Goal: Information Seeking & Learning: Learn about a topic

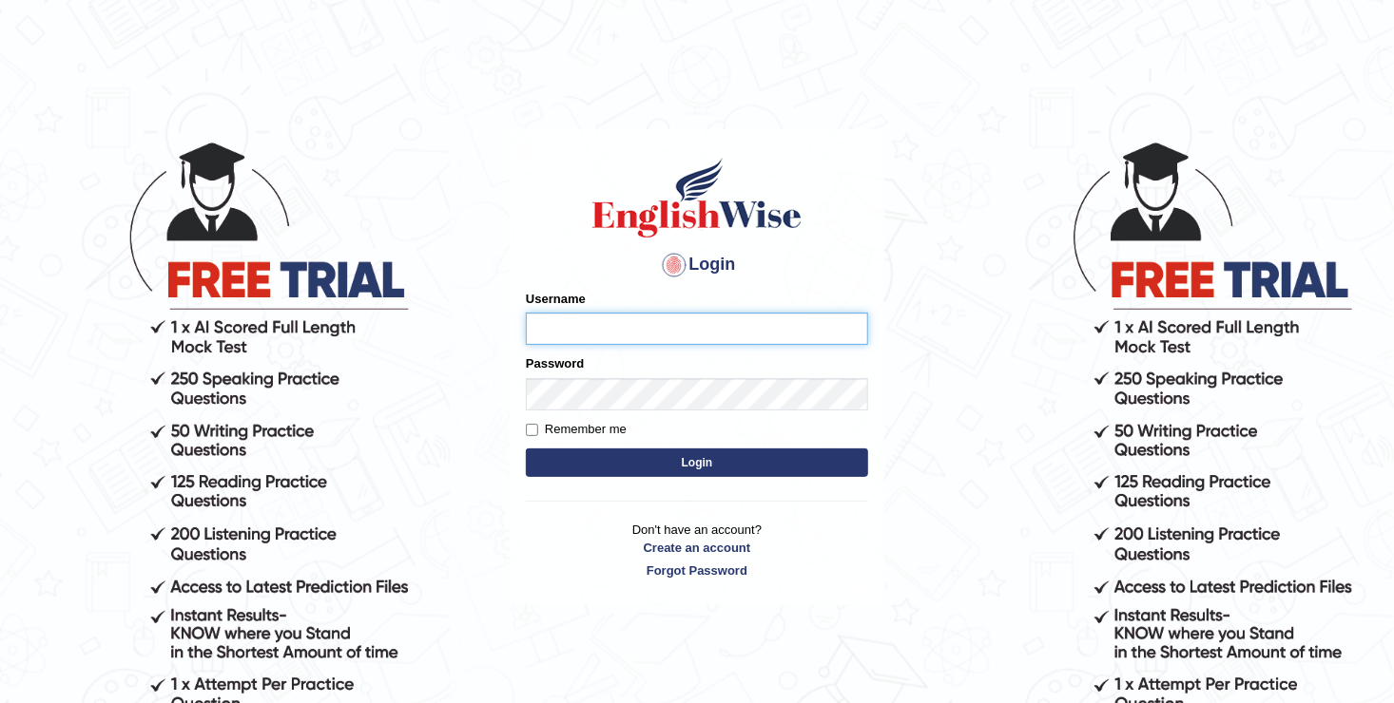
type input "Anesu_92"
click at [682, 461] on button "Login" at bounding box center [697, 463] width 342 height 29
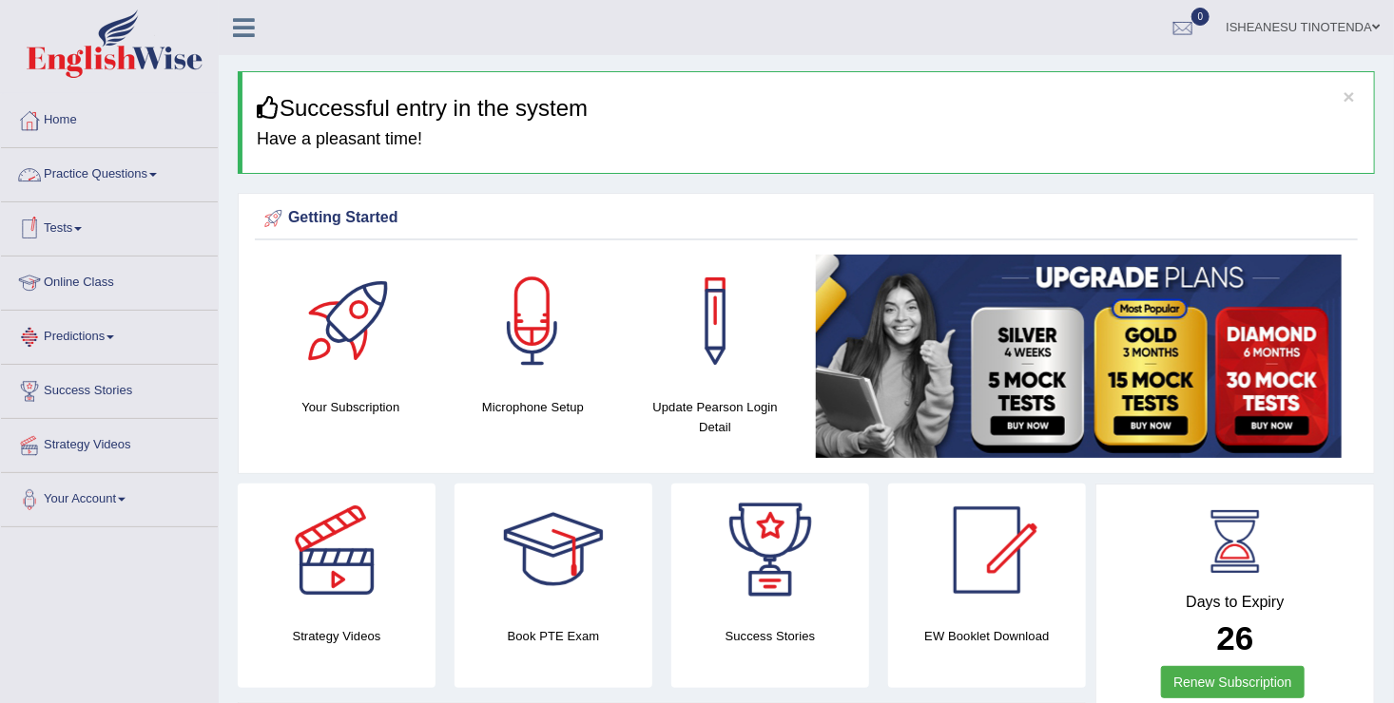
click at [137, 166] on link "Practice Questions" at bounding box center [109, 172] width 217 height 48
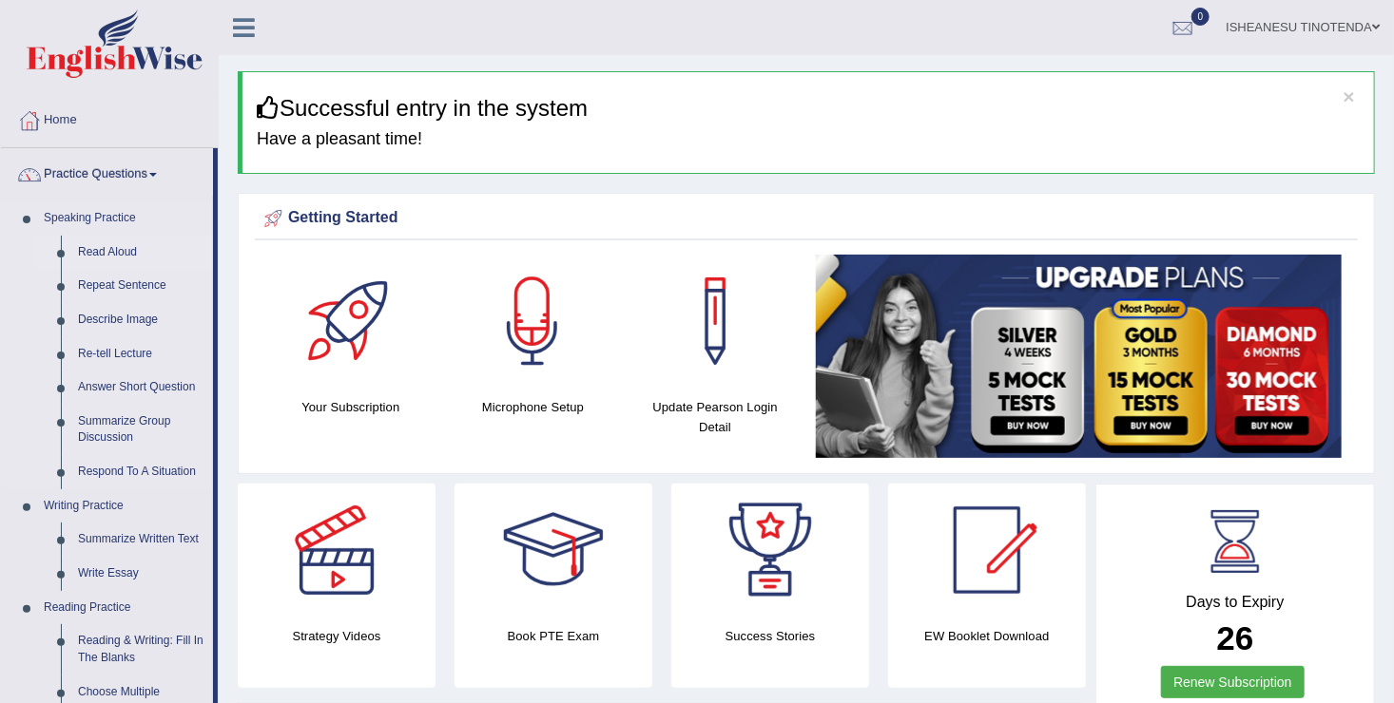
click at [108, 243] on link "Read Aloud" at bounding box center [141, 253] width 144 height 34
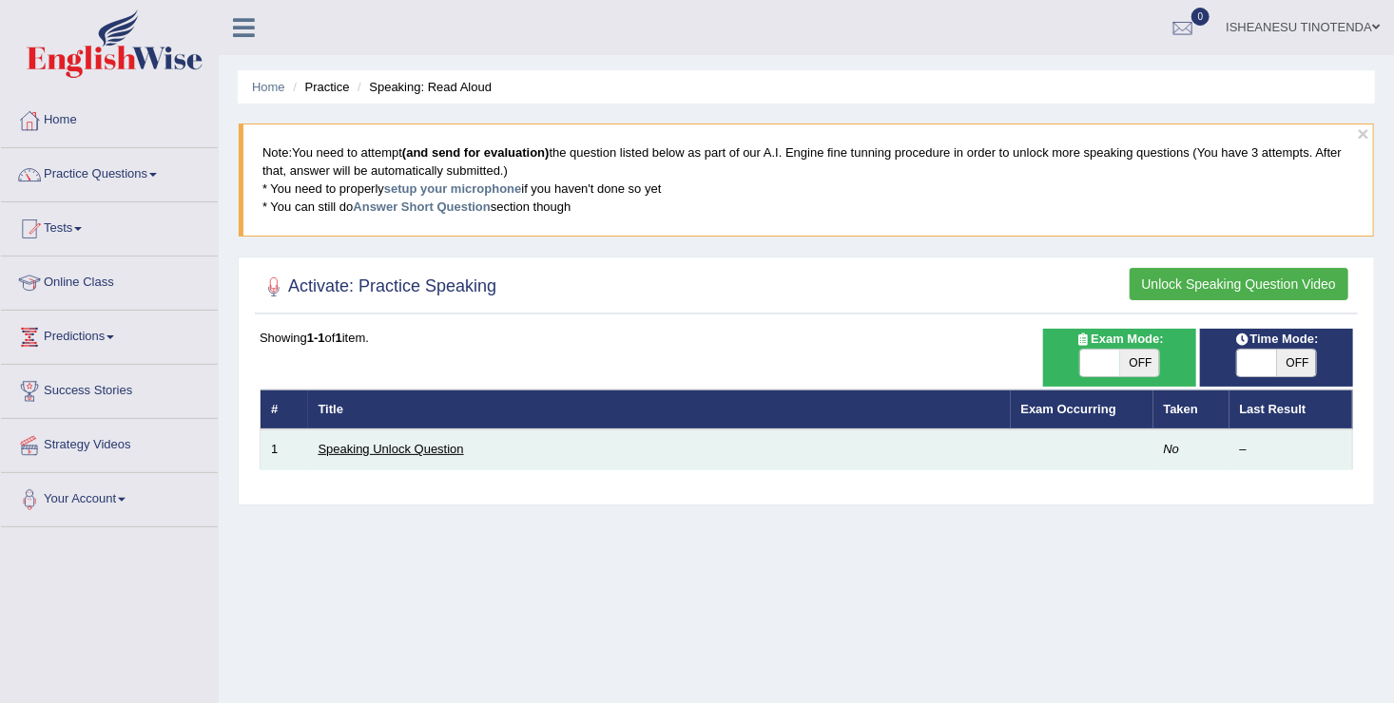
click at [361, 442] on link "Speaking Unlock Question" at bounding box center [390, 449] width 145 height 14
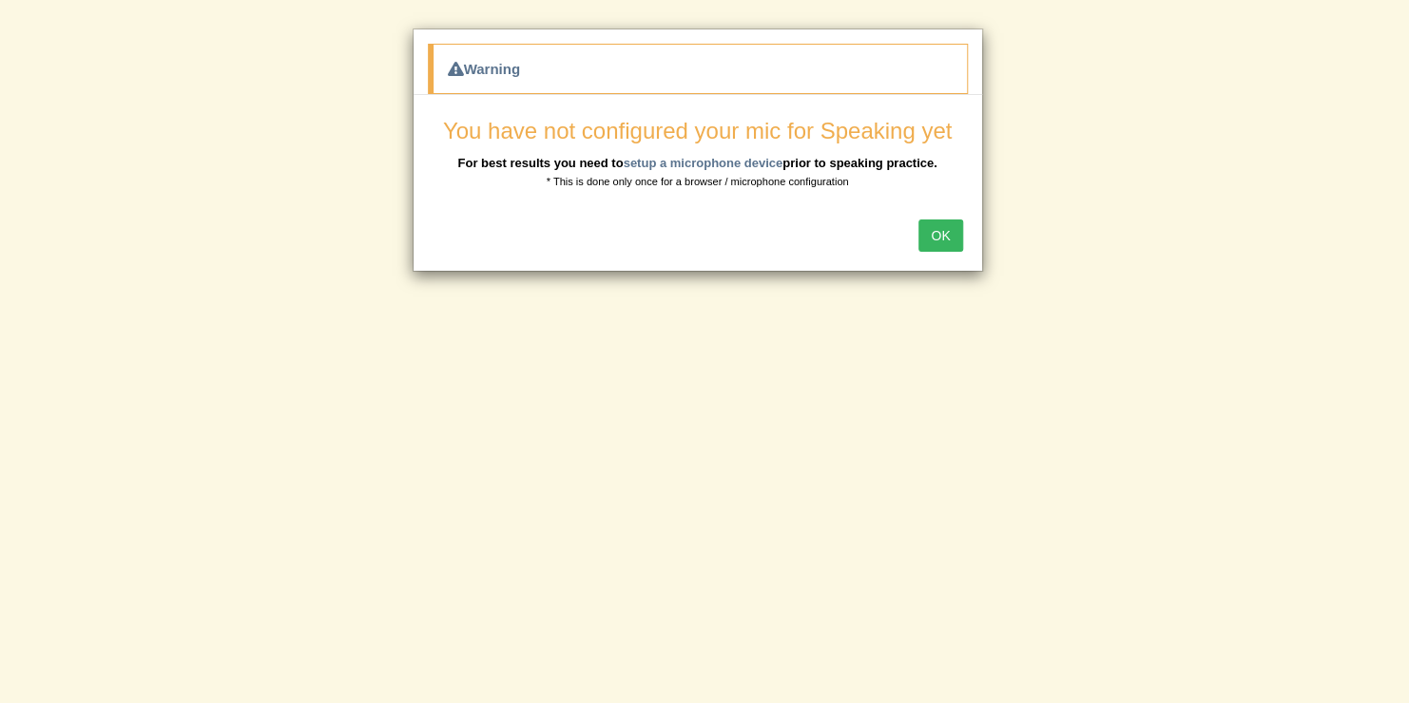
click at [934, 236] on button "OK" at bounding box center [940, 236] width 44 height 32
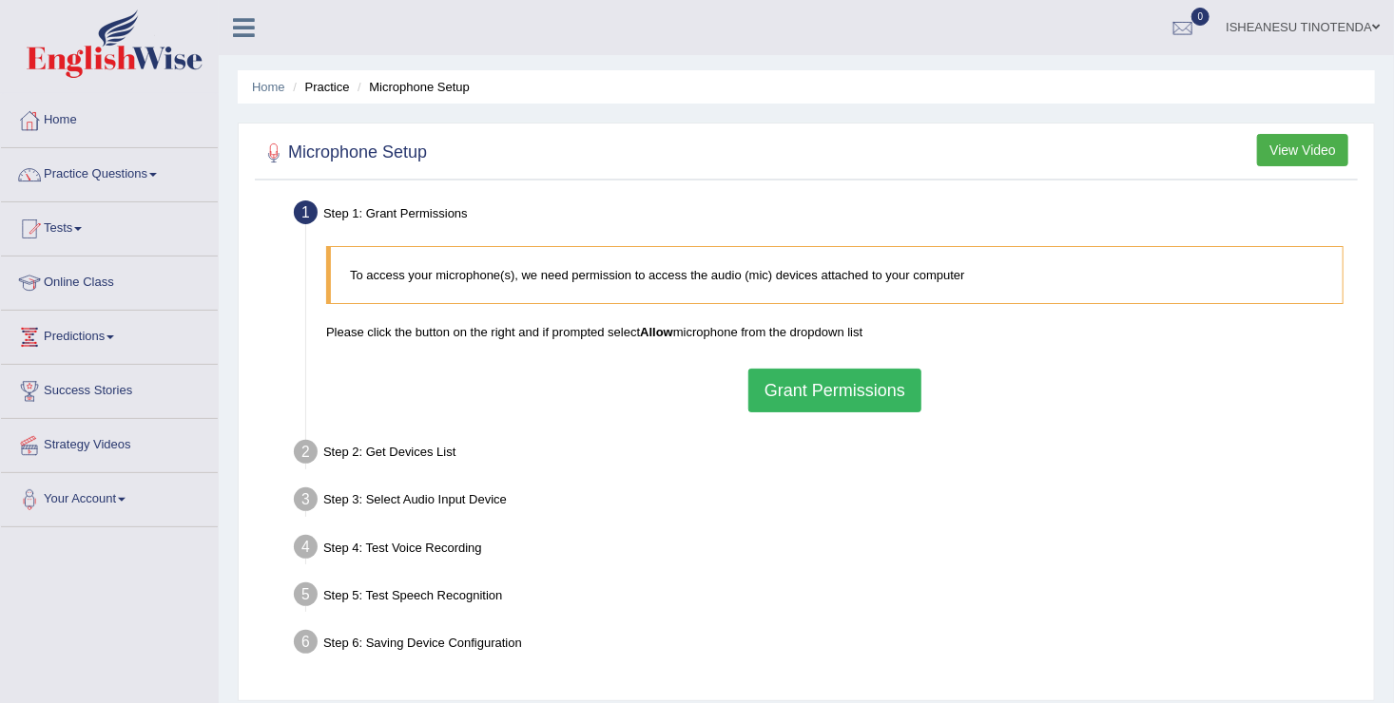
click at [824, 397] on button "Grant Permissions" at bounding box center [834, 391] width 173 height 44
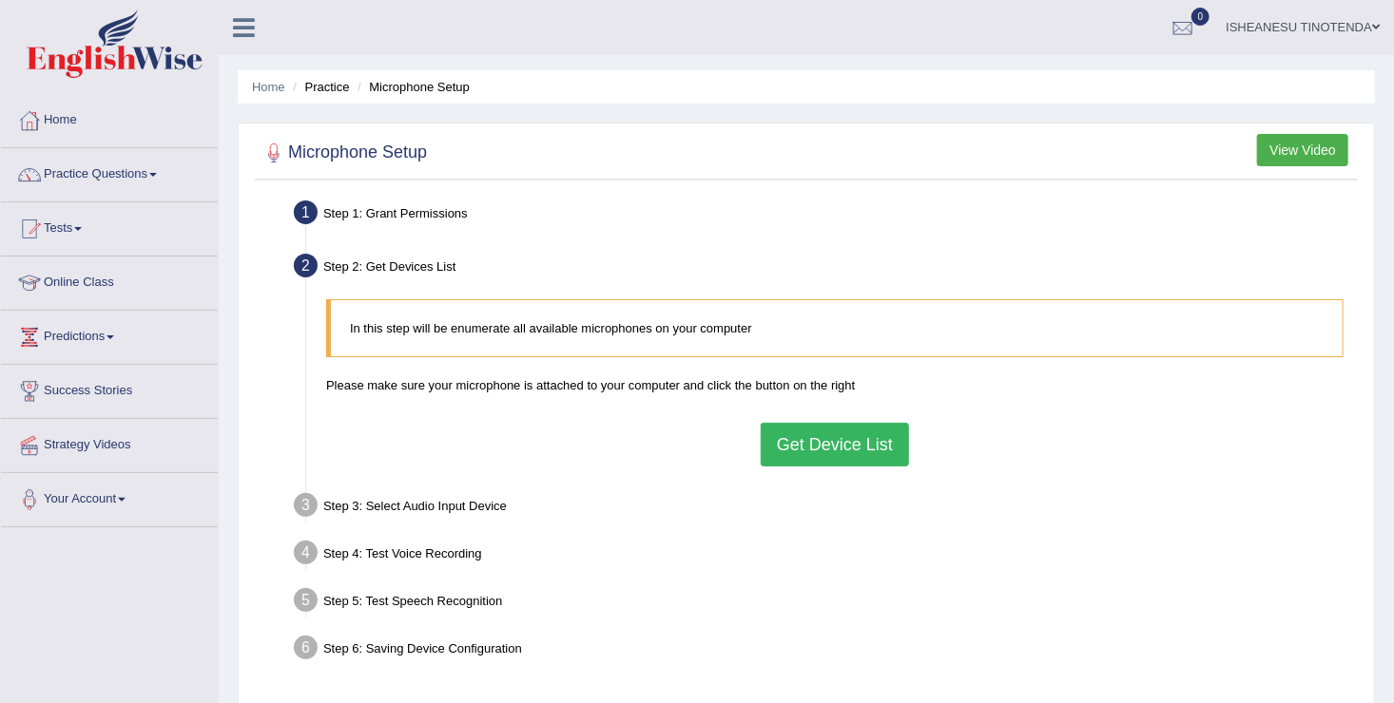
click at [812, 442] on button "Get Device List" at bounding box center [834, 445] width 148 height 44
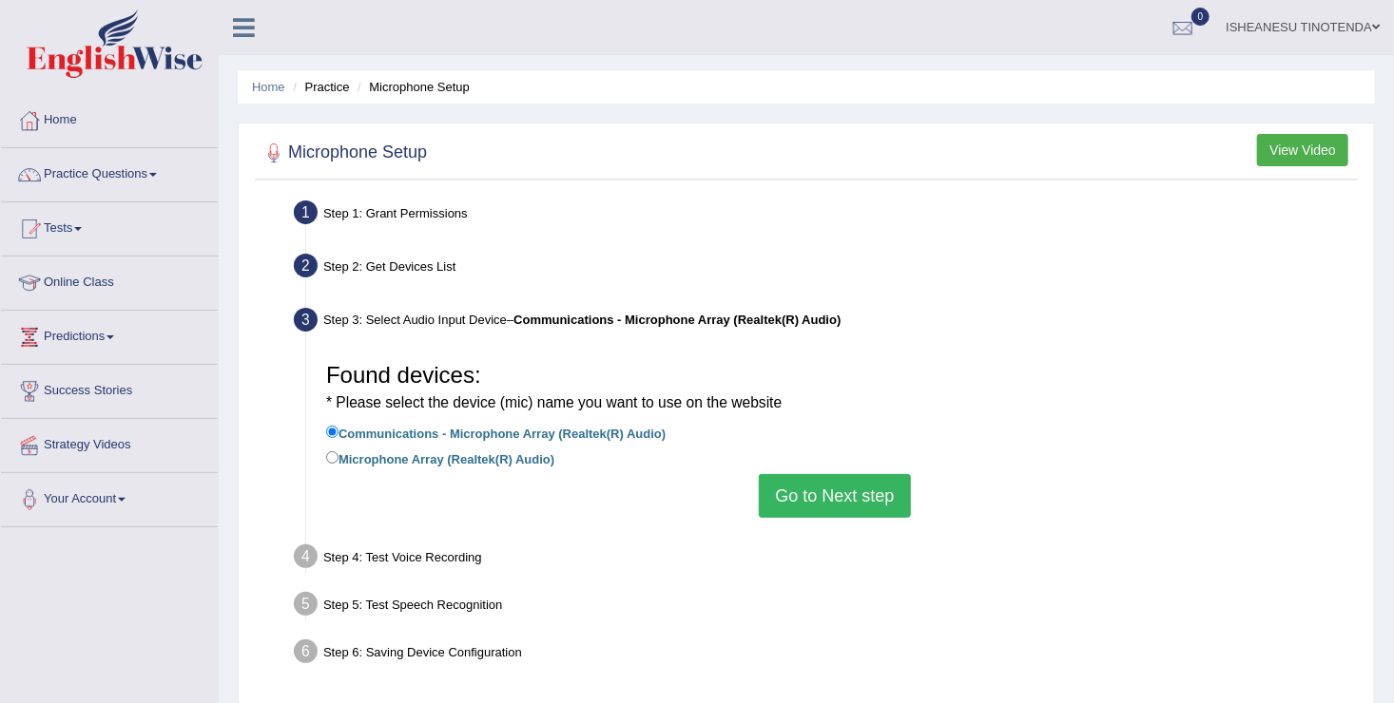
click at [830, 493] on button "Go to Next step" at bounding box center [834, 496] width 151 height 44
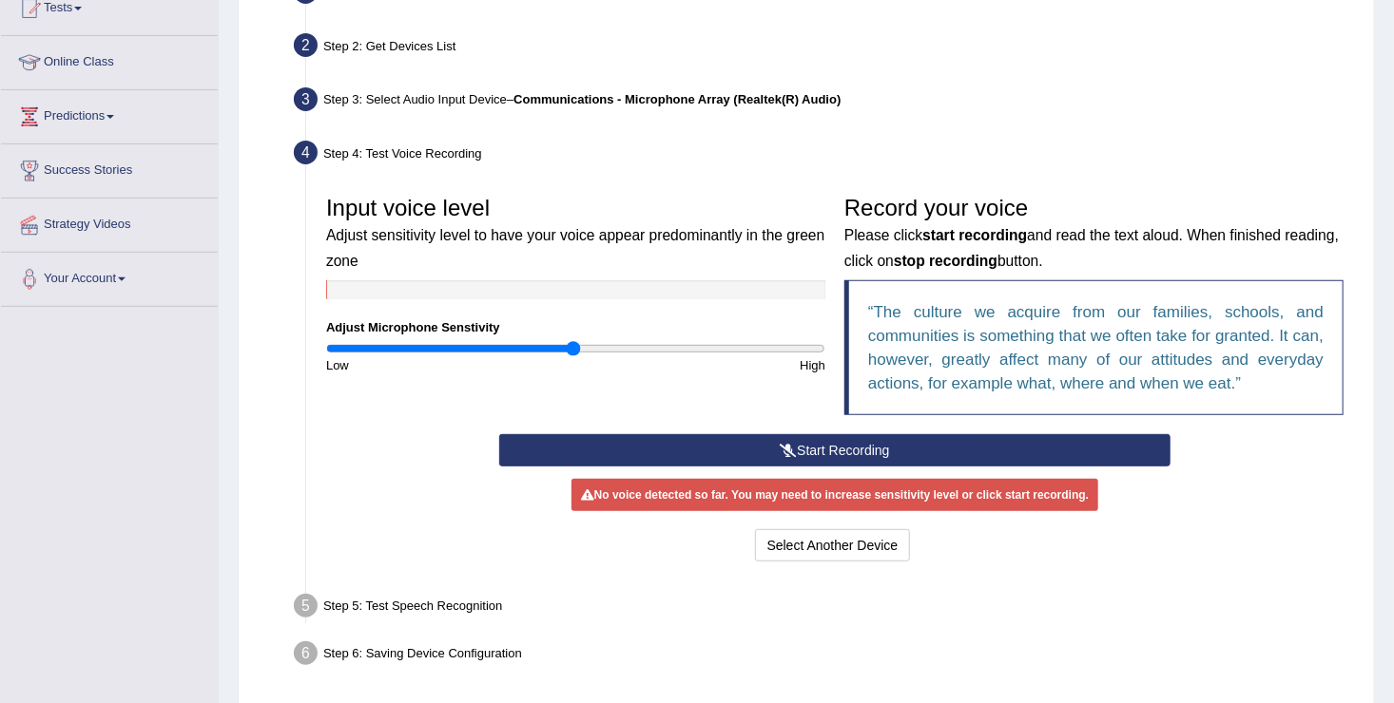
scroll to position [222, 0]
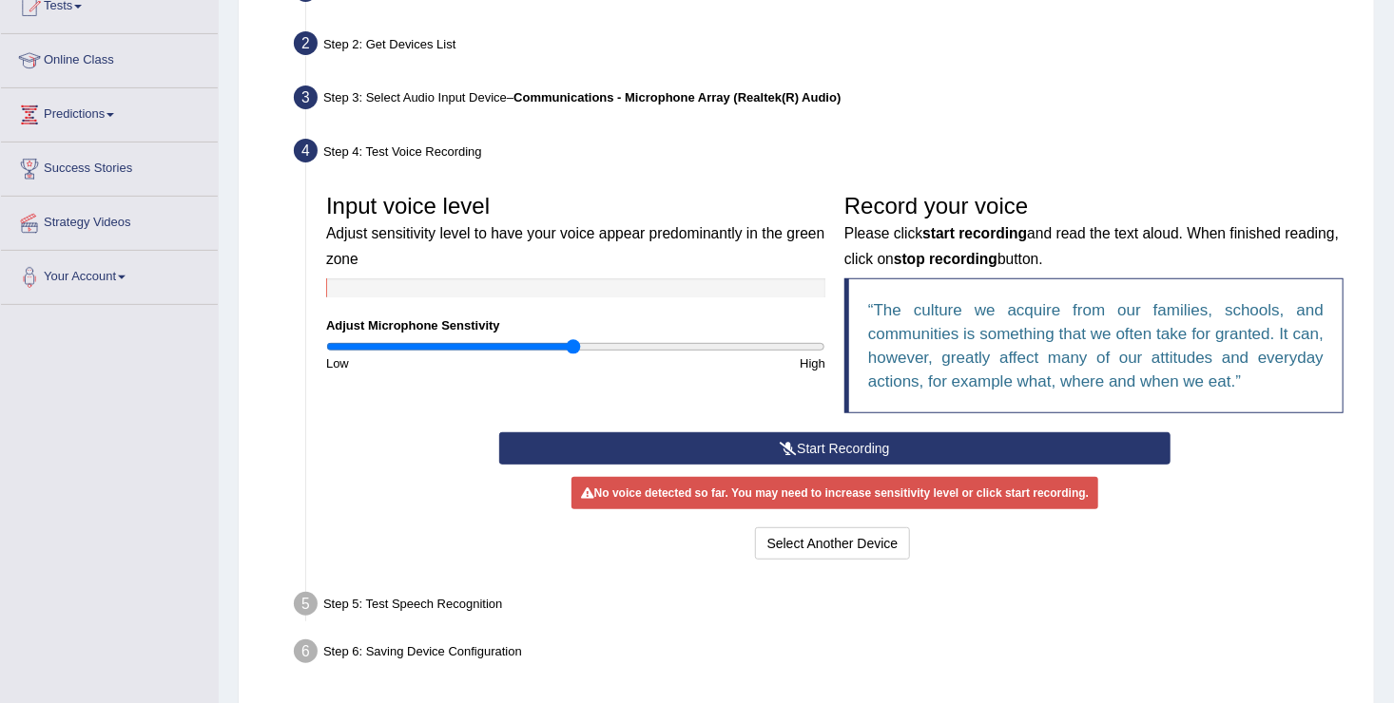
click at [849, 449] on button "Start Recording" at bounding box center [835, 449] width 672 height 32
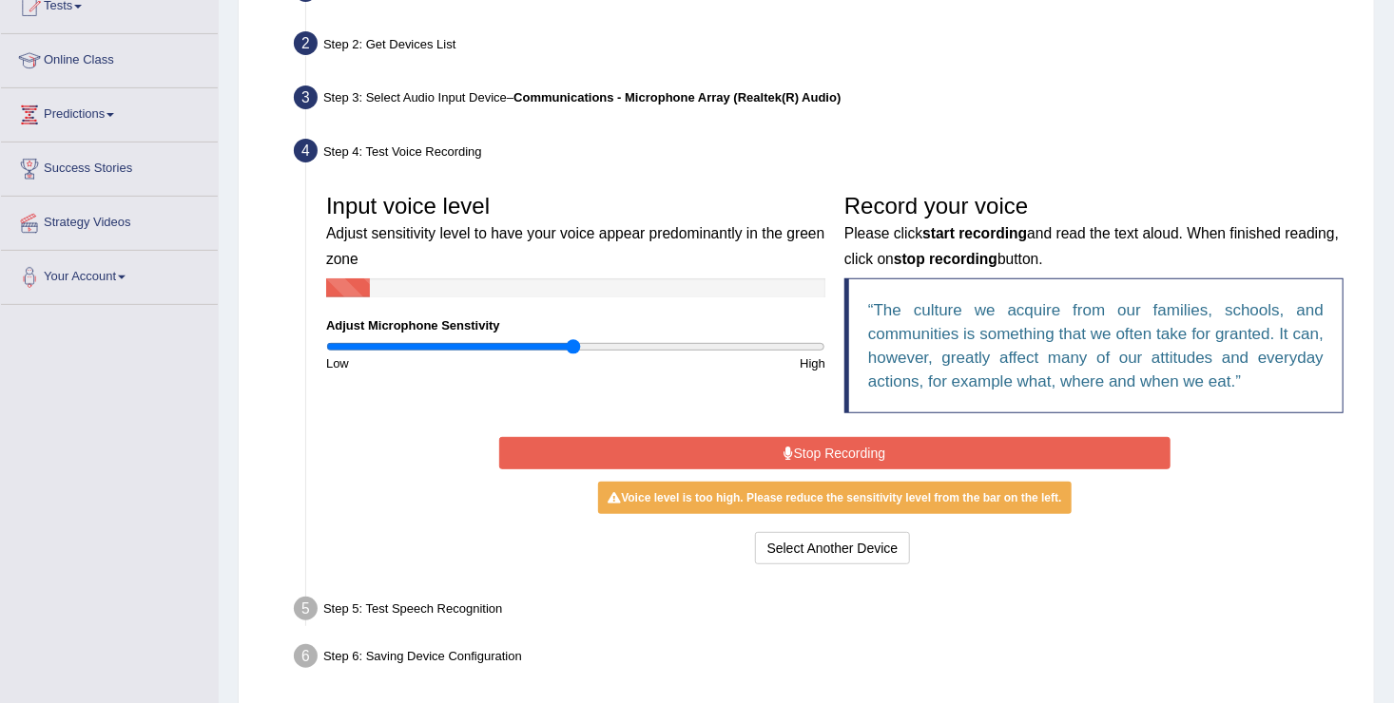
click at [849, 449] on button "Stop Recording" at bounding box center [835, 453] width 672 height 32
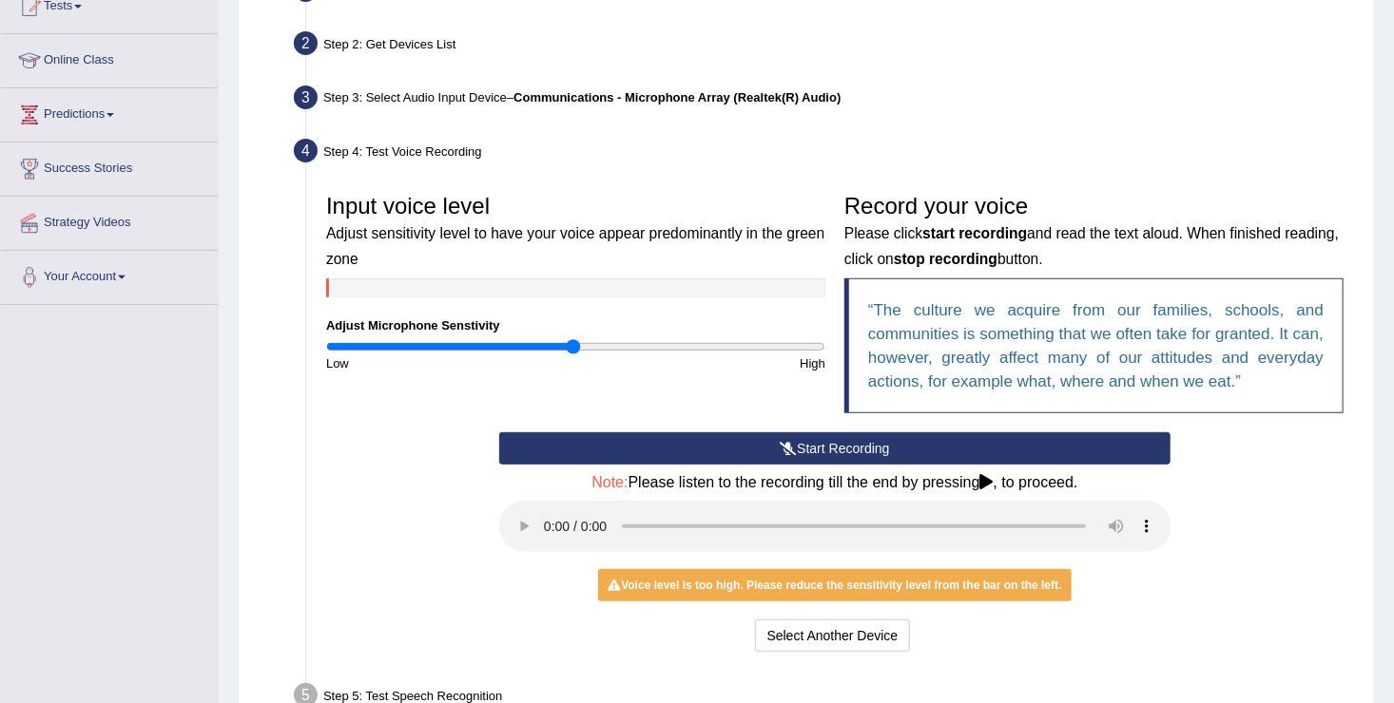
click at [769, 398] on div "Input voice level Adjust sensitivity level to have your voice appear predominan…" at bounding box center [835, 308] width 1036 height 248
click at [494, 341] on input "range" at bounding box center [575, 346] width 499 height 15
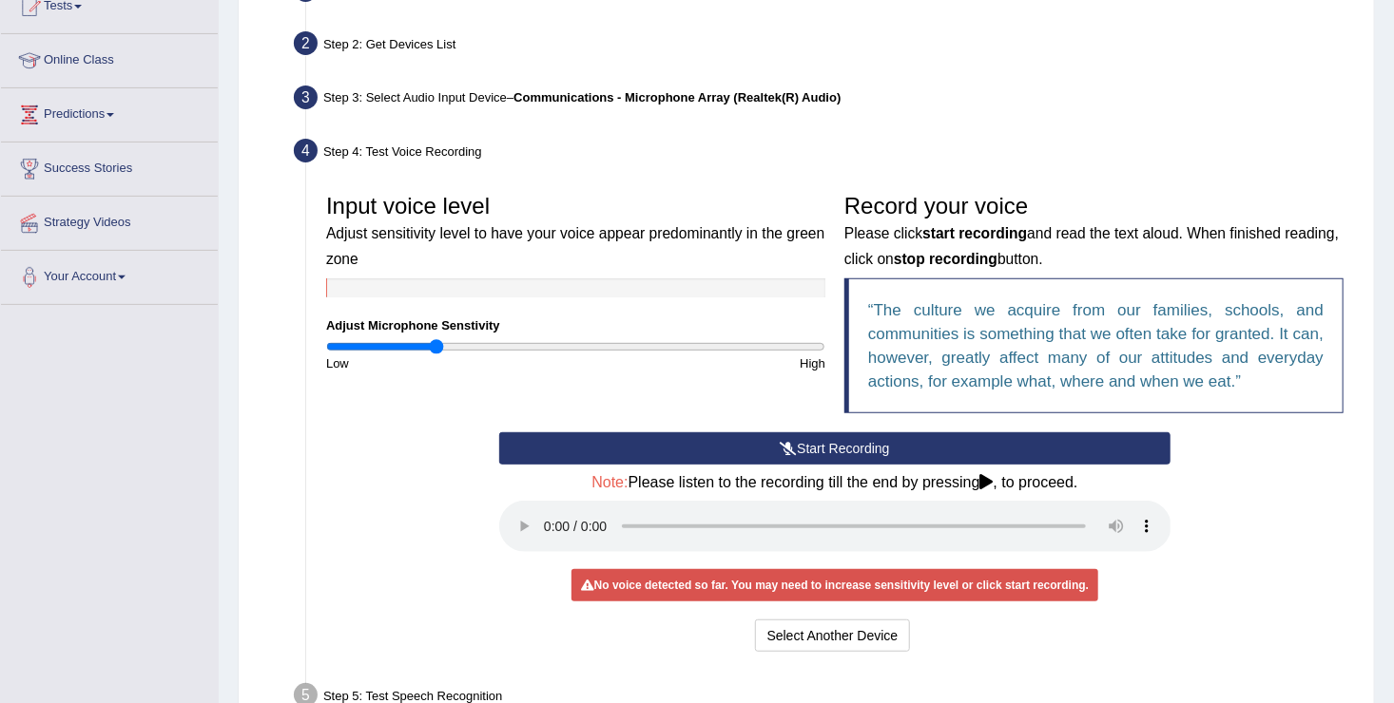
click at [435, 344] on input "range" at bounding box center [575, 346] width 499 height 15
click at [834, 440] on button "Start Recording" at bounding box center [835, 449] width 672 height 32
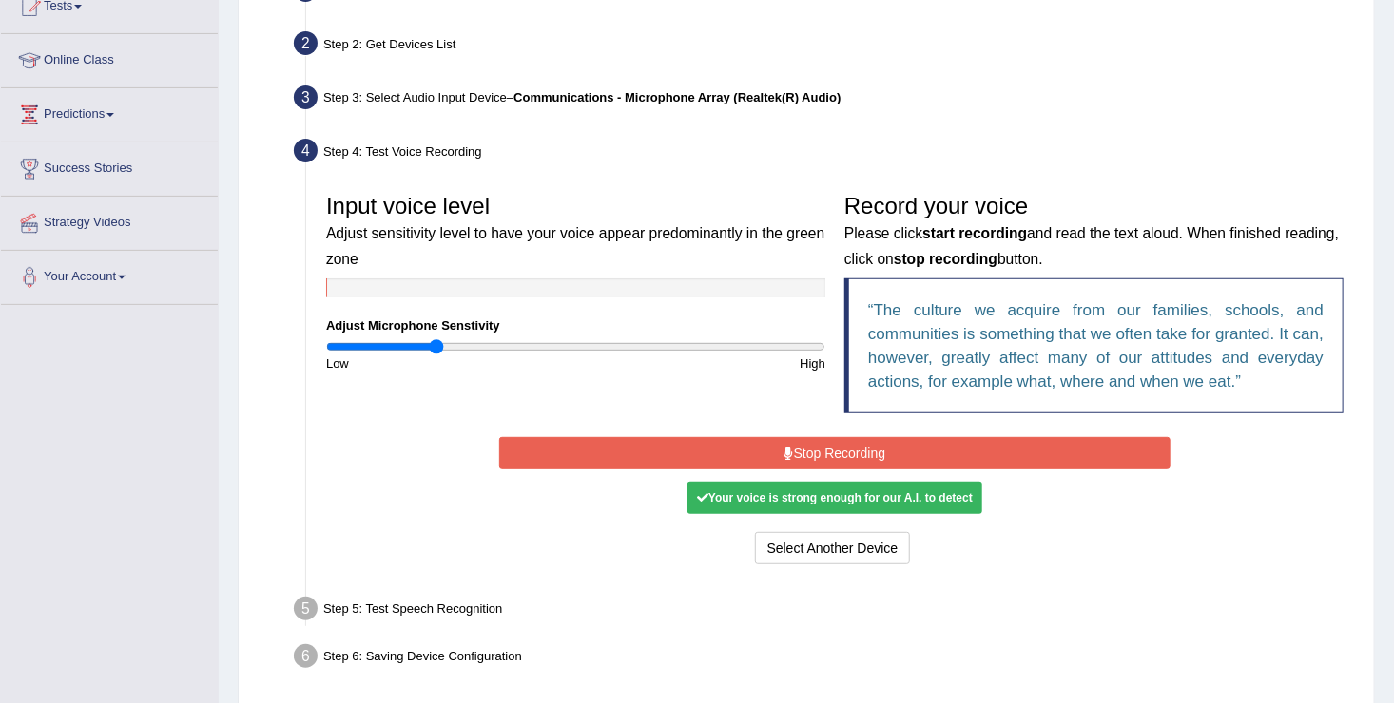
click at [456, 337] on div "Input voice level Adjust sensitivity level to have your voice appear predominan…" at bounding box center [576, 278] width 518 height 188
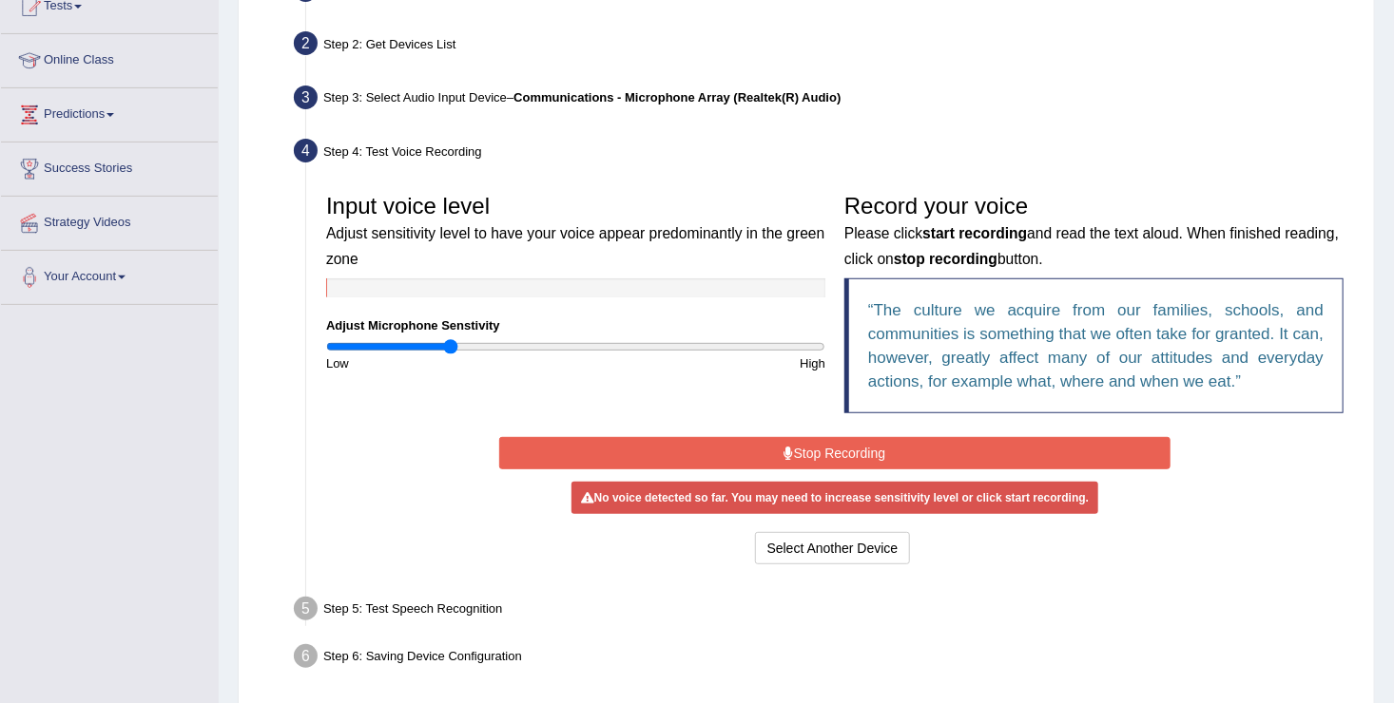
click at [452, 347] on input "range" at bounding box center [575, 346] width 499 height 15
click at [446, 341] on input "range" at bounding box center [575, 346] width 499 height 15
click at [443, 341] on input "range" at bounding box center [575, 346] width 499 height 15
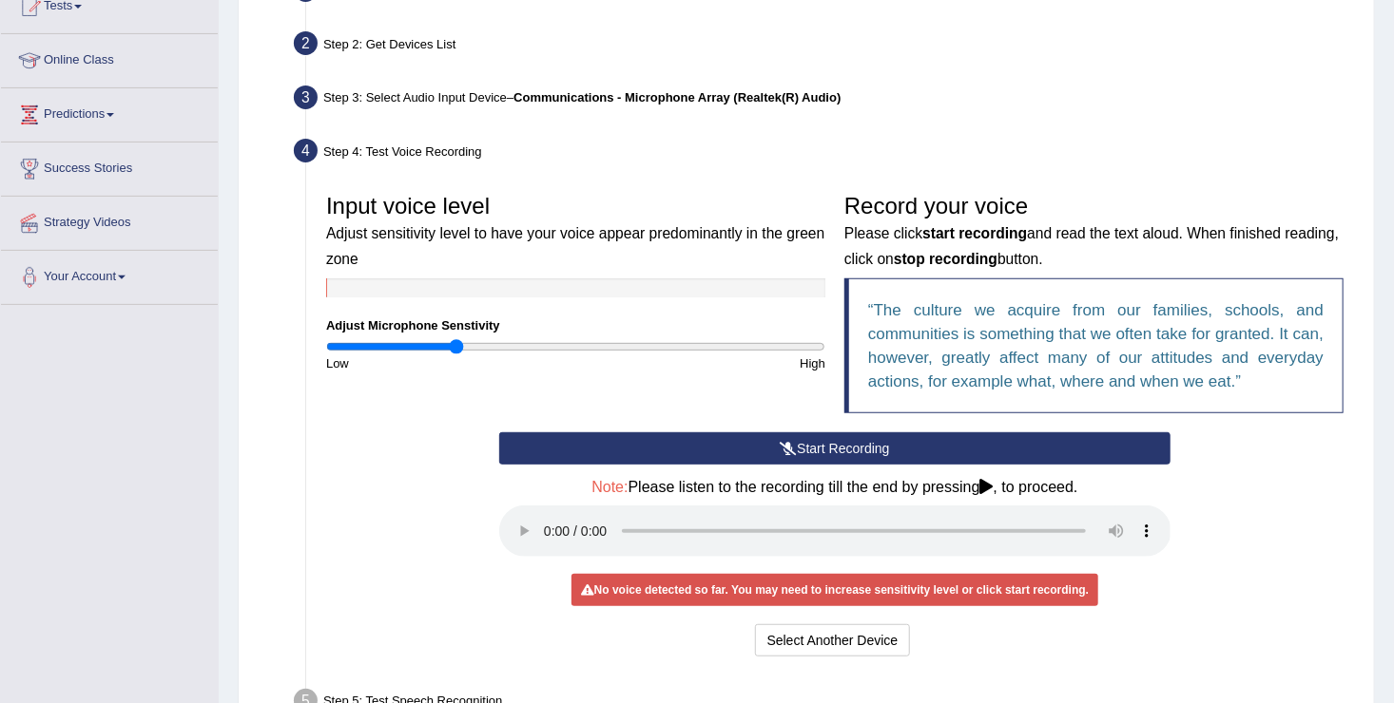
click at [453, 343] on input "range" at bounding box center [575, 346] width 499 height 15
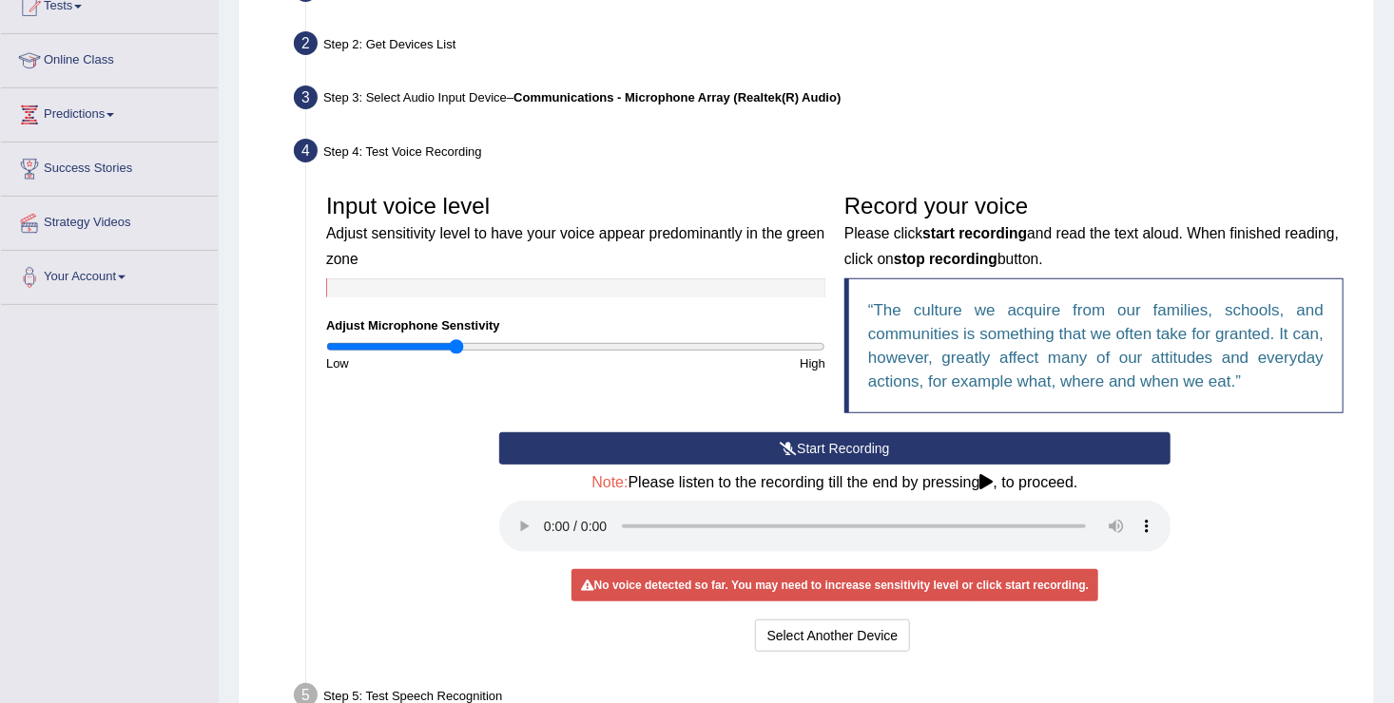
click at [457, 343] on input "range" at bounding box center [575, 346] width 499 height 15
click at [464, 343] on input "range" at bounding box center [575, 346] width 499 height 15
type input "0.6"
click at [475, 343] on input "range" at bounding box center [575, 346] width 499 height 15
click at [481, 344] on input "range" at bounding box center [575, 346] width 499 height 15
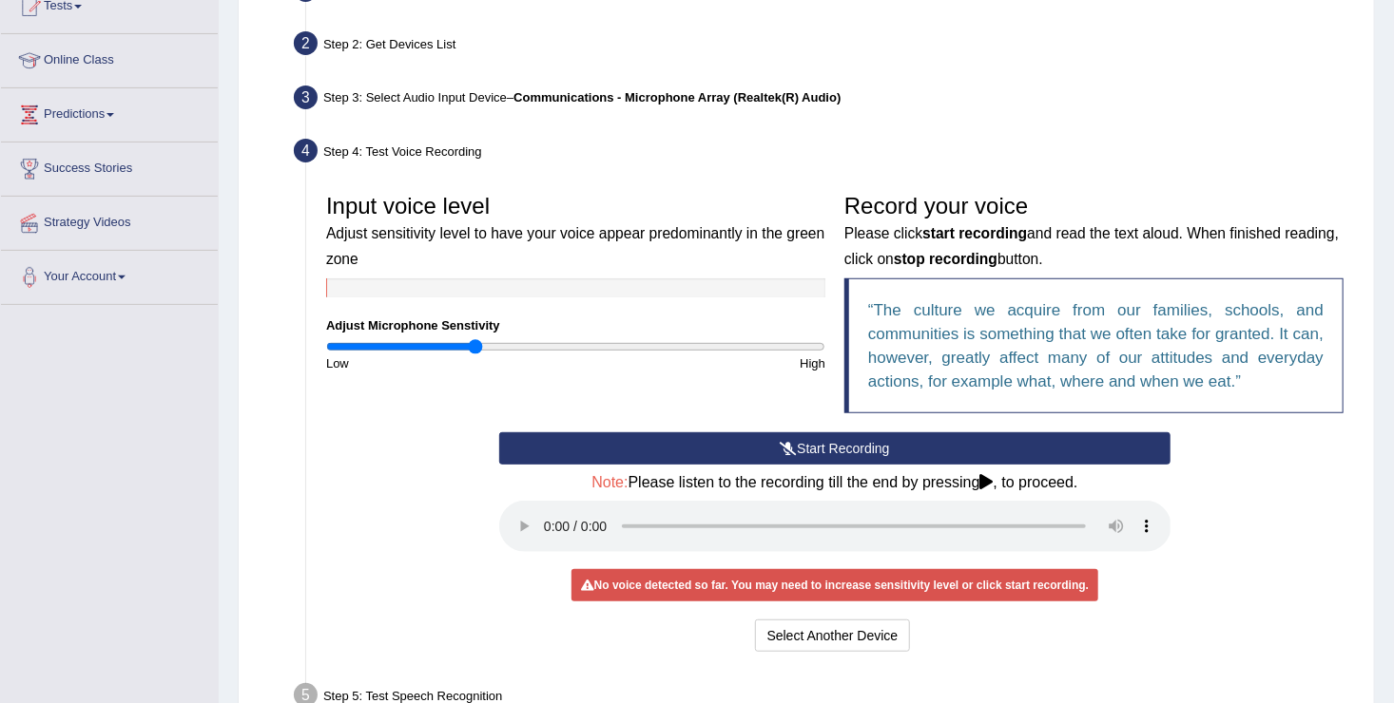
click at [777, 442] on button "Start Recording" at bounding box center [835, 449] width 672 height 32
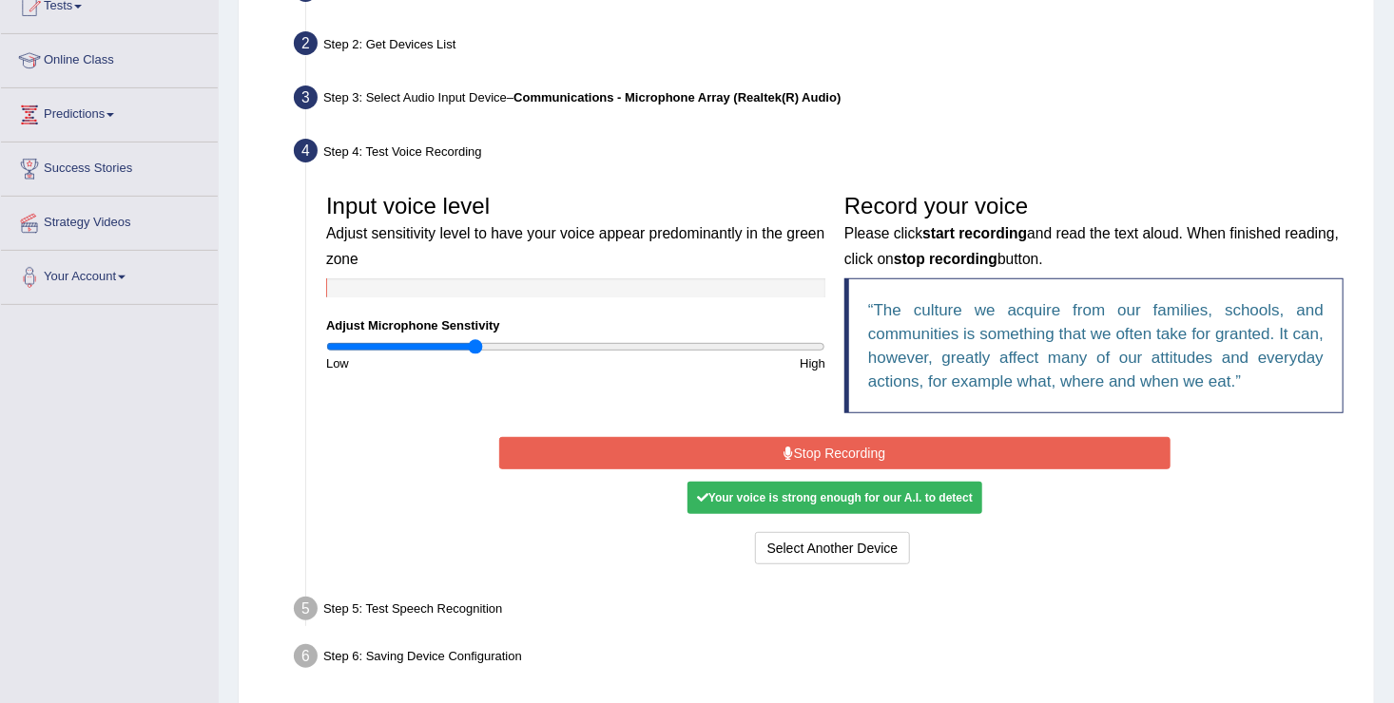
click at [777, 442] on button "Stop Recording" at bounding box center [835, 453] width 672 height 32
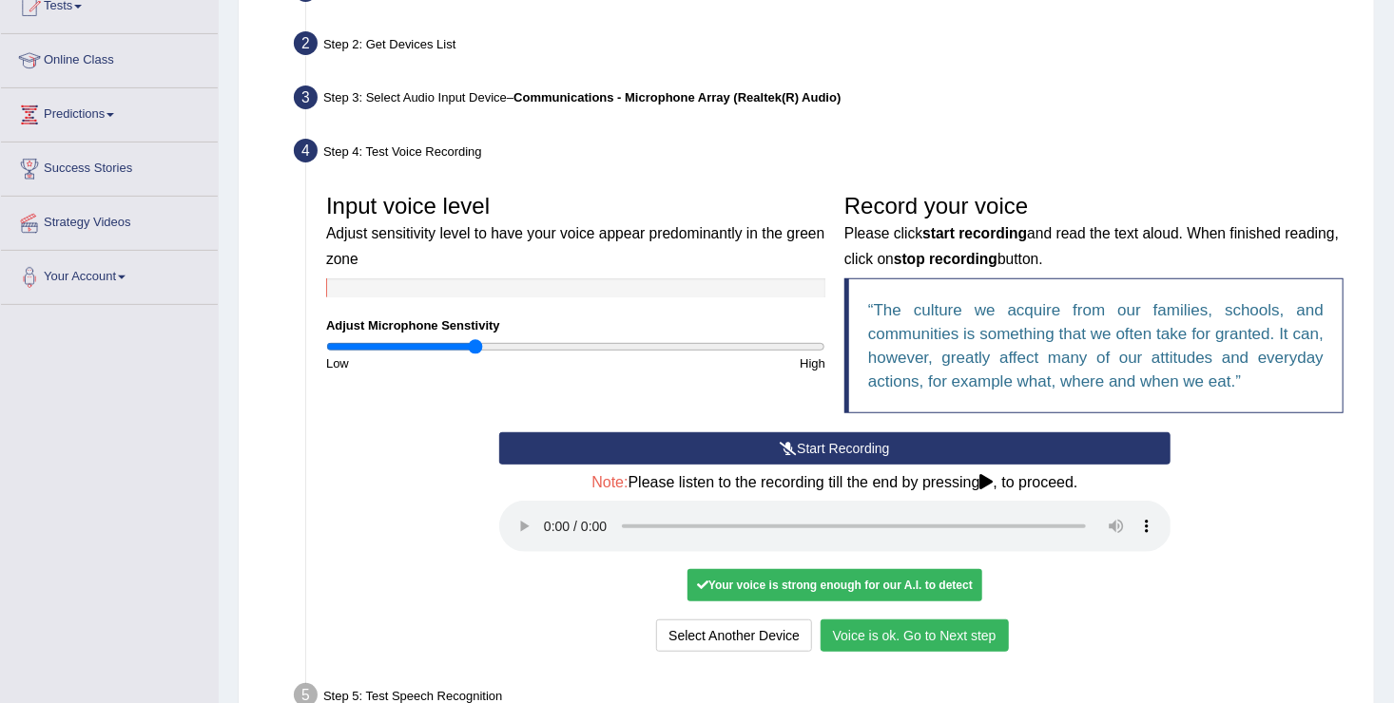
click at [910, 643] on button "Voice is ok. Go to Next step" at bounding box center [914, 636] width 188 height 32
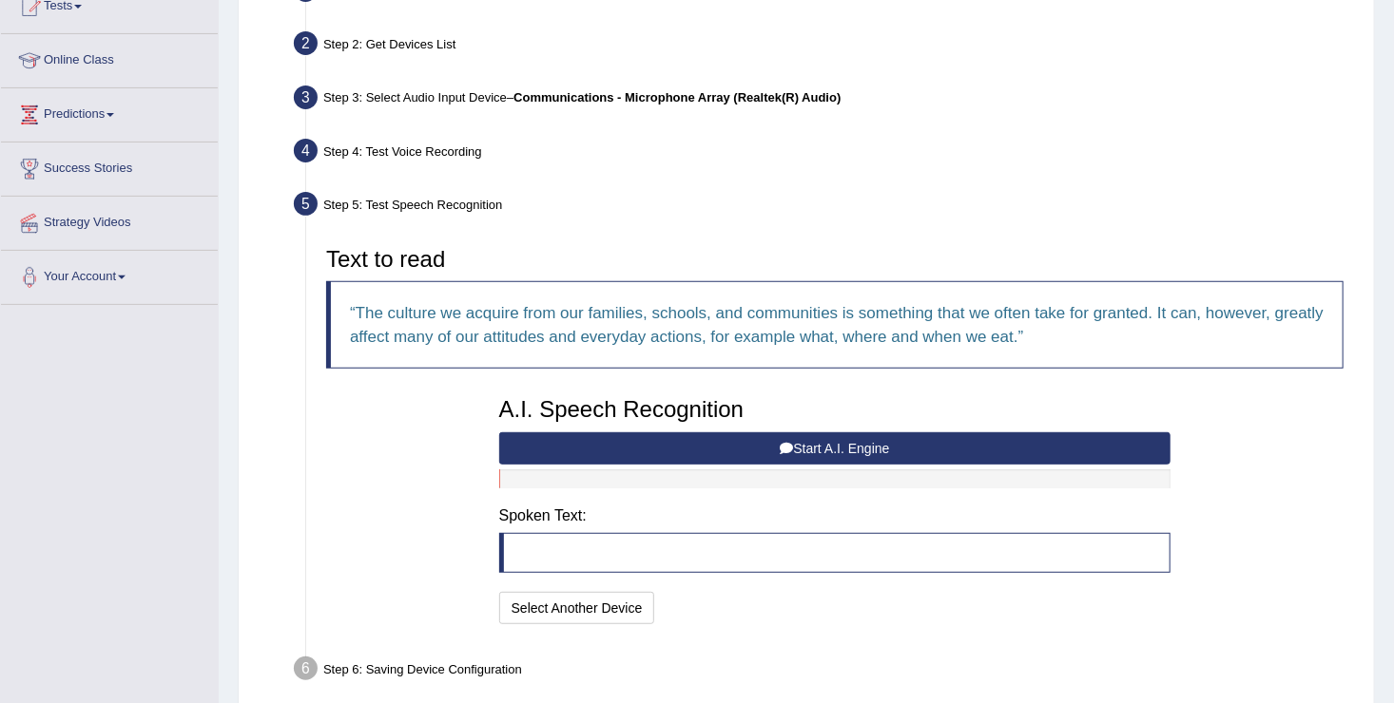
scroll to position [307, 0]
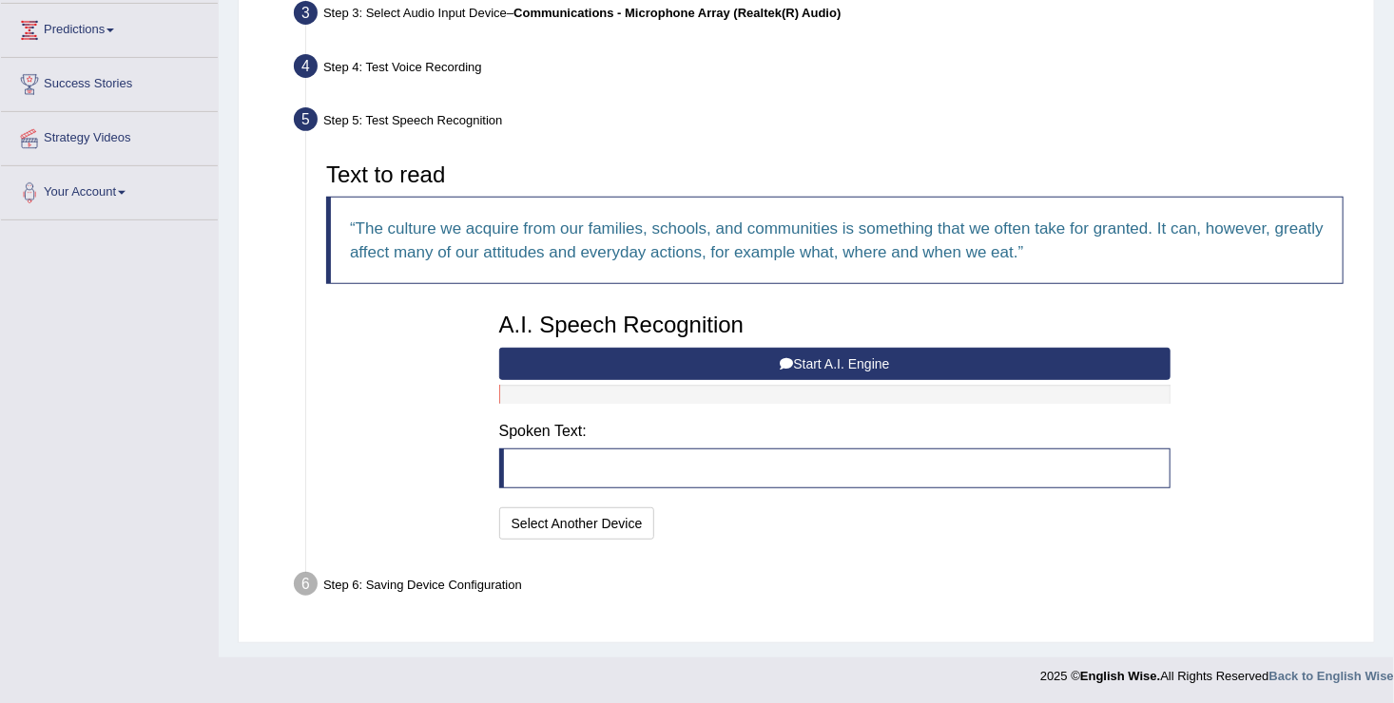
click at [826, 351] on button "Start A.I. Engine" at bounding box center [835, 364] width 672 height 32
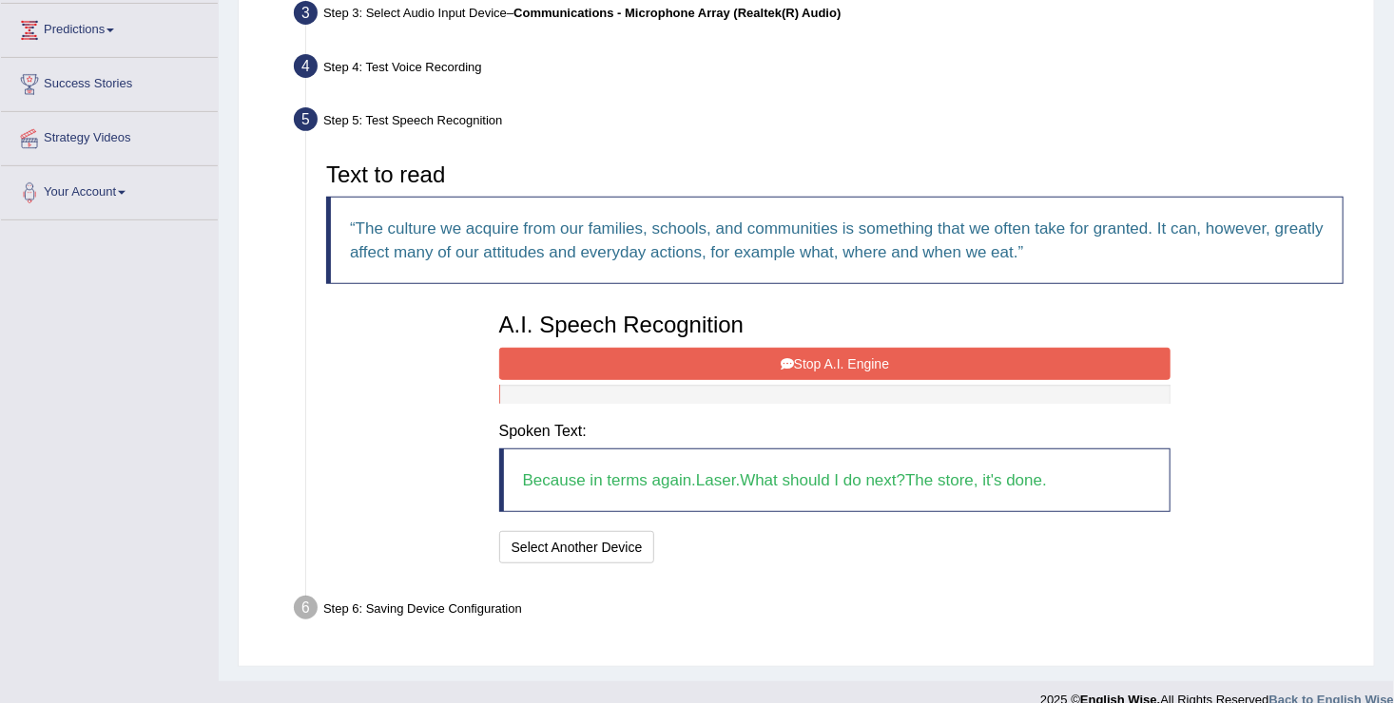
click at [815, 357] on button "Stop A.I. Engine" at bounding box center [835, 364] width 672 height 32
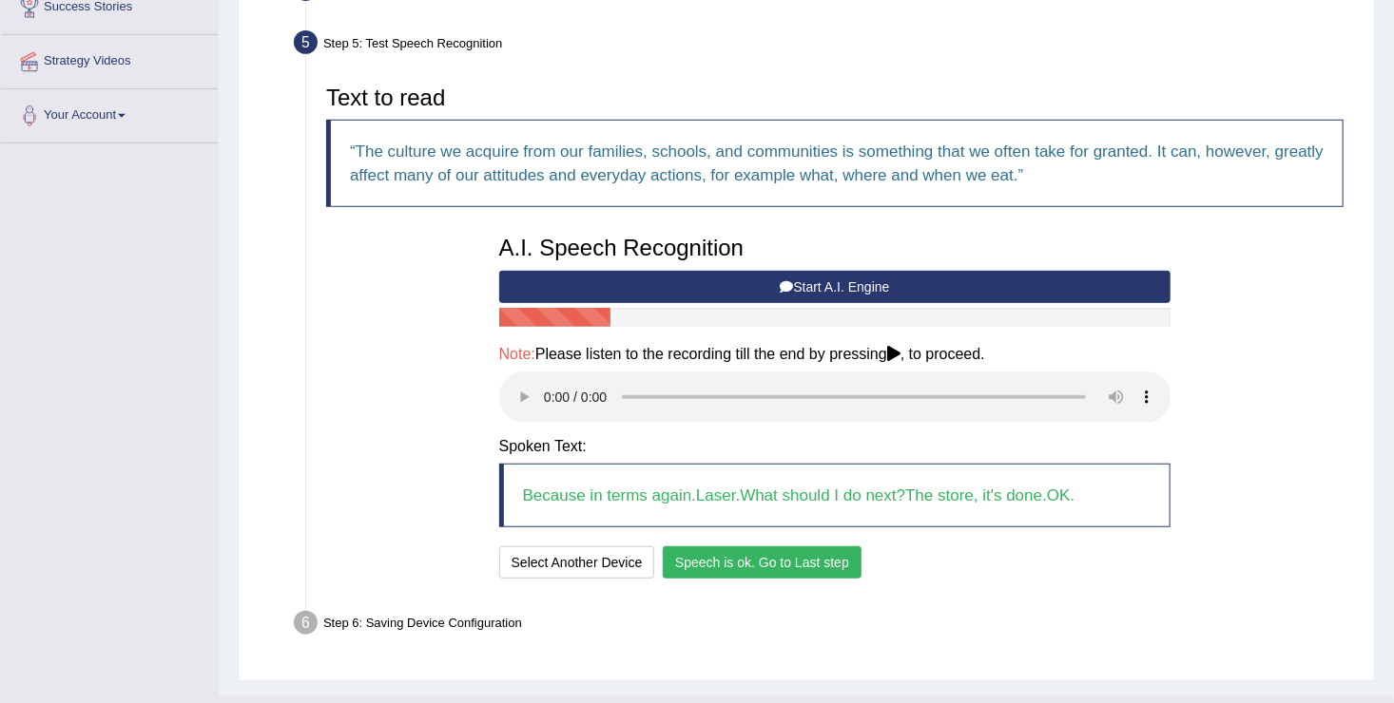
scroll to position [394, 0]
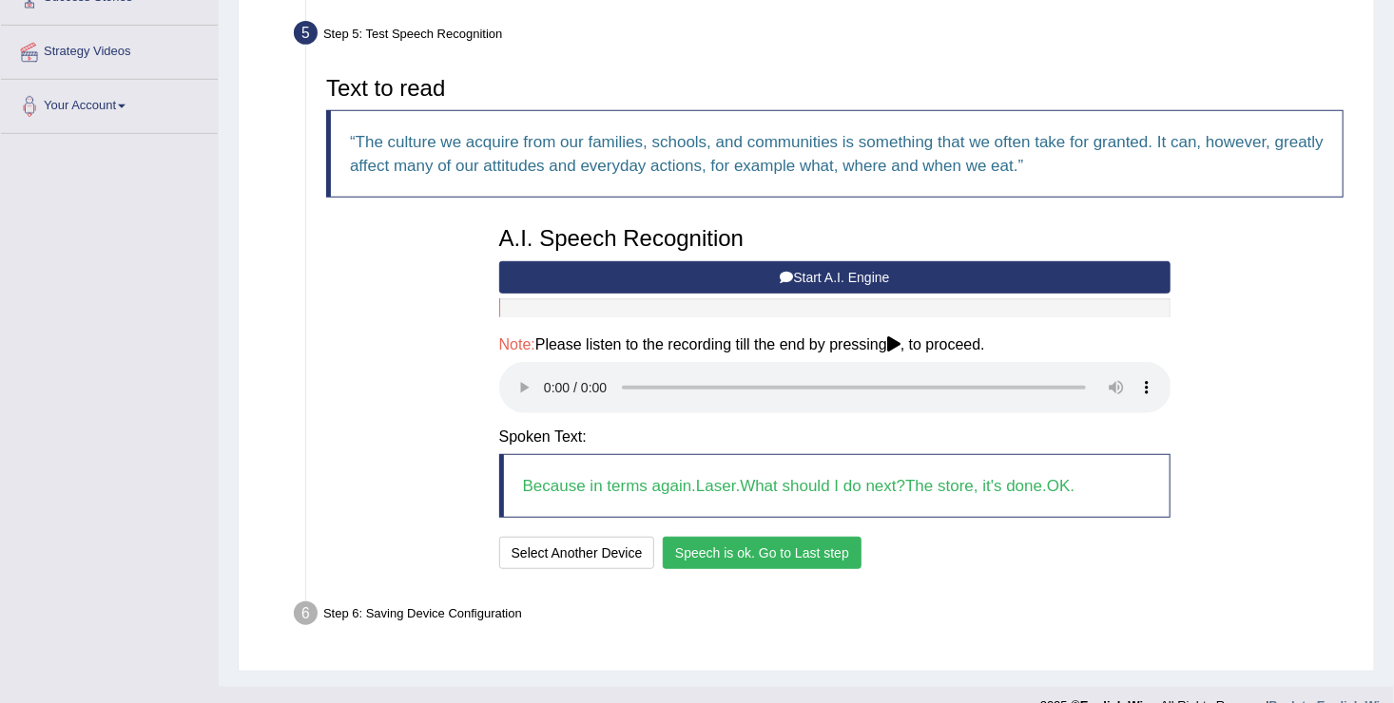
click at [796, 548] on button "Speech is ok. Go to Last step" at bounding box center [762, 553] width 199 height 32
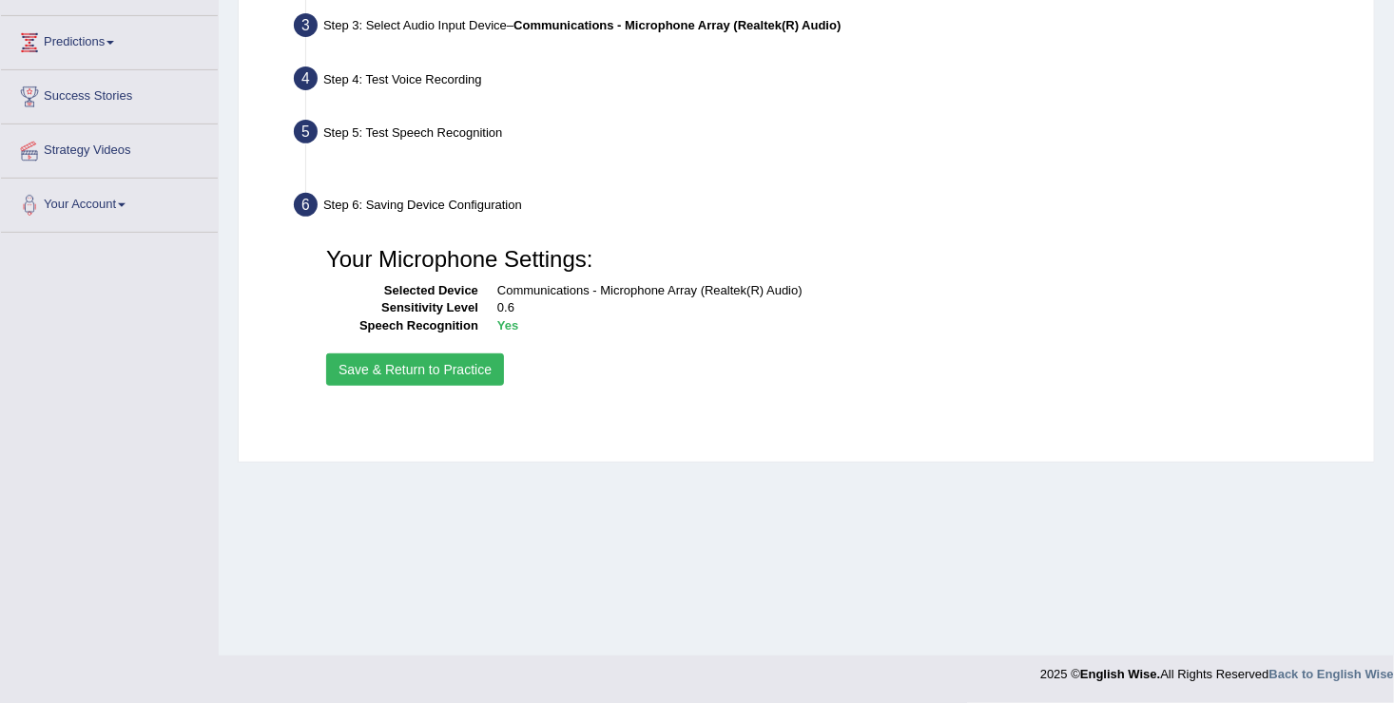
scroll to position [295, 0]
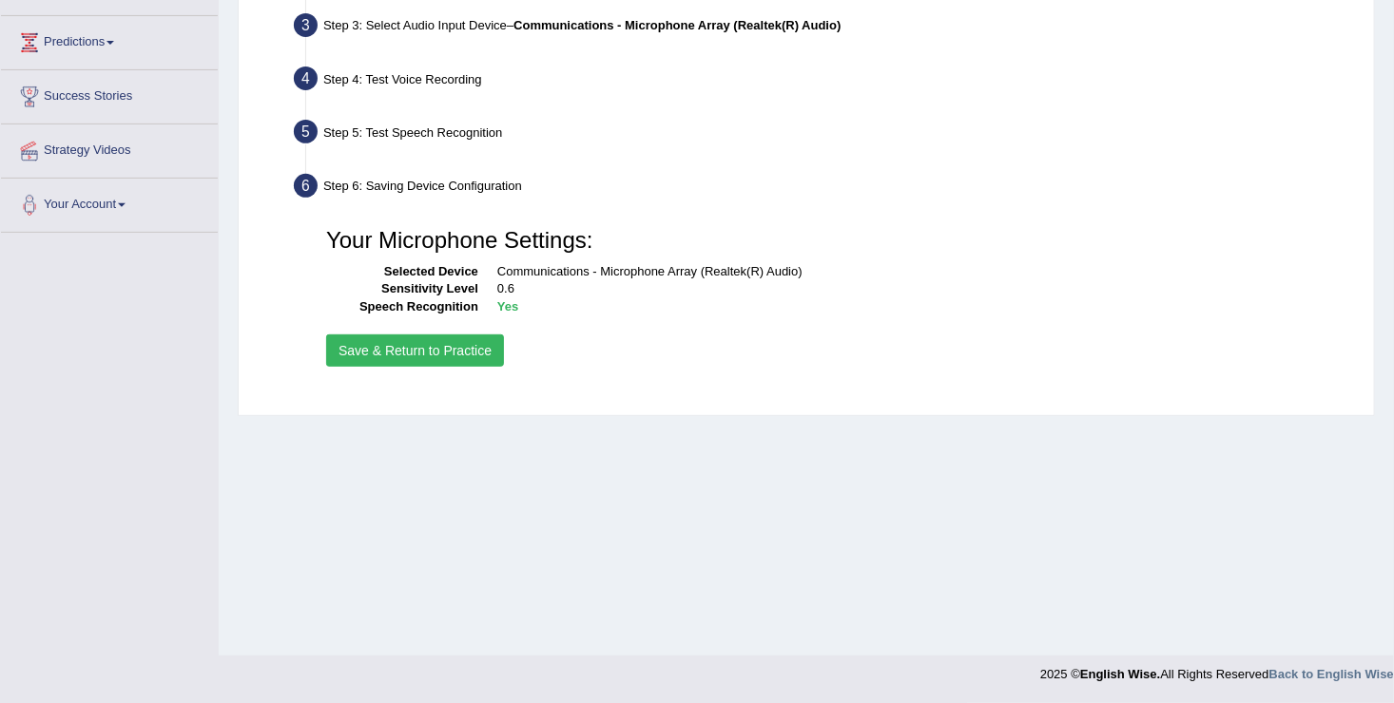
click at [392, 345] on button "Save & Return to Practice" at bounding box center [415, 351] width 178 height 32
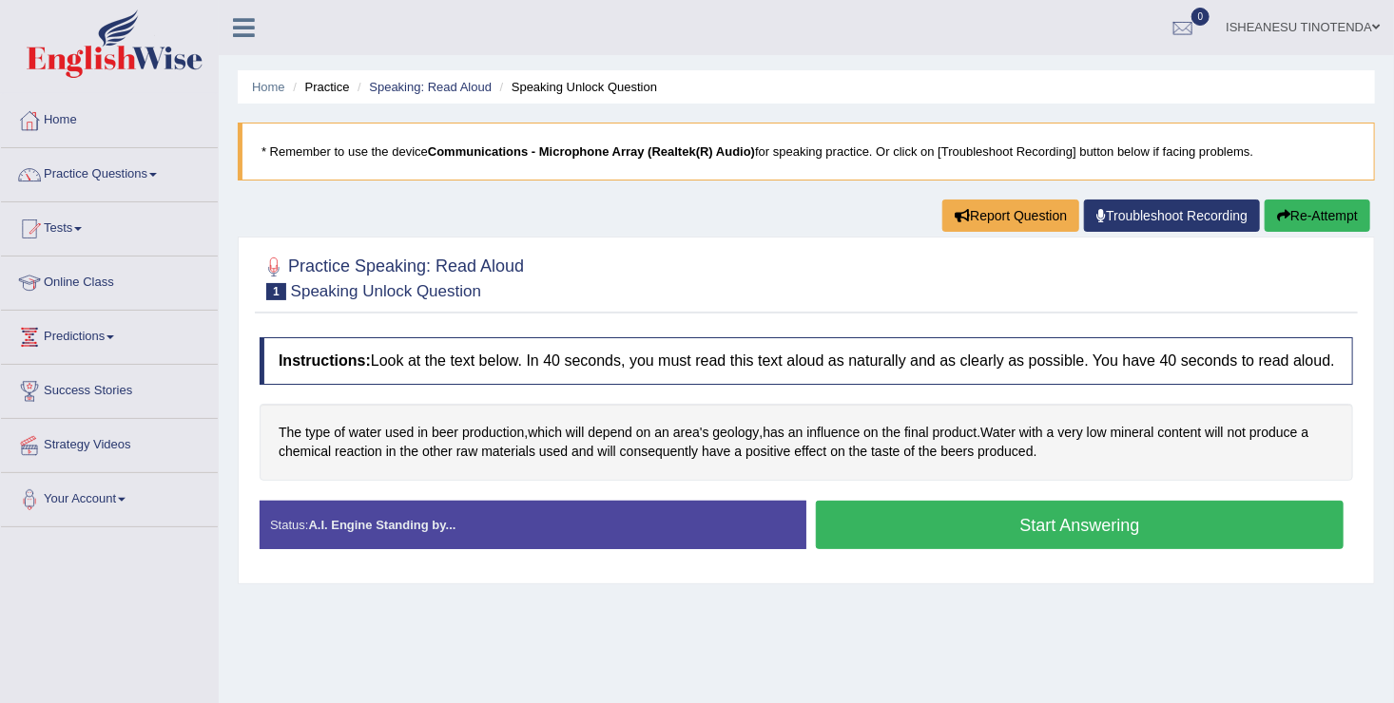
click at [932, 524] on button "Start Answering" at bounding box center [1080, 525] width 528 height 48
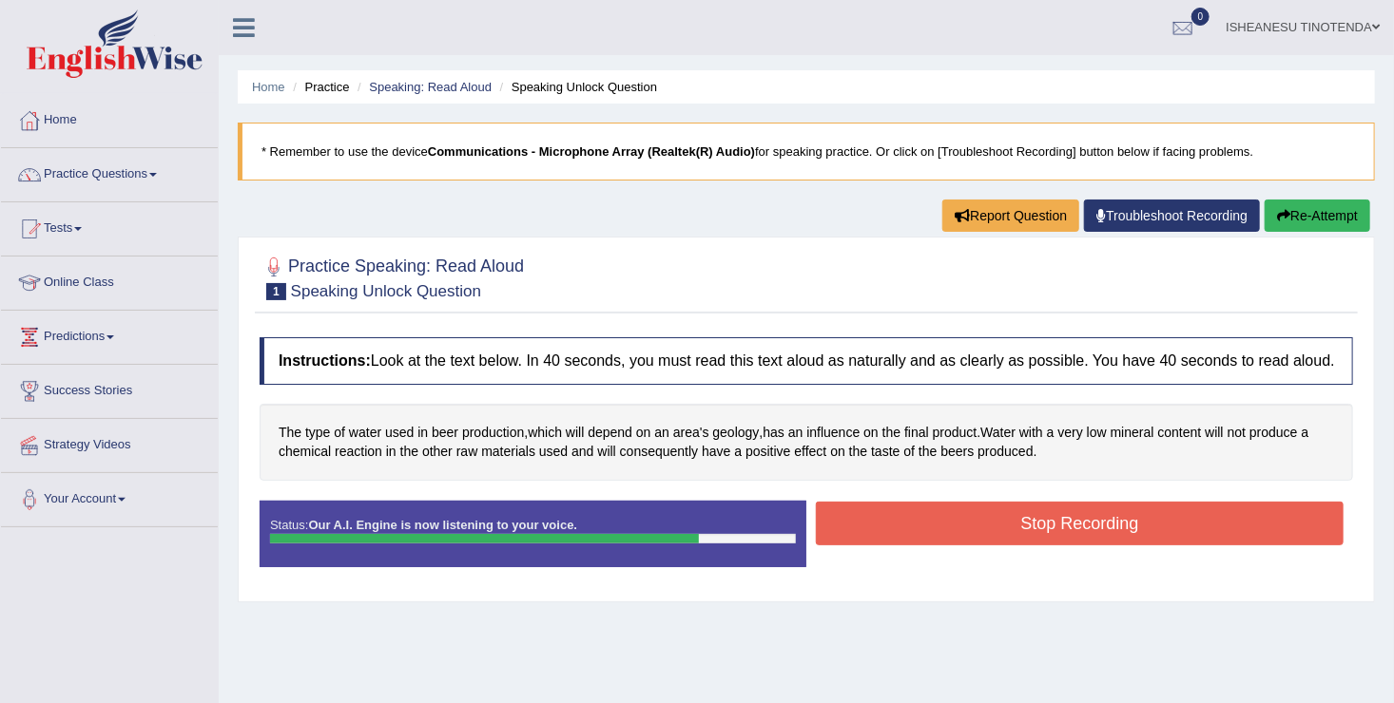
click at [932, 524] on button "Stop Recording" at bounding box center [1080, 524] width 528 height 44
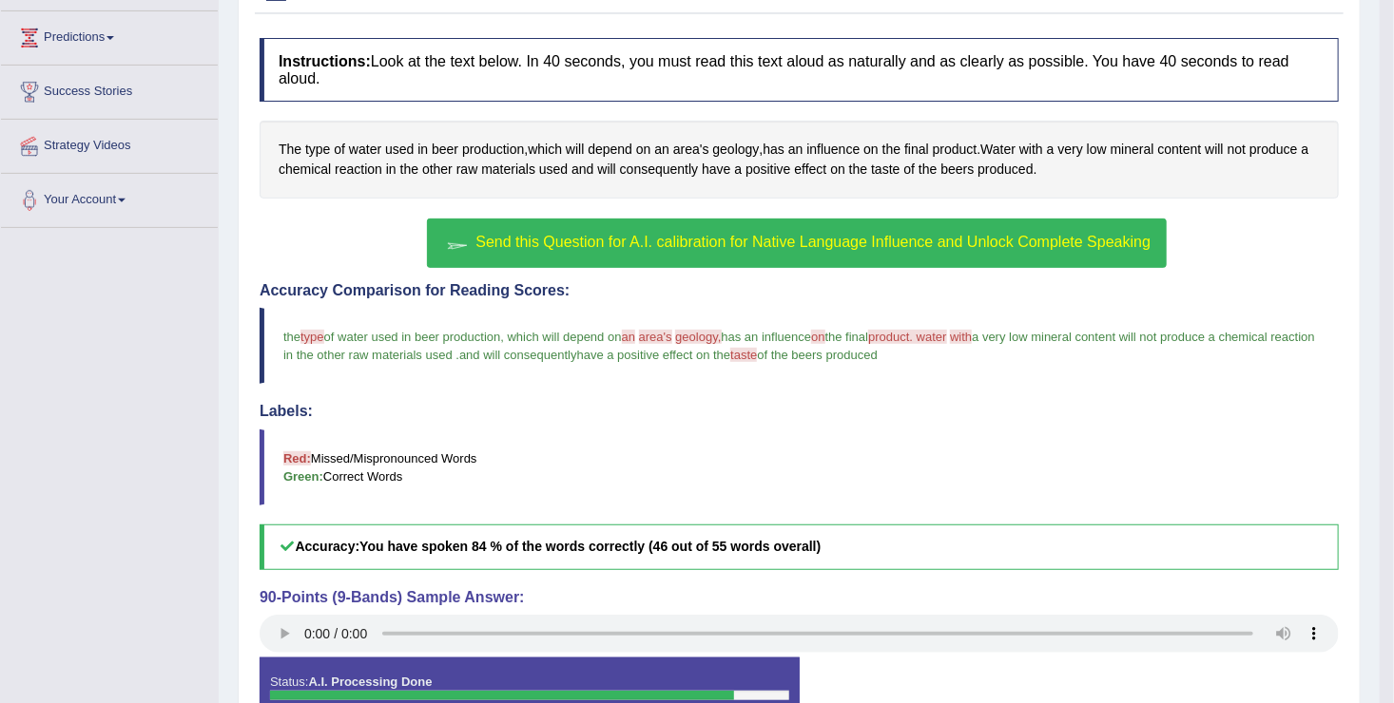
scroll to position [297, 0]
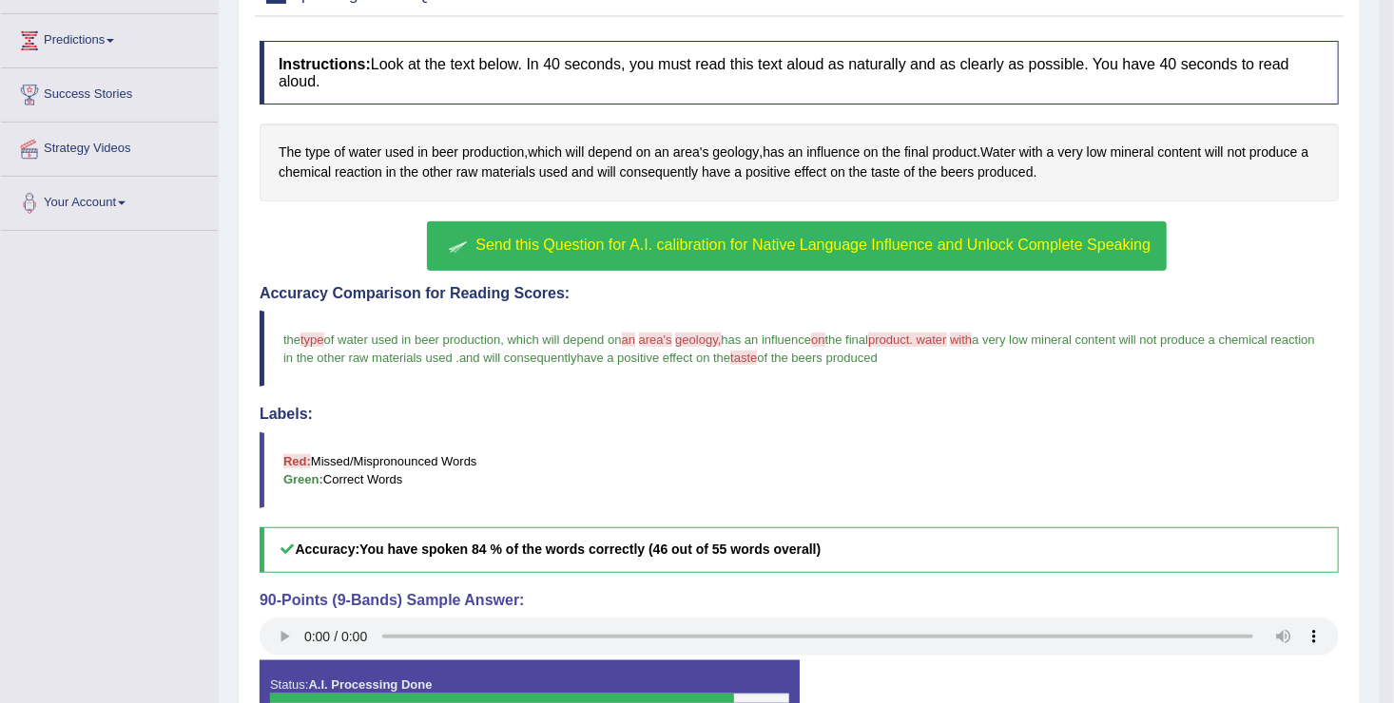
click at [647, 237] on span "Send this Question for A.I. calibration for Native Language Influence and Unloc…" at bounding box center [812, 245] width 675 height 16
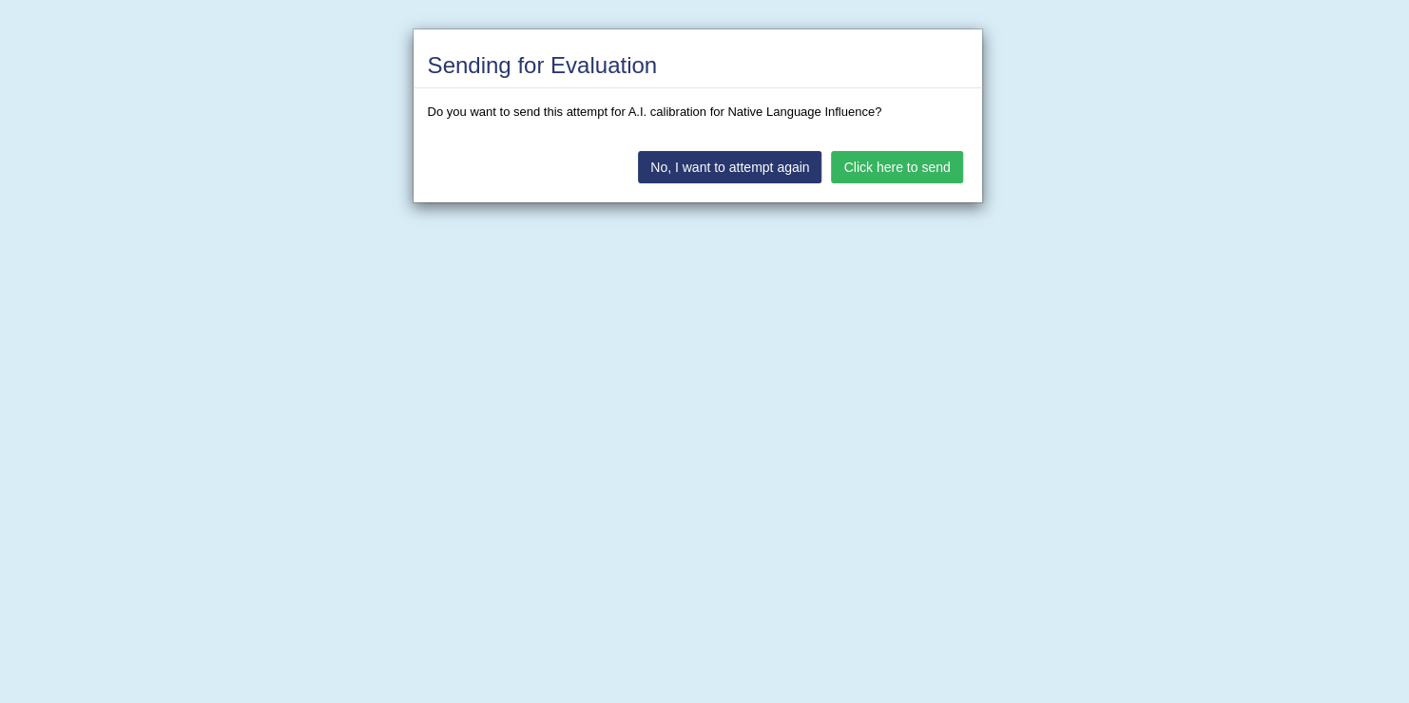
click at [889, 159] on button "Click here to send" at bounding box center [896, 167] width 131 height 32
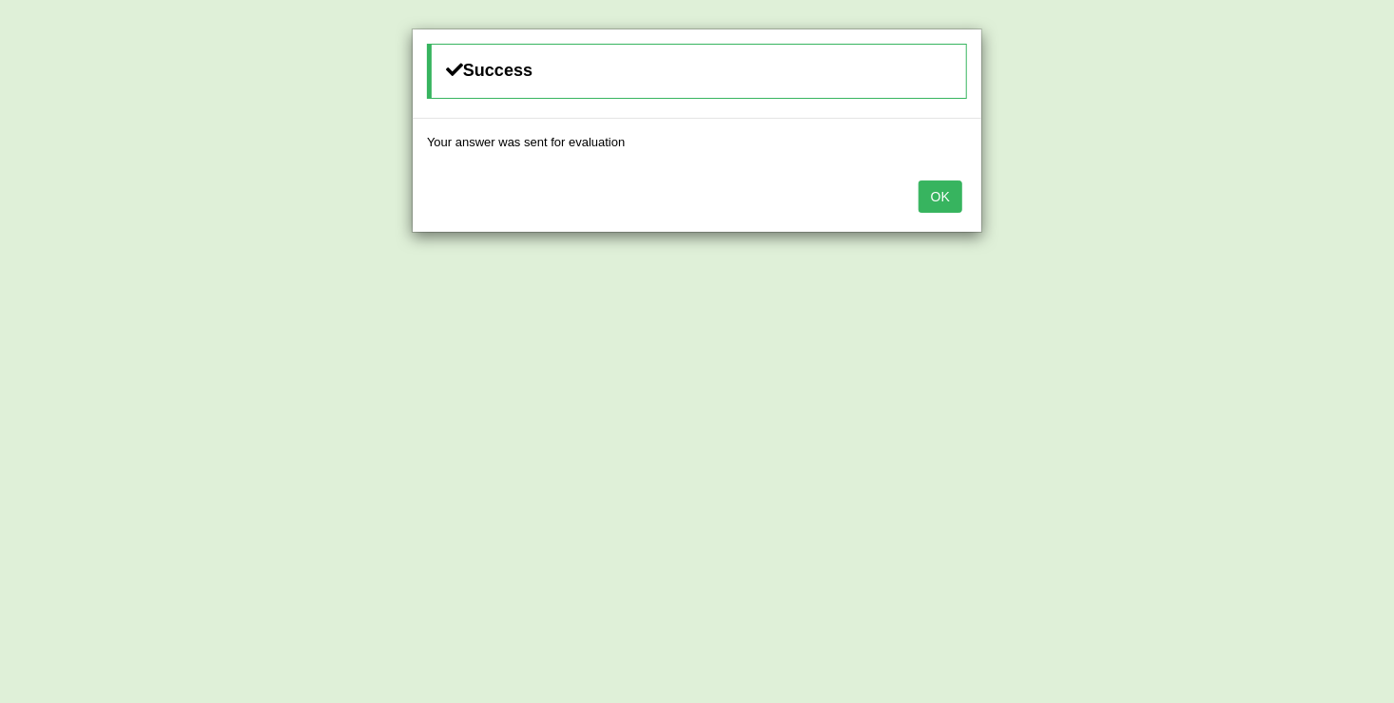
click at [938, 190] on button "OK" at bounding box center [940, 197] width 44 height 32
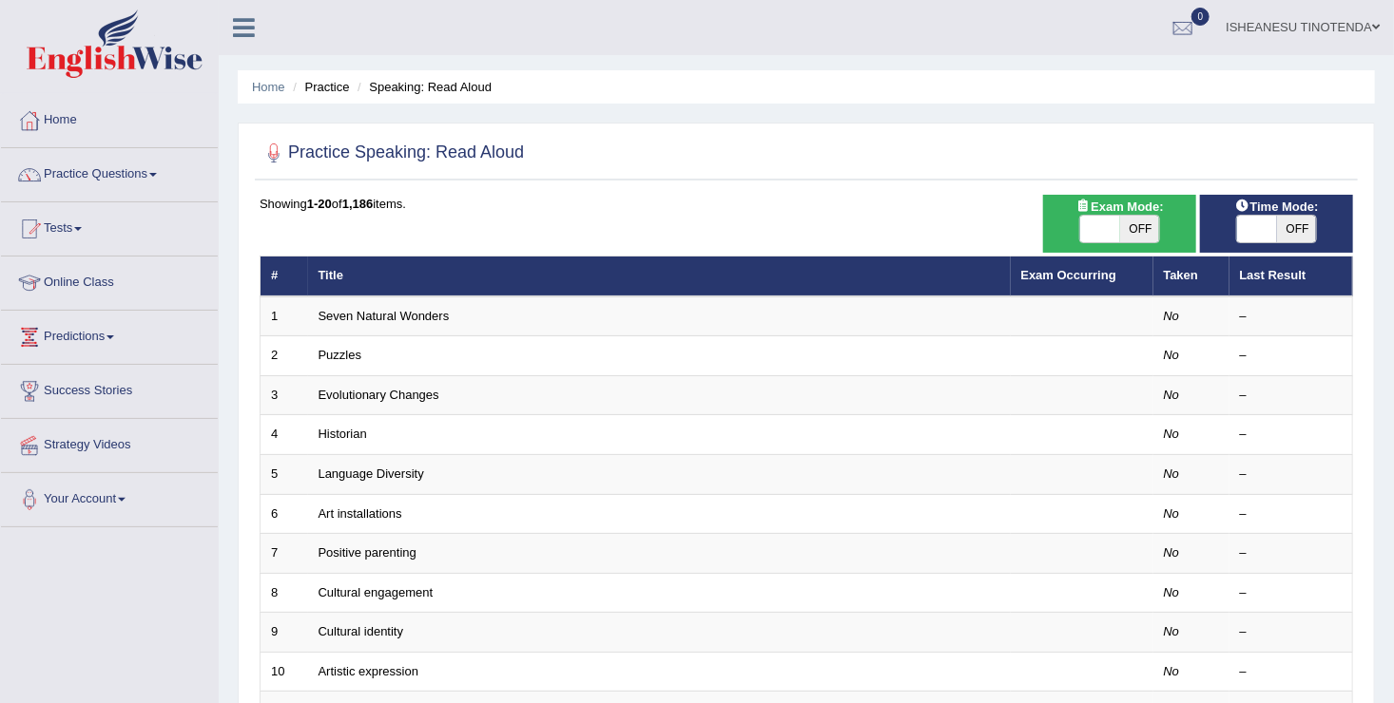
click at [368, 278] on th "Title" at bounding box center [659, 277] width 702 height 40
click at [155, 173] on span at bounding box center [153, 175] width 8 height 4
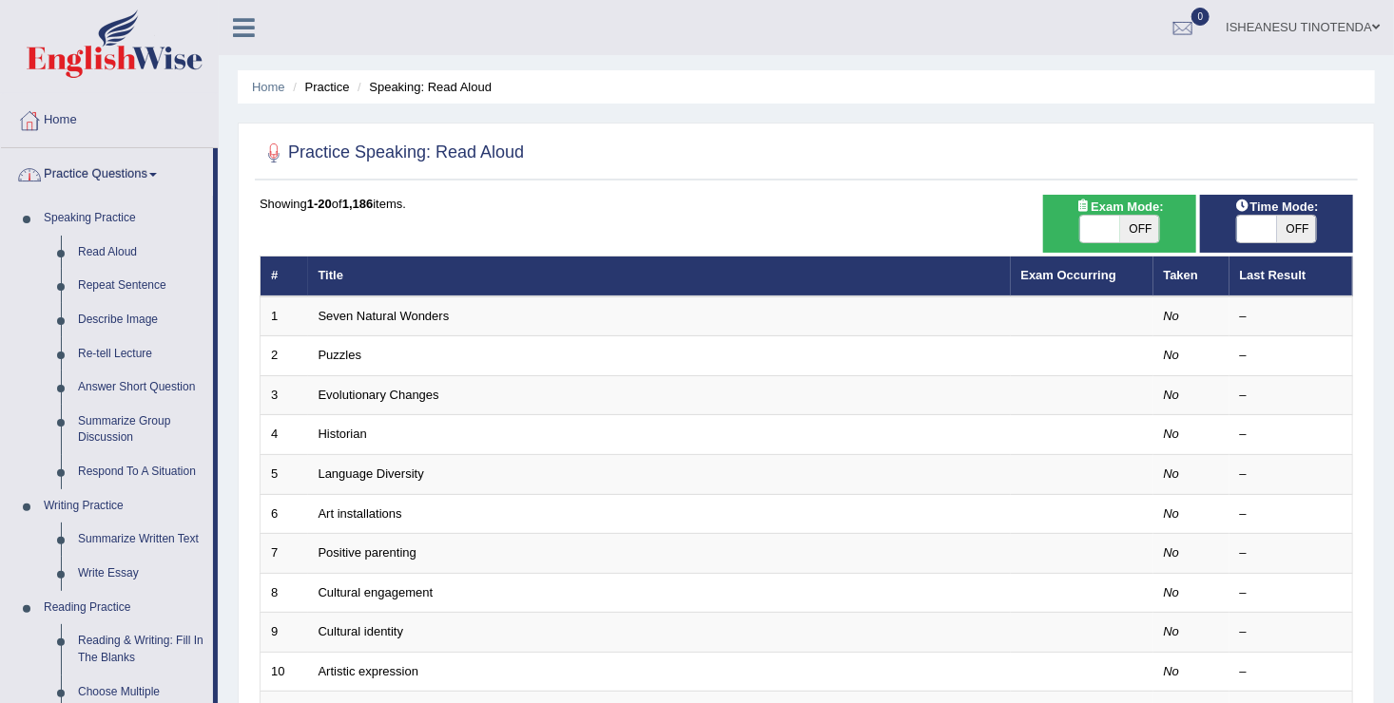
click at [167, 175] on link "Practice Questions" at bounding box center [107, 172] width 212 height 48
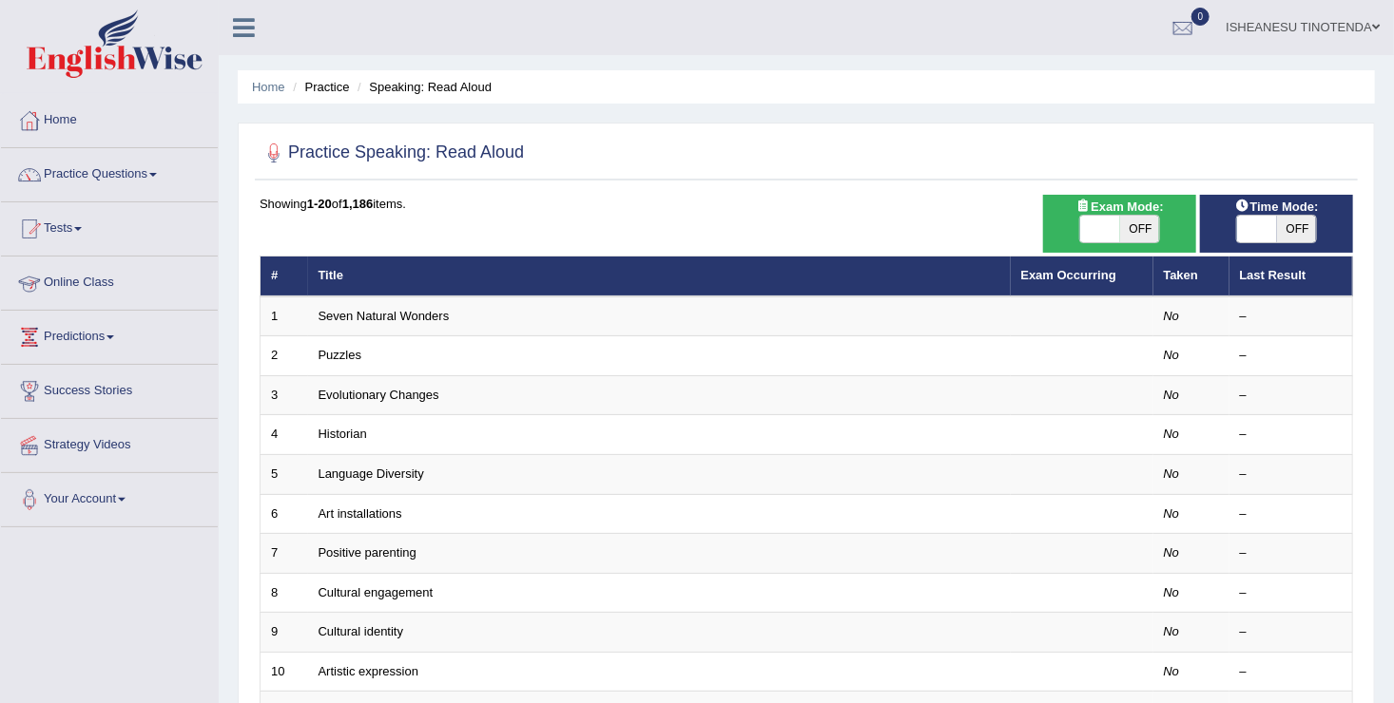
click at [77, 275] on link "Online Class" at bounding box center [109, 281] width 217 height 48
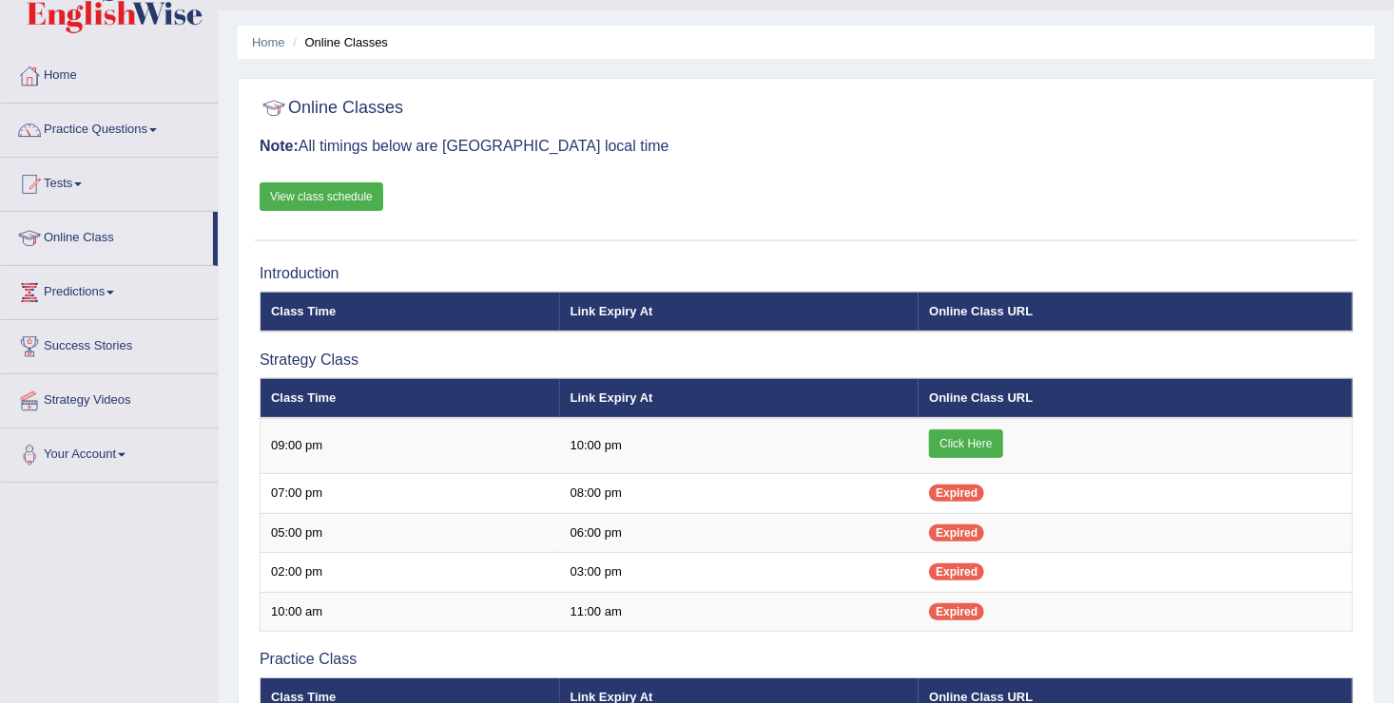
scroll to position [38, 0]
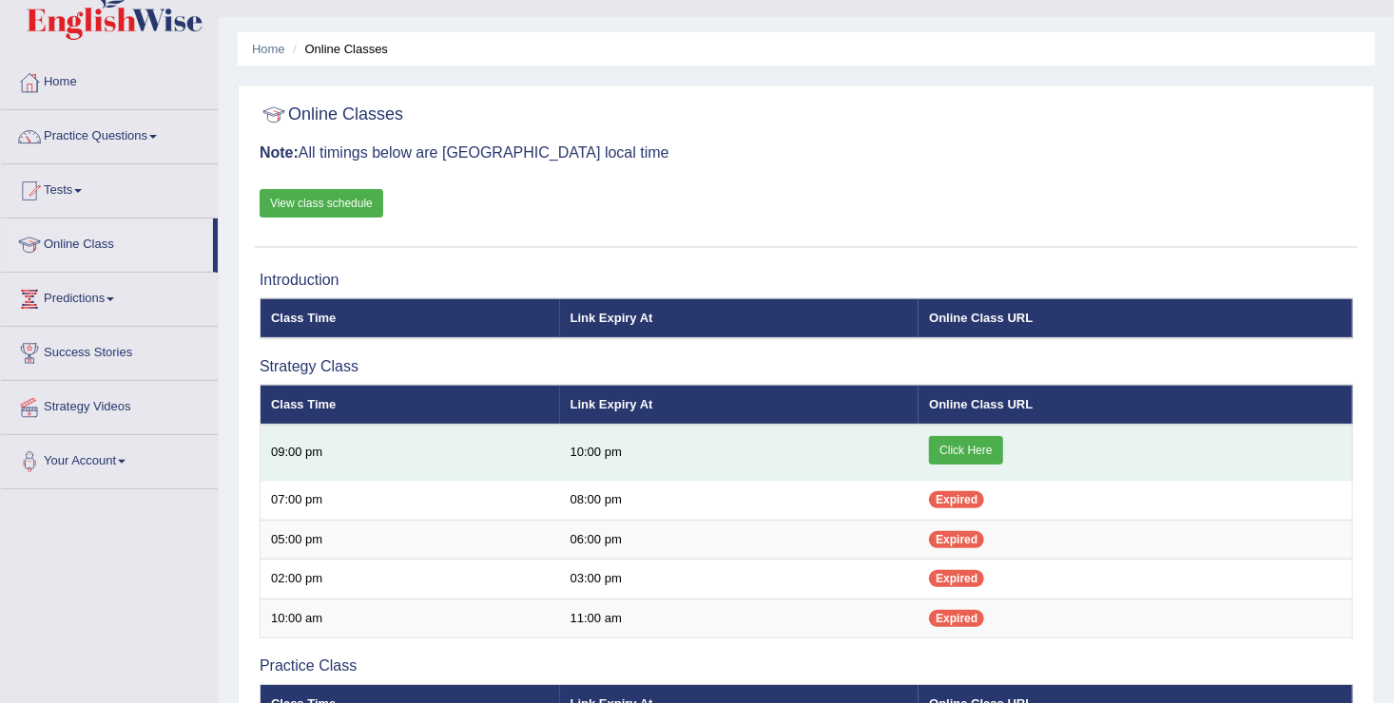
click at [969, 446] on link "Click Here" at bounding box center [965, 450] width 73 height 29
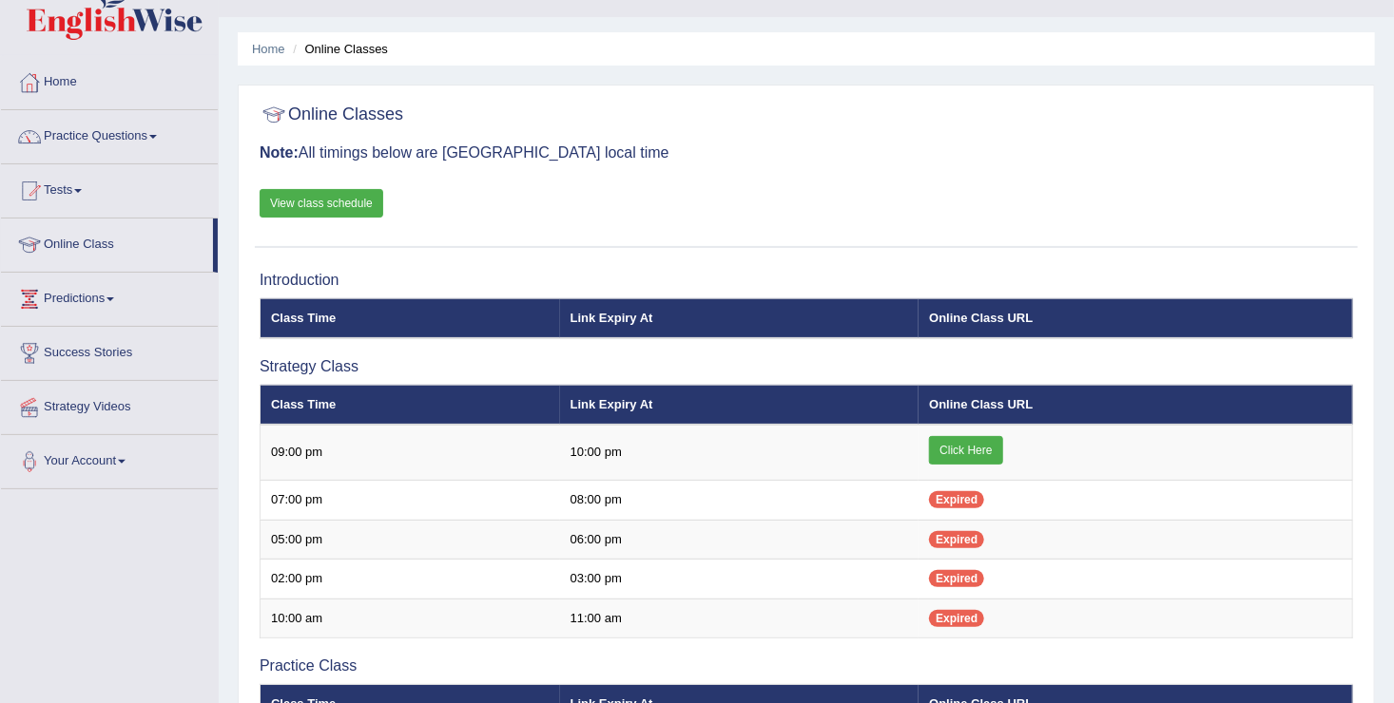
scroll to position [38, 0]
click at [129, 137] on link "Practice Questions" at bounding box center [109, 134] width 217 height 48
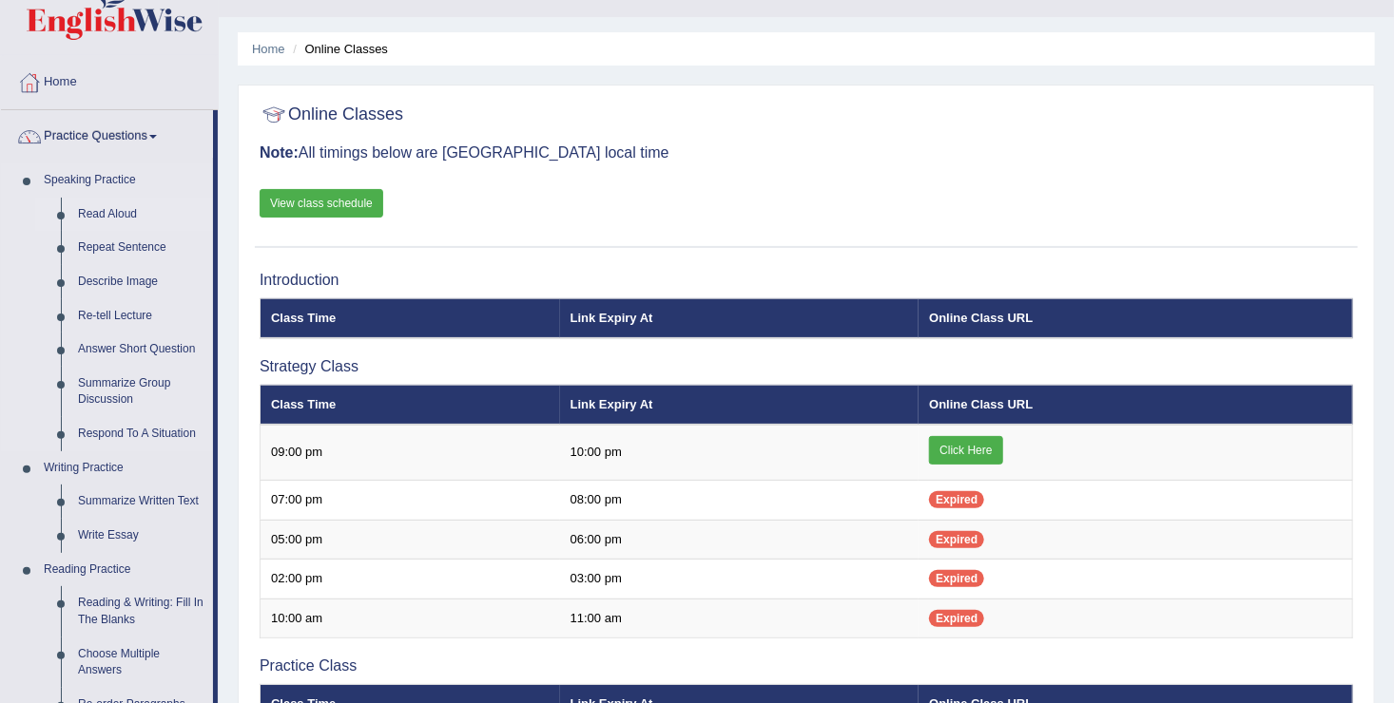
click at [104, 214] on link "Read Aloud" at bounding box center [141, 215] width 144 height 34
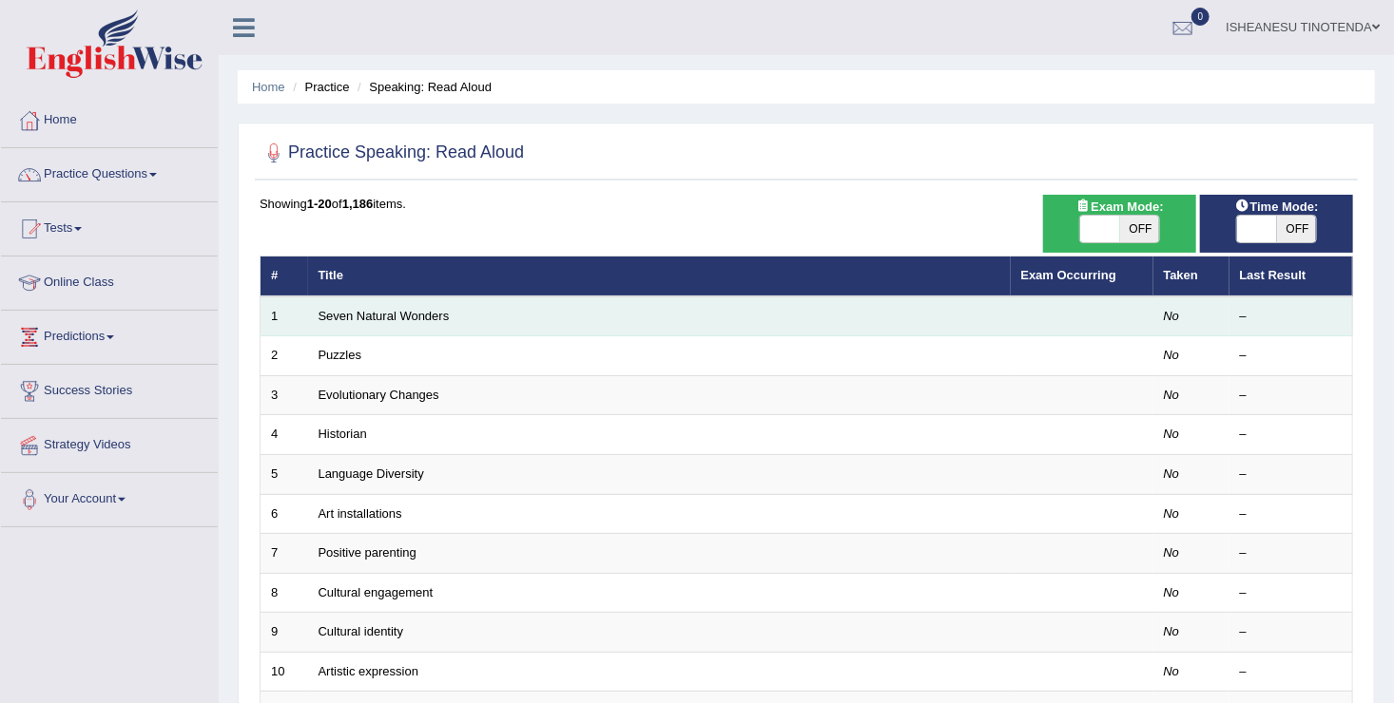
click at [468, 313] on td "Seven Natural Wonders" at bounding box center [659, 317] width 702 height 40
click at [947, 302] on td "Seven Natural Wonders" at bounding box center [659, 317] width 702 height 40
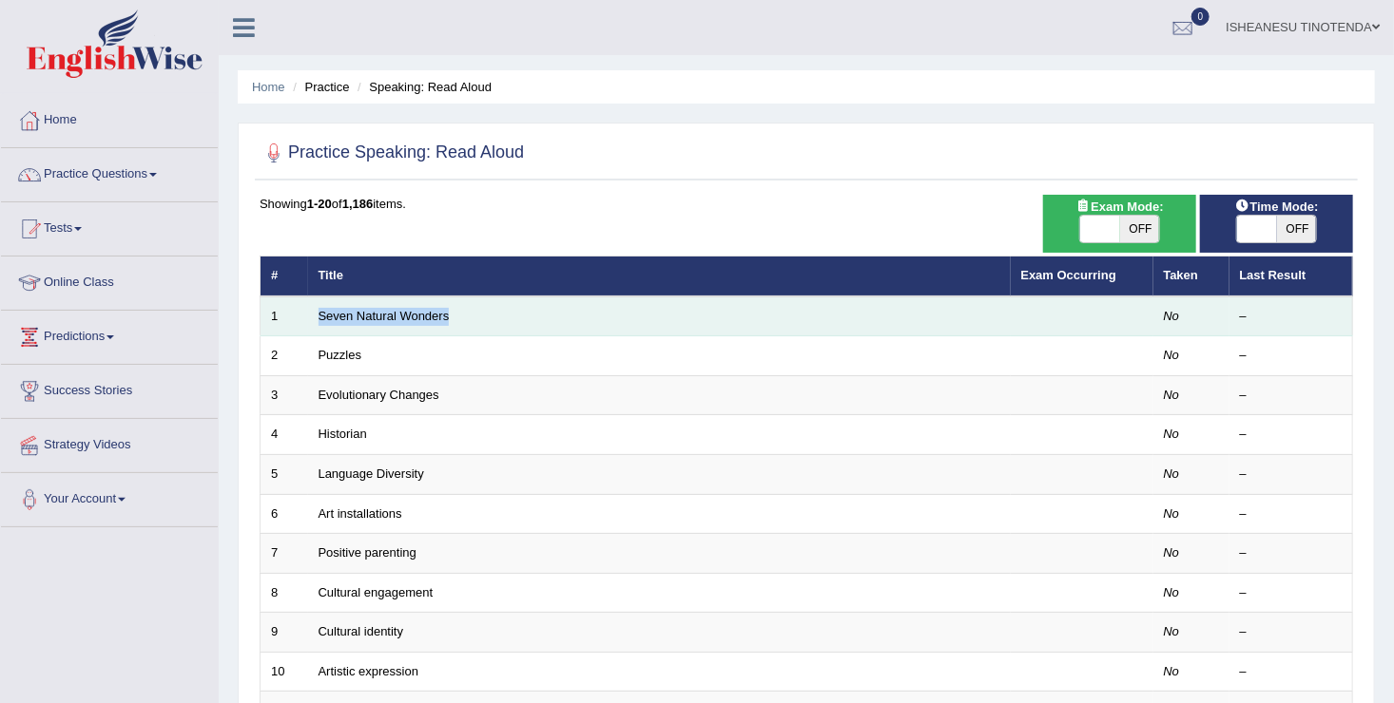
click at [947, 302] on td "Seven Natural Wonders" at bounding box center [659, 317] width 702 height 40
click at [555, 330] on td "Seven Natural Wonders" at bounding box center [659, 317] width 702 height 40
click at [1249, 313] on div "–" at bounding box center [1291, 317] width 103 height 18
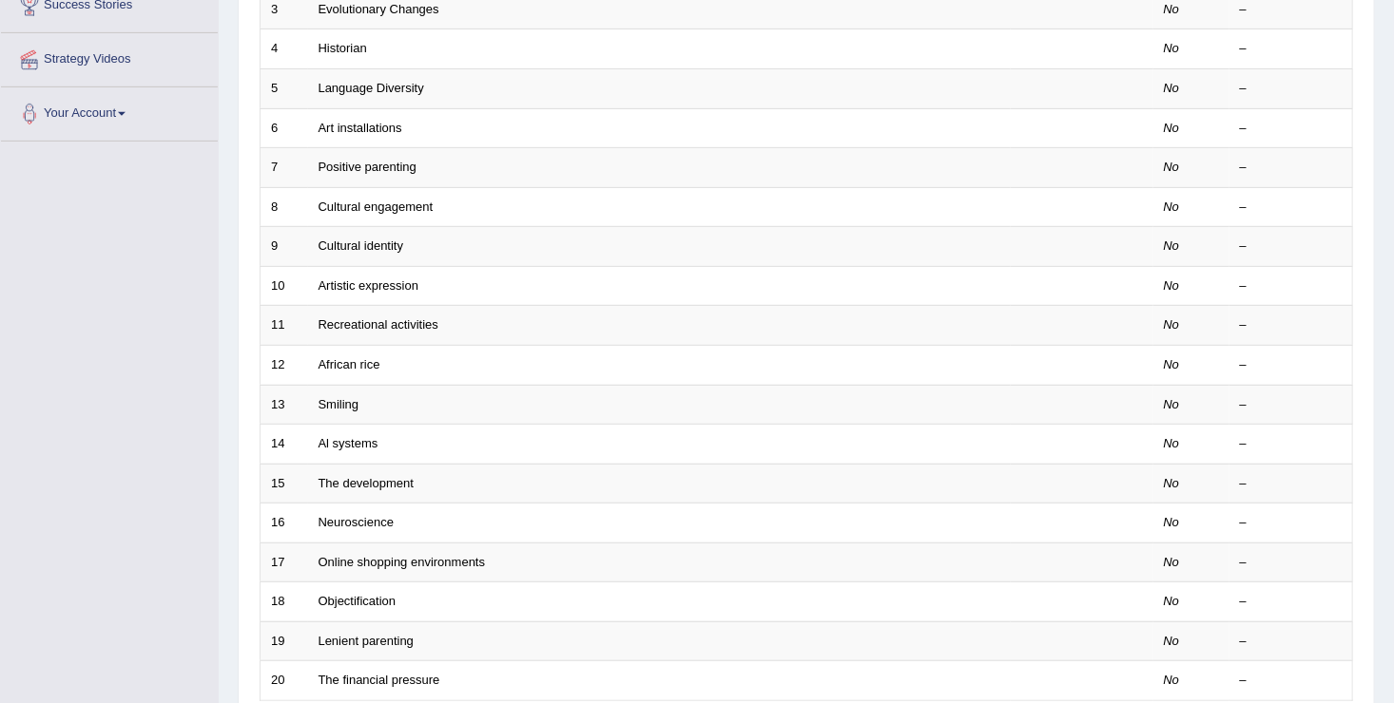
scroll to position [549, 0]
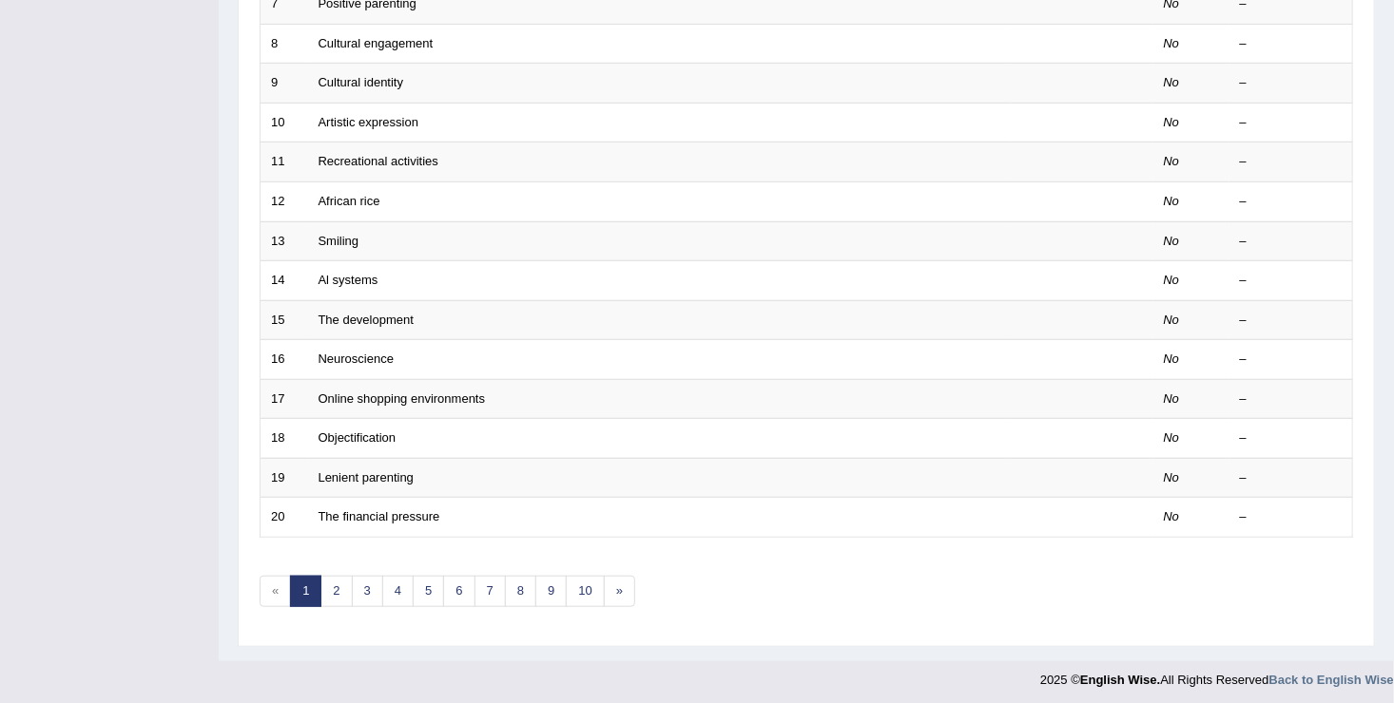
click at [307, 587] on link "1" at bounding box center [305, 591] width 31 height 31
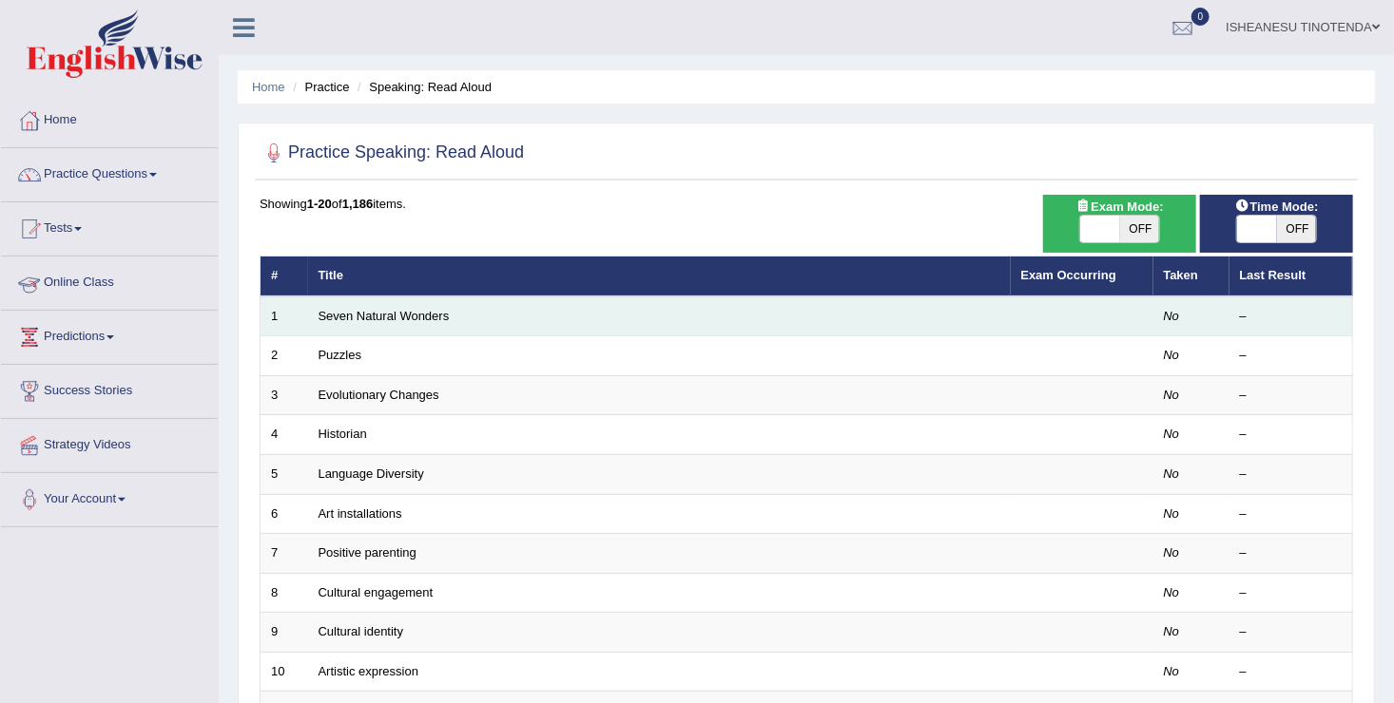
click at [298, 319] on td "1" at bounding box center [284, 317] width 48 height 40
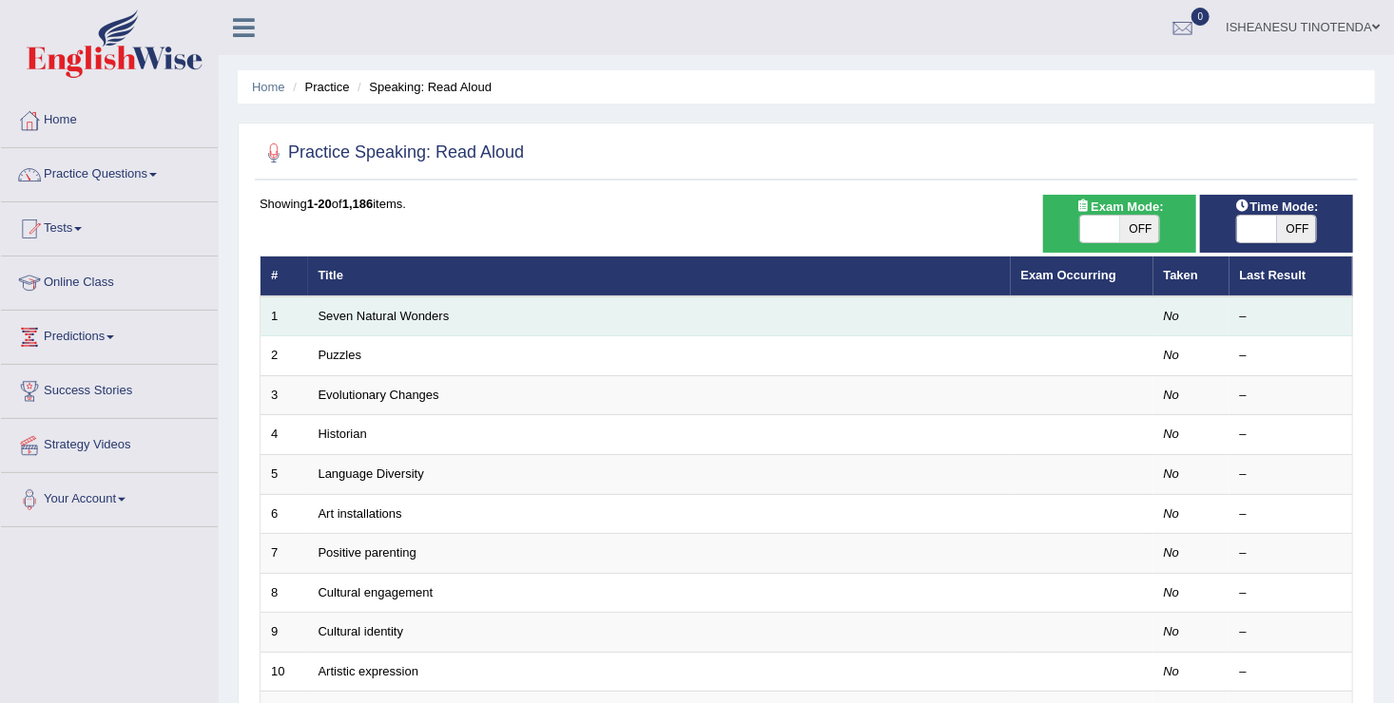
click at [612, 304] on td "Seven Natural Wonders" at bounding box center [659, 317] width 702 height 40
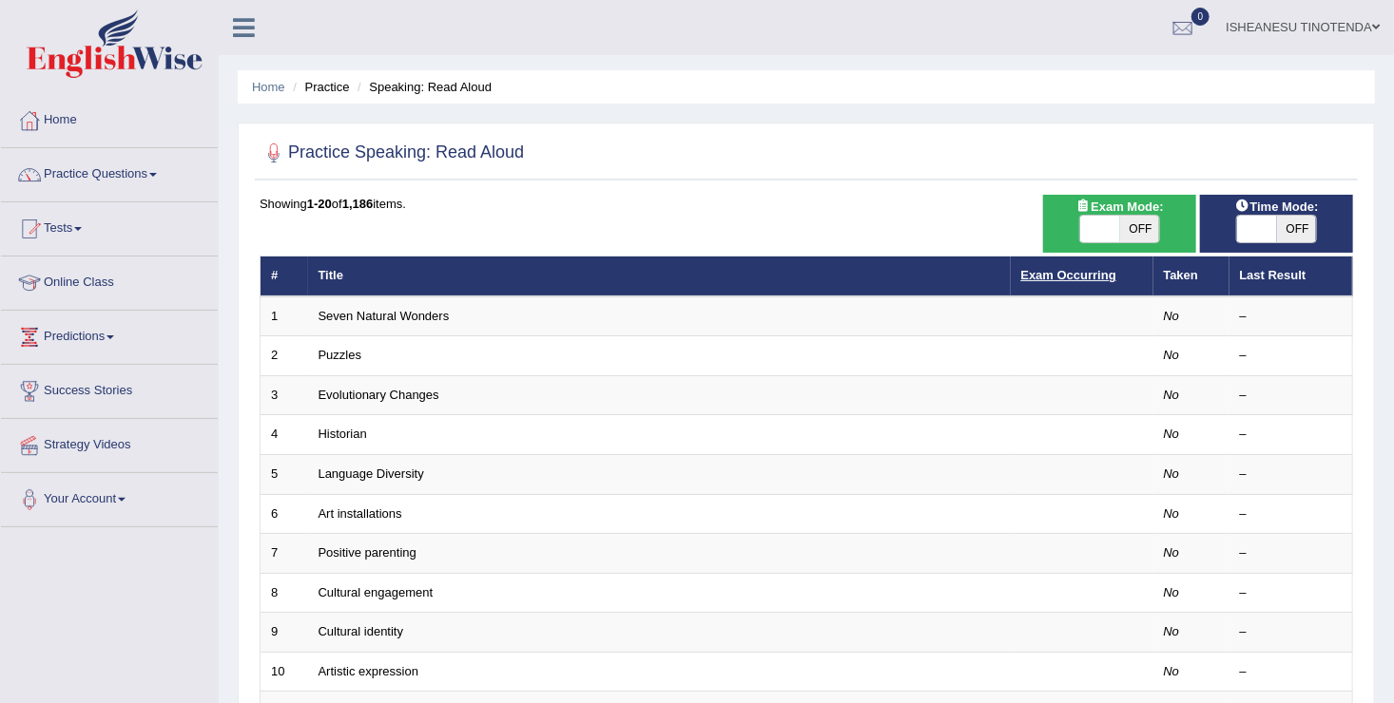
click at [1027, 278] on link "Exam Occurring" at bounding box center [1068, 275] width 95 height 14
click at [1195, 278] on th "Taken" at bounding box center [1191, 277] width 76 height 40
click at [1273, 221] on span at bounding box center [1257, 229] width 40 height 27
checkbox input "true"
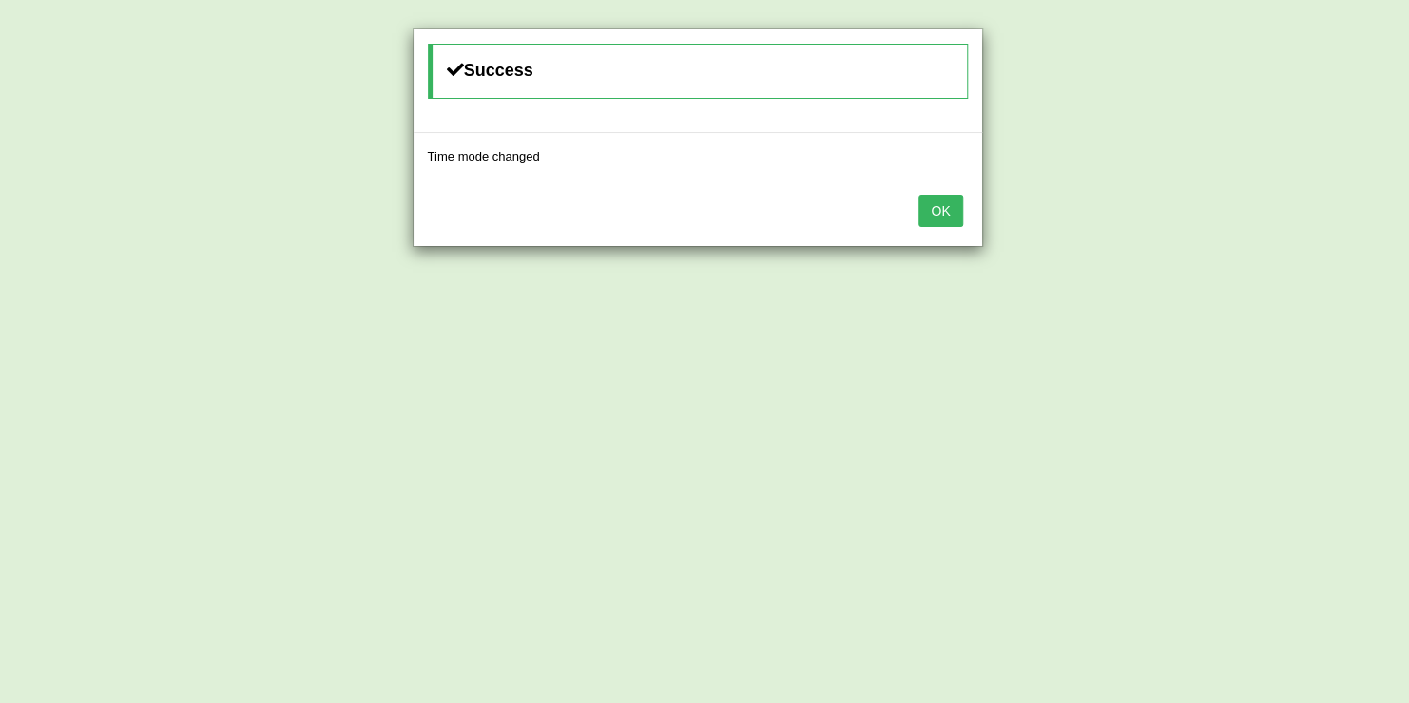
click at [942, 206] on button "OK" at bounding box center [940, 211] width 44 height 32
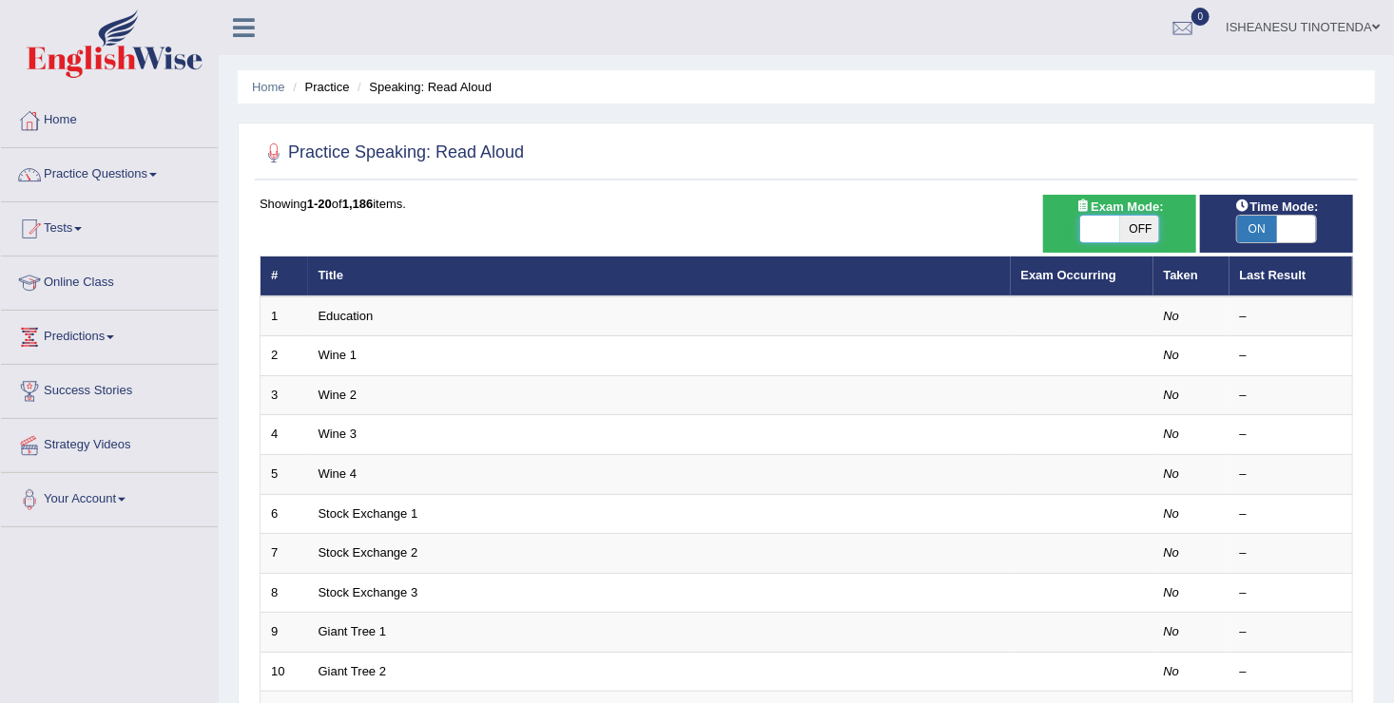
click at [1106, 226] on span at bounding box center [1101, 229] width 40 height 27
click at [1106, 226] on span at bounding box center [1100, 229] width 40 height 27
checkbox input "true"
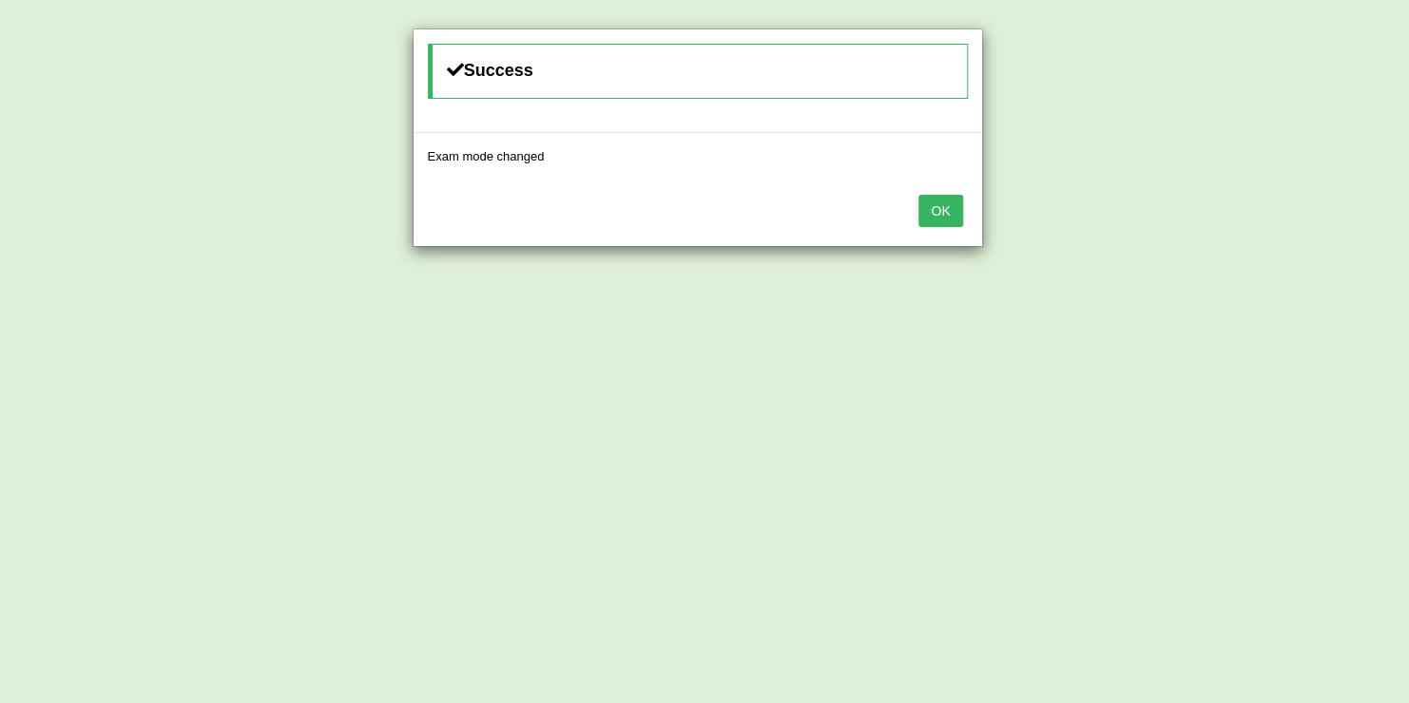
click at [933, 210] on button "OK" at bounding box center [940, 211] width 44 height 32
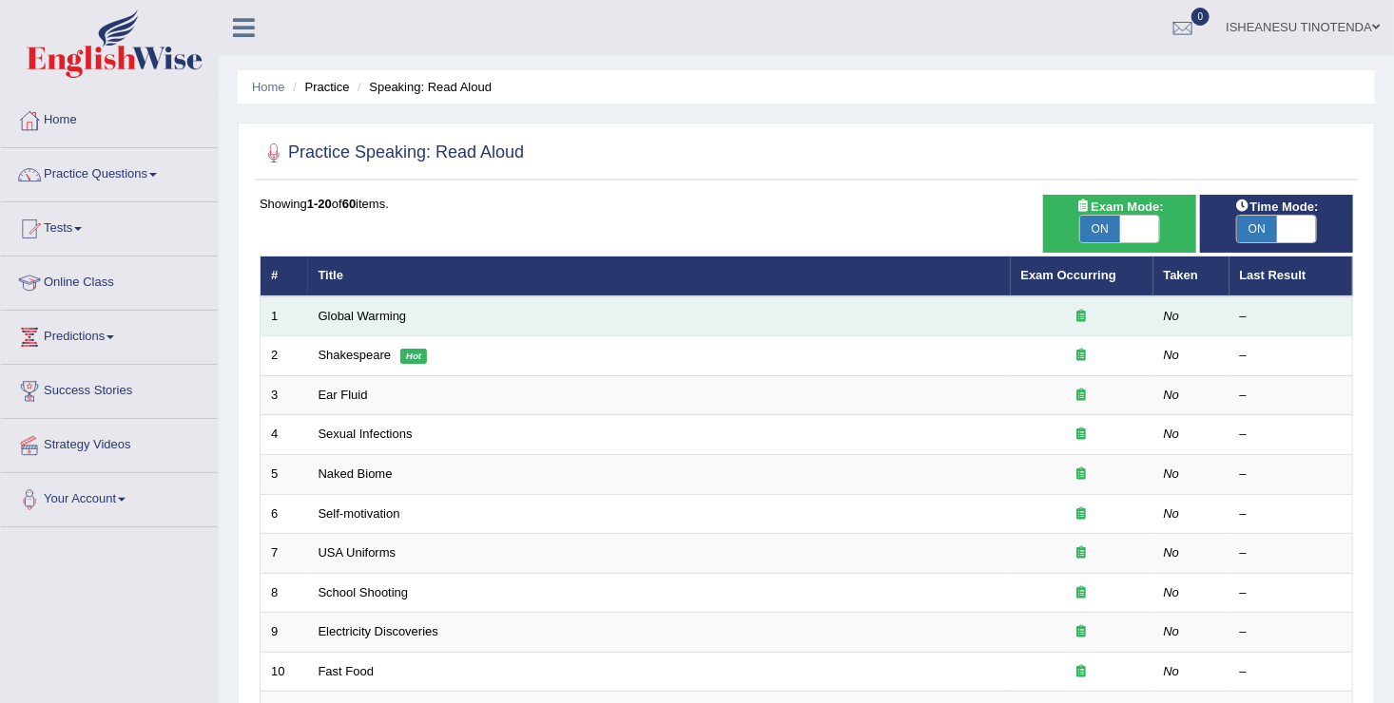
click at [449, 307] on td "Global Warming" at bounding box center [659, 317] width 702 height 40
click at [286, 317] on td "1" at bounding box center [284, 317] width 48 height 40
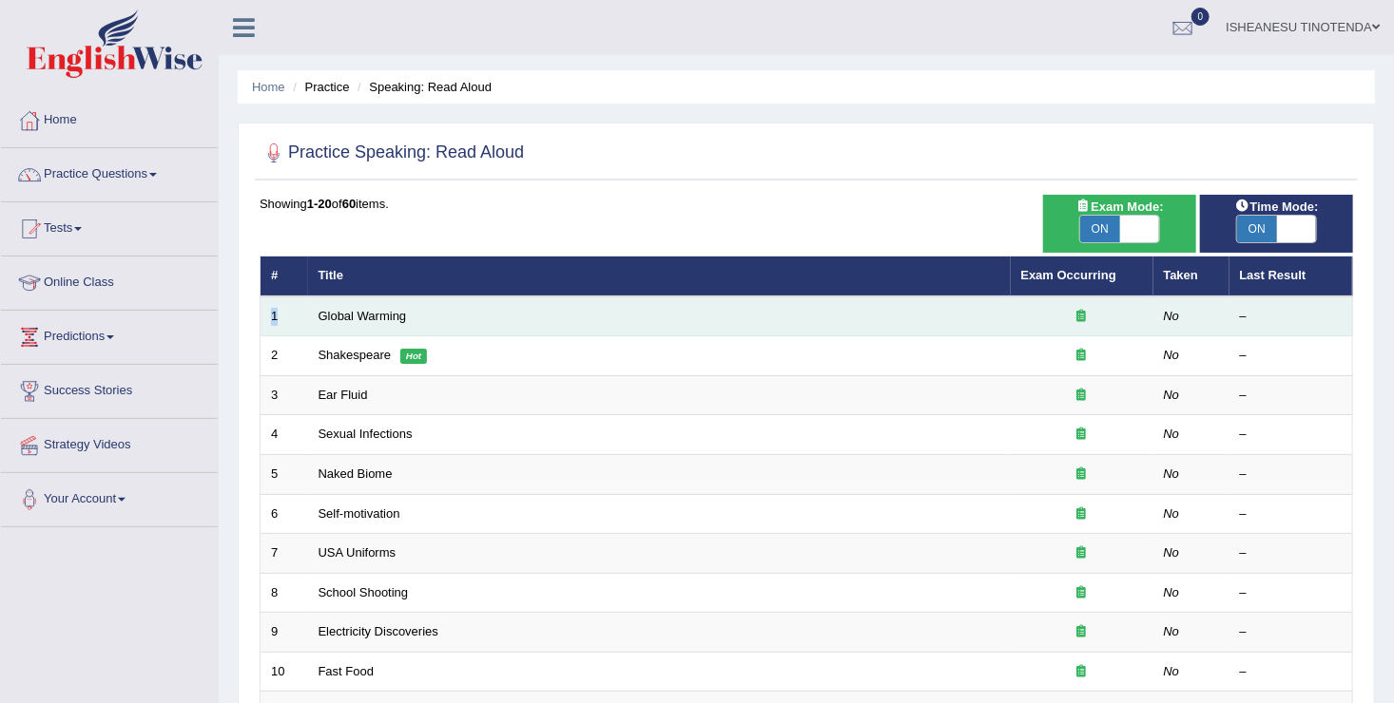
click at [286, 317] on td "1" at bounding box center [284, 317] width 48 height 40
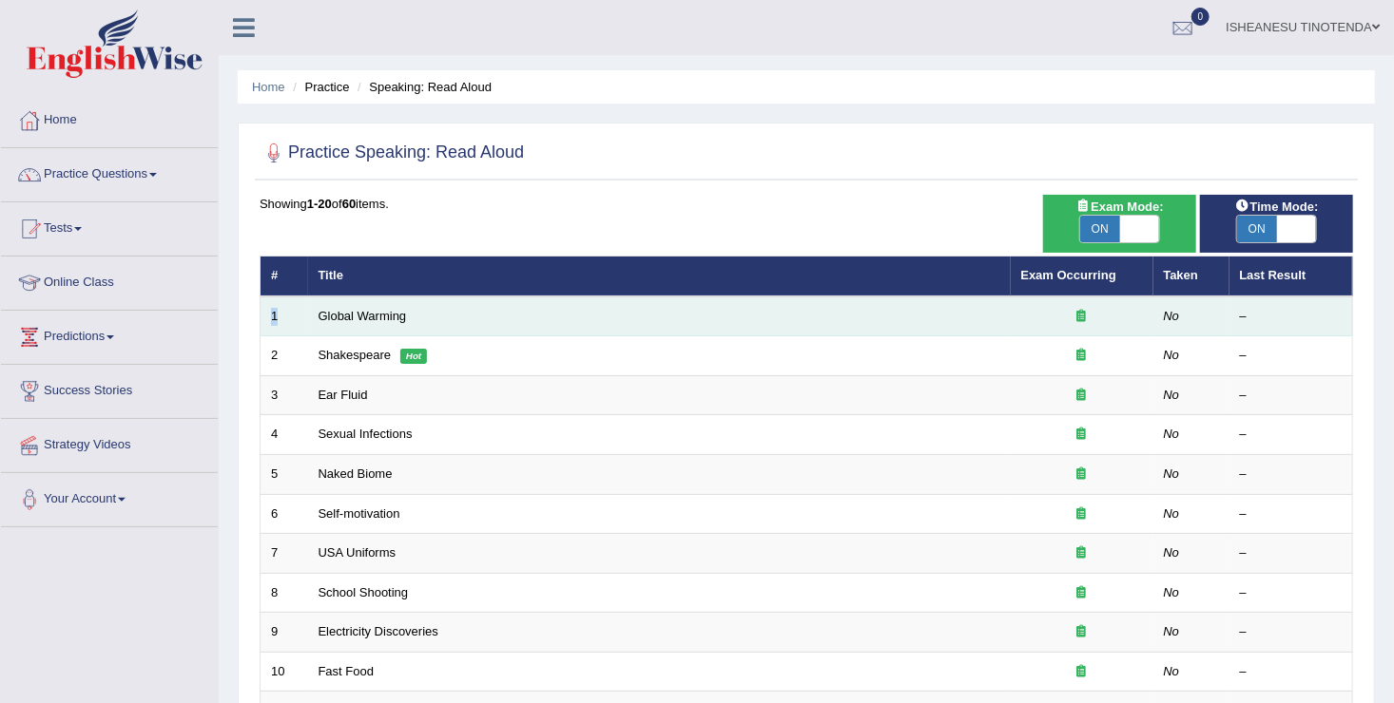
click at [286, 317] on td "1" at bounding box center [284, 317] width 48 height 40
click at [356, 319] on link "Global Warming" at bounding box center [362, 316] width 88 height 14
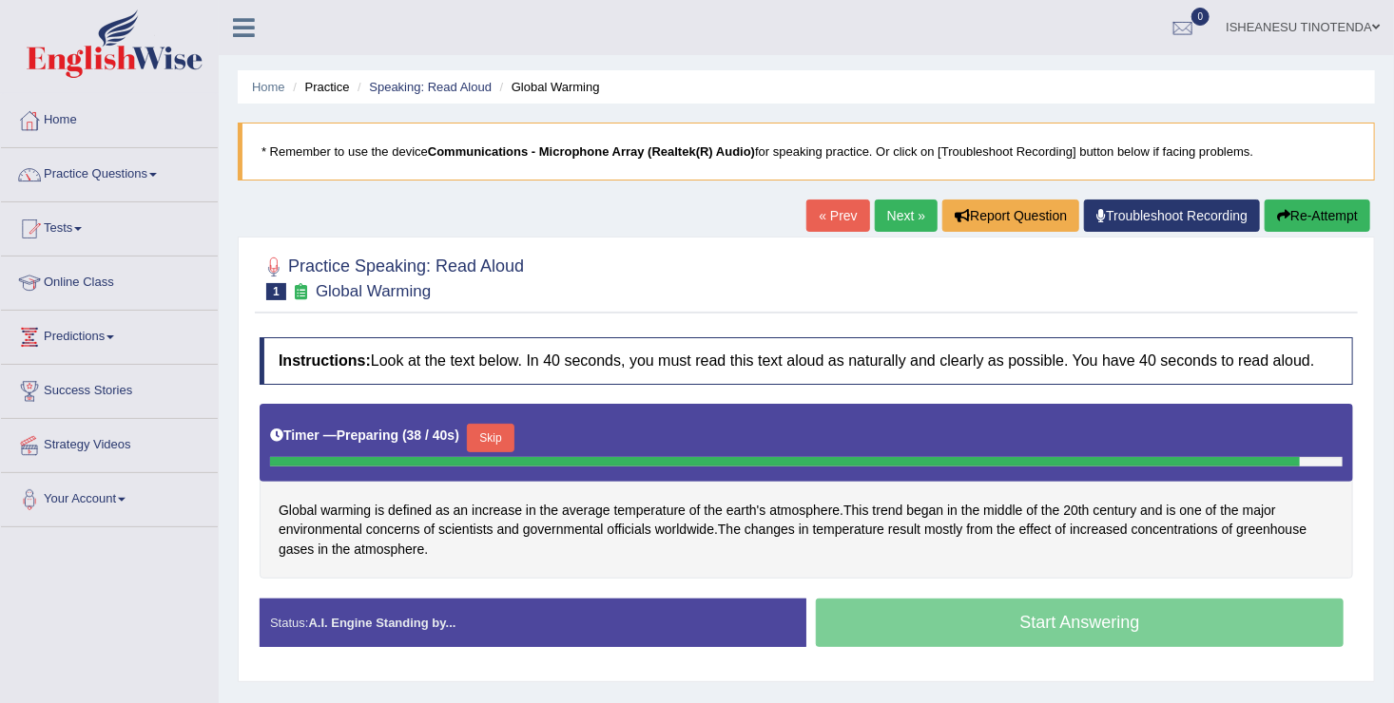
click at [986, 644] on div "Start Answering" at bounding box center [1079, 625] width 547 height 53
click at [986, 627] on div "Start Answering" at bounding box center [1079, 625] width 547 height 53
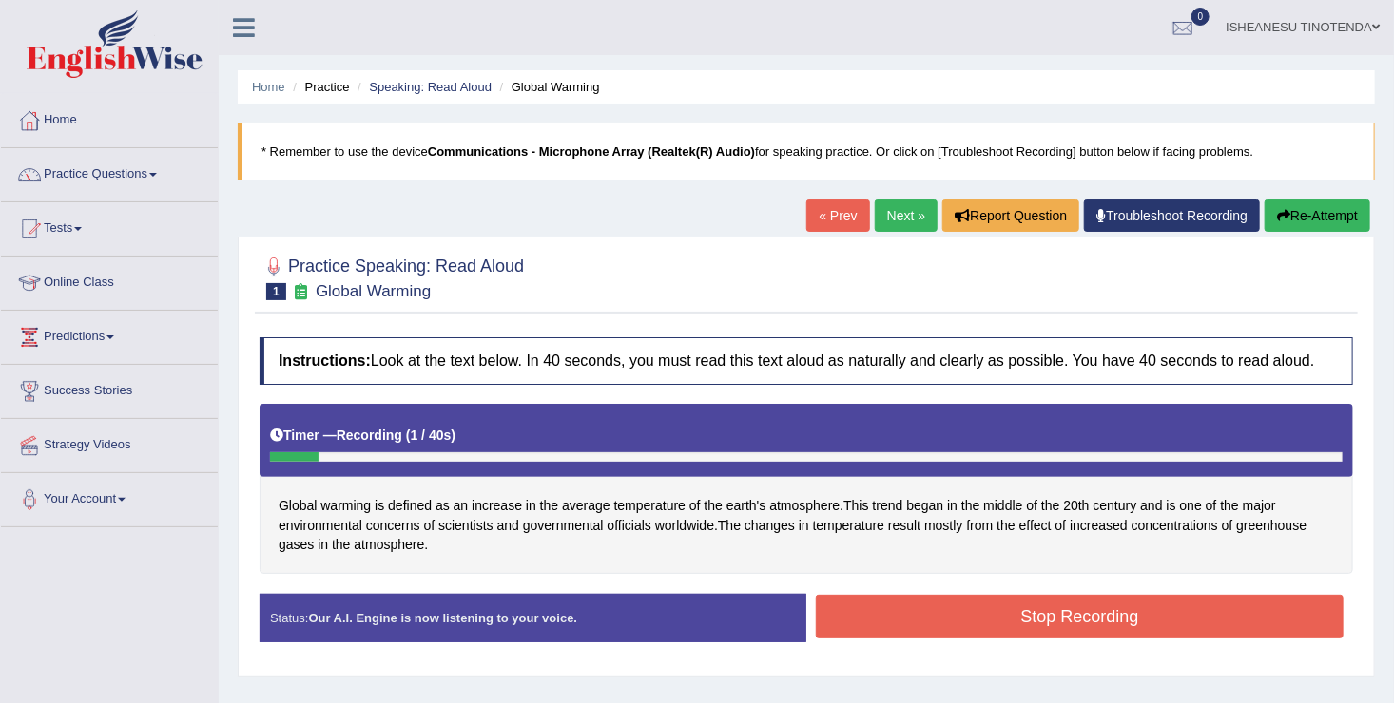
click at [986, 627] on button "Stop Recording" at bounding box center [1080, 617] width 528 height 44
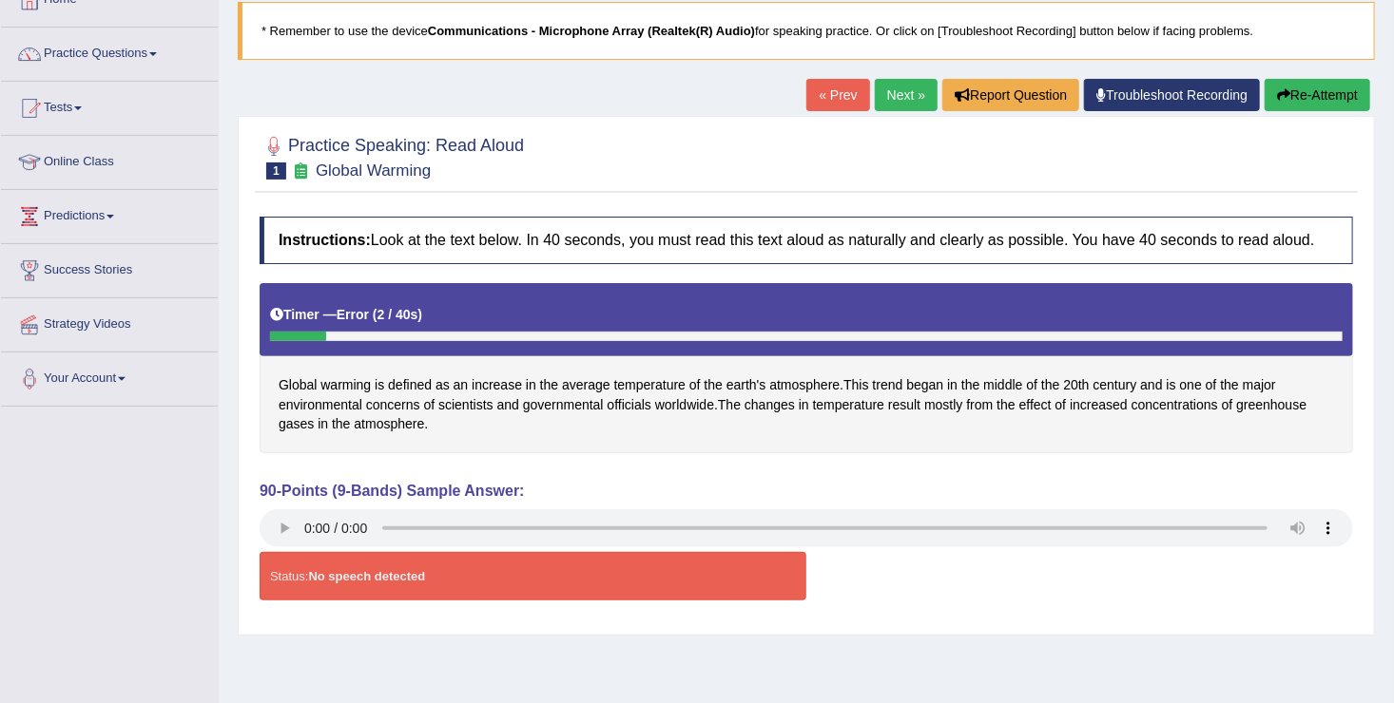
scroll to position [122, 0]
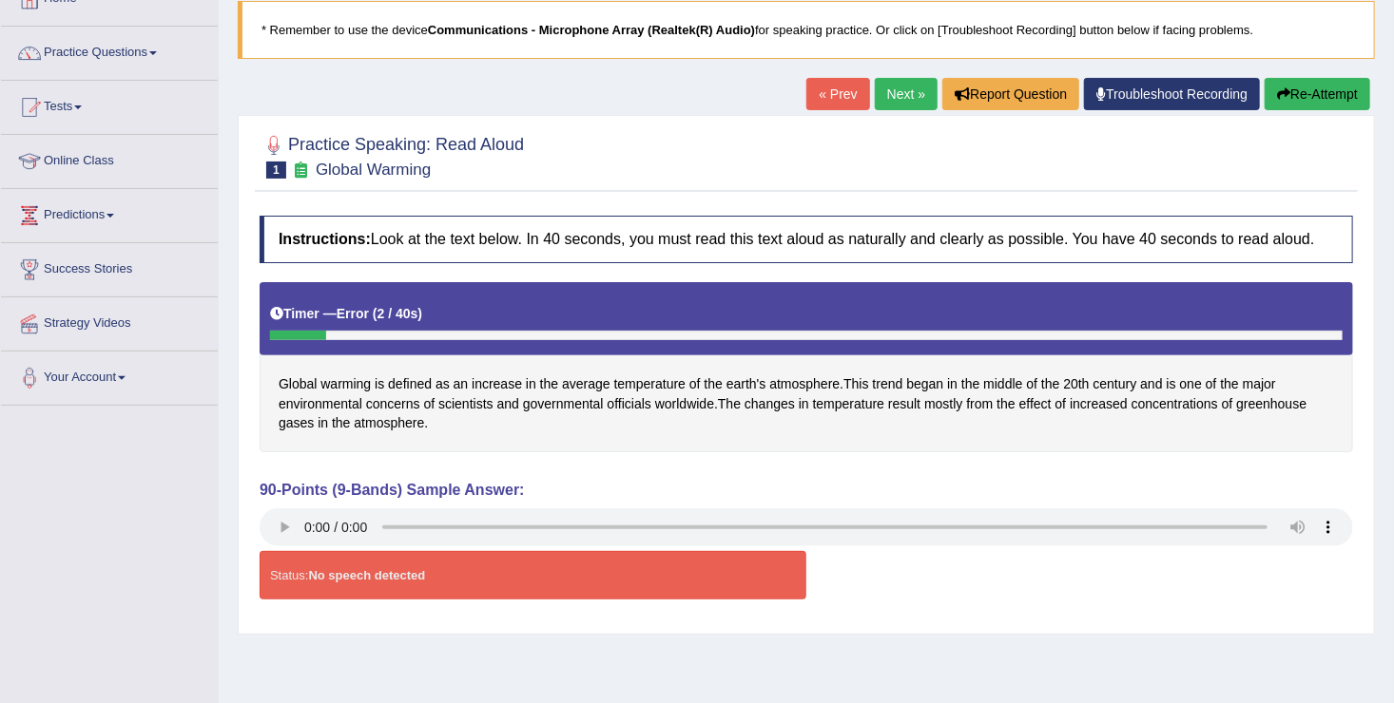
click at [351, 574] on strong "No speech detected" at bounding box center [366, 575] width 117 height 14
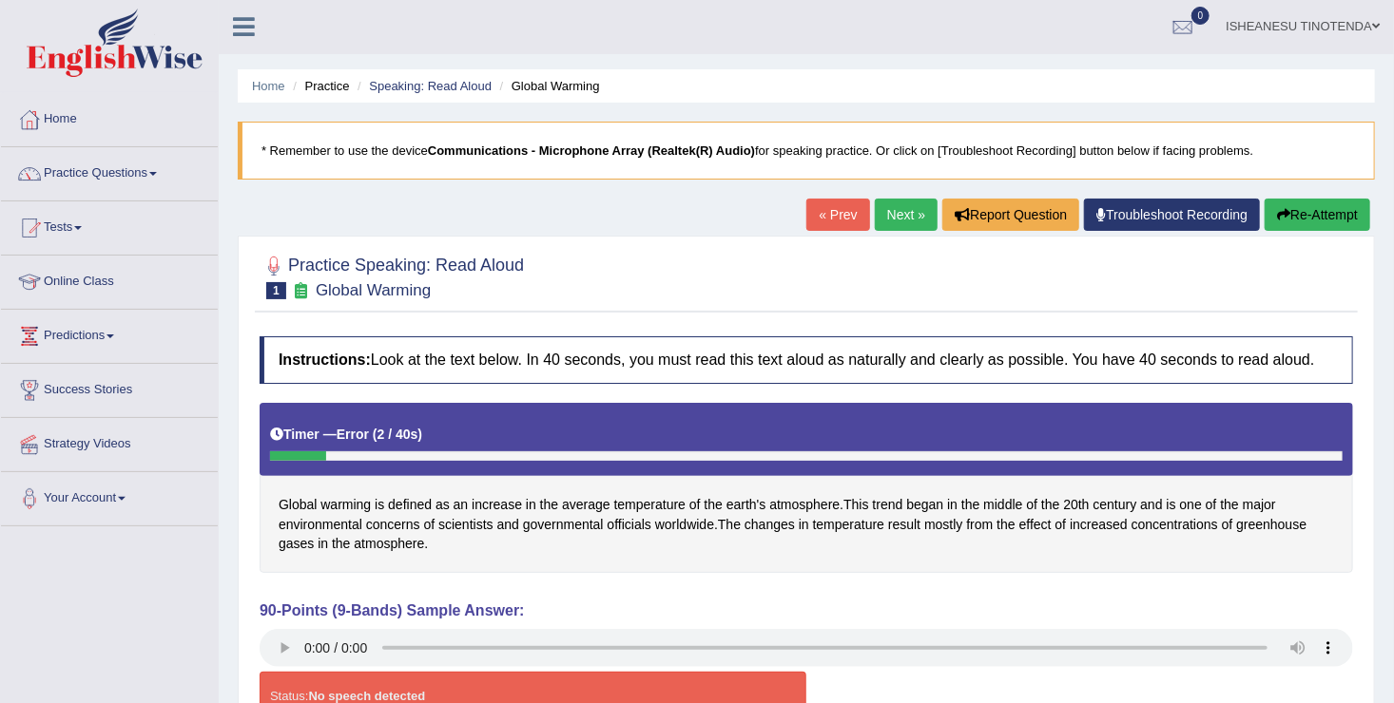
scroll to position [0, 0]
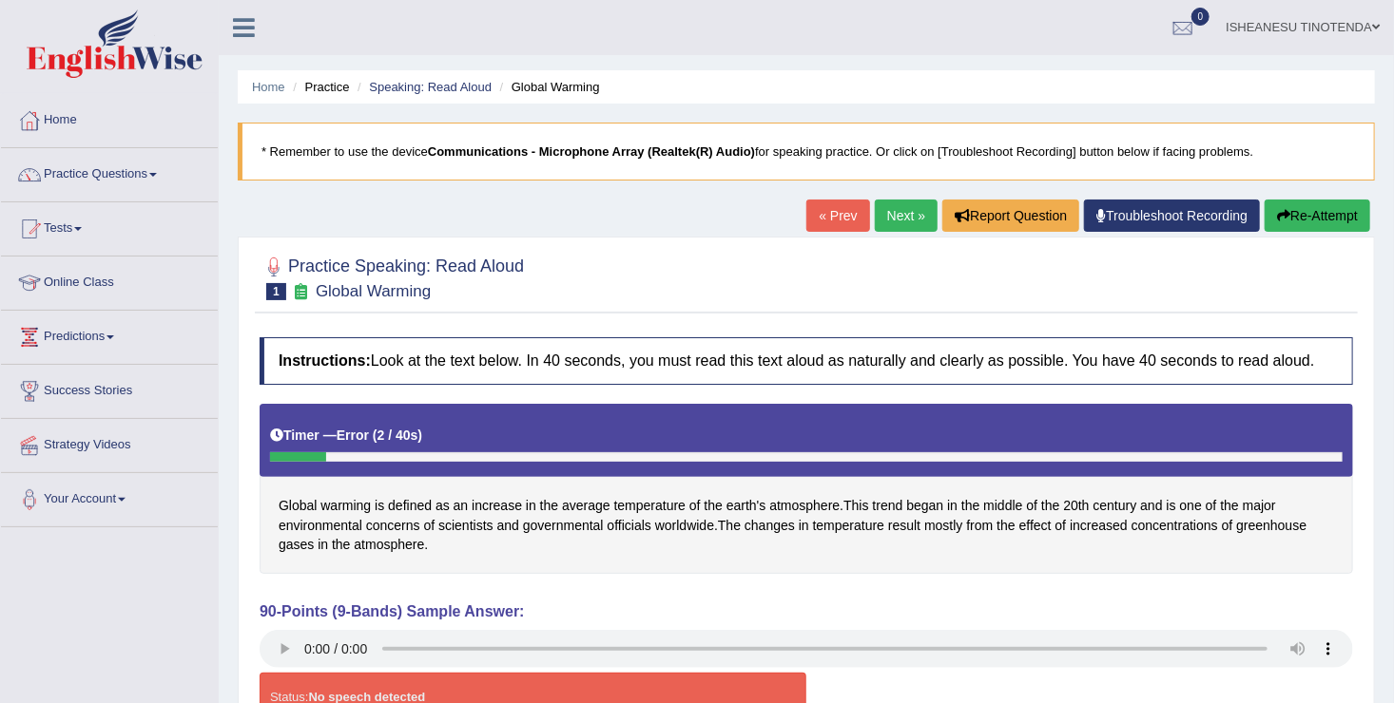
click at [1299, 221] on button "Re-Attempt" at bounding box center [1317, 216] width 106 height 32
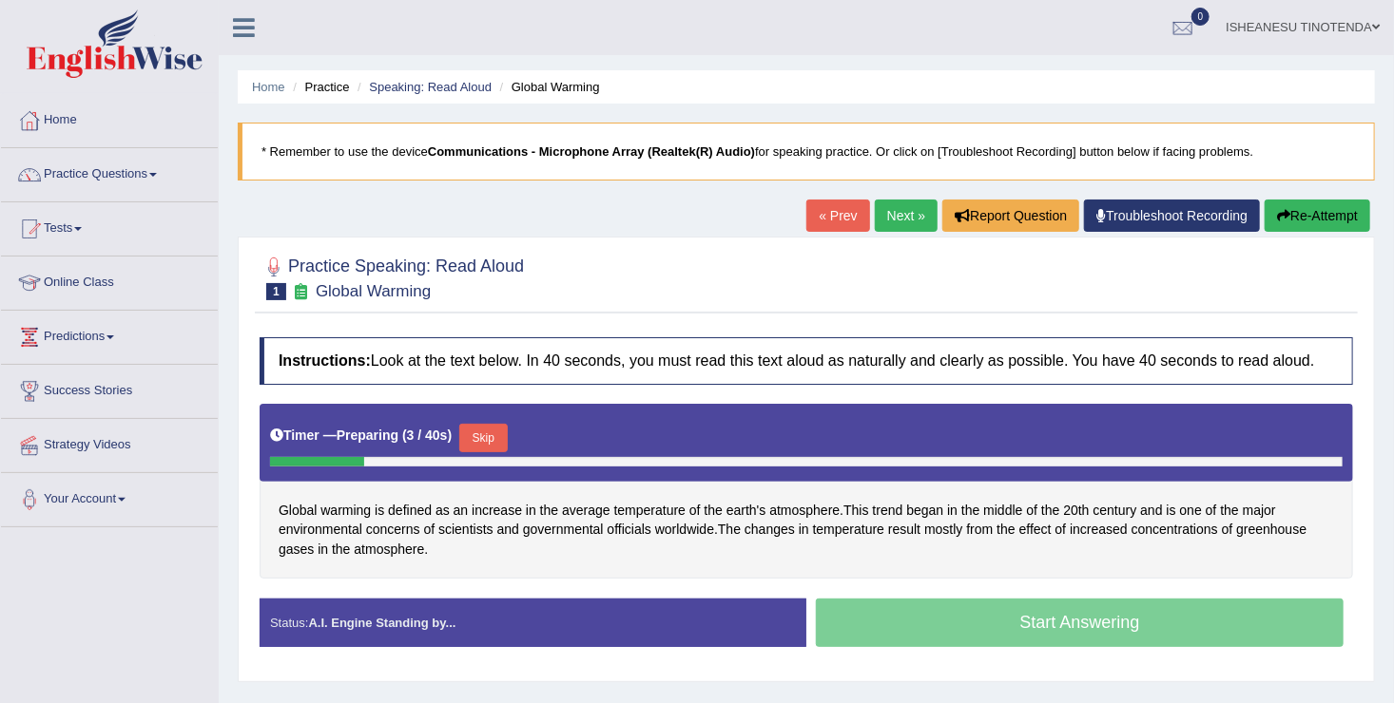
click at [1127, 619] on div "Start Answering" at bounding box center [1079, 625] width 547 height 53
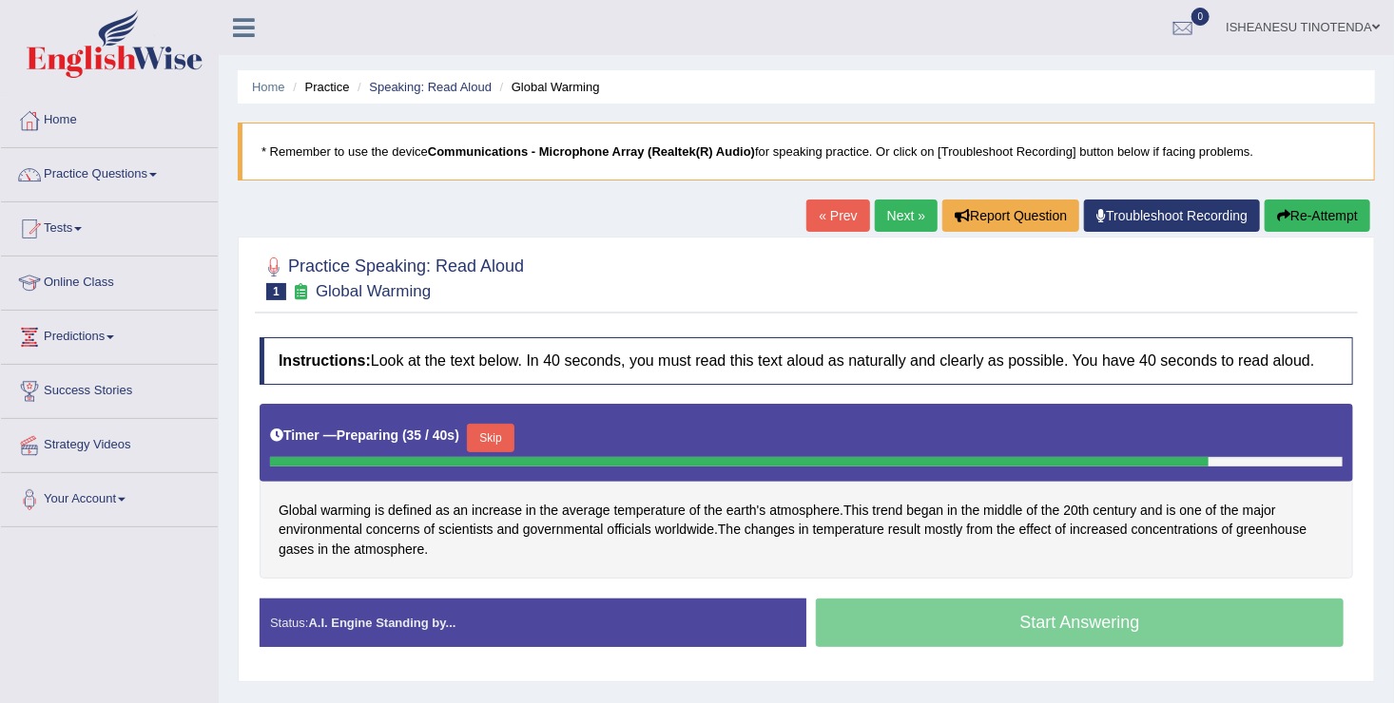
click at [944, 639] on div "Start Answering" at bounding box center [1079, 625] width 547 height 53
click at [986, 618] on div "Start Answering" at bounding box center [1079, 625] width 547 height 53
drag, startPoint x: 986, startPoint y: 618, endPoint x: 502, endPoint y: 608, distance: 483.9
click at [502, 608] on div "Status: A.I. Engine Standing by... Start Answering Stop Recording" at bounding box center [806, 632] width 1093 height 67
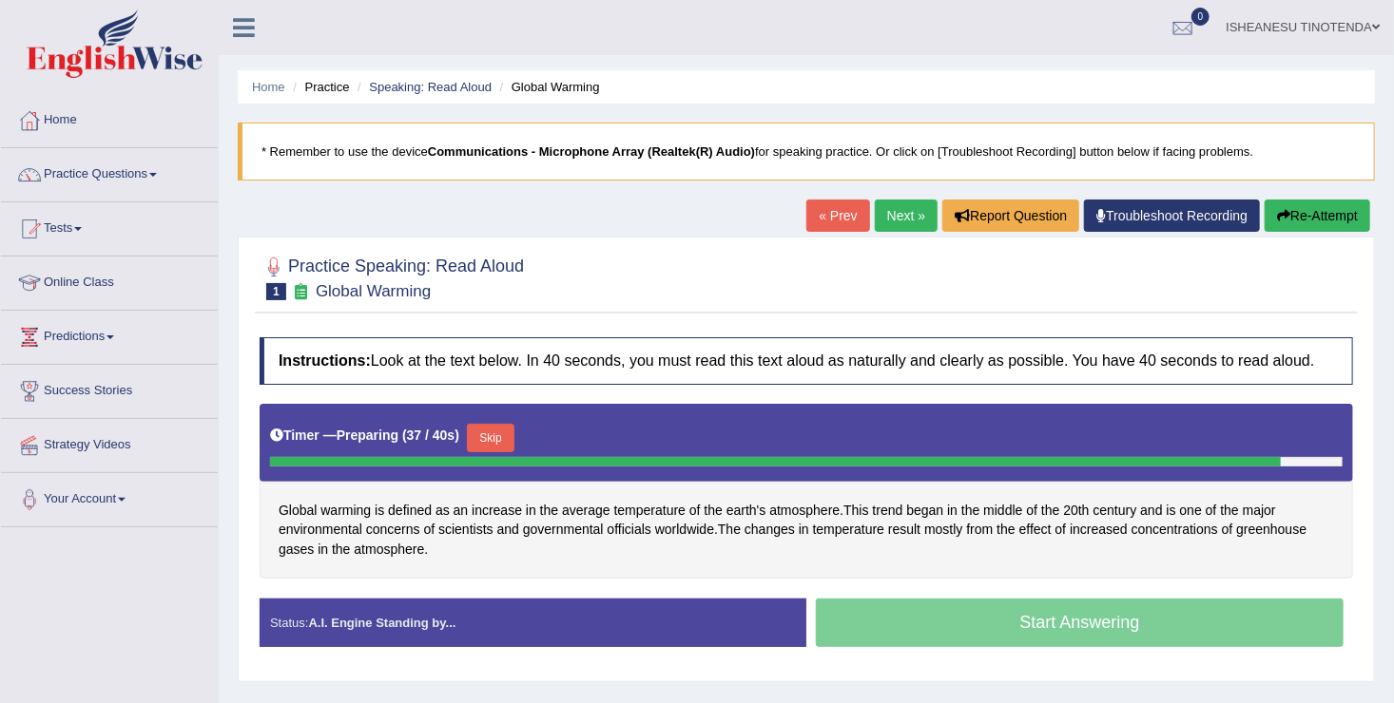
click at [502, 608] on div "Status: A.I. Engine Standing by..." at bounding box center [533, 623] width 547 height 48
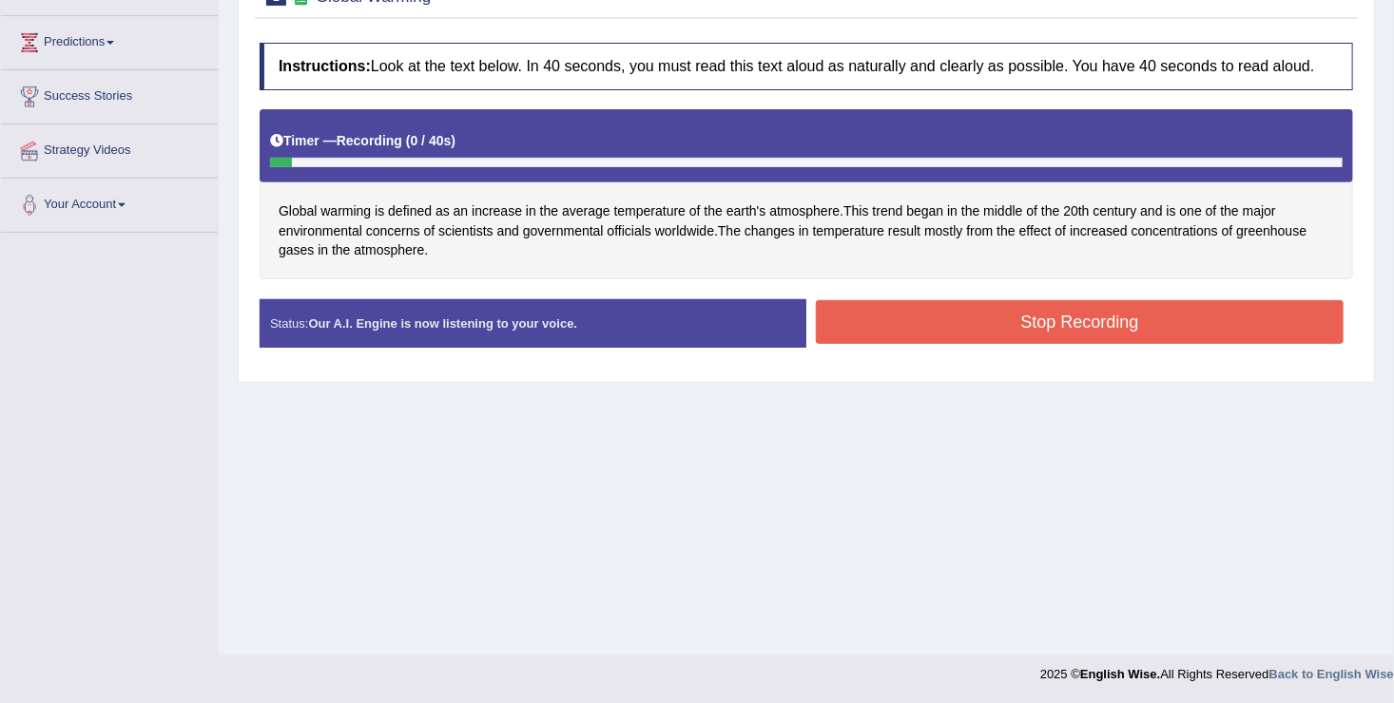
click at [937, 306] on button "Stop Recording" at bounding box center [1080, 322] width 528 height 44
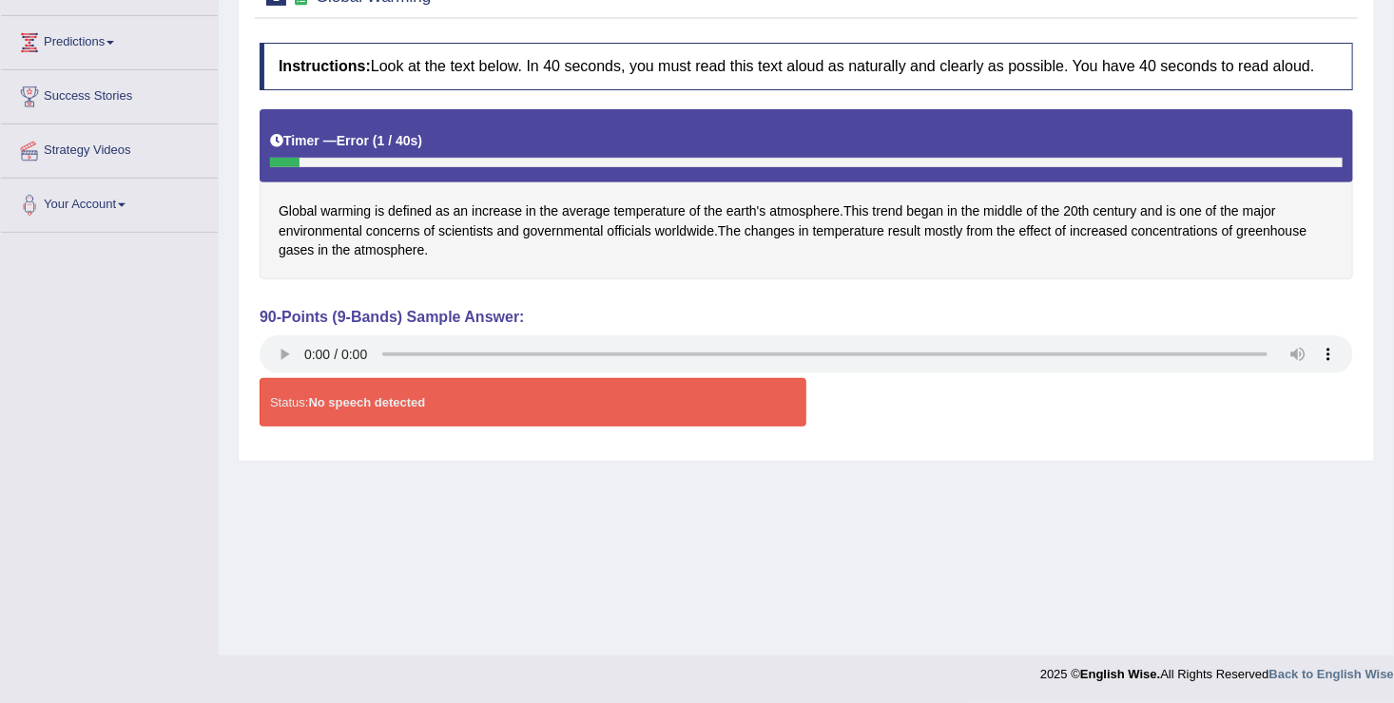
drag, startPoint x: 391, startPoint y: 422, endPoint x: 1297, endPoint y: 325, distance: 911.1
click at [1297, 325] on div "Instructions: Look at the text below. In 40 seconds, you must read this text al…" at bounding box center [806, 242] width 1103 height 418
click at [1261, 409] on div "Status: No speech detected Start Answering Stop Recording" at bounding box center [806, 411] width 1093 height 67
click at [469, 409] on div "Status: No speech detected" at bounding box center [533, 402] width 547 height 48
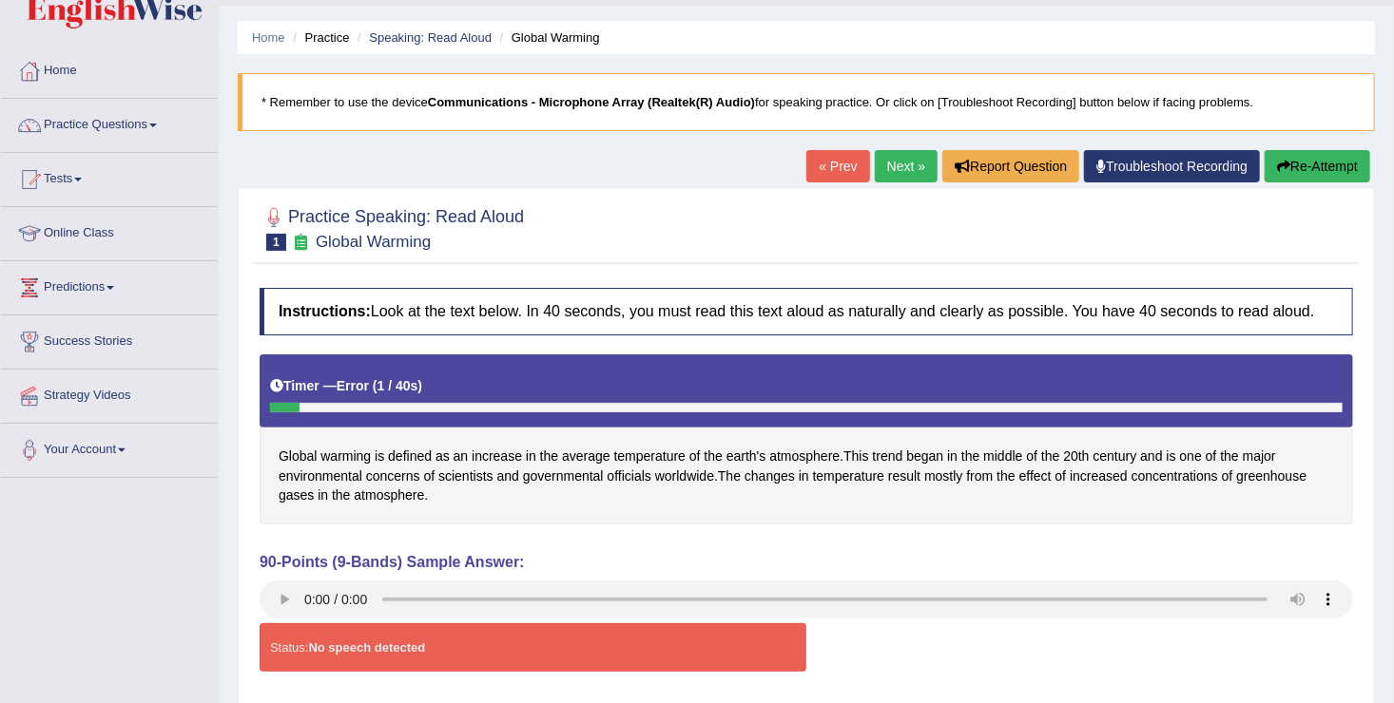
scroll to position [45, 0]
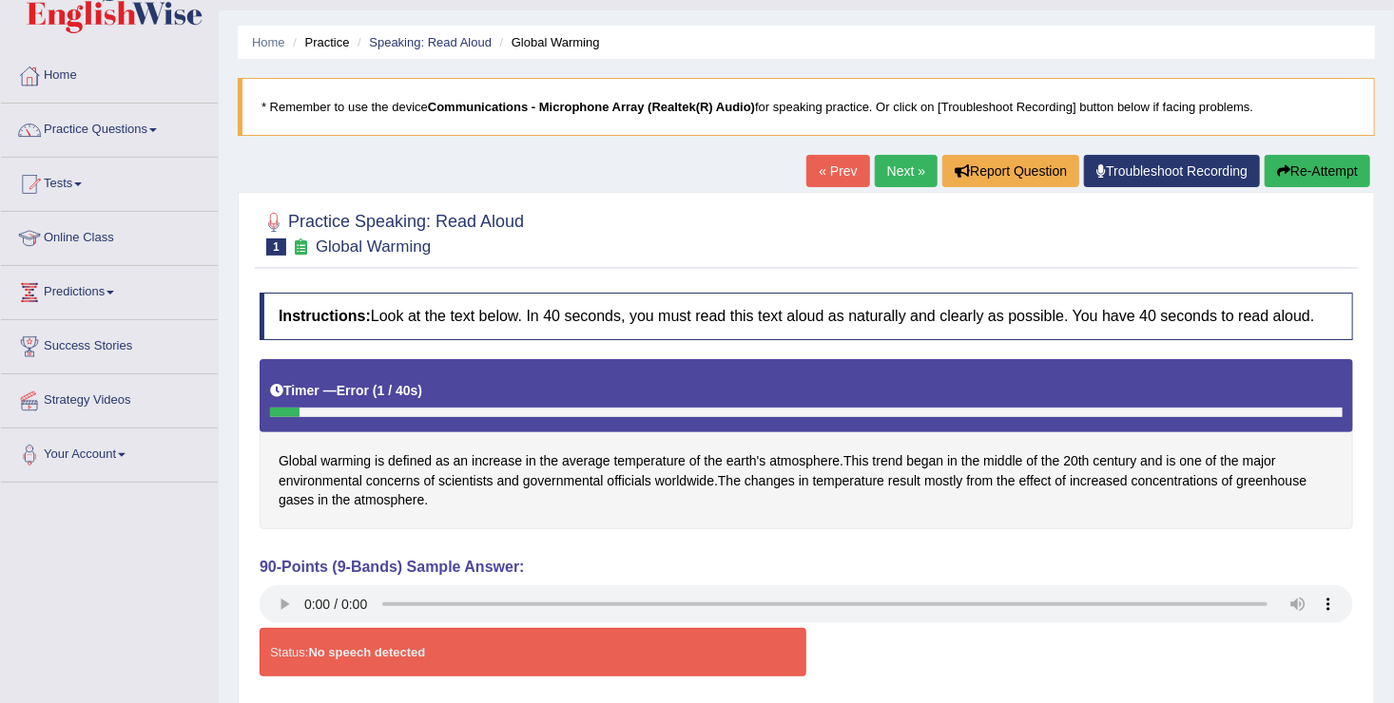
click at [1139, 167] on link "Troubleshoot Recording" at bounding box center [1172, 171] width 176 height 32
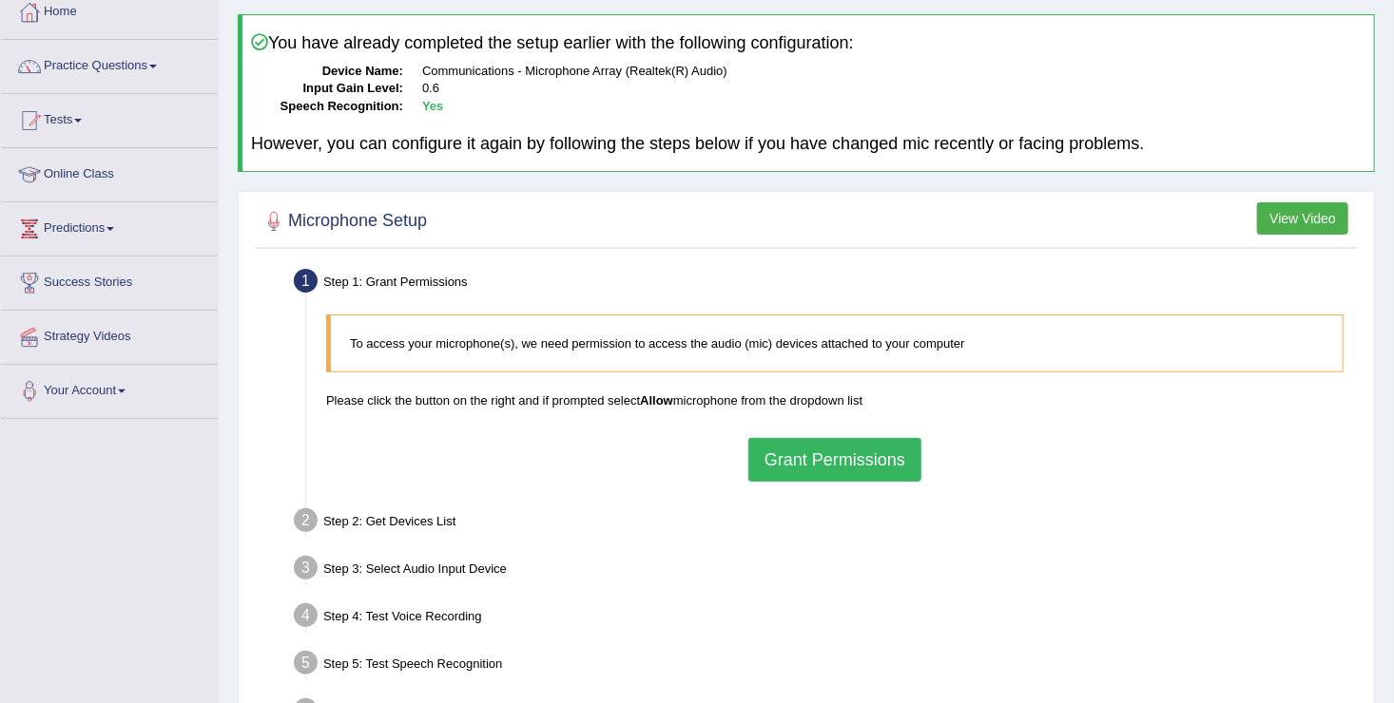
scroll to position [106, 0]
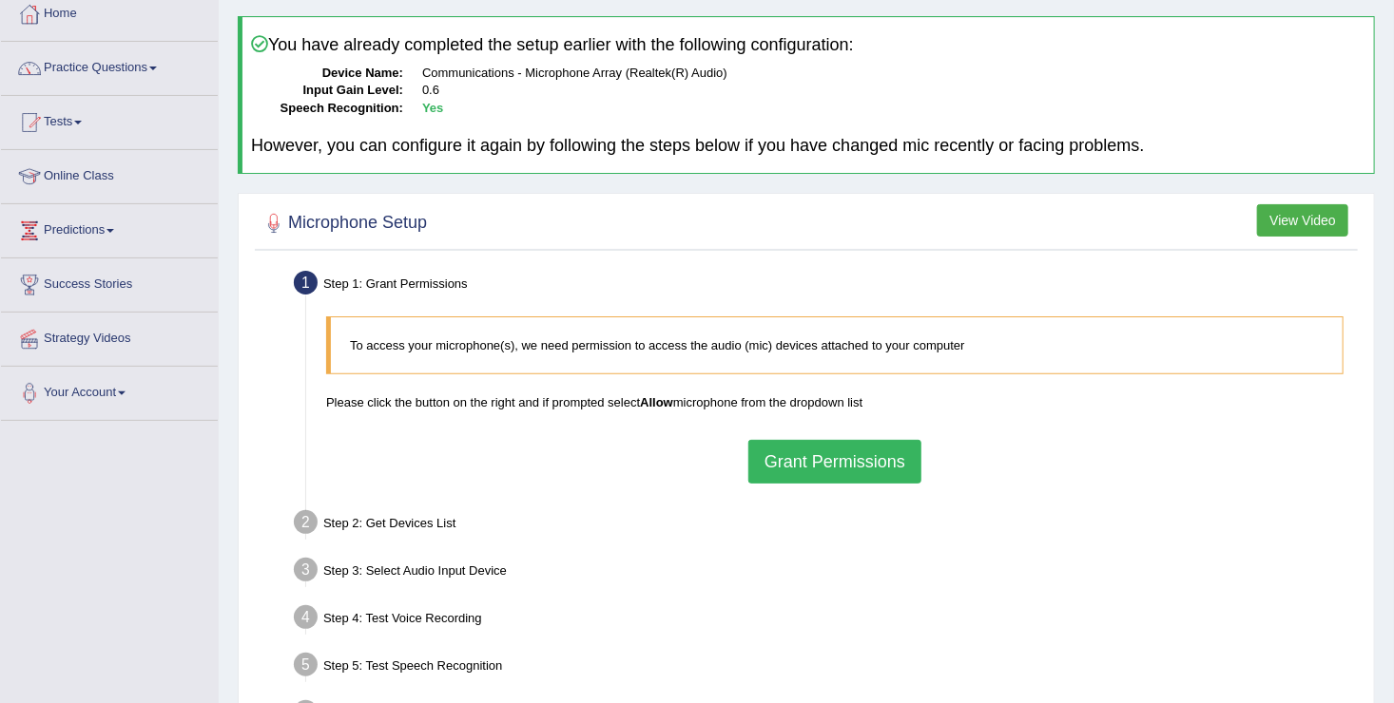
drag, startPoint x: 453, startPoint y: 443, endPoint x: 832, endPoint y: 449, distance: 378.4
click at [832, 449] on button "Grant Permissions" at bounding box center [834, 462] width 173 height 44
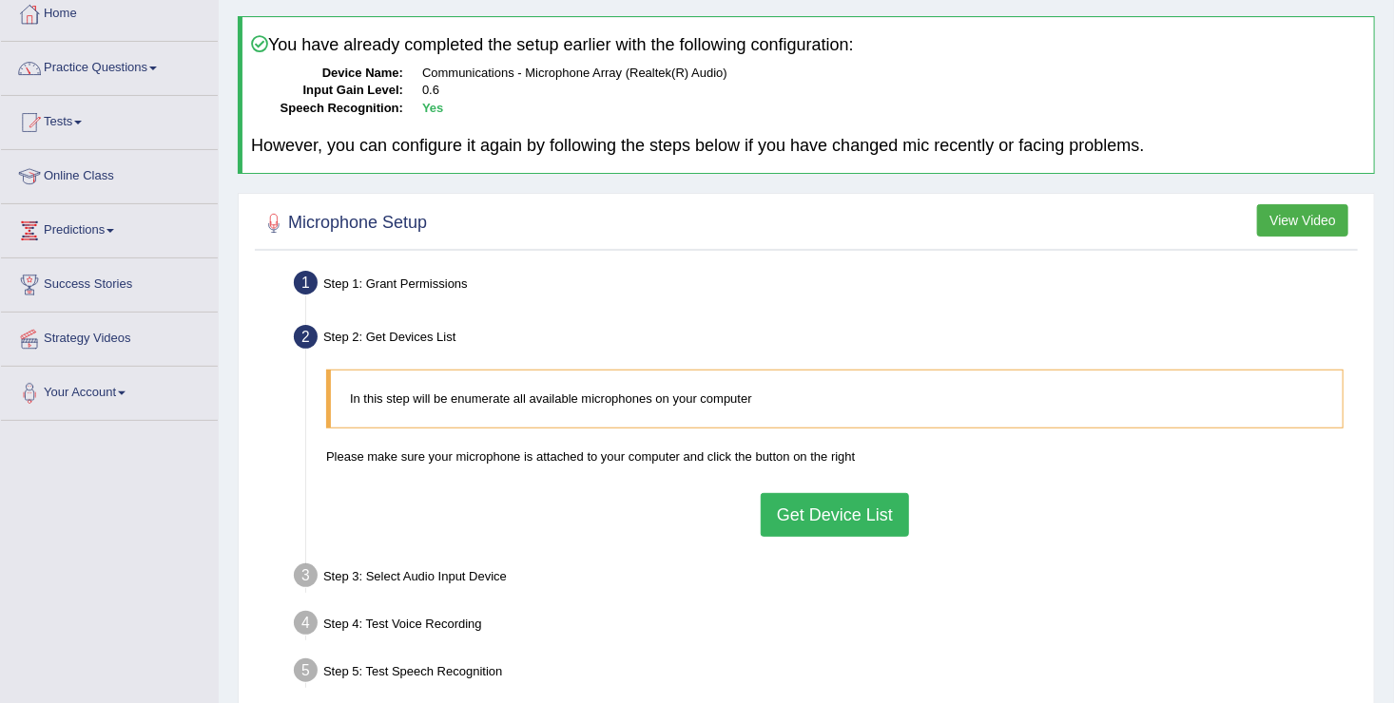
click at [839, 508] on button "Get Device List" at bounding box center [834, 515] width 148 height 44
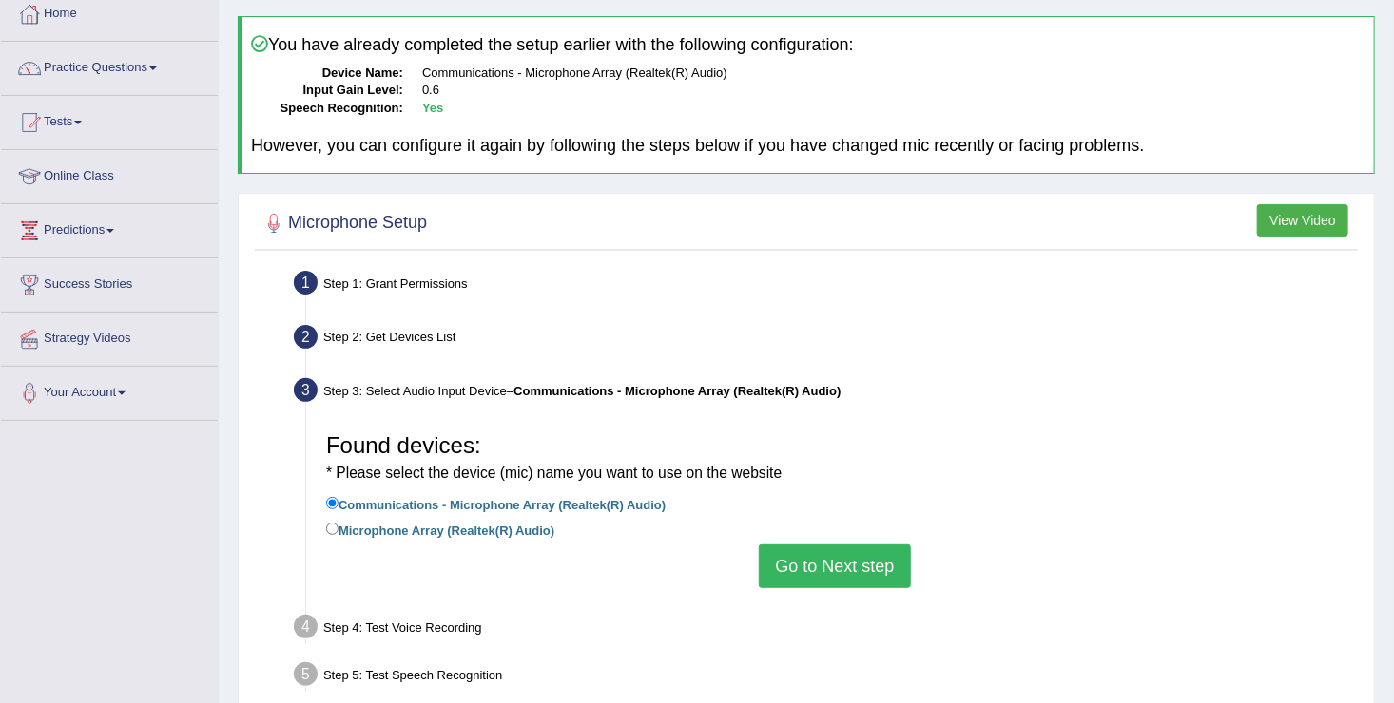
click at [854, 561] on button "Go to Next step" at bounding box center [834, 567] width 151 height 44
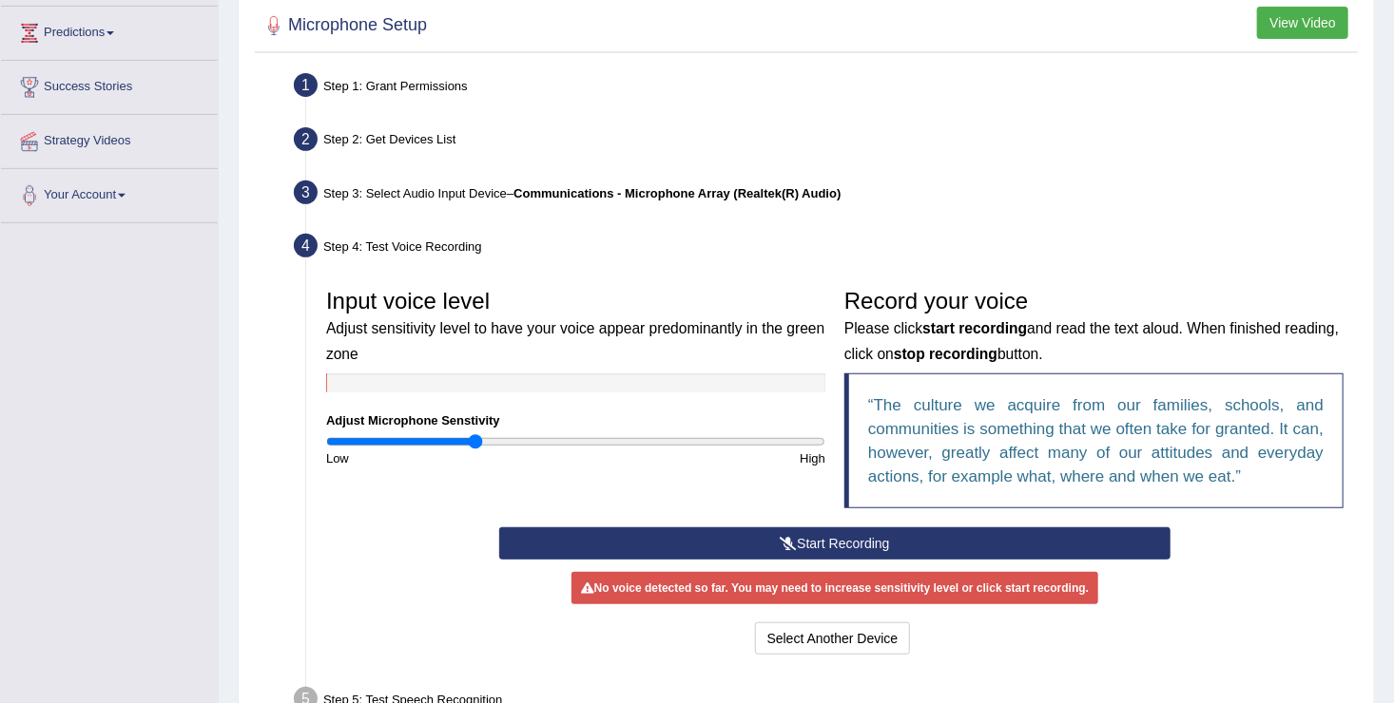
scroll to position [306, 0]
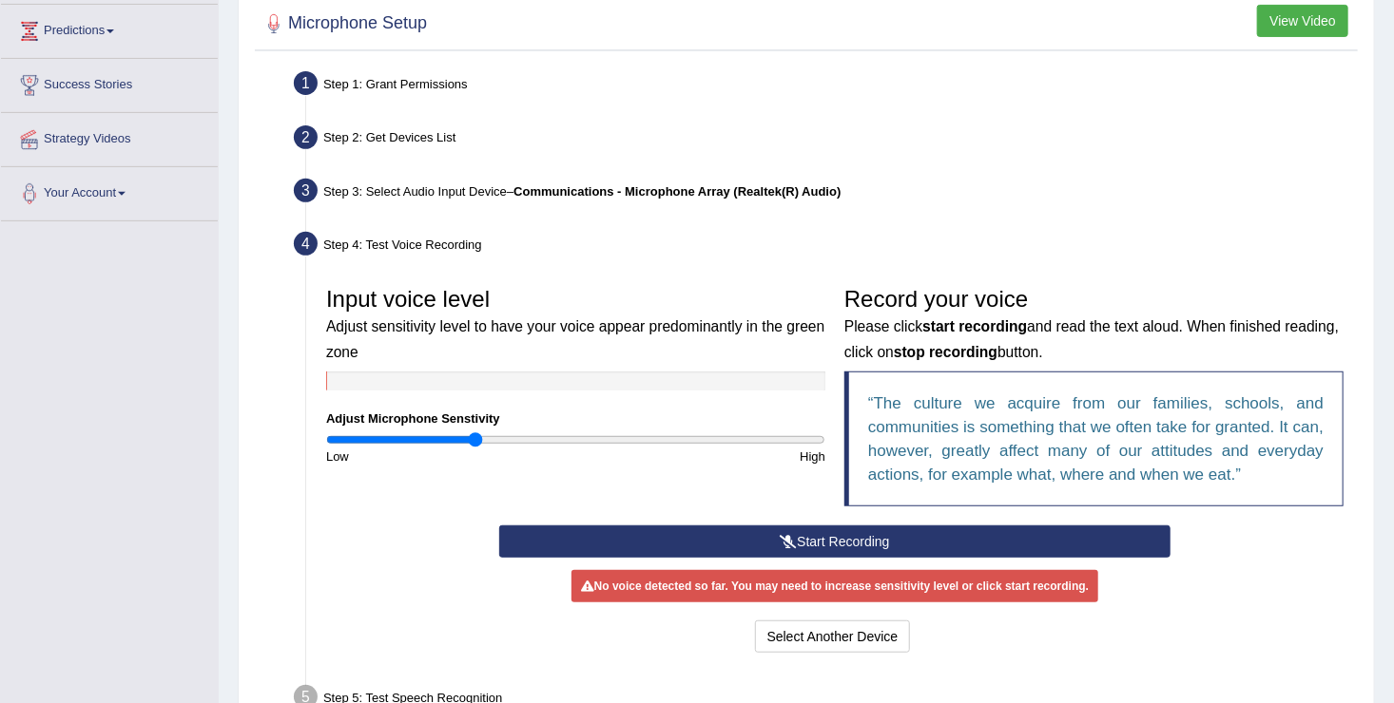
click at [837, 539] on button "Start Recording" at bounding box center [835, 542] width 672 height 32
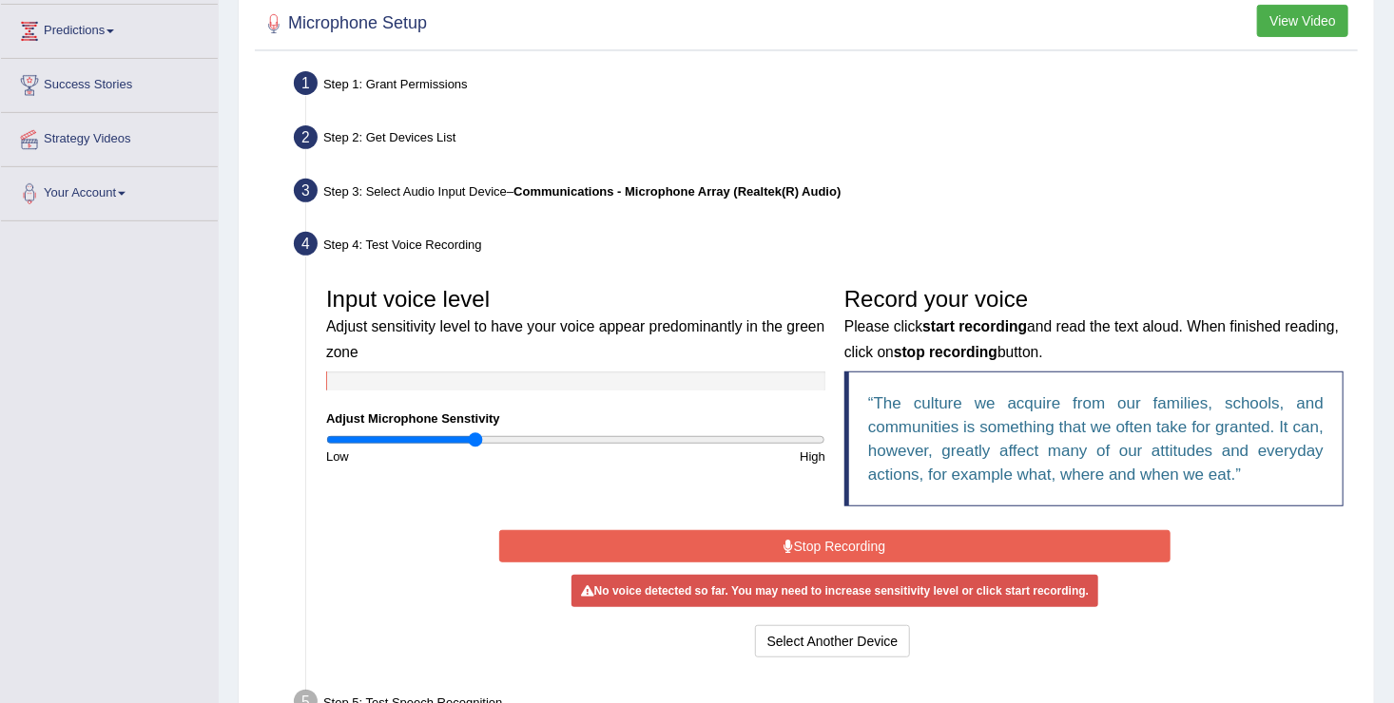
click at [837, 539] on button "Stop Recording" at bounding box center [835, 546] width 672 height 32
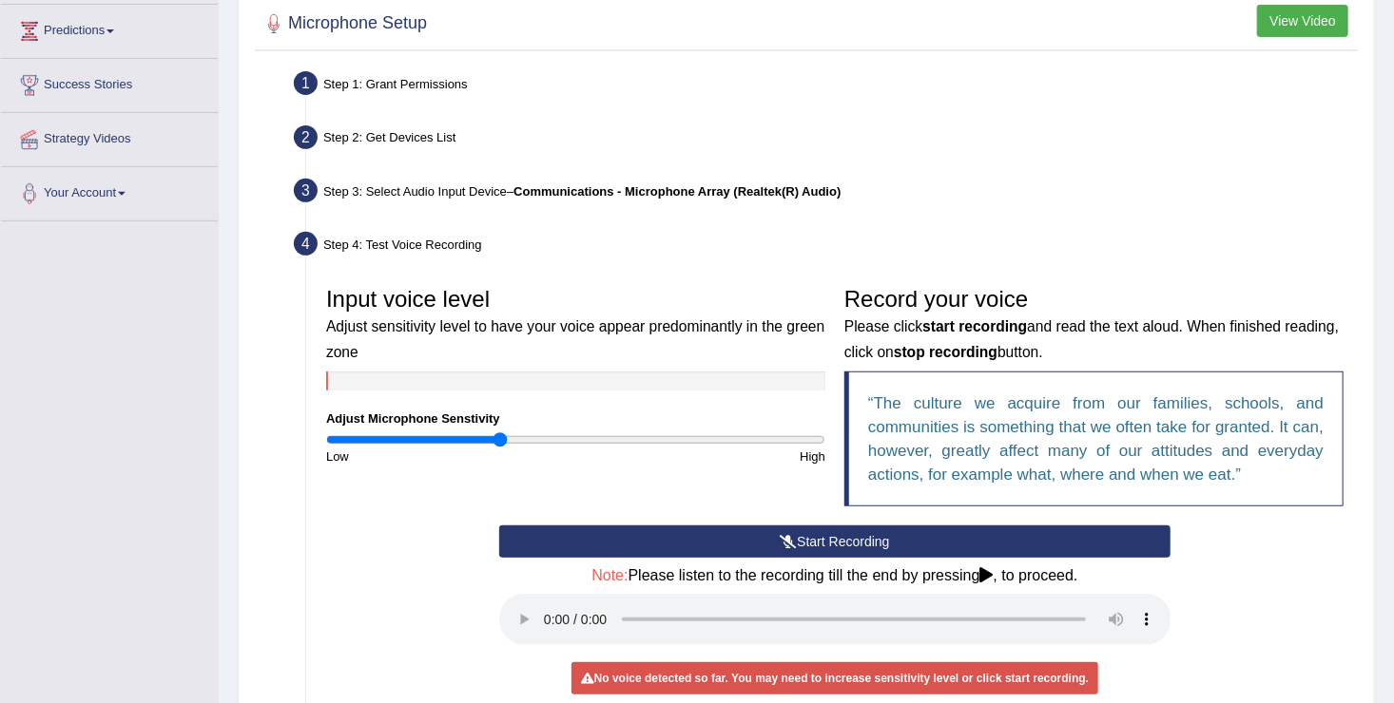
drag, startPoint x: 471, startPoint y: 440, endPoint x: 500, endPoint y: 436, distance: 28.8
click at [500, 436] on input "range" at bounding box center [575, 440] width 499 height 15
drag, startPoint x: 502, startPoint y: 433, endPoint x: 513, endPoint y: 433, distance: 11.4
type input "0.76"
click at [513, 433] on input "range" at bounding box center [575, 440] width 499 height 15
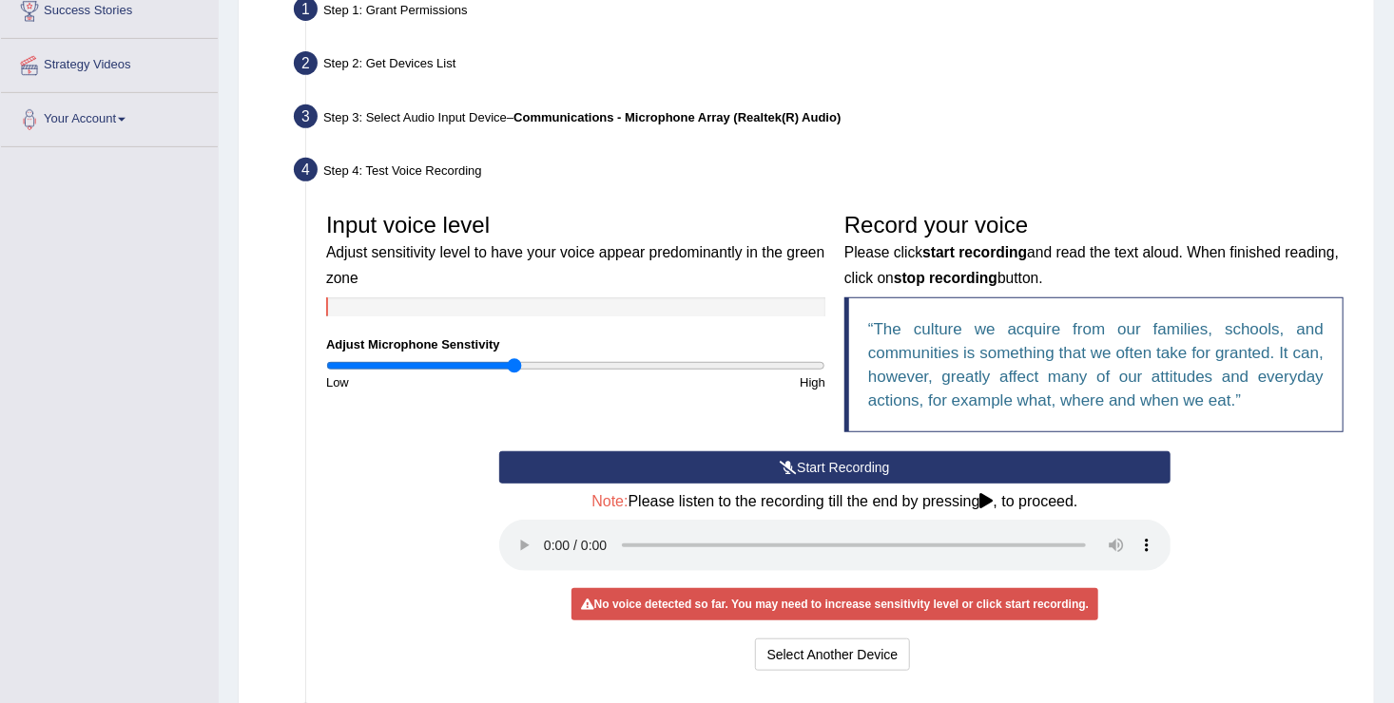
scroll to position [382, 0]
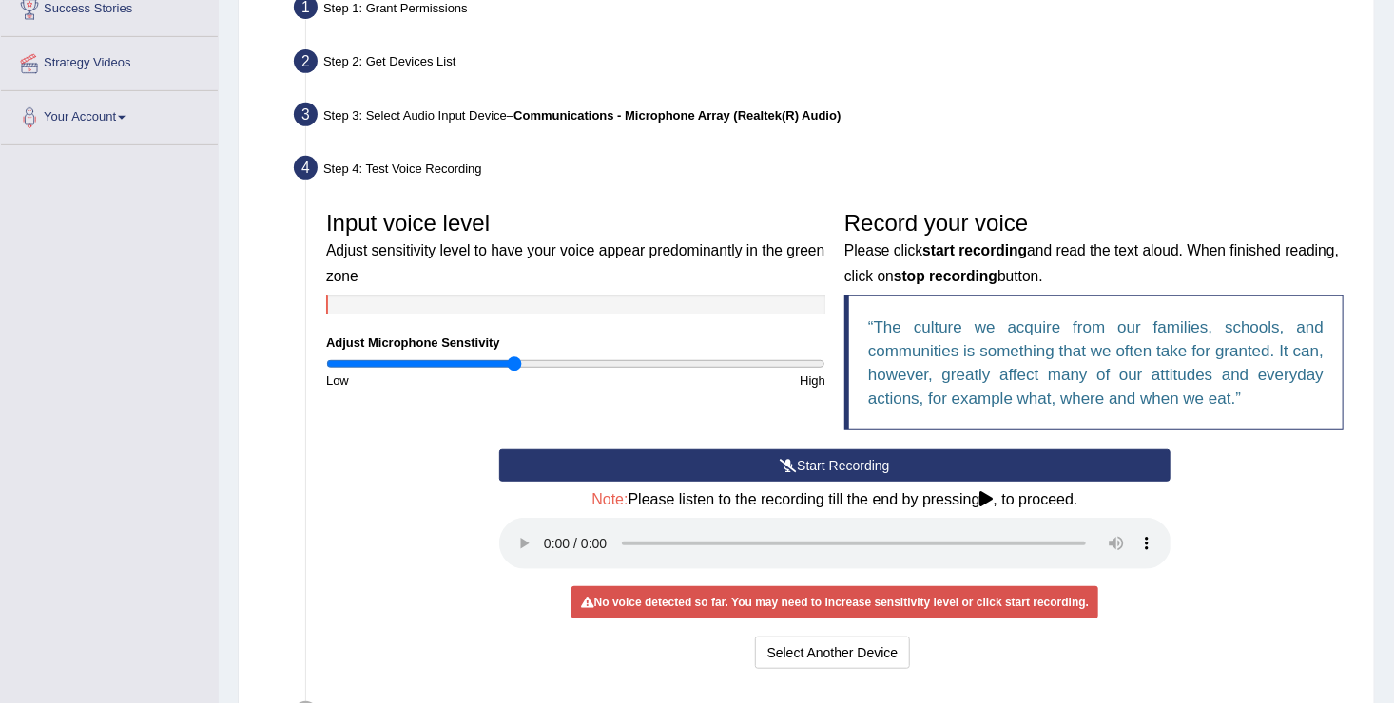
click at [874, 460] on button "Start Recording" at bounding box center [835, 466] width 672 height 32
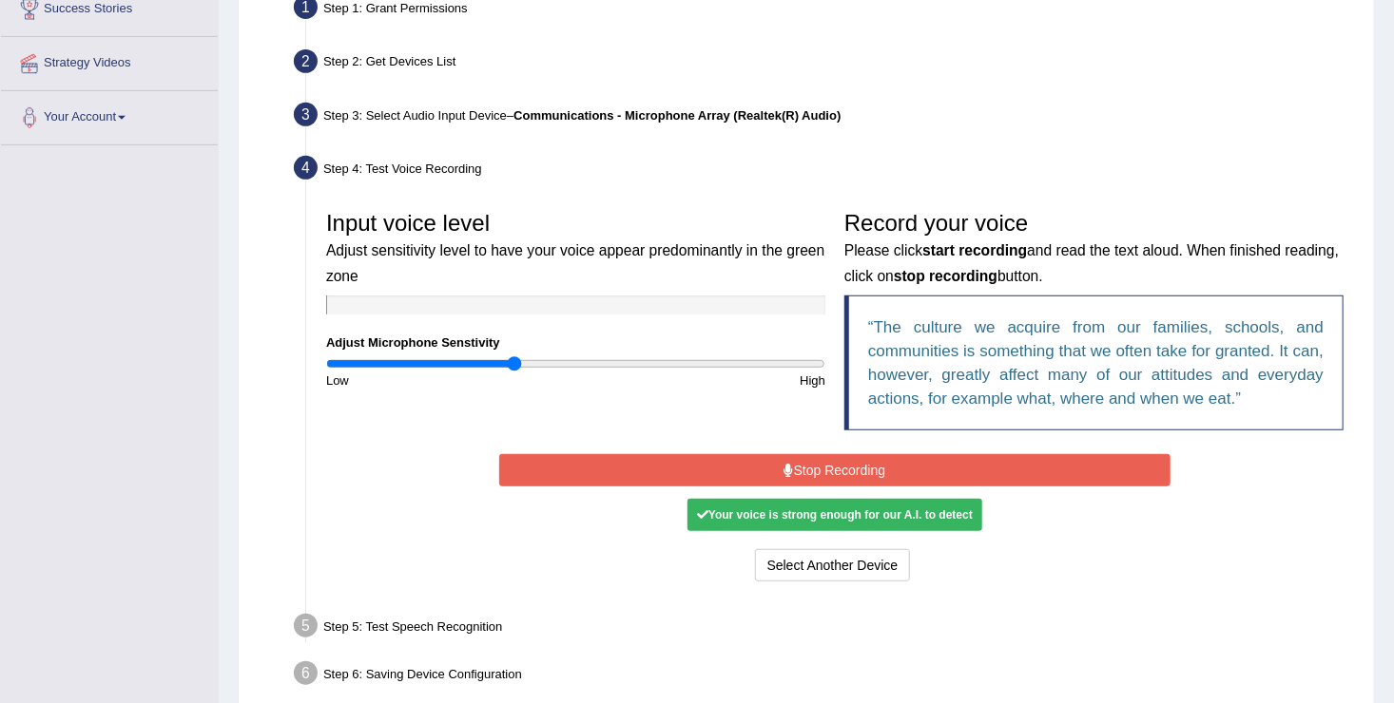
click at [819, 467] on button "Stop Recording" at bounding box center [835, 470] width 672 height 32
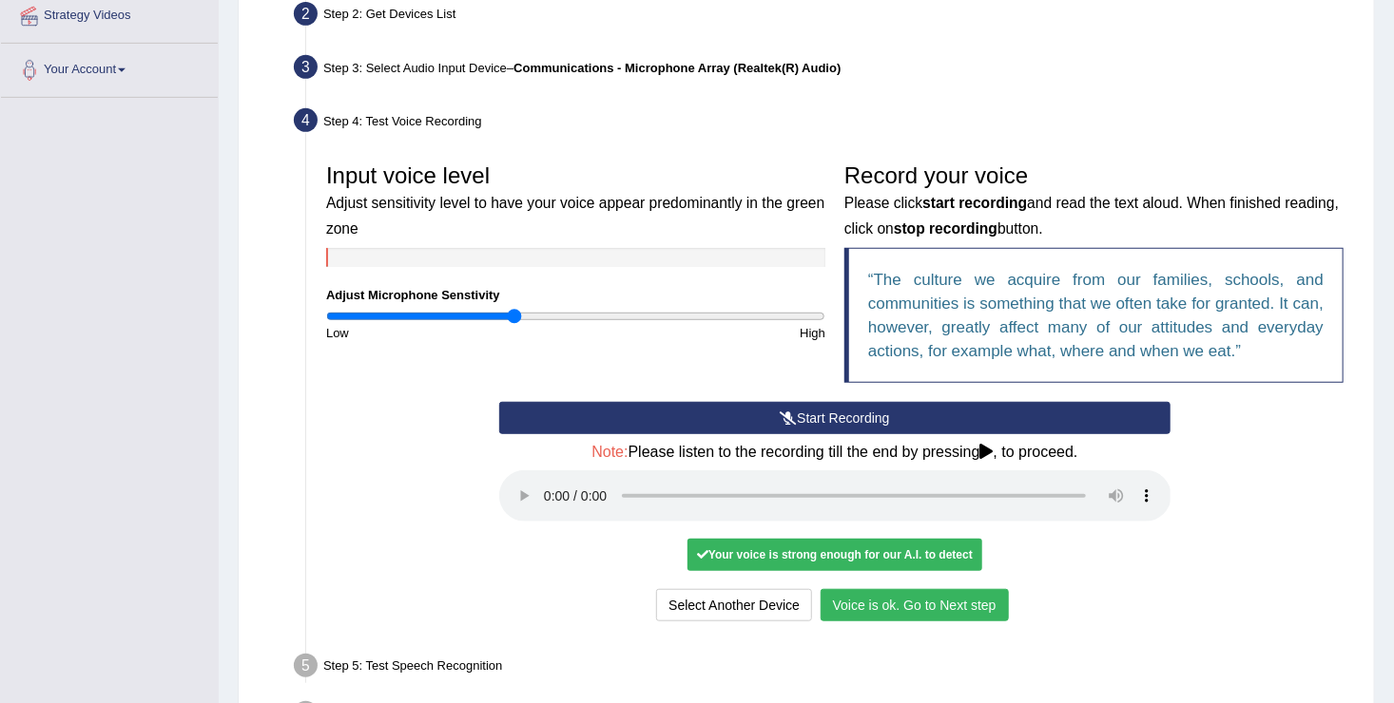
scroll to position [432, 0]
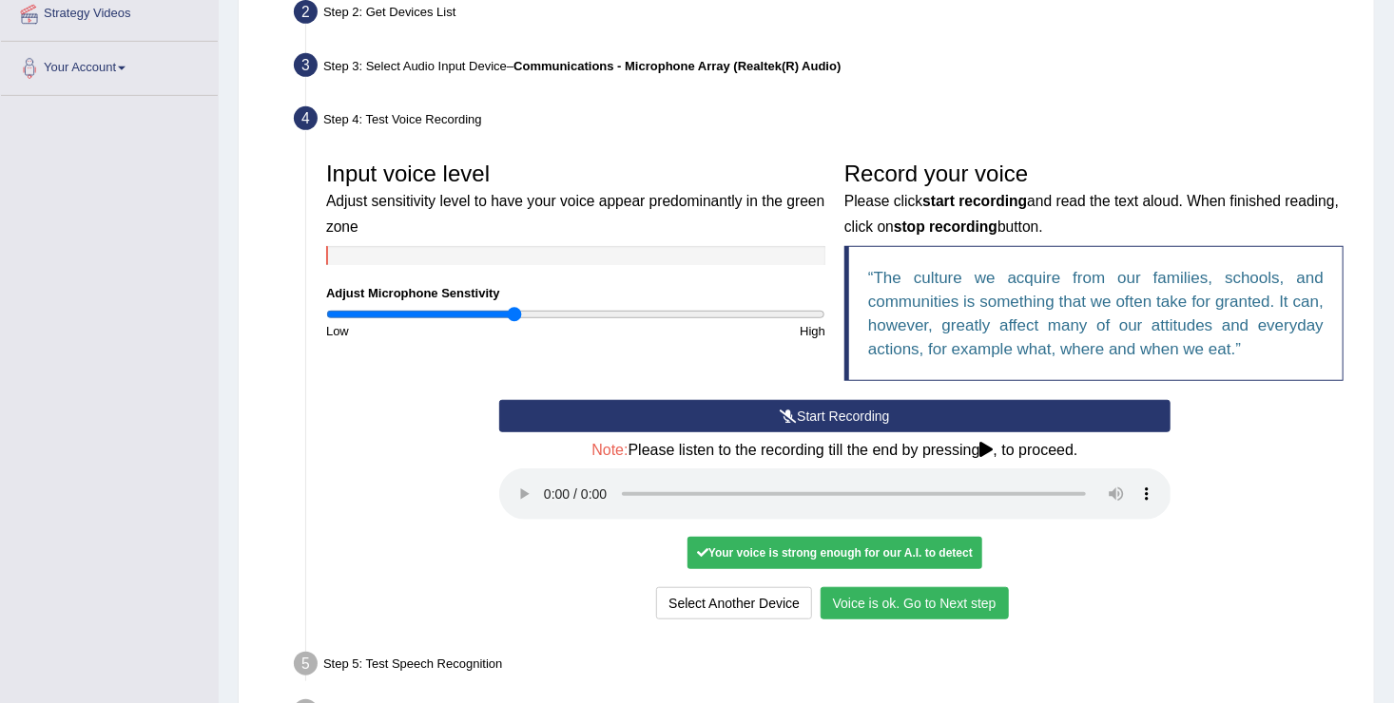
click at [883, 601] on button "Voice is ok. Go to Next step" at bounding box center [914, 603] width 188 height 32
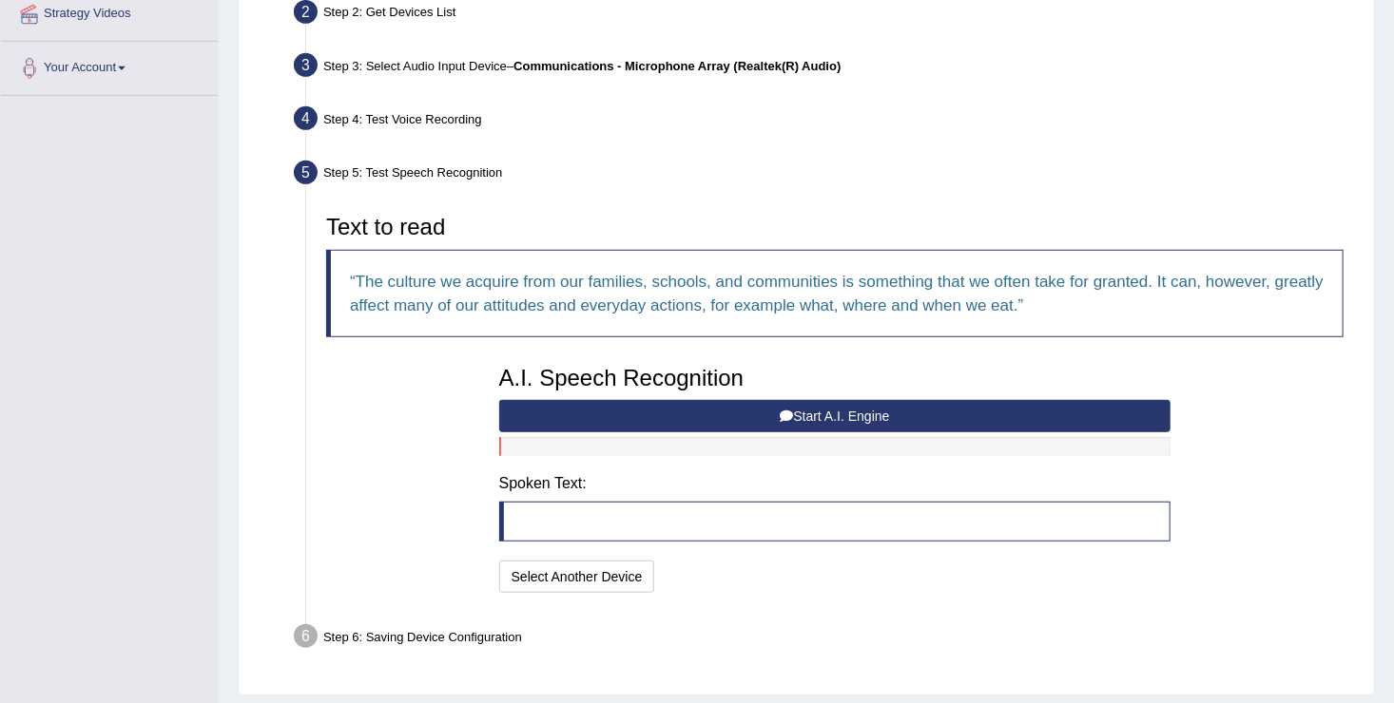
scroll to position [483, 0]
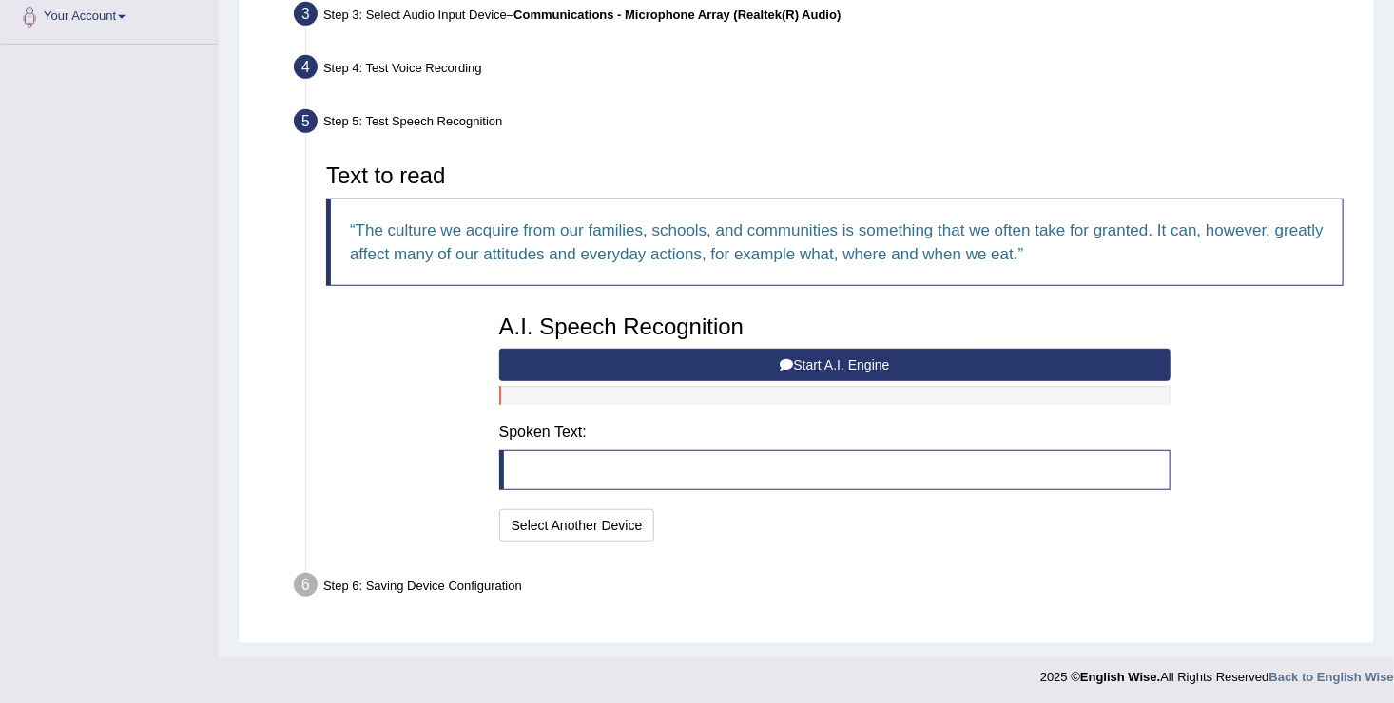
click at [769, 359] on button "Start A.I. Engine" at bounding box center [835, 365] width 672 height 32
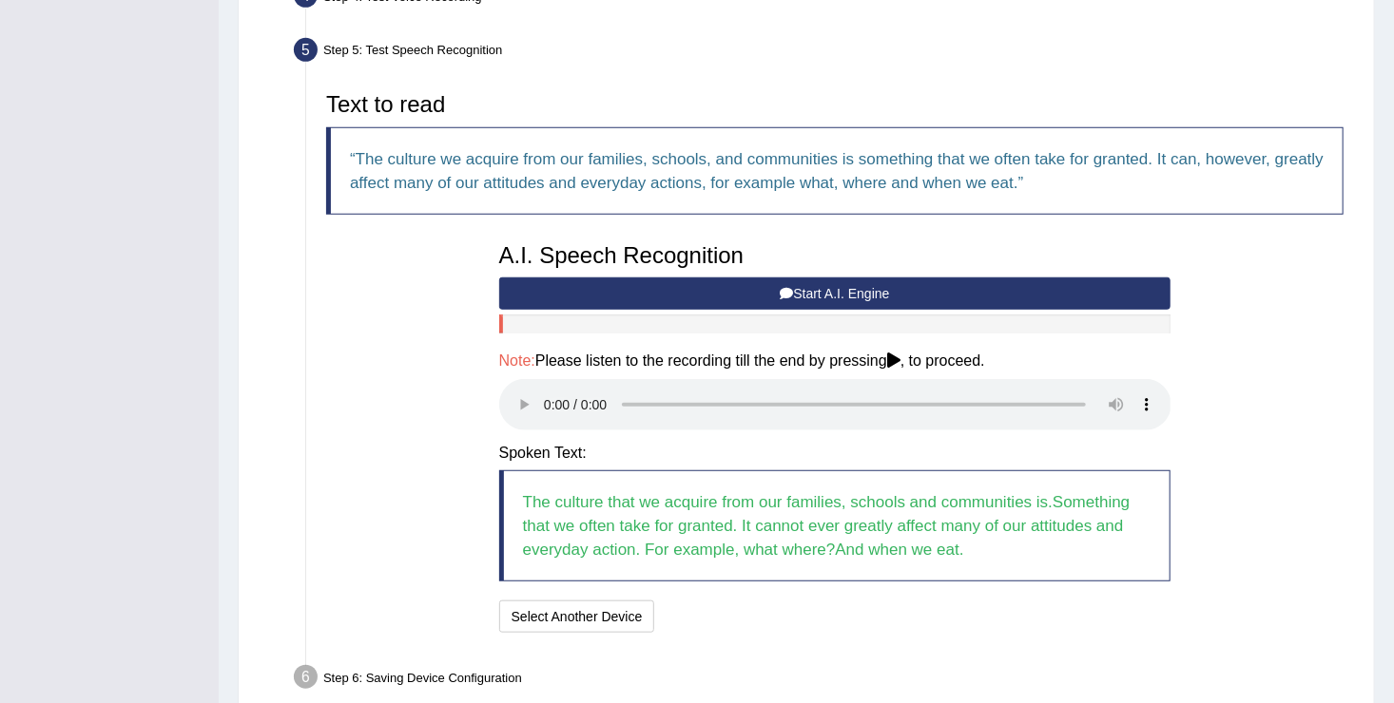
scroll to position [646, 0]
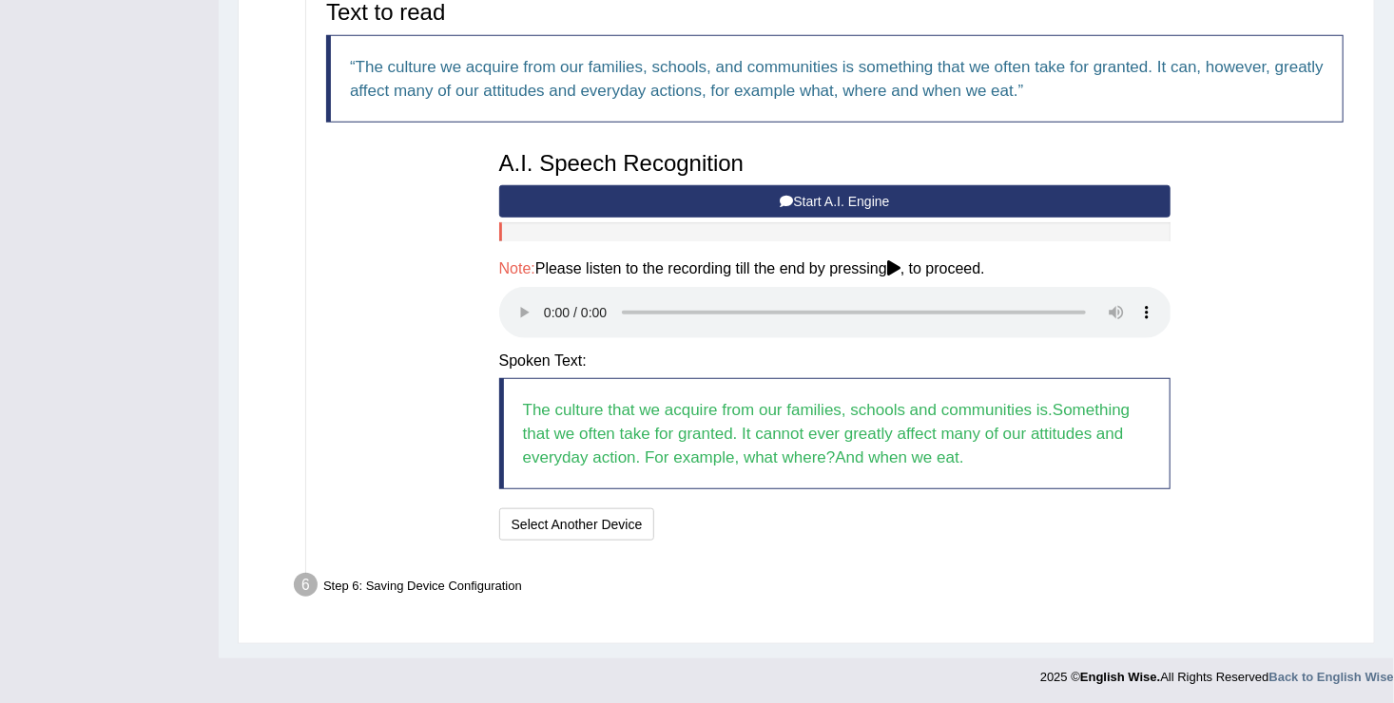
click at [644, 413] on blockquote "The culture that we acquire from our families, schools and communities is.Somet…" at bounding box center [835, 433] width 672 height 111
click at [573, 528] on button "Select Another Device" at bounding box center [577, 525] width 156 height 32
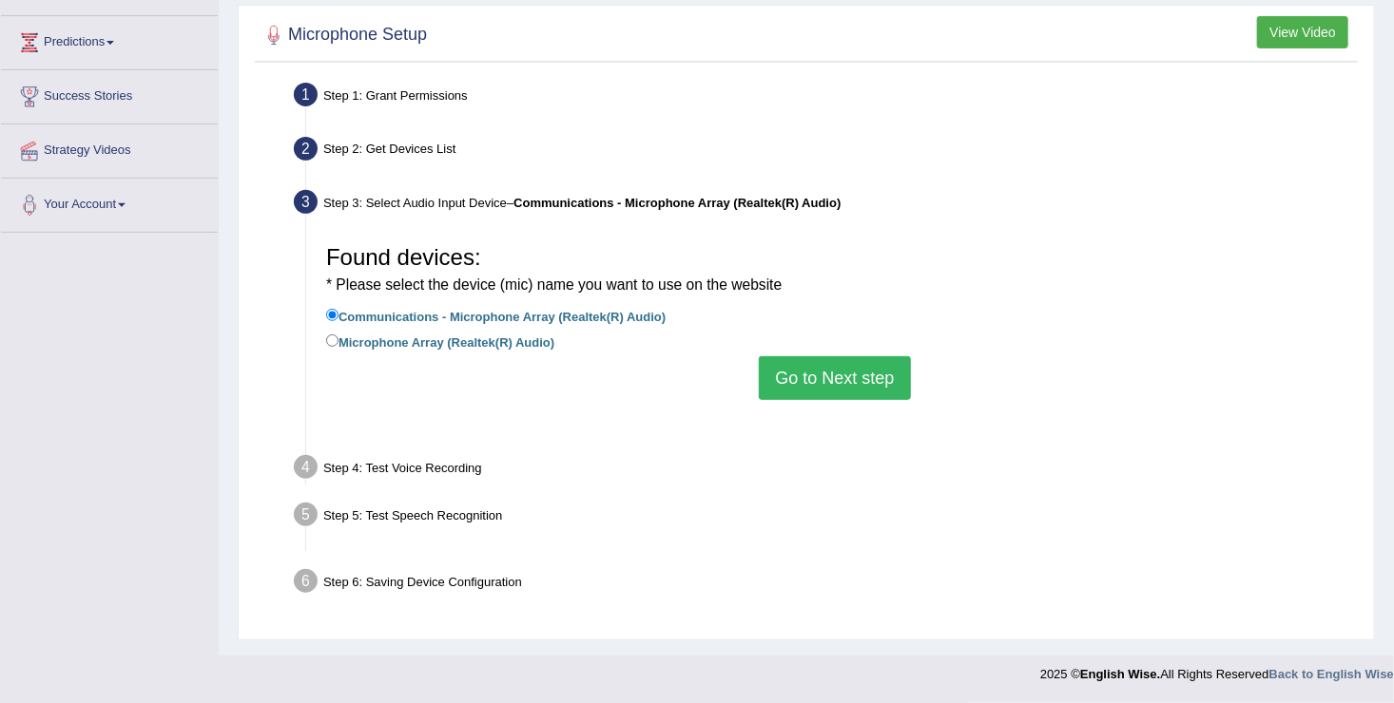
scroll to position [295, 0]
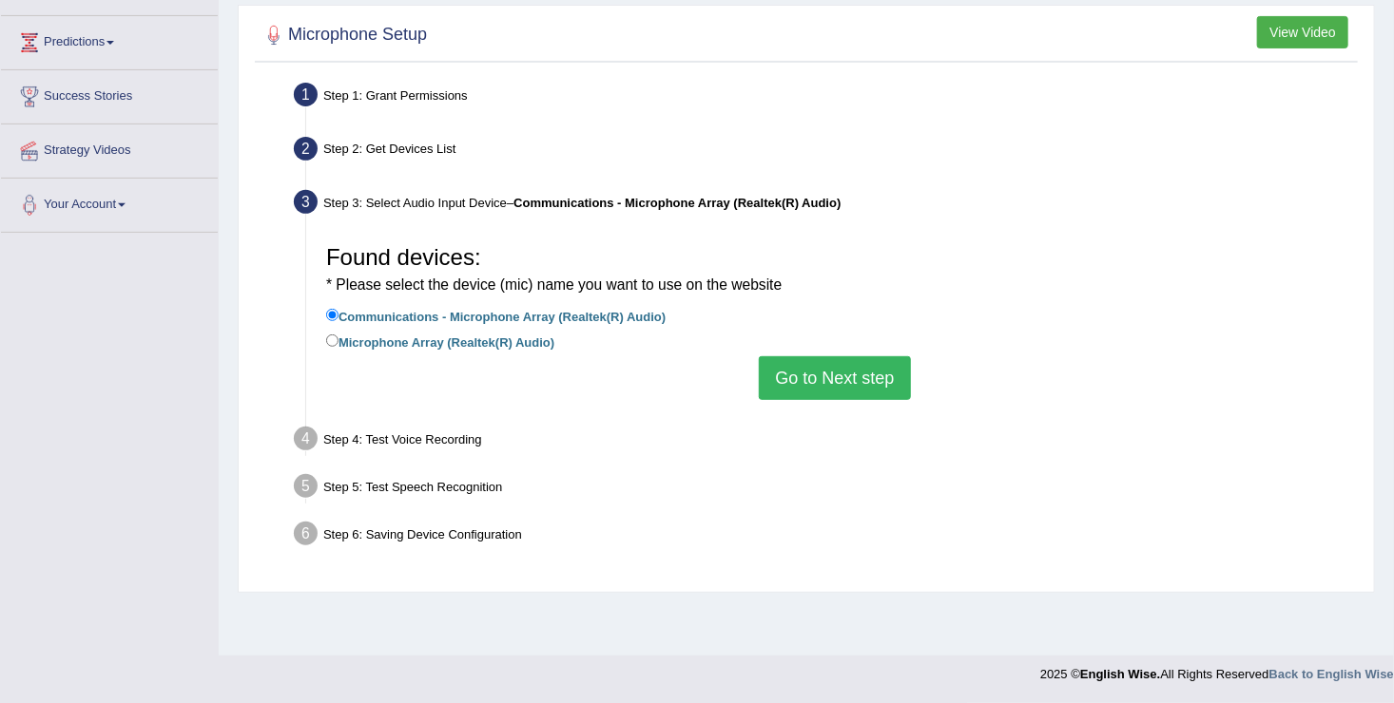
click at [813, 372] on button "Go to Next step" at bounding box center [834, 378] width 151 height 44
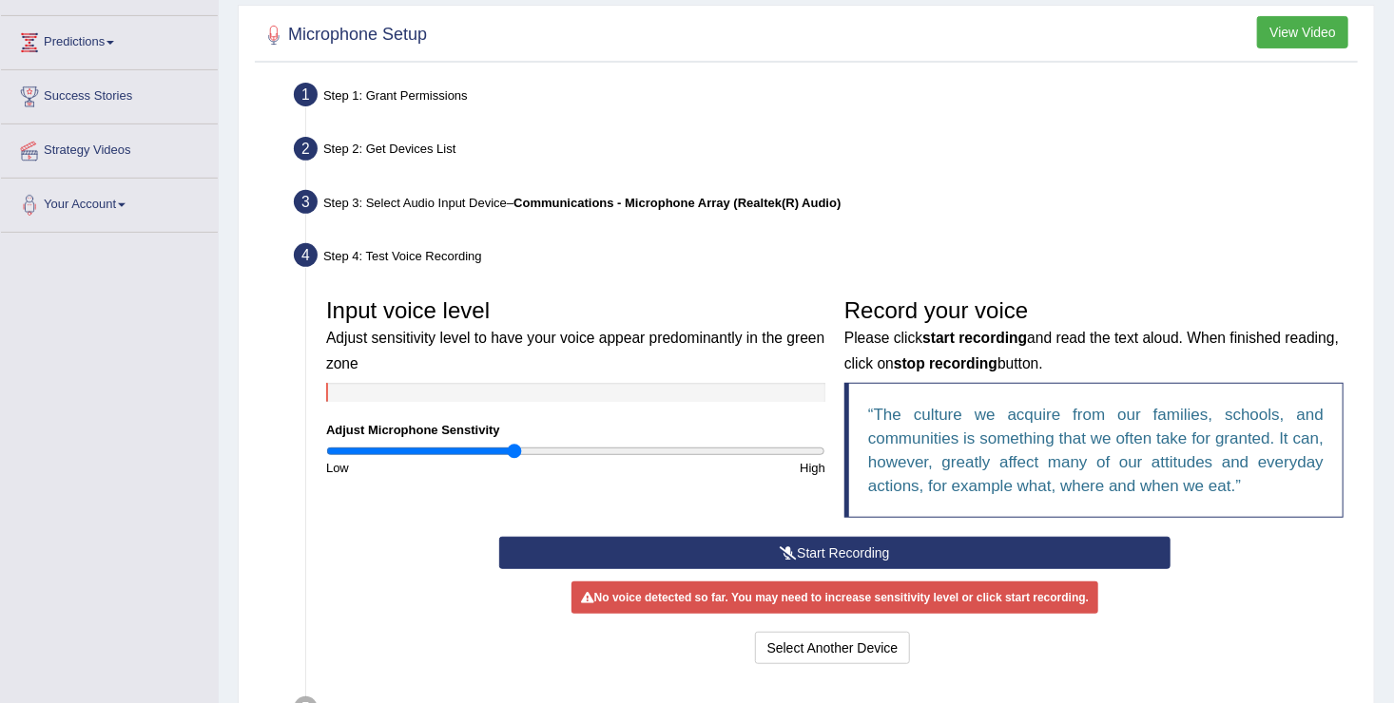
click at [810, 546] on button "Start Recording" at bounding box center [835, 553] width 672 height 32
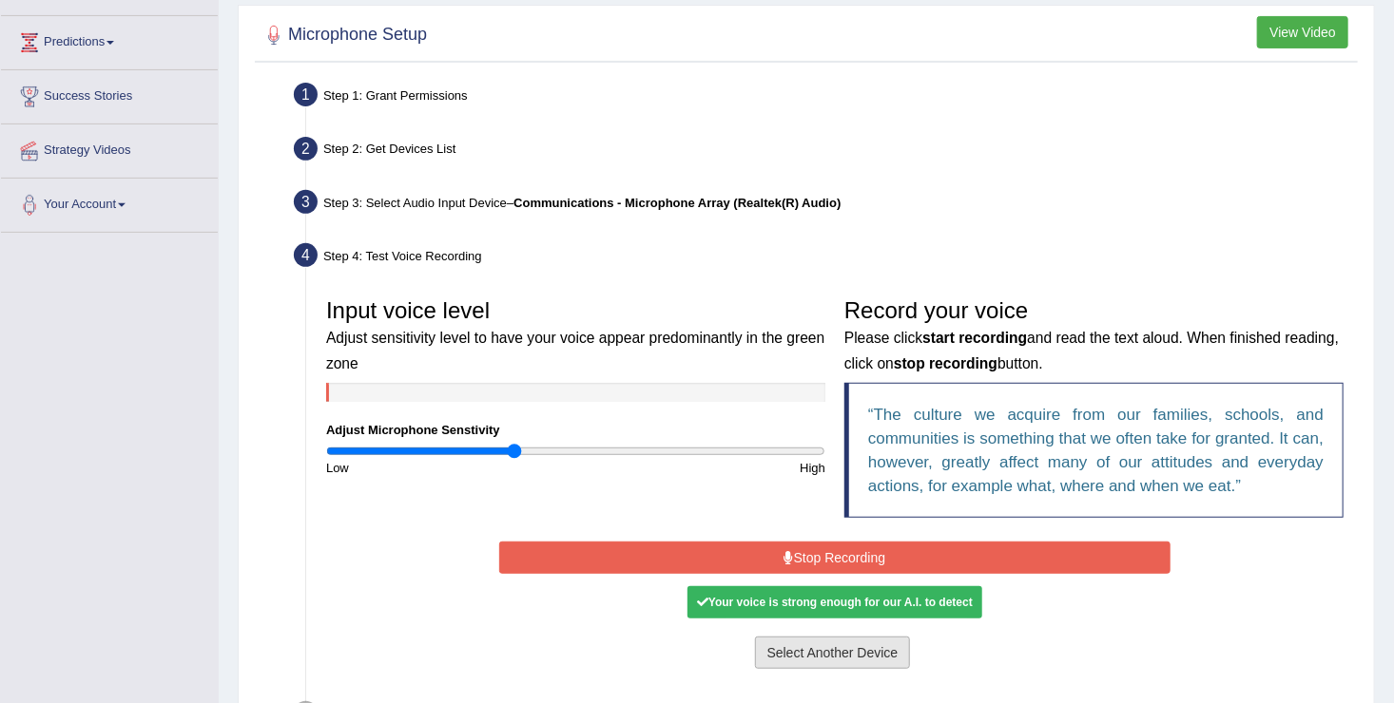
scroll to position [471, 0]
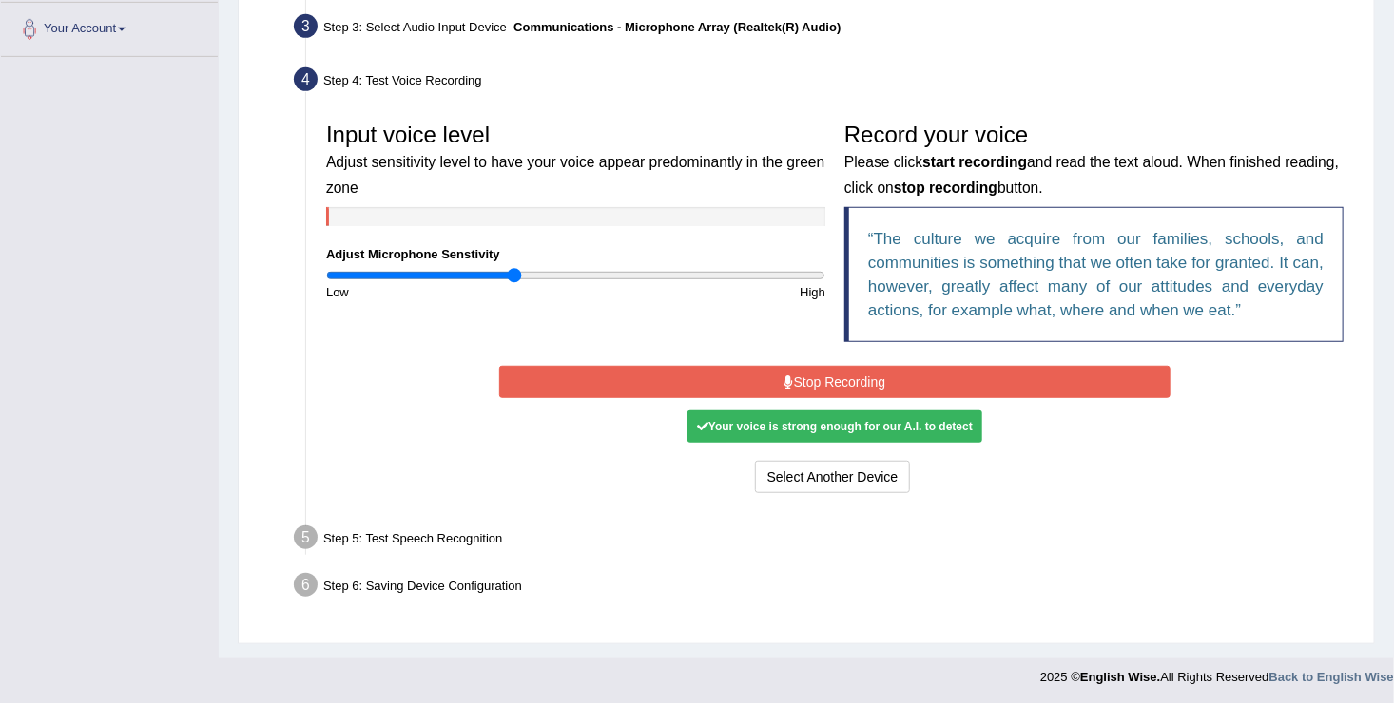
click at [822, 377] on button "Stop Recording" at bounding box center [835, 382] width 672 height 32
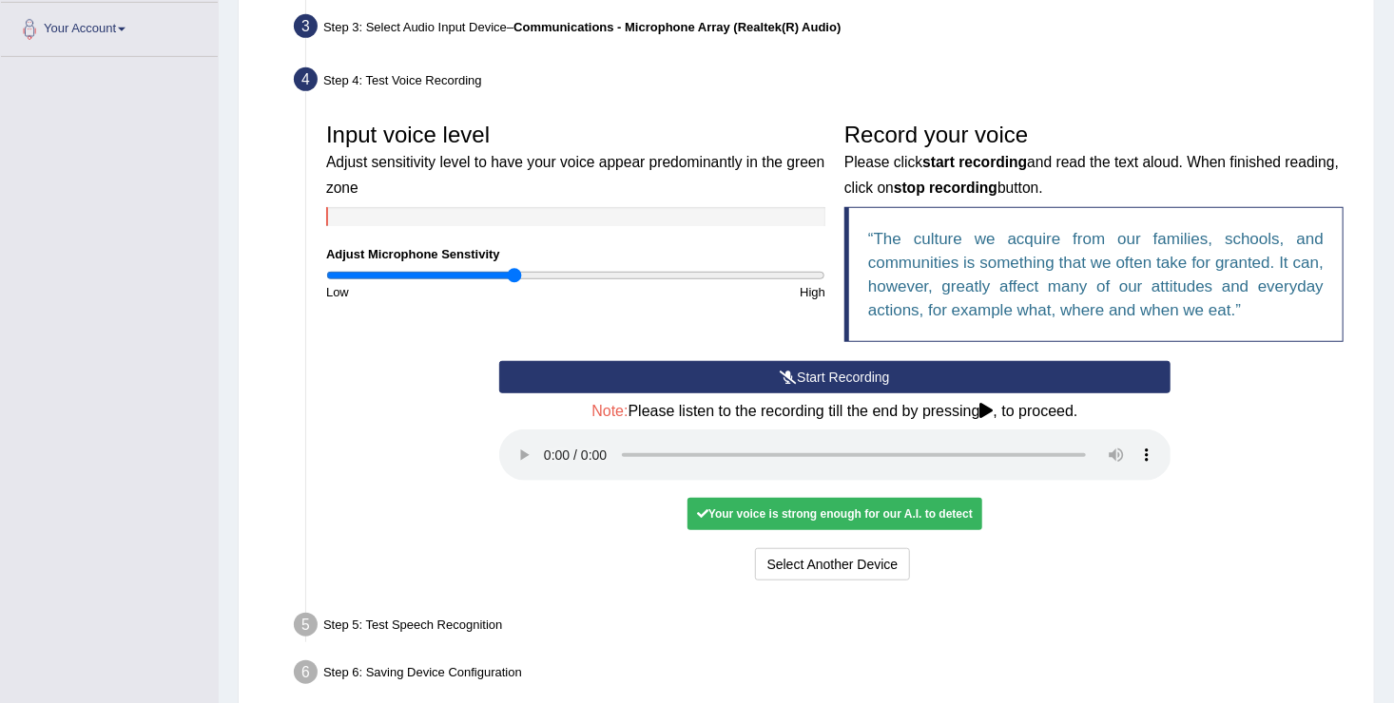
scroll to position [558, 0]
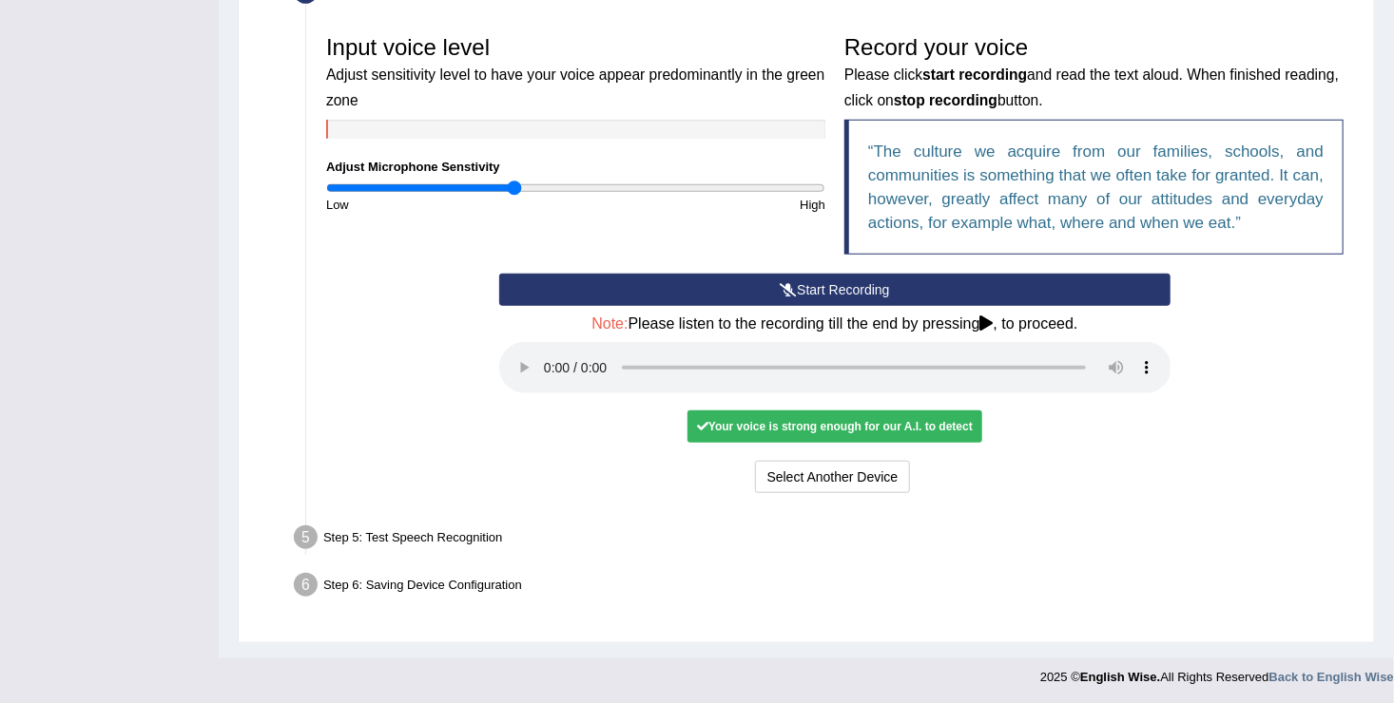
click at [428, 544] on div "Step 5: Test Speech Recognition" at bounding box center [825, 541] width 1080 height 42
click at [426, 528] on div "Step 5: Test Speech Recognition" at bounding box center [825, 541] width 1080 height 42
click at [412, 536] on div "Step 5: Test Speech Recognition" at bounding box center [825, 541] width 1080 height 42
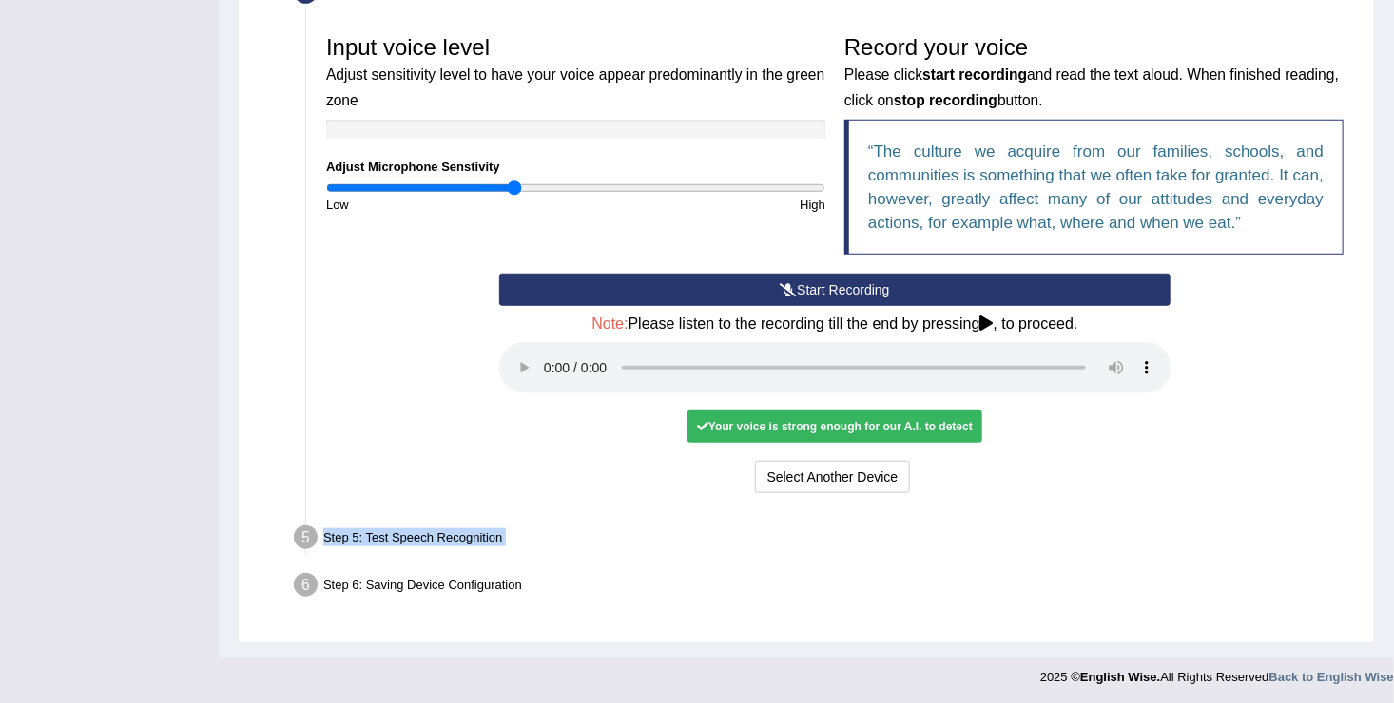
click at [412, 536] on div "Step 5: Test Speech Recognition" at bounding box center [825, 541] width 1080 height 42
click at [573, 470] on div "Select Another Device Voice is ok. Go to Next step" at bounding box center [835, 479] width 672 height 37
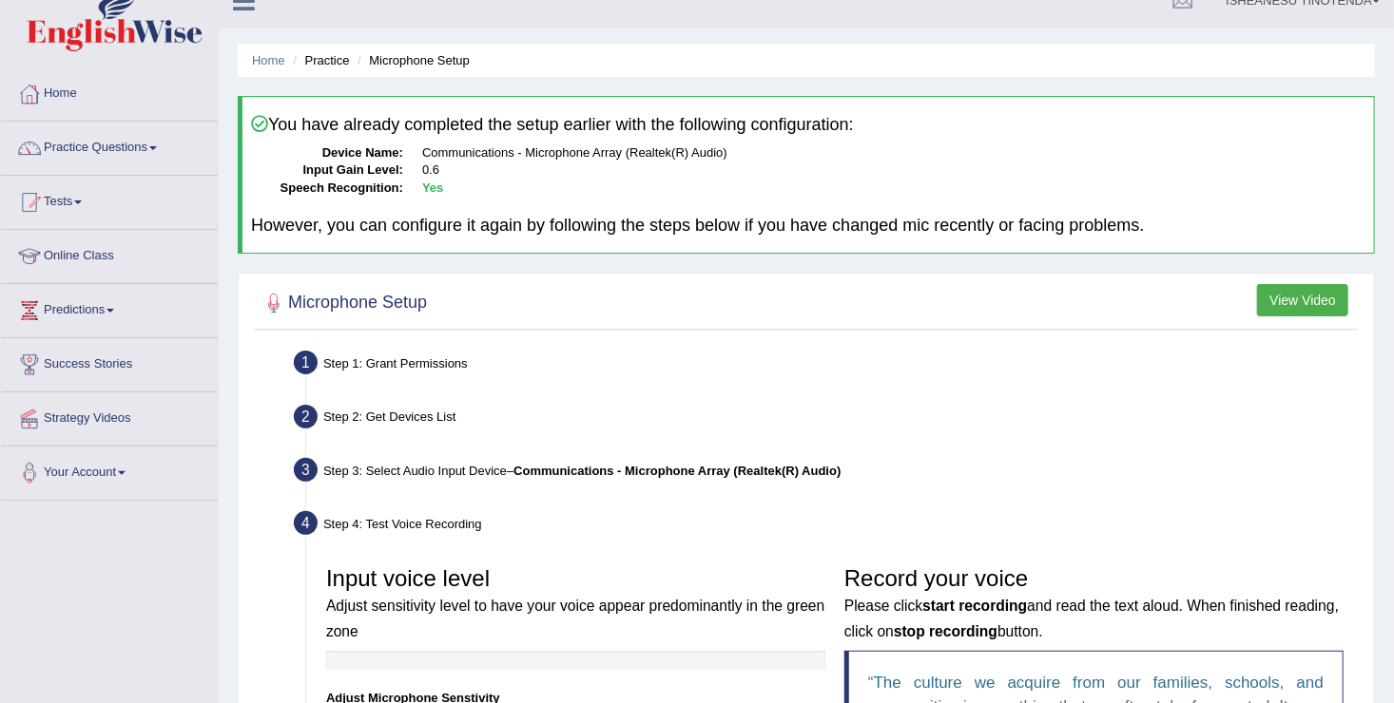
scroll to position [0, 0]
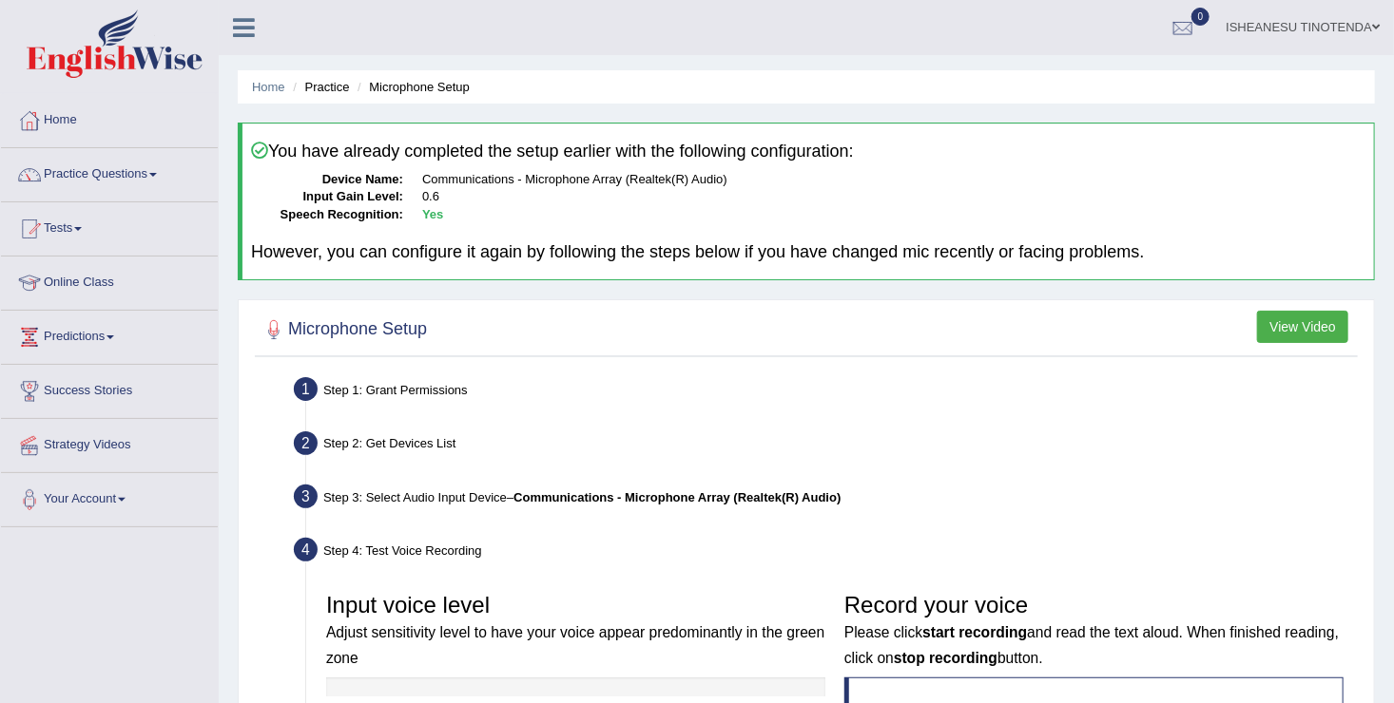
click at [1308, 325] on button "View Video" at bounding box center [1302, 327] width 91 height 32
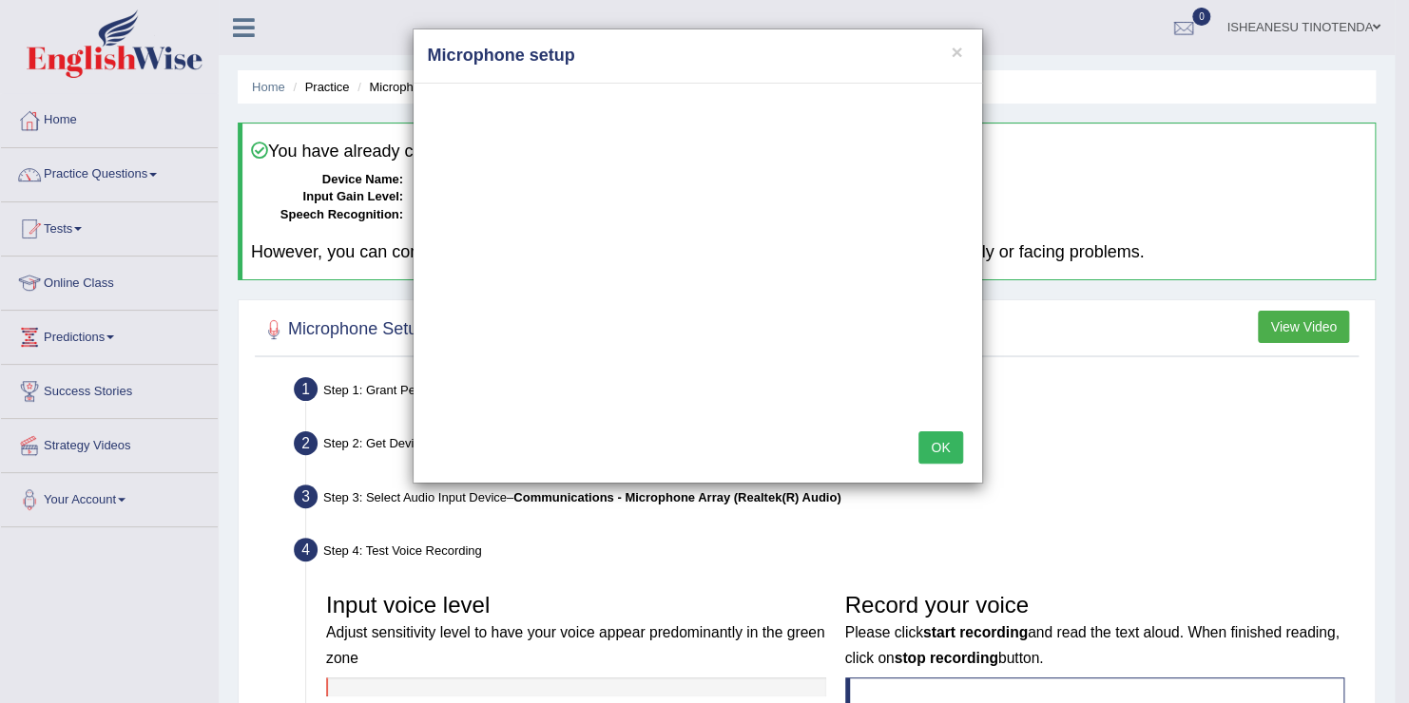
click at [941, 436] on button "OK" at bounding box center [940, 448] width 44 height 32
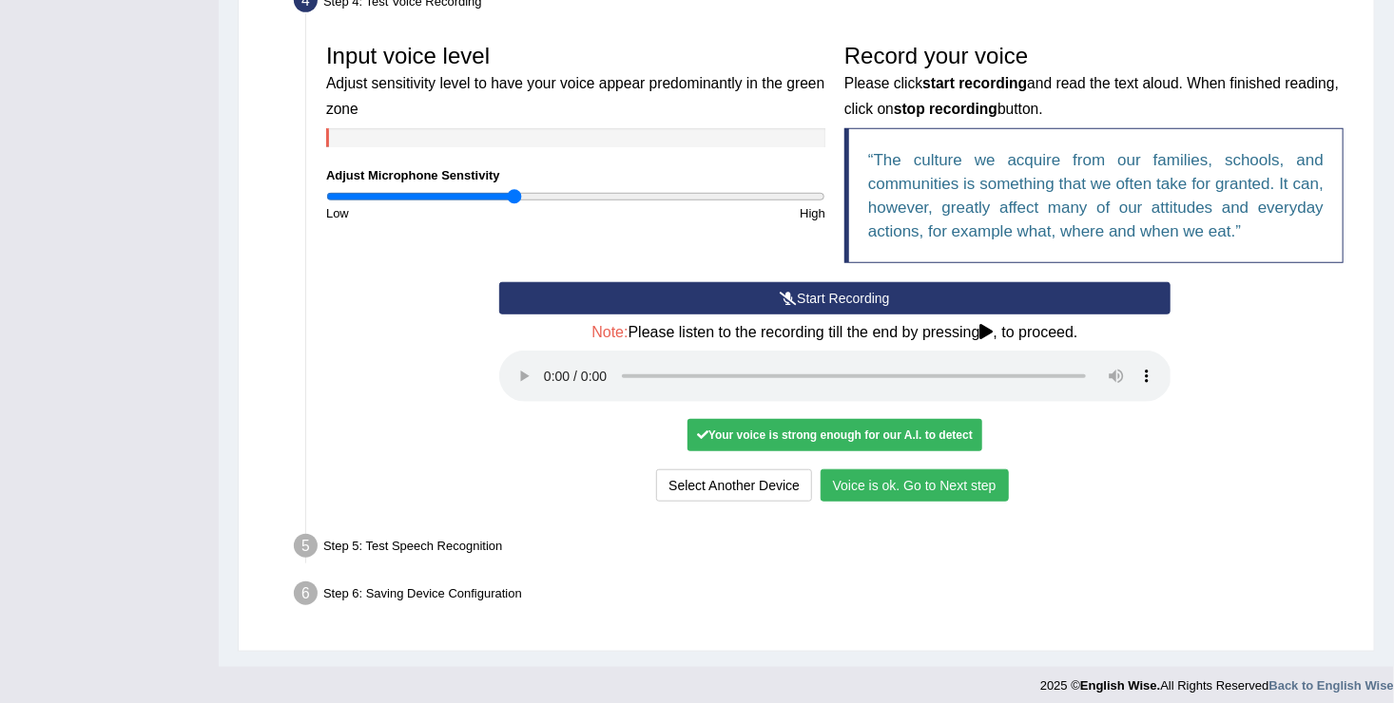
scroll to position [558, 0]
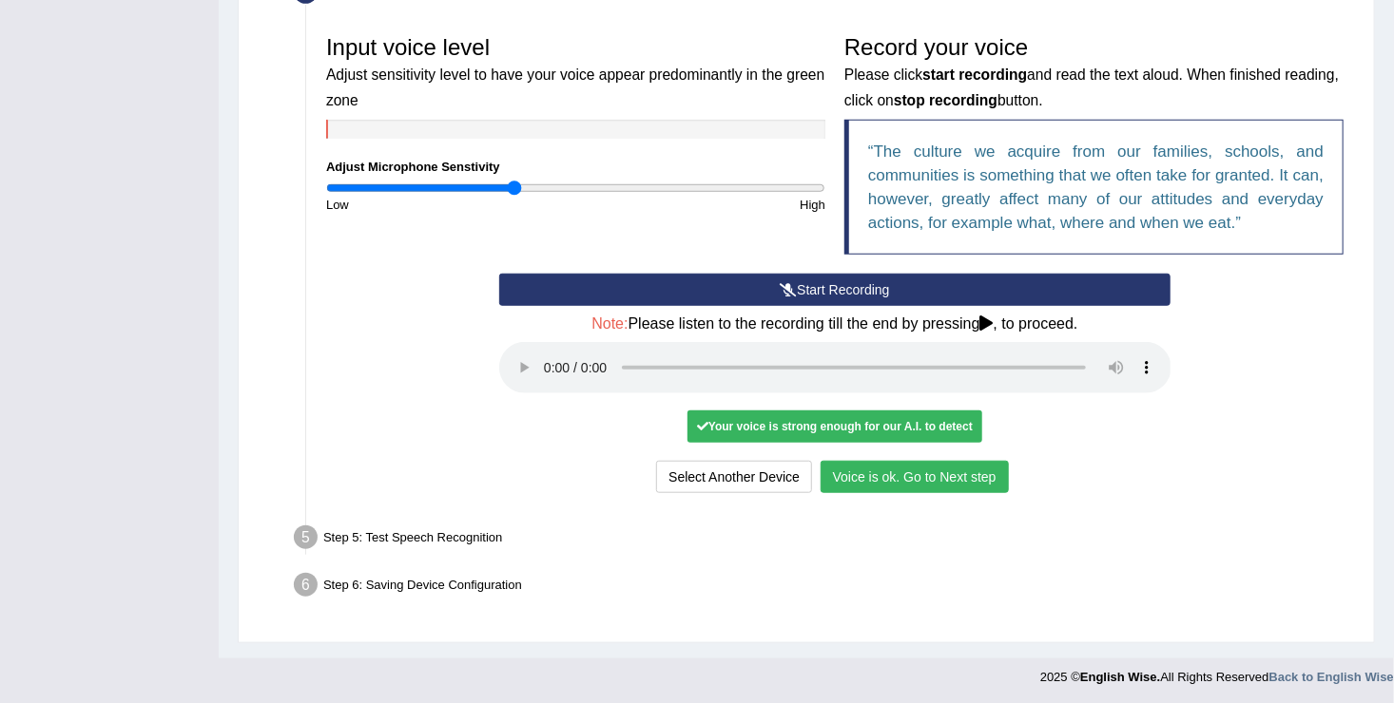
click at [922, 472] on button "Voice is ok. Go to Next step" at bounding box center [914, 477] width 188 height 32
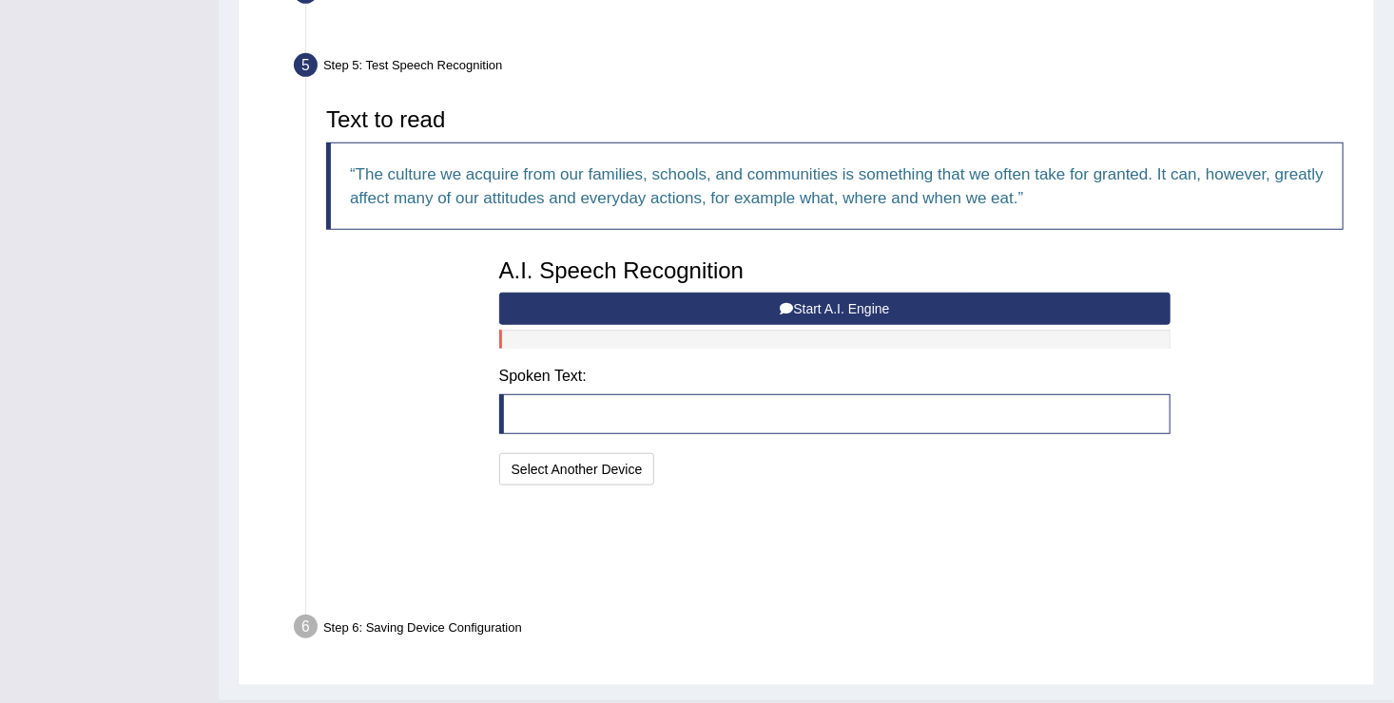
scroll to position [483, 0]
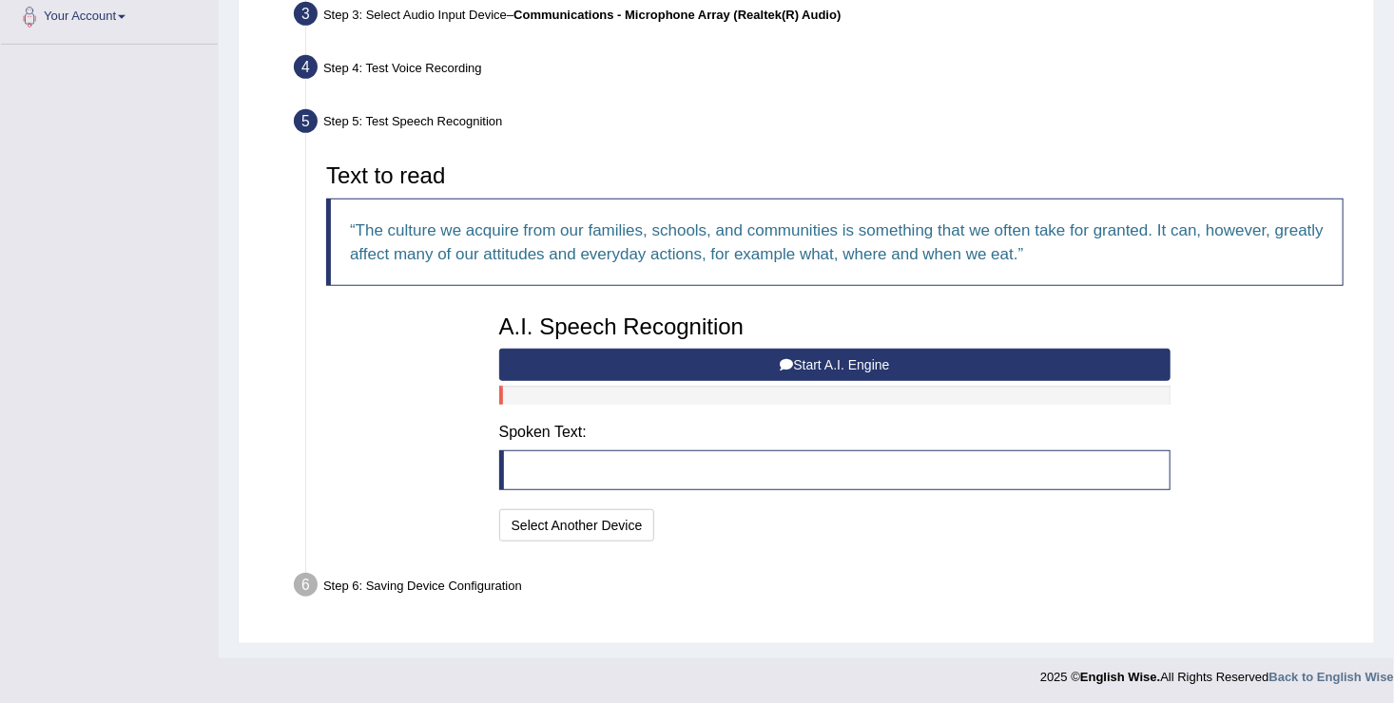
click at [735, 375] on button "Start A.I. Engine" at bounding box center [835, 365] width 672 height 32
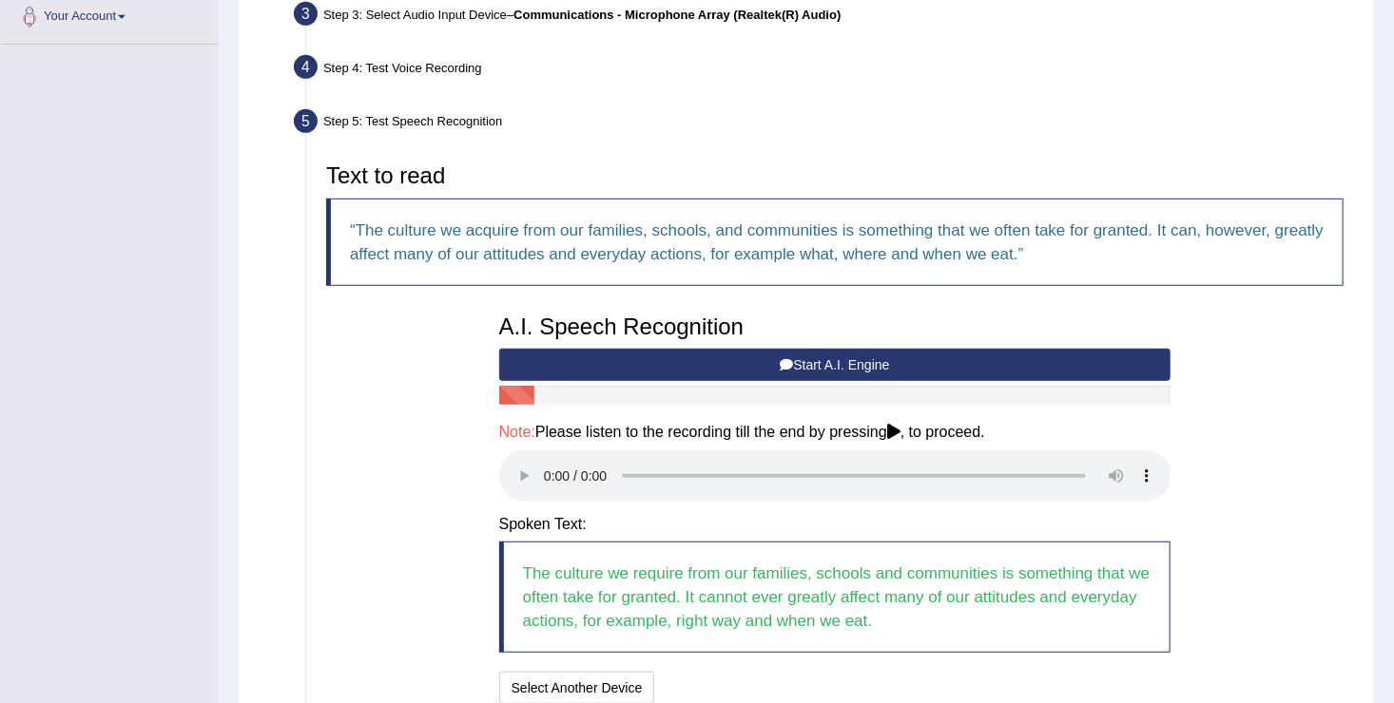
scroll to position [646, 0]
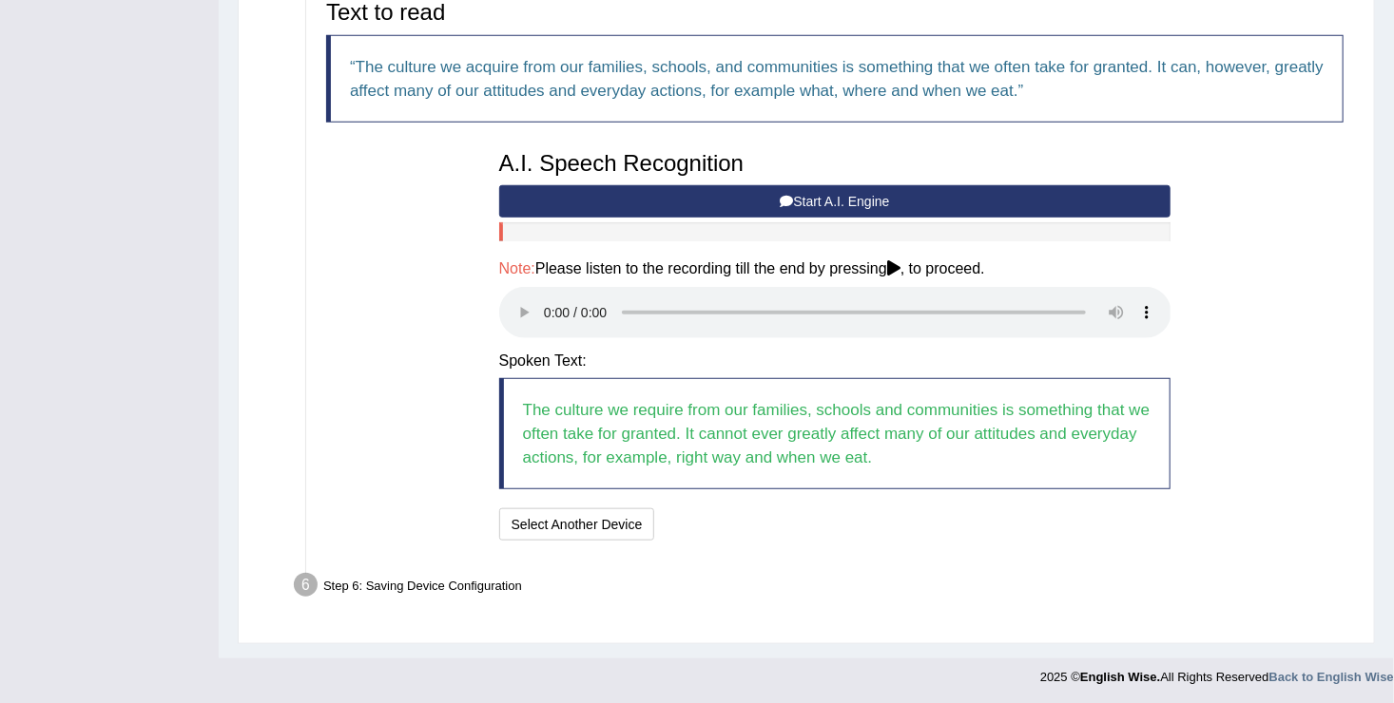
click at [814, 193] on button "Start A.I. Engine" at bounding box center [835, 201] width 672 height 32
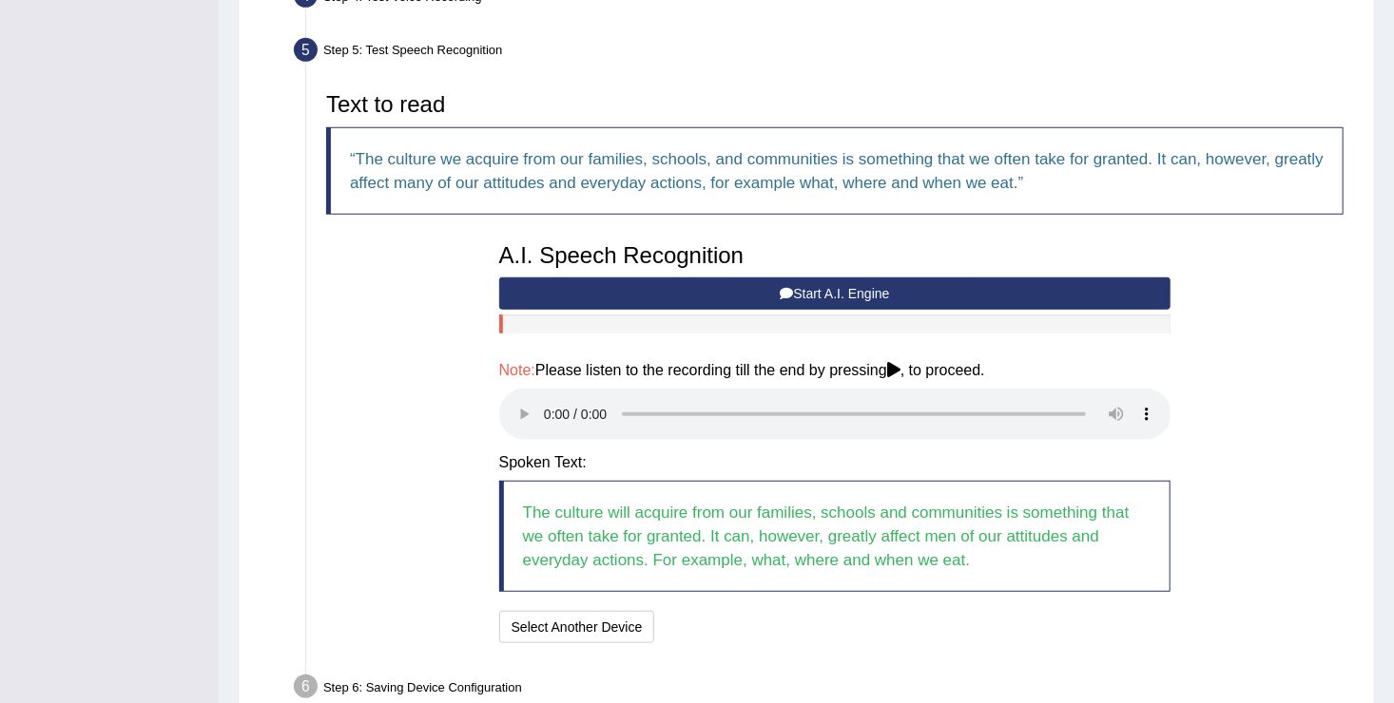
scroll to position [574, 0]
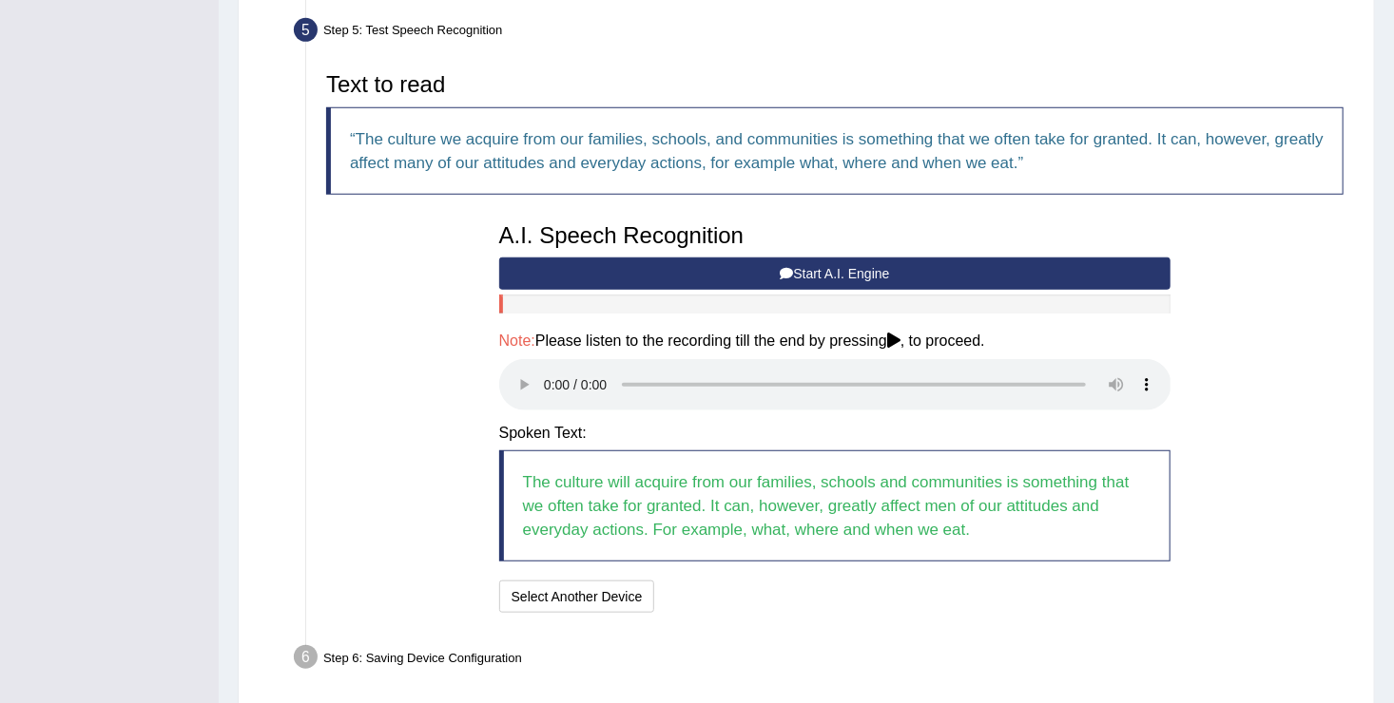
drag, startPoint x: 724, startPoint y: 285, endPoint x: 586, endPoint y: 413, distance: 189.0
click at [586, 413] on div "A.I. Speech Recognition Start A.I. Engine Stop A.I. Engine Note: Please listen …" at bounding box center [835, 416] width 691 height 405
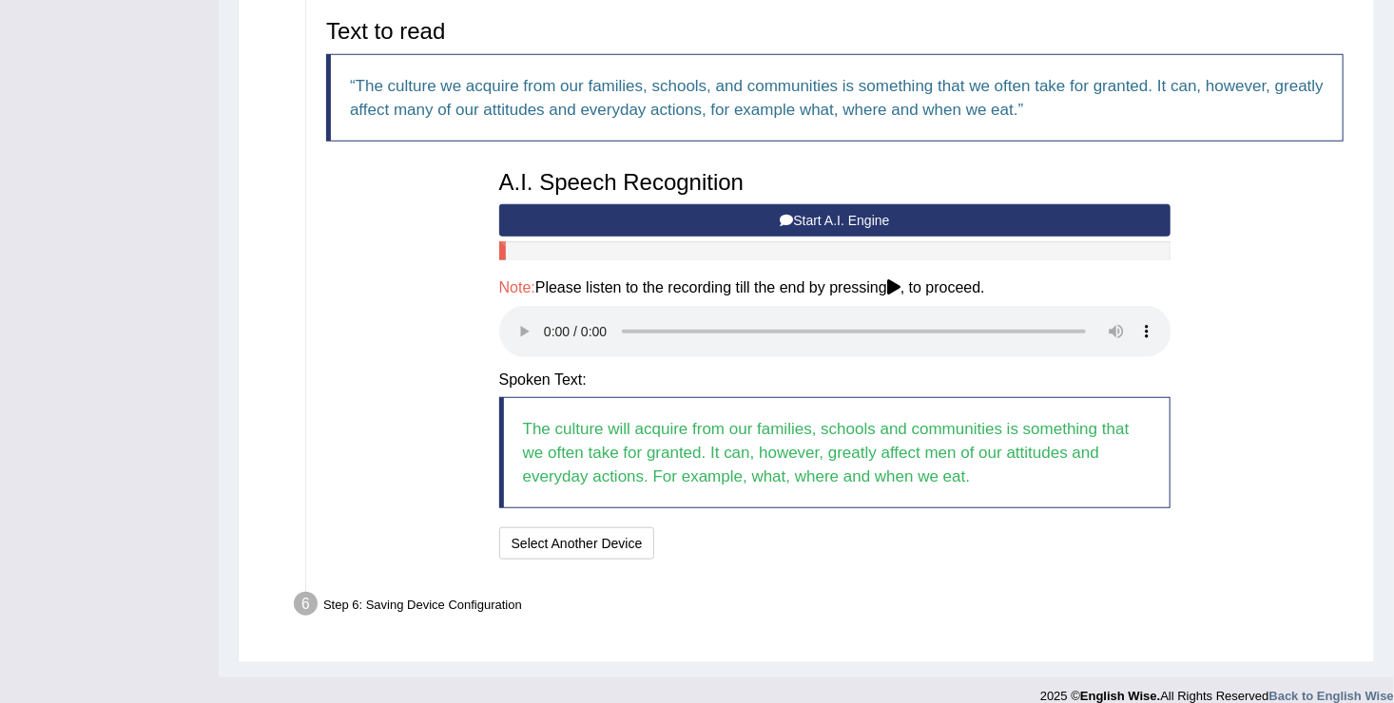
scroll to position [646, 0]
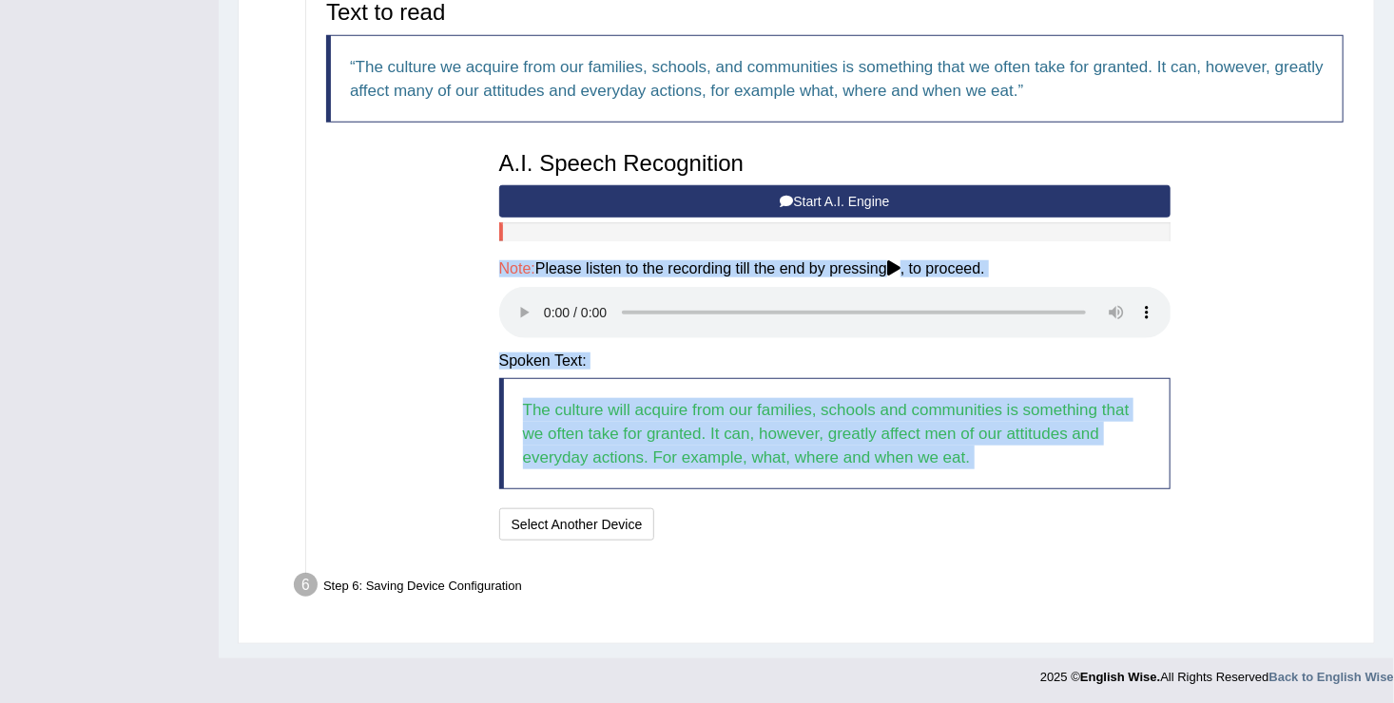
drag, startPoint x: 689, startPoint y: 529, endPoint x: 847, endPoint y: 186, distance: 376.8
click at [847, 186] on div "A.I. Speech Recognition Start A.I. Engine Stop A.I. Engine Note: Please listen …" at bounding box center [835, 344] width 691 height 405
click at [376, 405] on div "Text to read The culture we acquire from our families, schools, and communities…" at bounding box center [835, 267] width 1036 height 555
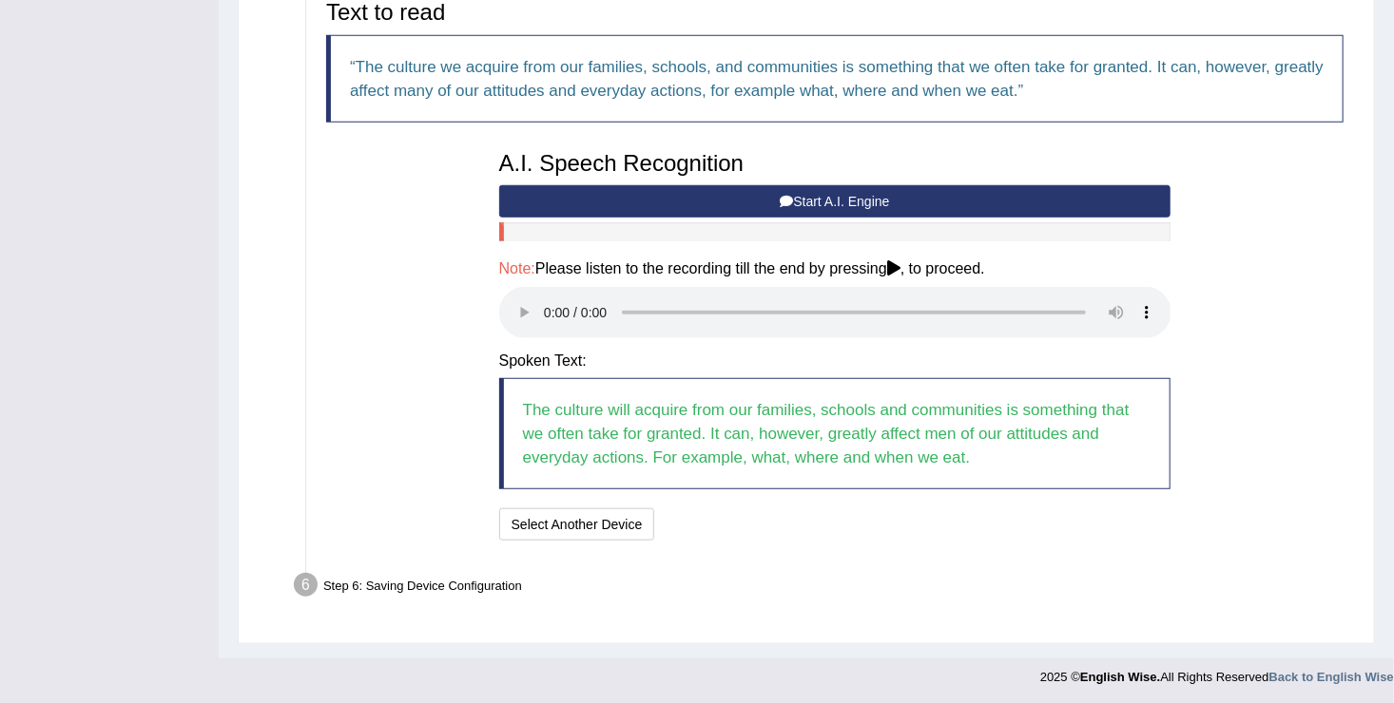
click at [864, 191] on button "Start A.I. Engine" at bounding box center [835, 201] width 672 height 32
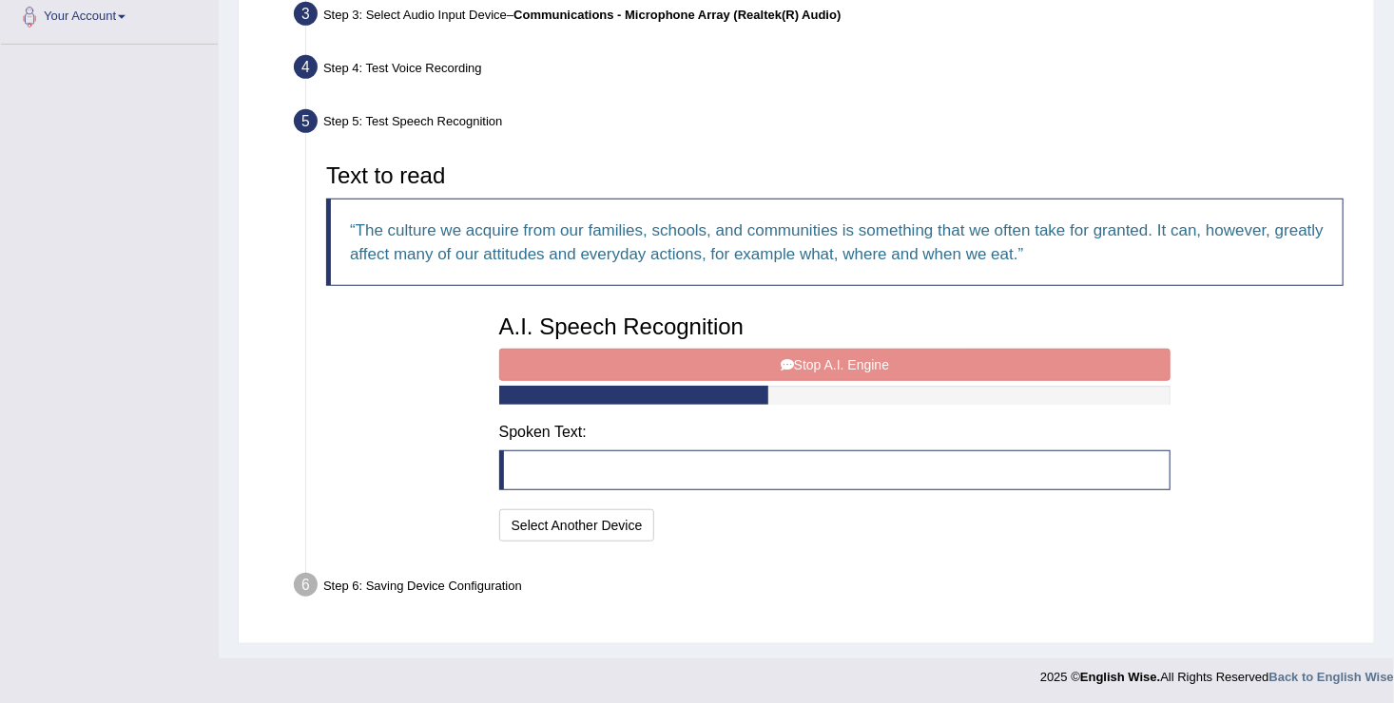
scroll to position [506, 0]
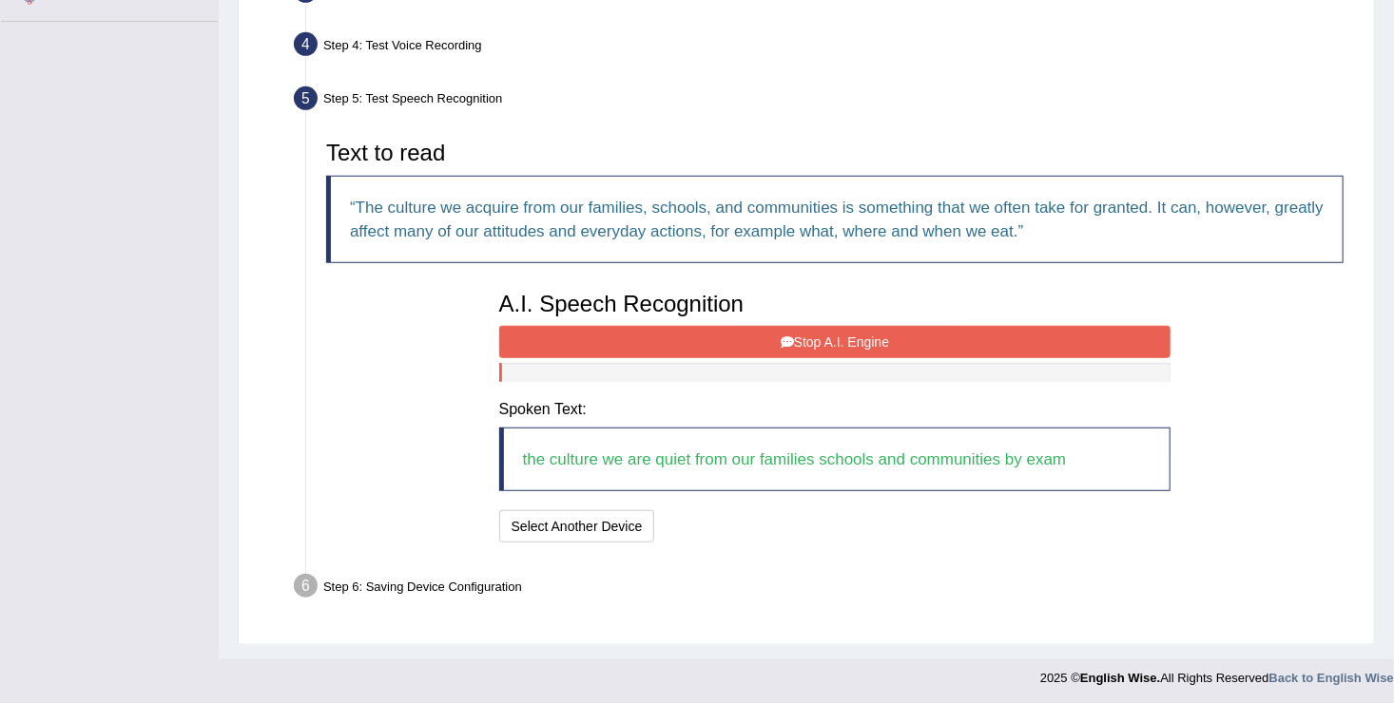
click at [660, 346] on button "Stop A.I. Engine" at bounding box center [835, 342] width 672 height 32
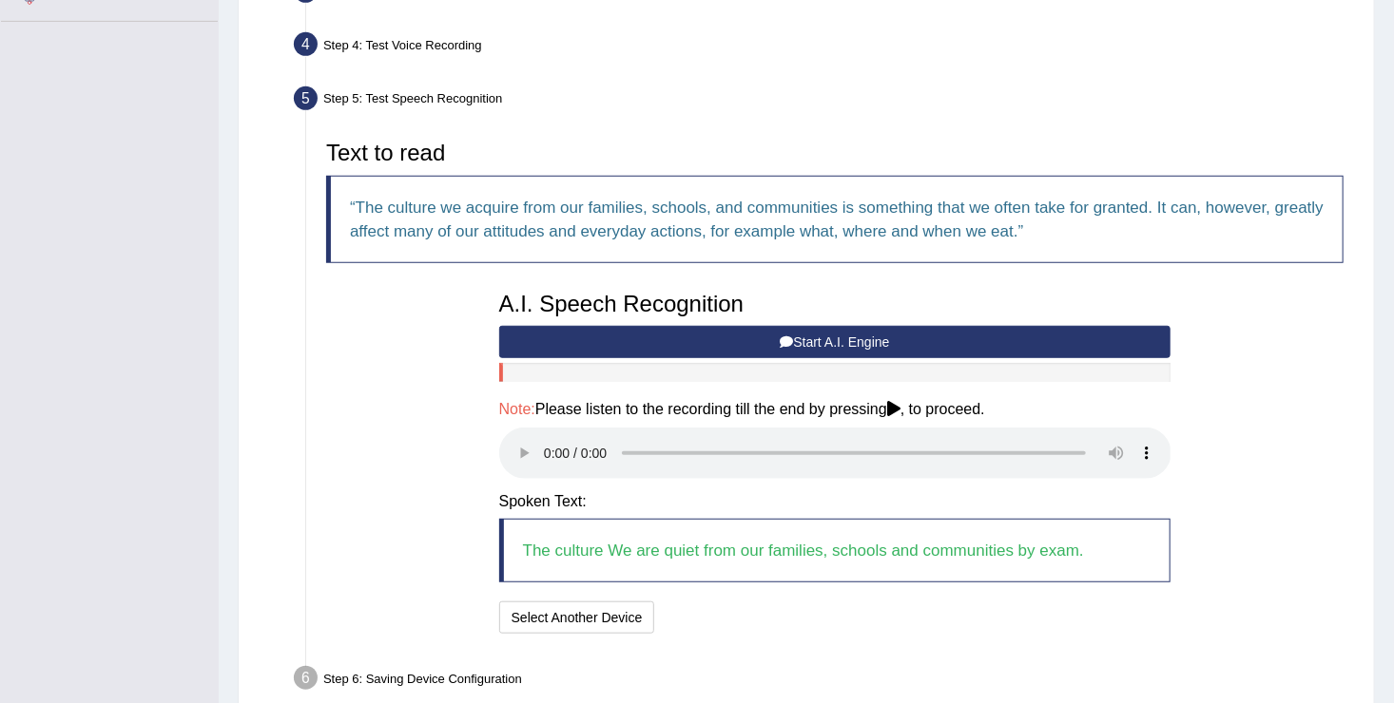
click at [704, 350] on button "Start A.I. Engine" at bounding box center [835, 342] width 672 height 32
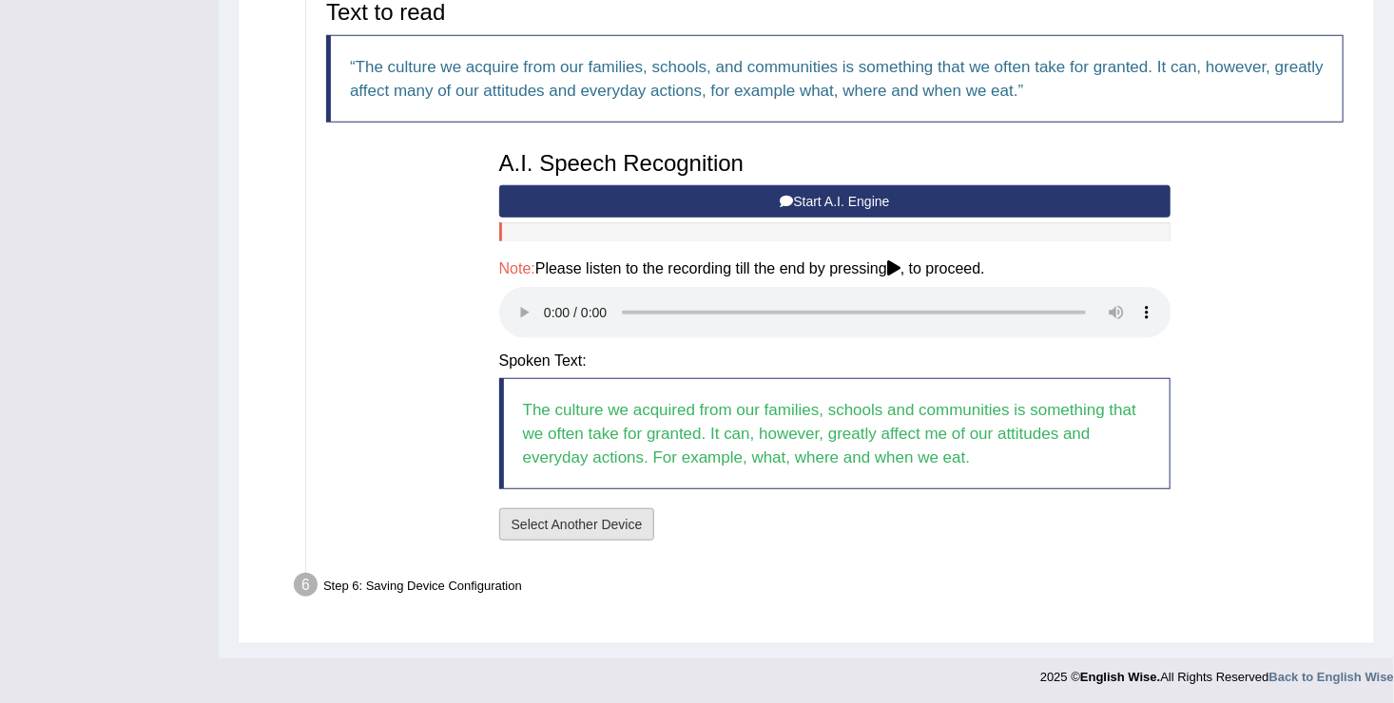
scroll to position [645, 0]
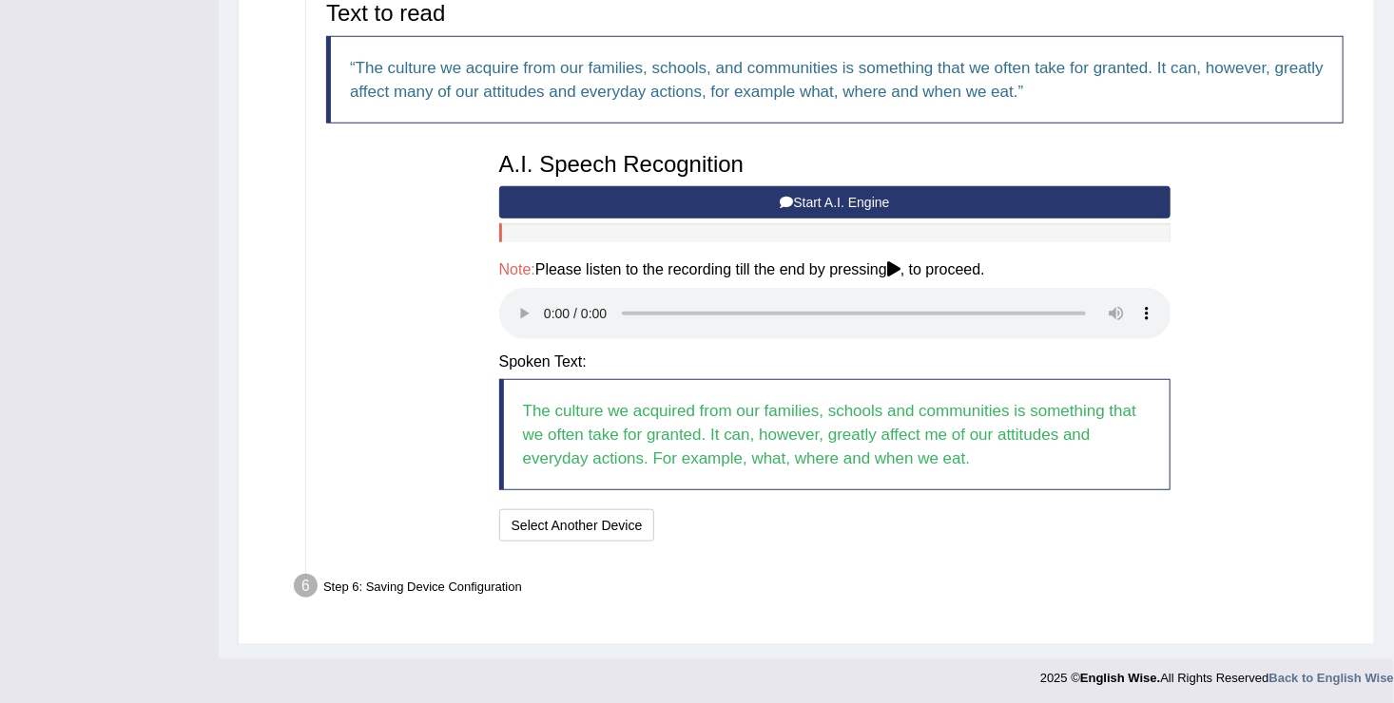
click at [647, 206] on button "Start A.I. Engine" at bounding box center [835, 202] width 672 height 32
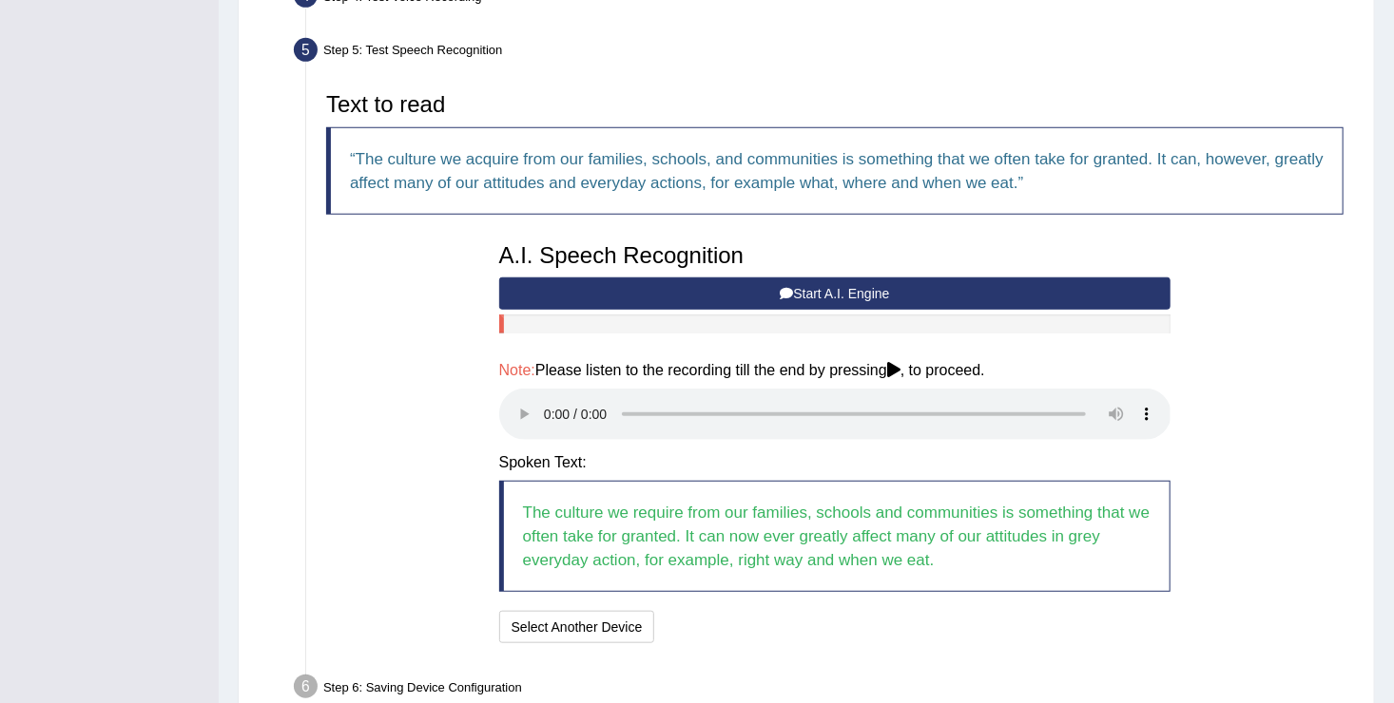
scroll to position [574, 0]
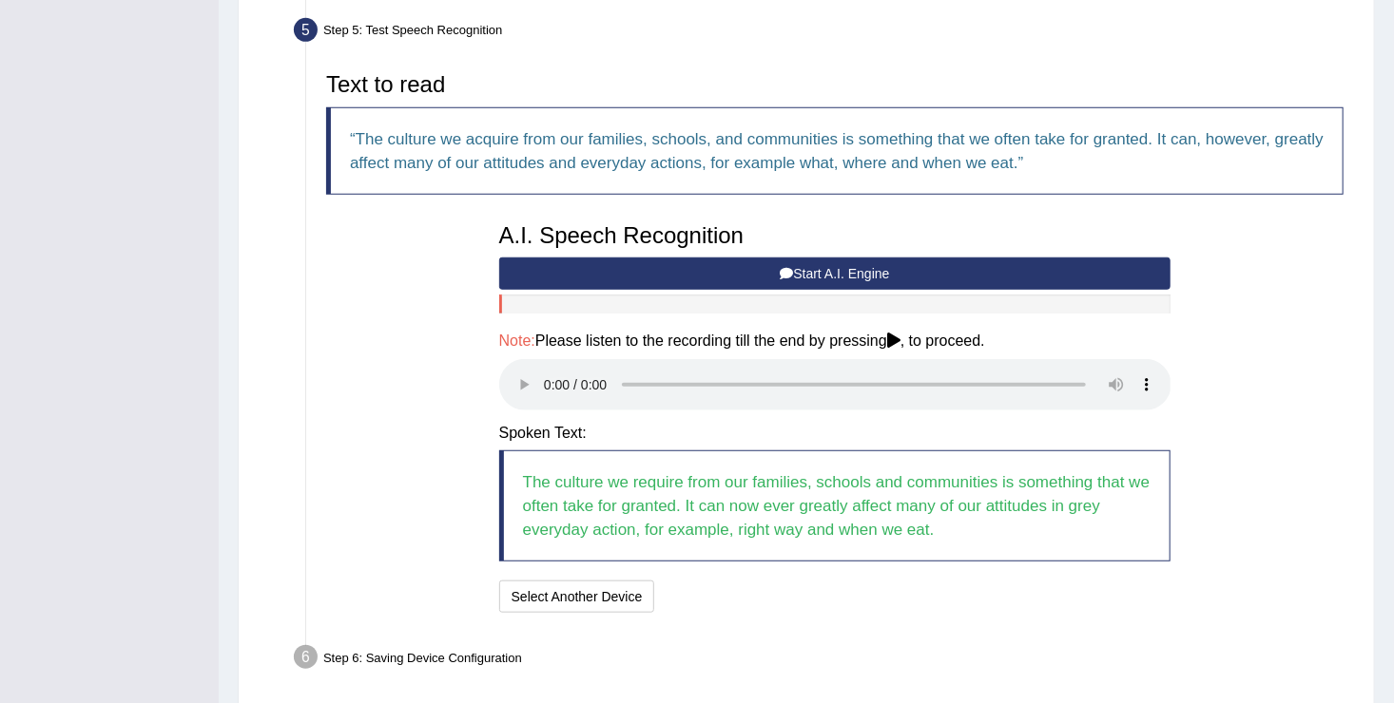
click at [758, 274] on button "Start A.I. Engine" at bounding box center [835, 274] width 672 height 32
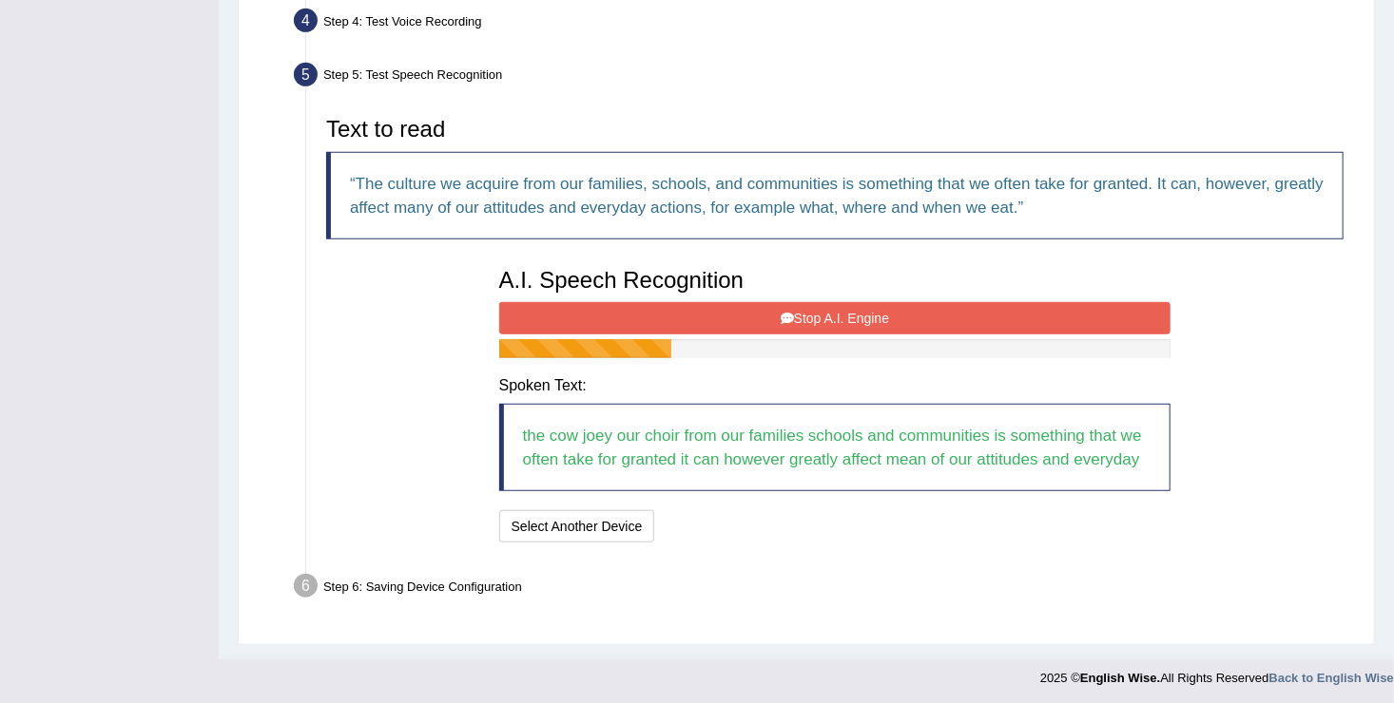
scroll to position [554, 0]
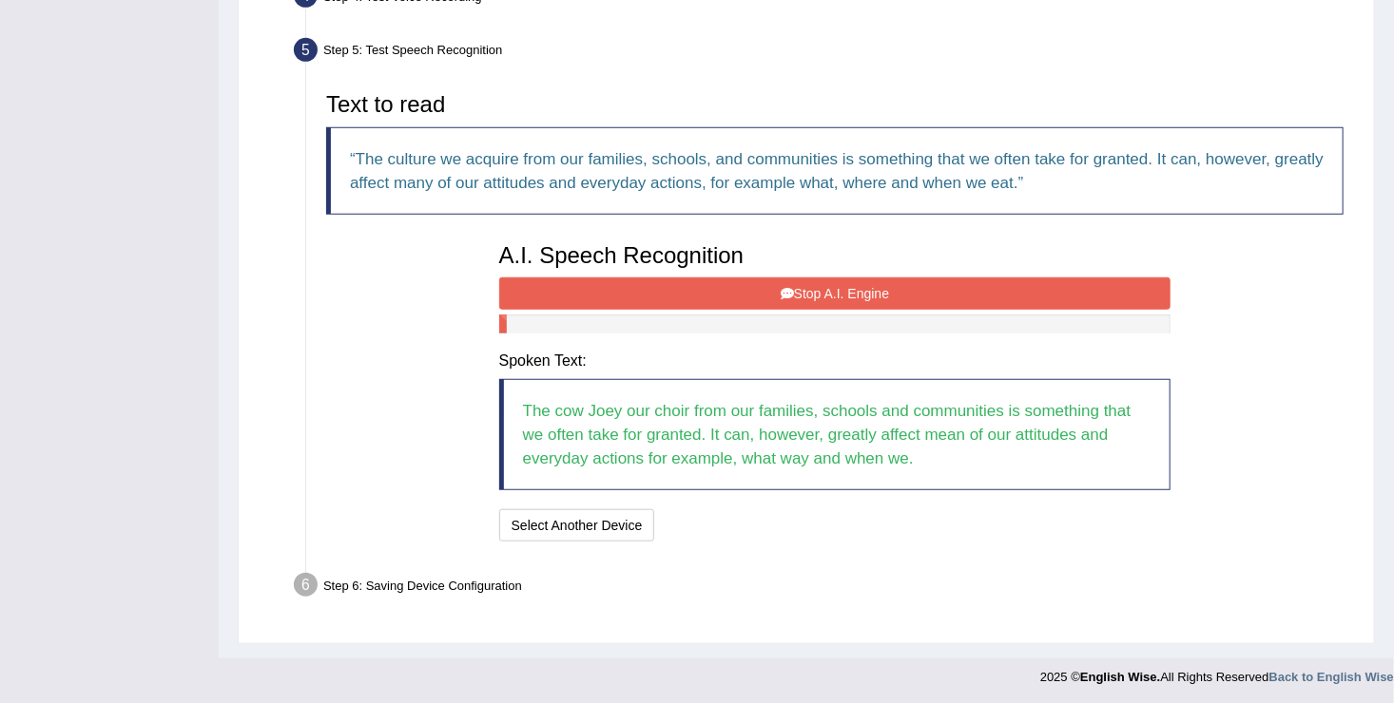
click at [746, 288] on button "Stop A.I. Engine" at bounding box center [835, 294] width 672 height 32
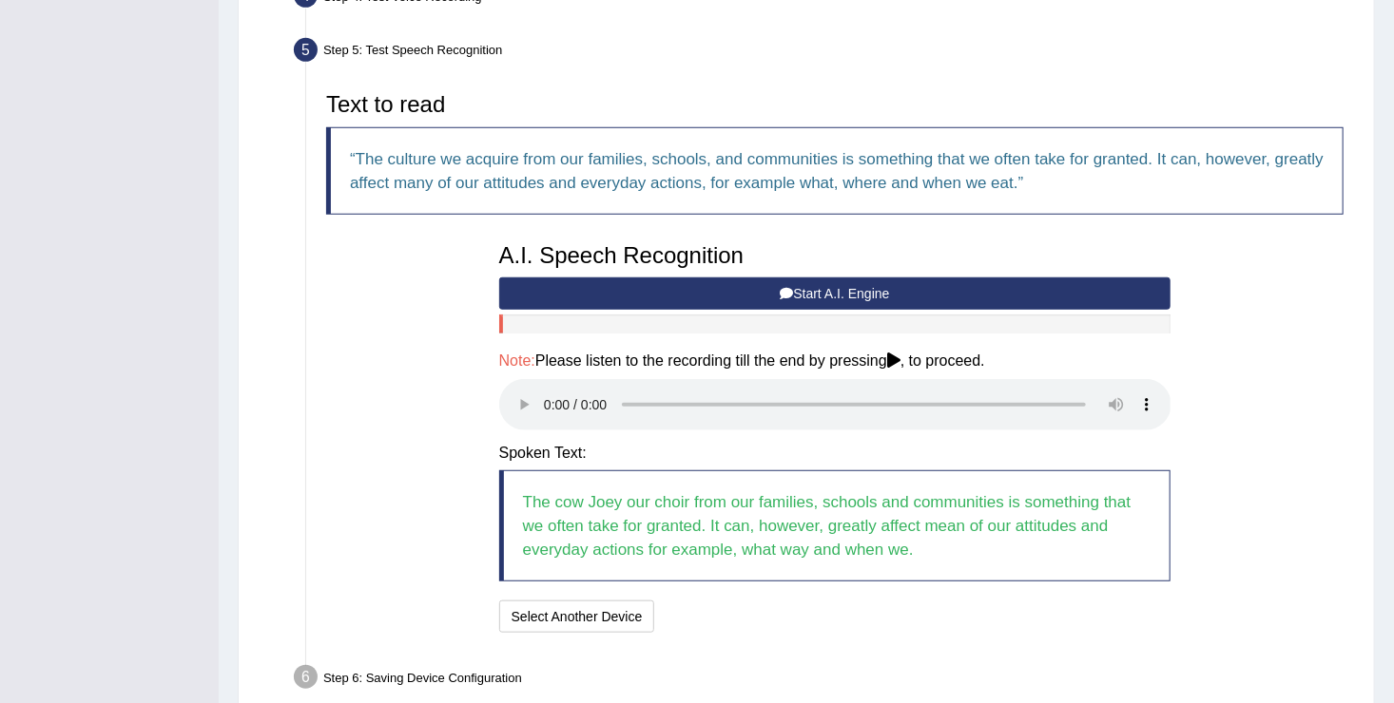
scroll to position [646, 0]
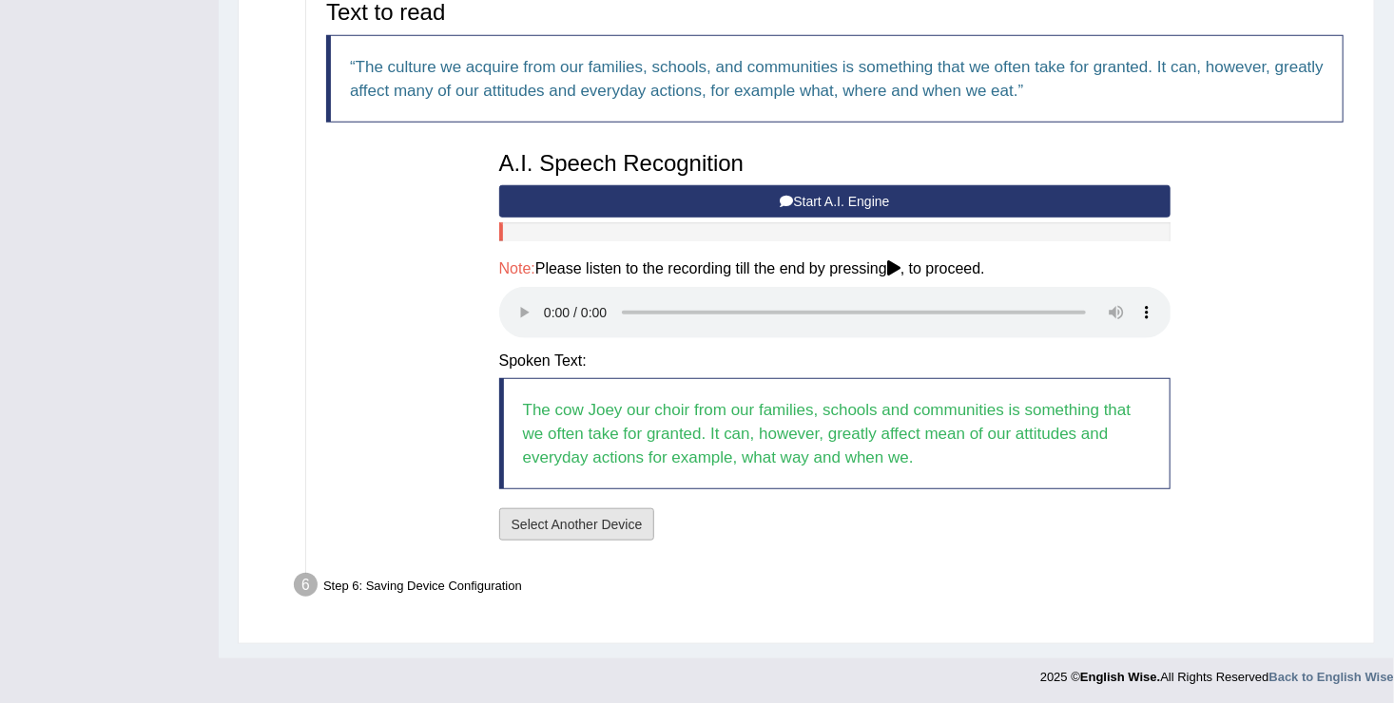
click at [591, 529] on button "Select Another Device" at bounding box center [577, 525] width 156 height 32
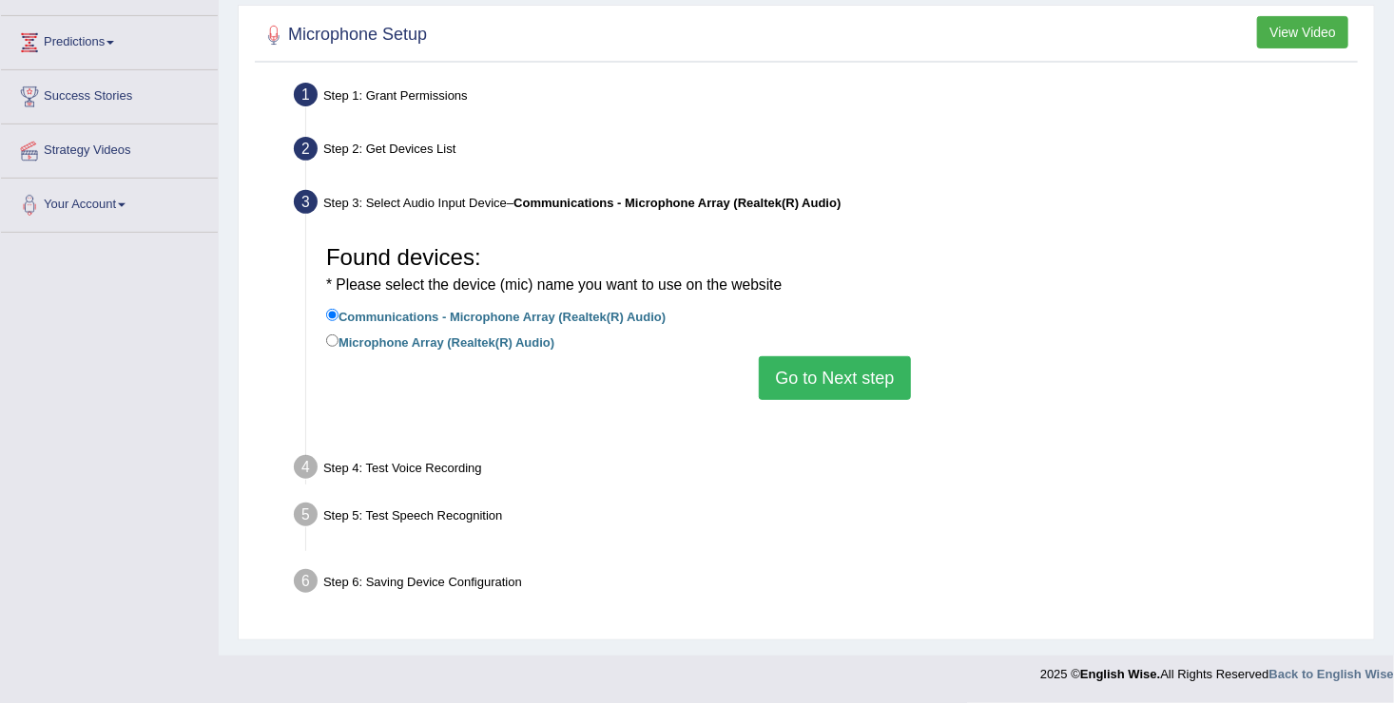
scroll to position [295, 0]
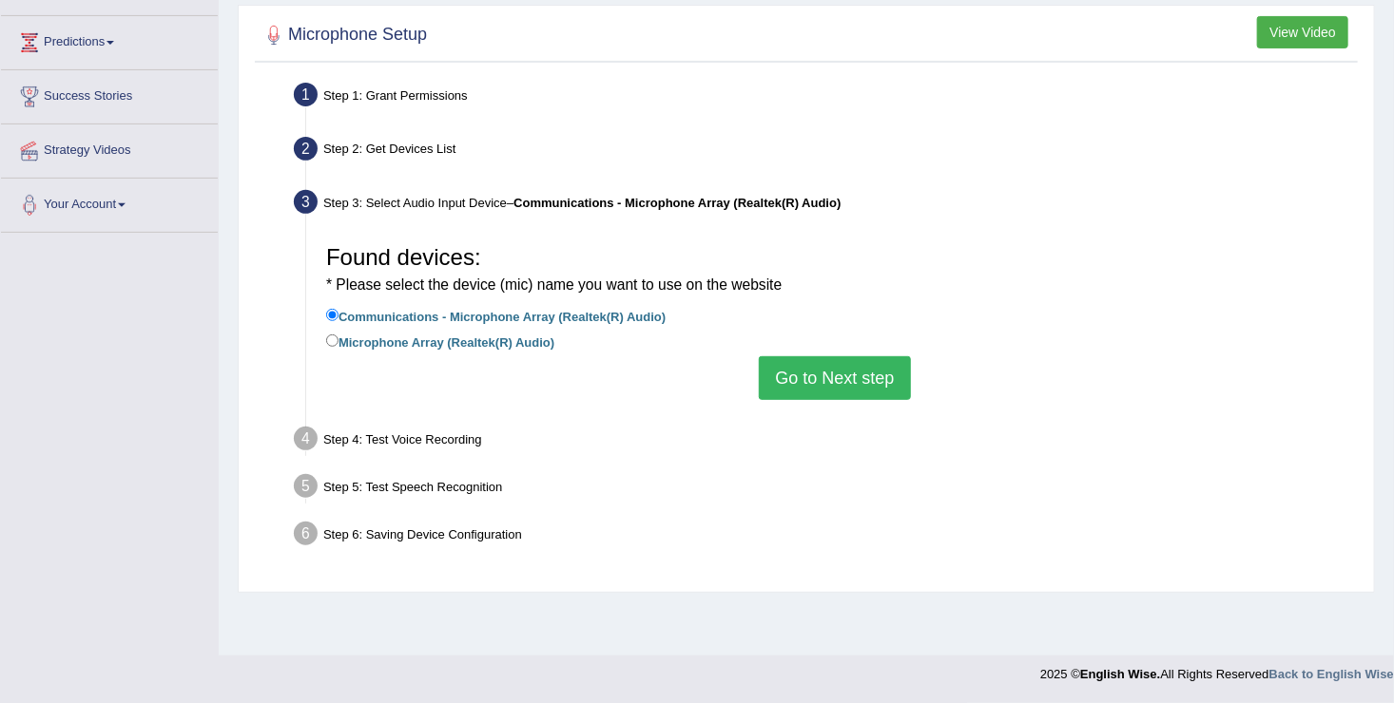
click at [830, 377] on button "Go to Next step" at bounding box center [834, 378] width 151 height 44
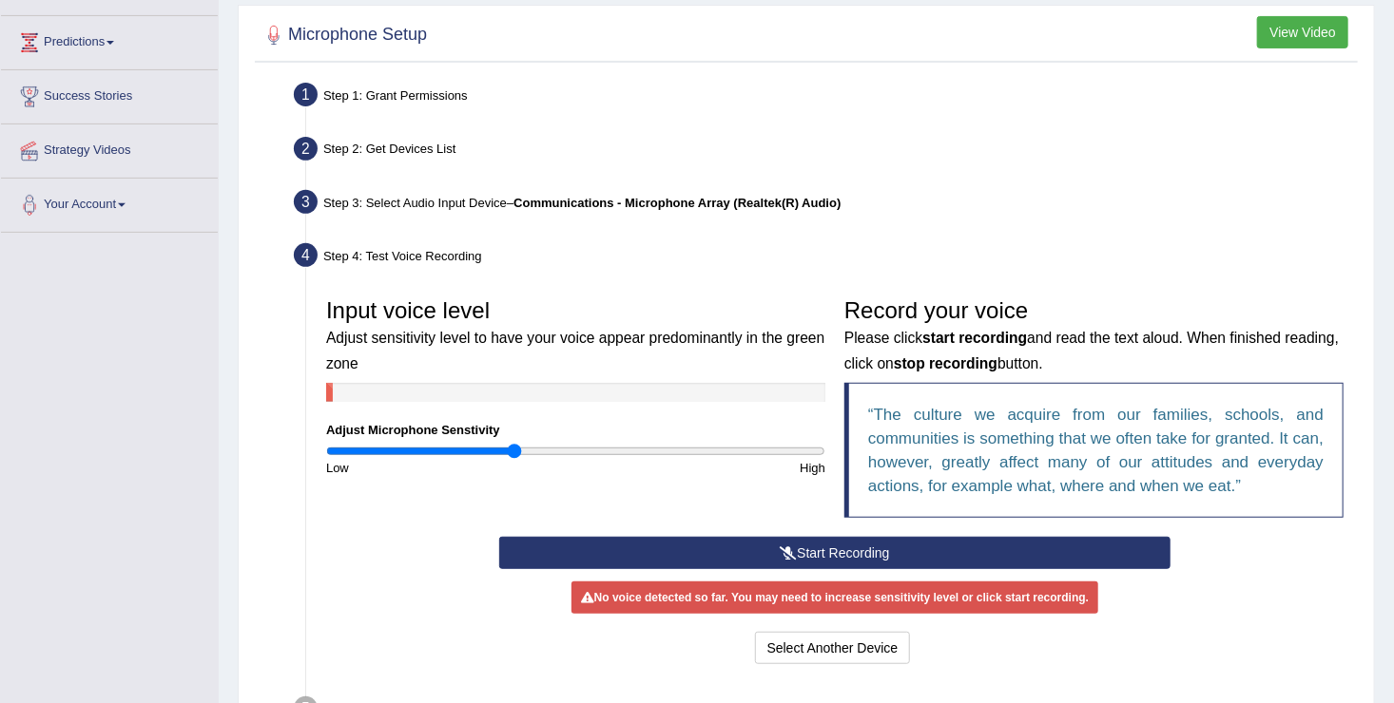
click at [813, 538] on button "Start Recording" at bounding box center [835, 553] width 672 height 32
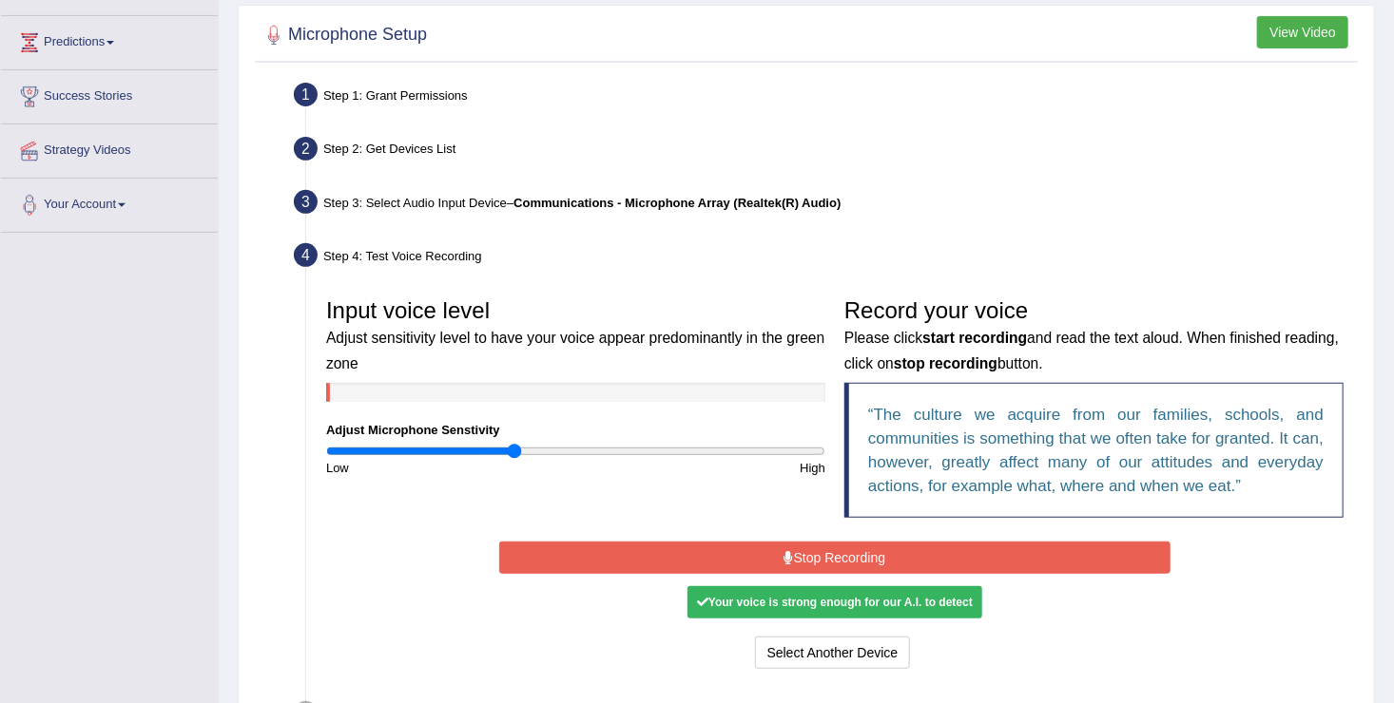
click at [830, 559] on button "Stop Recording" at bounding box center [835, 558] width 672 height 32
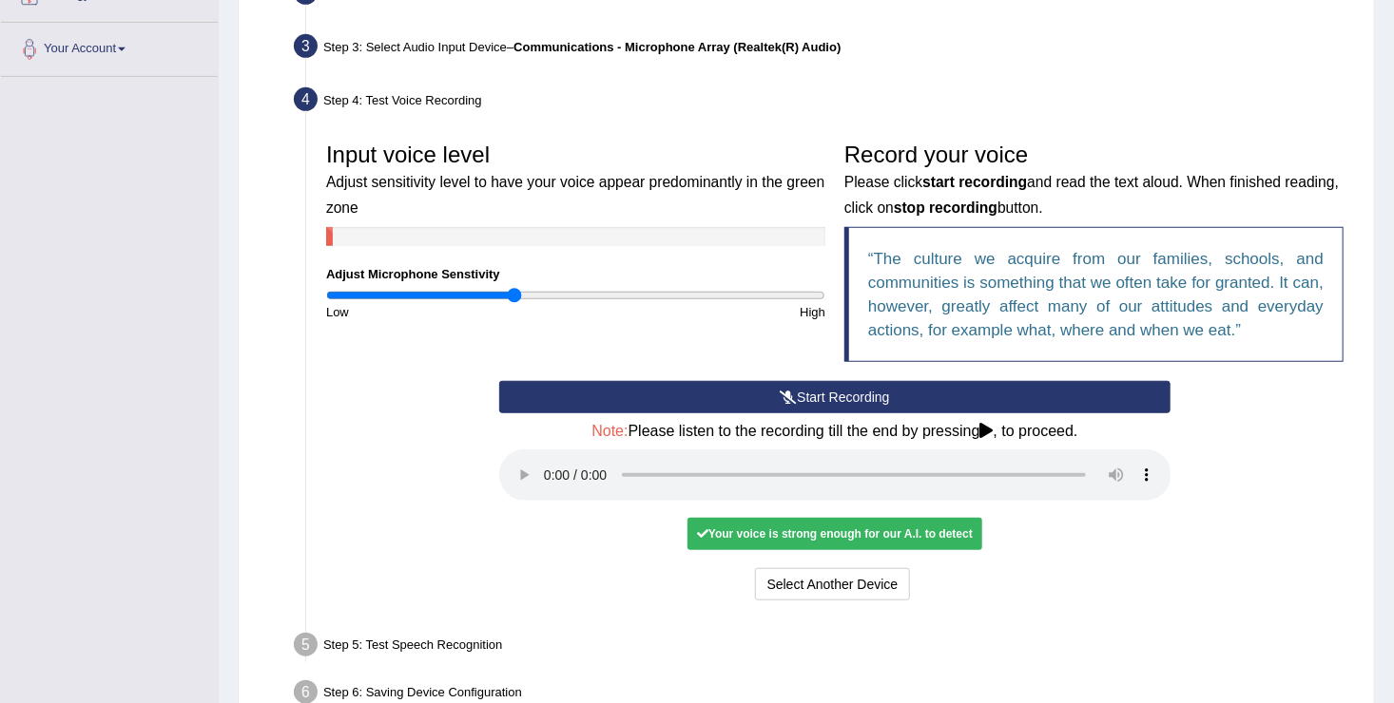
scroll to position [452, 0]
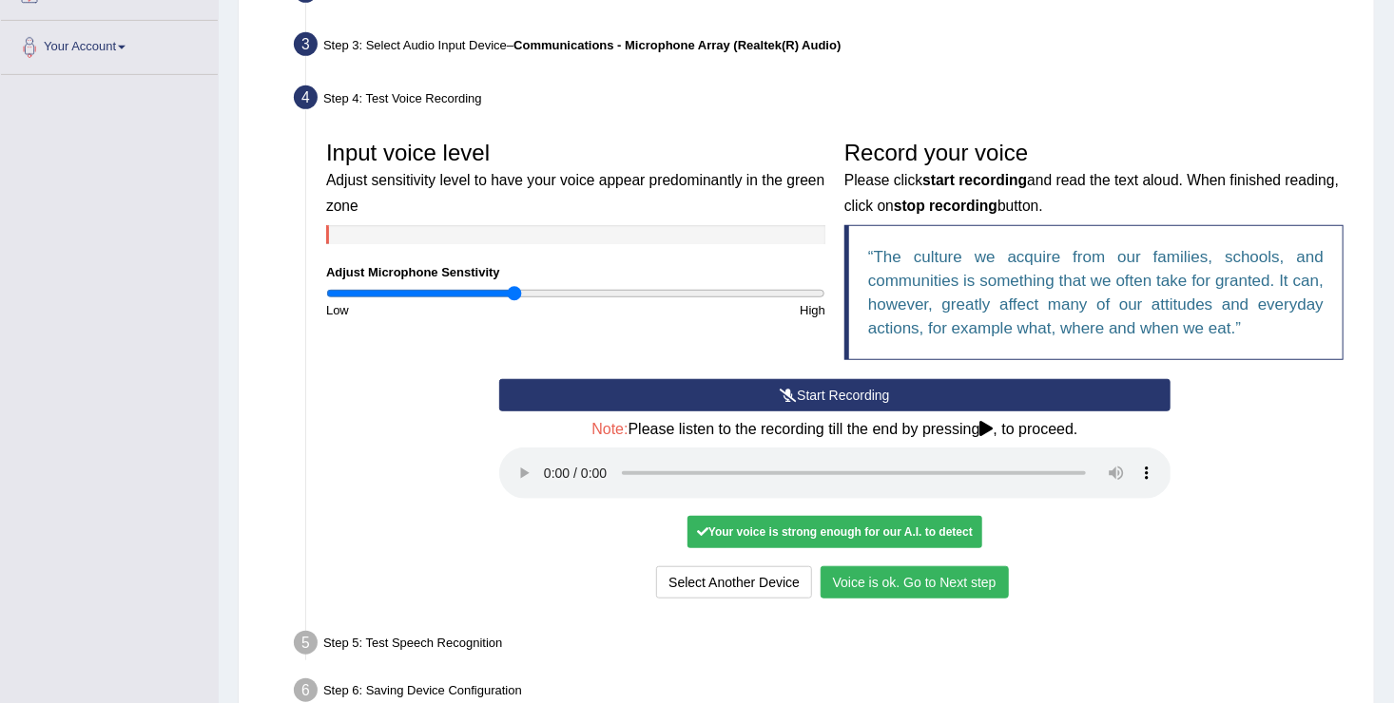
click at [880, 575] on button "Voice is ok. Go to Next step" at bounding box center [914, 583] width 188 height 32
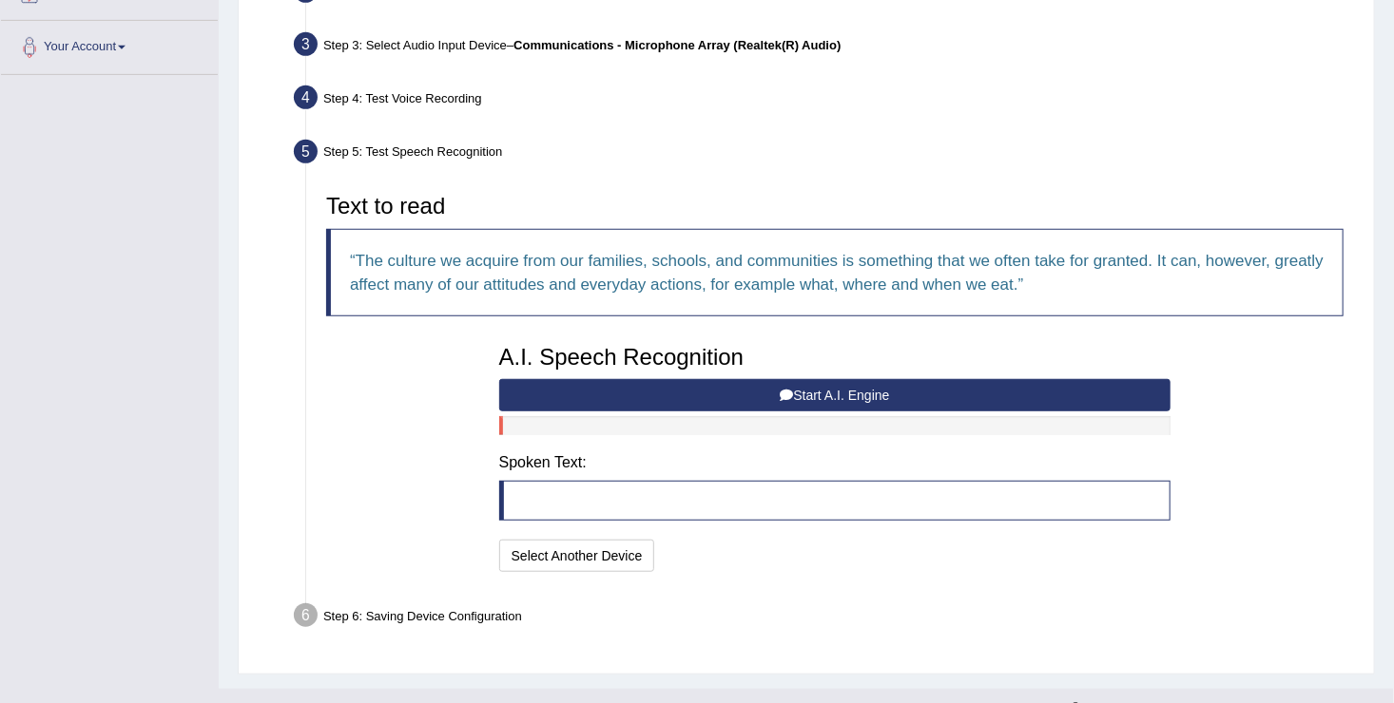
click at [660, 392] on button "Start A.I. Engine" at bounding box center [835, 395] width 672 height 32
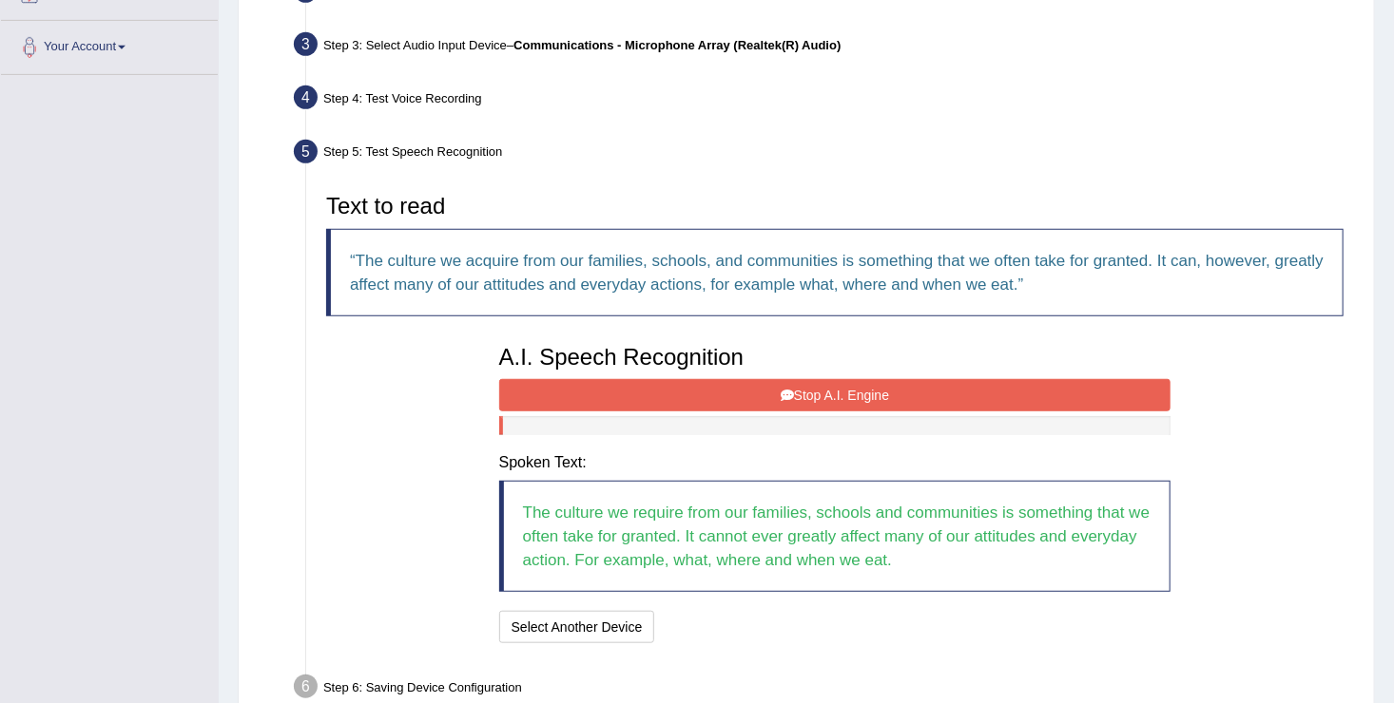
scroll to position [554, 0]
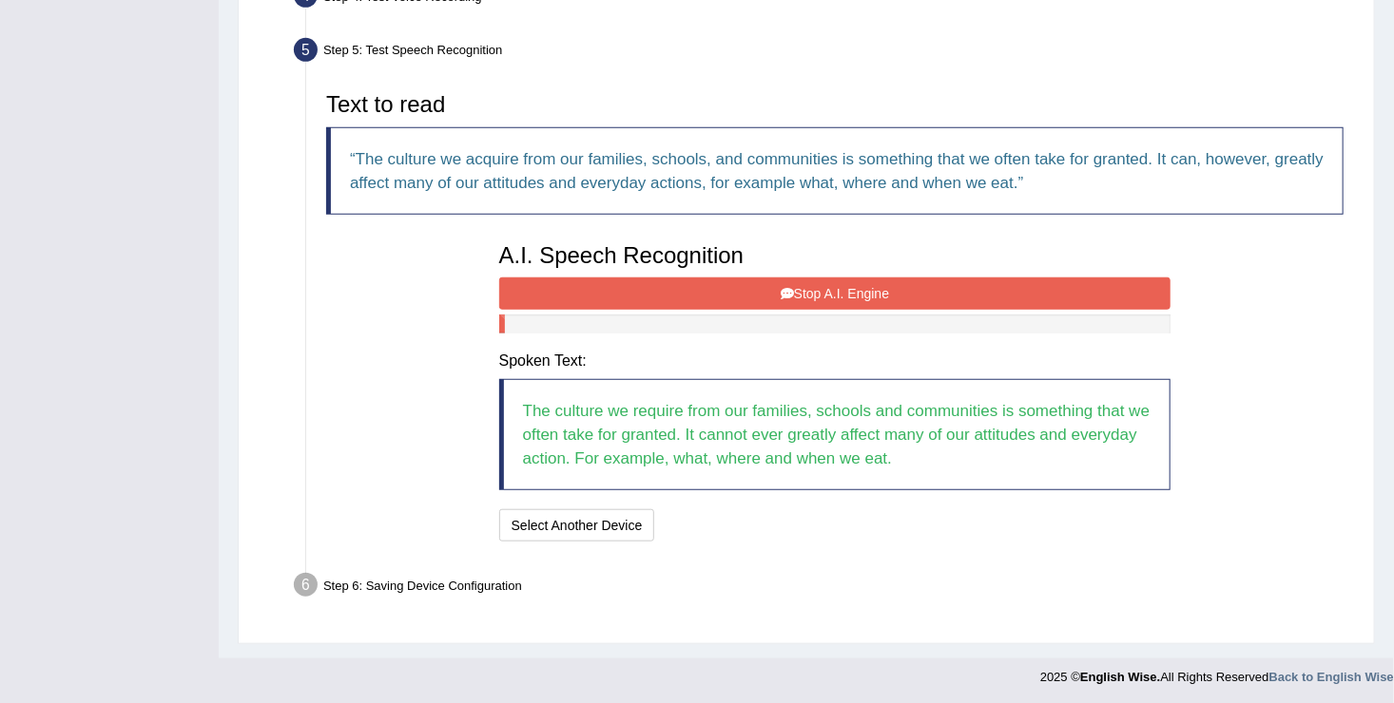
click at [780, 278] on button "Stop A.I. Engine" at bounding box center [835, 294] width 672 height 32
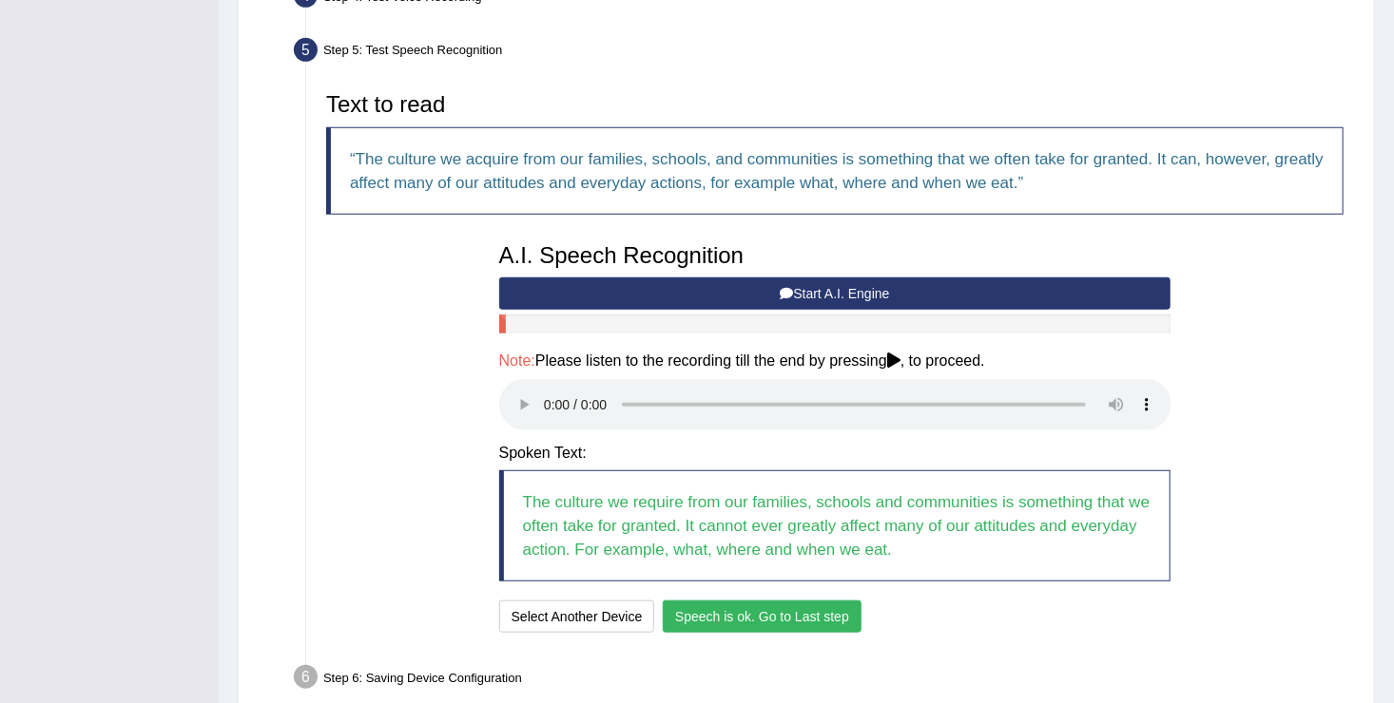
click at [743, 609] on button "Speech is ok. Go to Last step" at bounding box center [762, 617] width 199 height 32
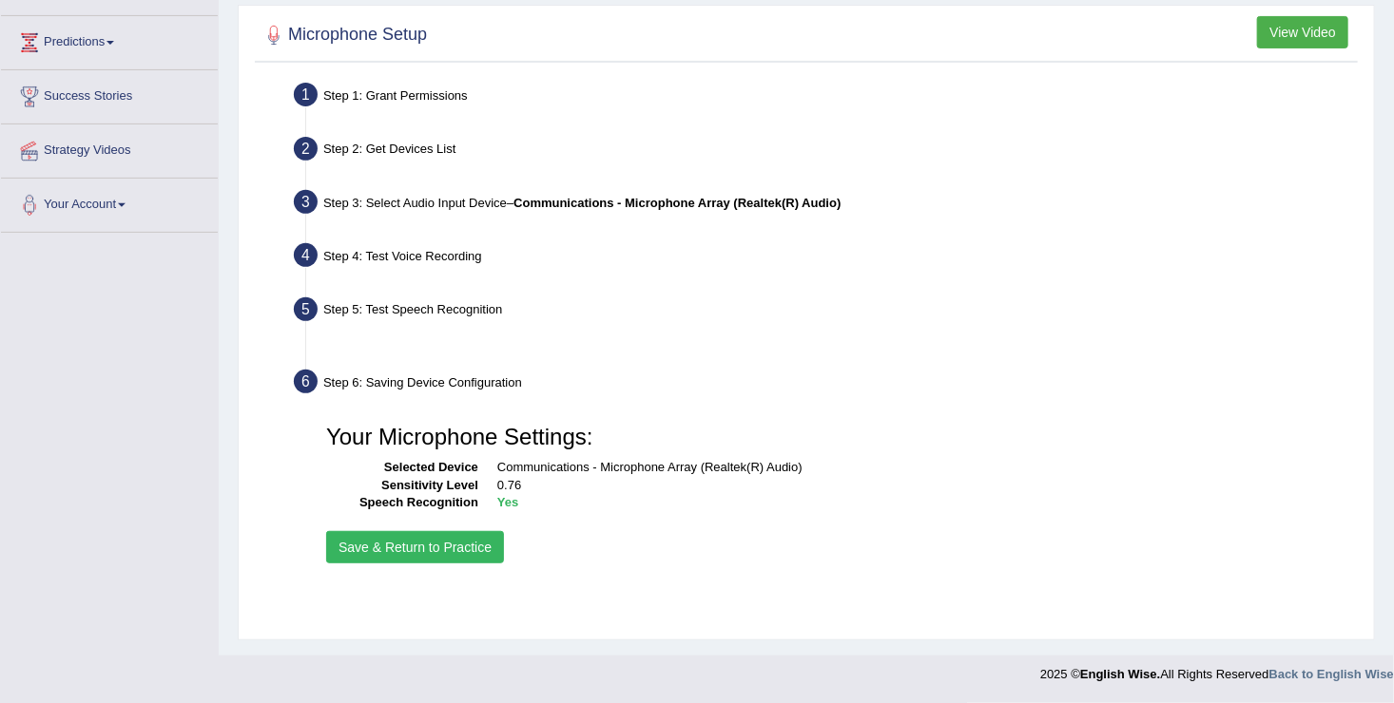
scroll to position [295, 0]
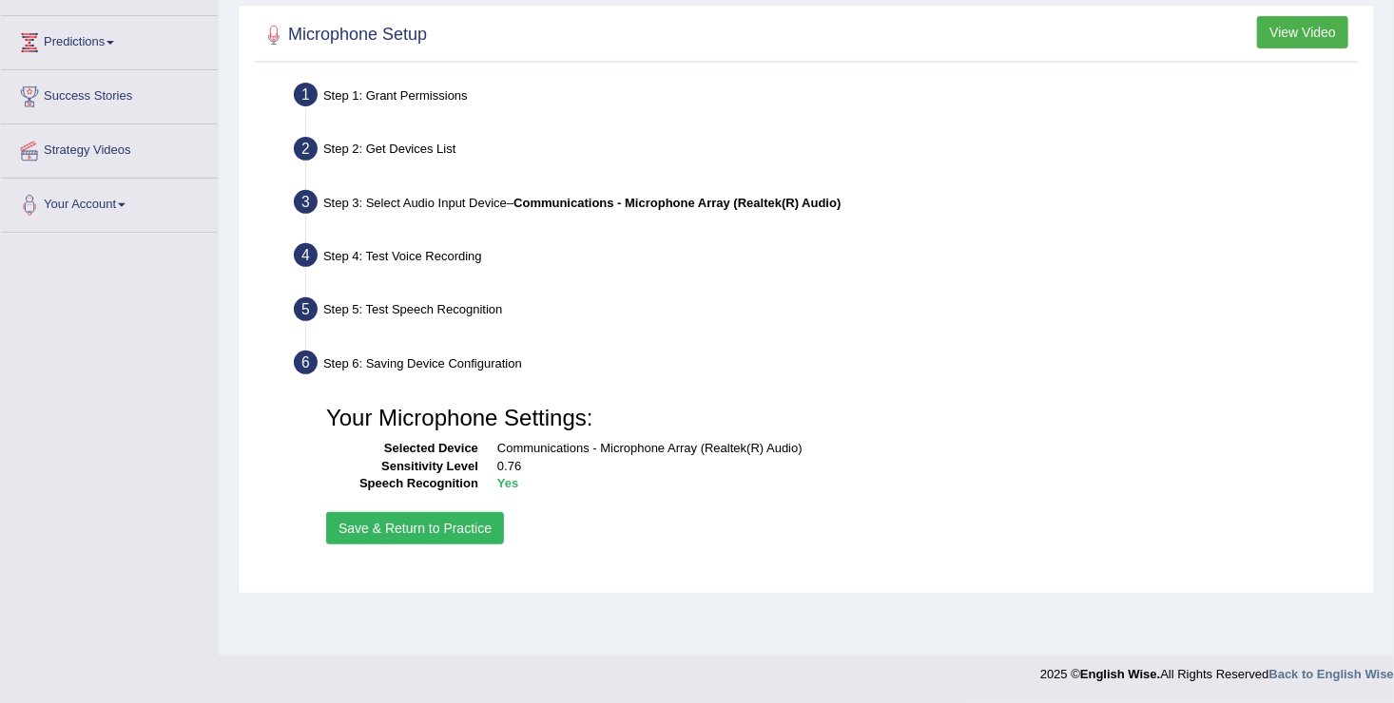
click at [405, 525] on button "Save & Return to Practice" at bounding box center [415, 528] width 178 height 32
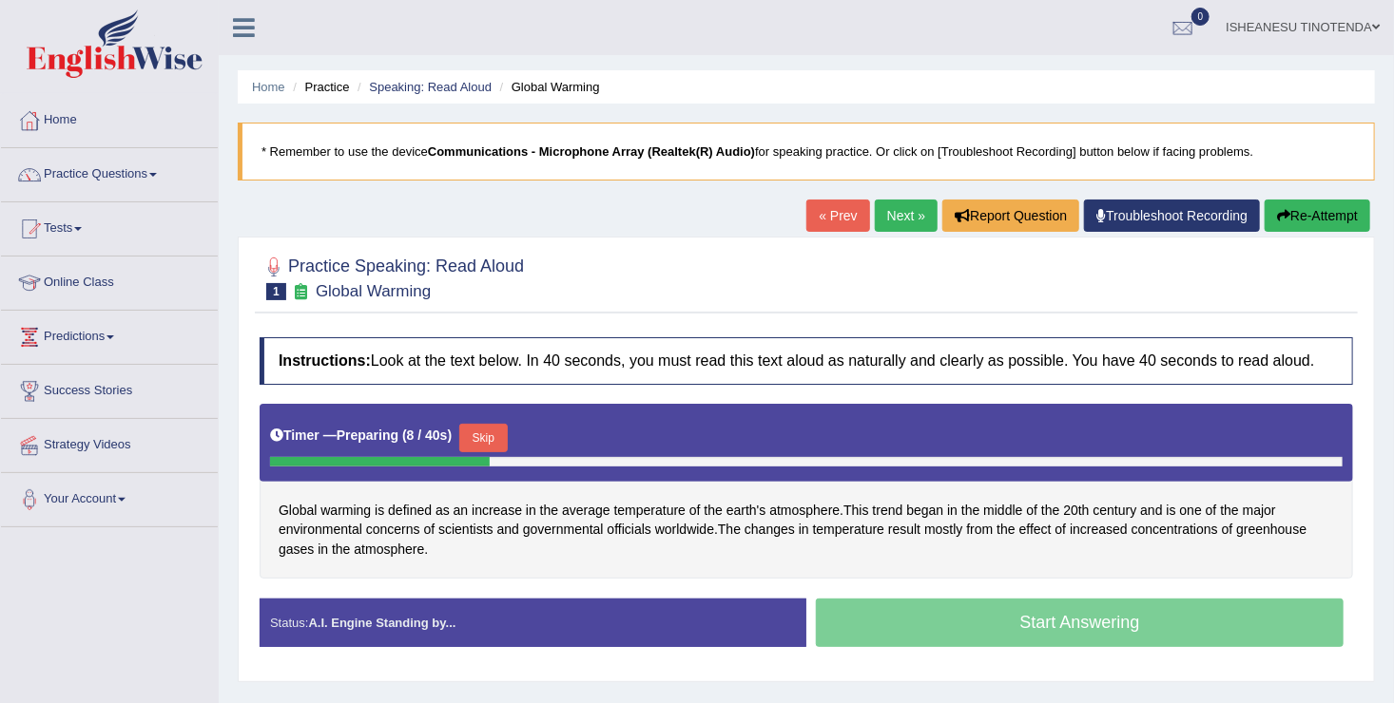
click at [997, 629] on div "Start Answering" at bounding box center [1079, 625] width 547 height 53
click at [488, 431] on button "Skip" at bounding box center [491, 438] width 48 height 29
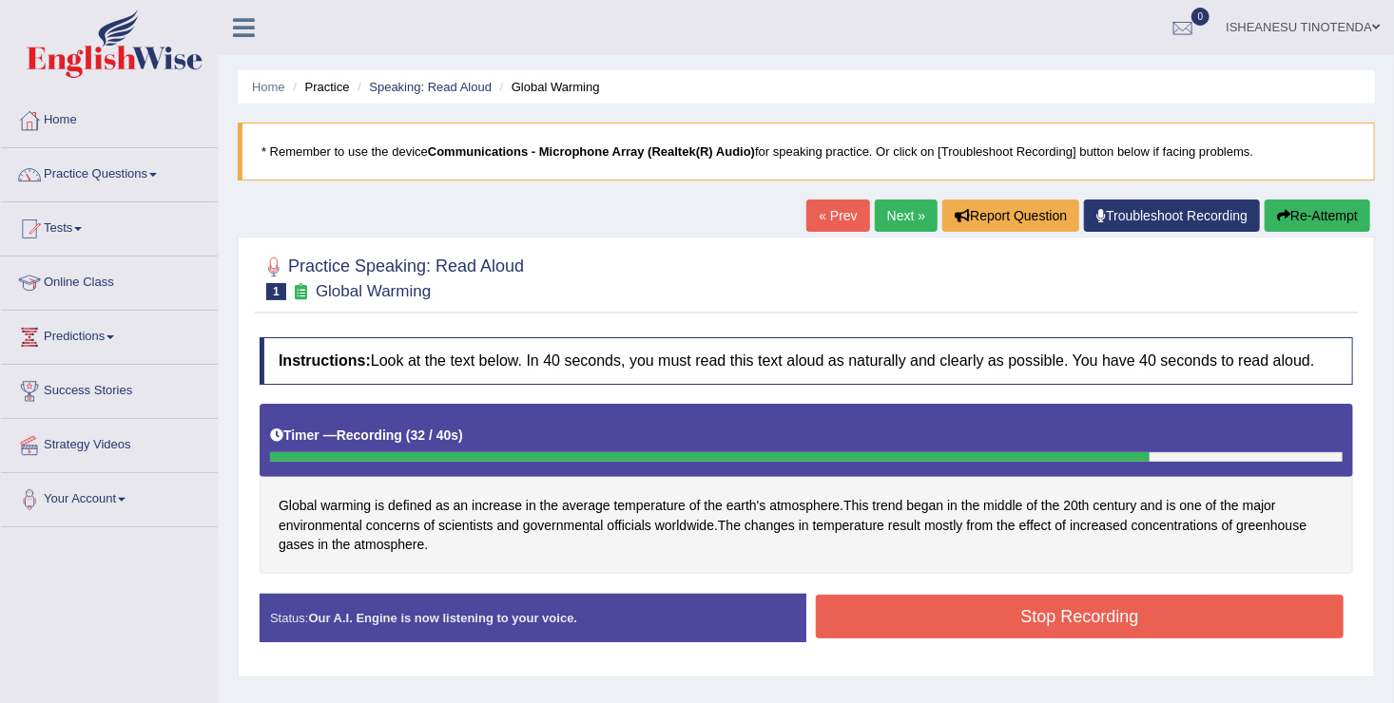
click at [927, 610] on button "Stop Recording" at bounding box center [1080, 617] width 528 height 44
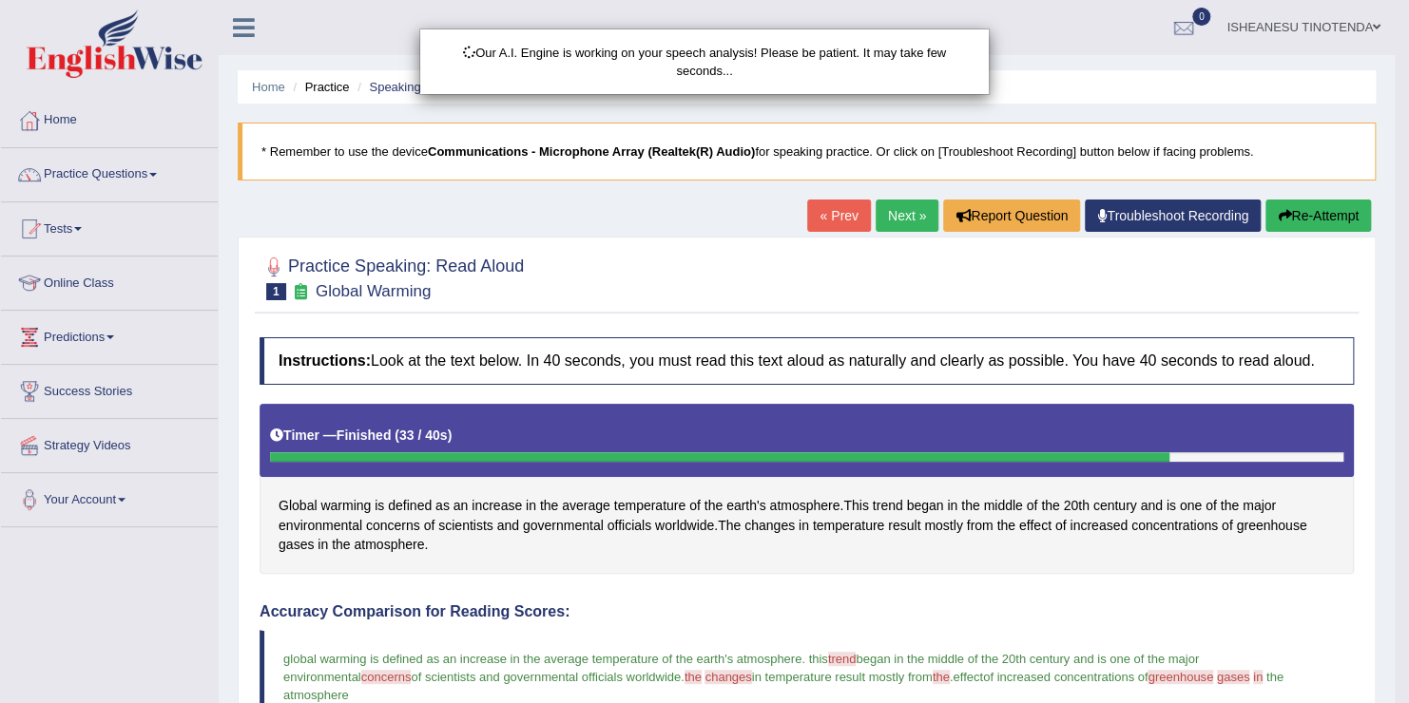
click at [279, 648] on div "Our A.I. Engine is working on your speech analysis! Please be patient. It may t…" at bounding box center [704, 351] width 1409 height 703
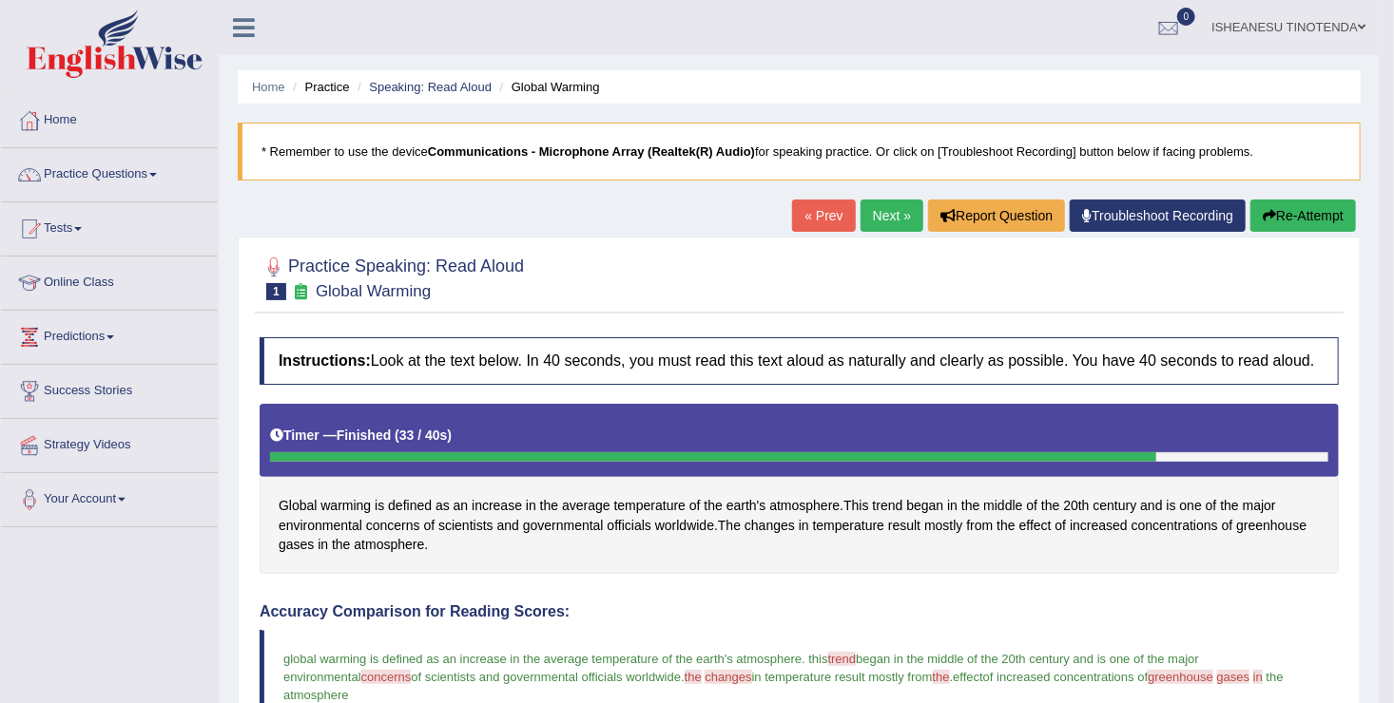
click at [1303, 208] on button "Re-Attempt" at bounding box center [1303, 216] width 106 height 32
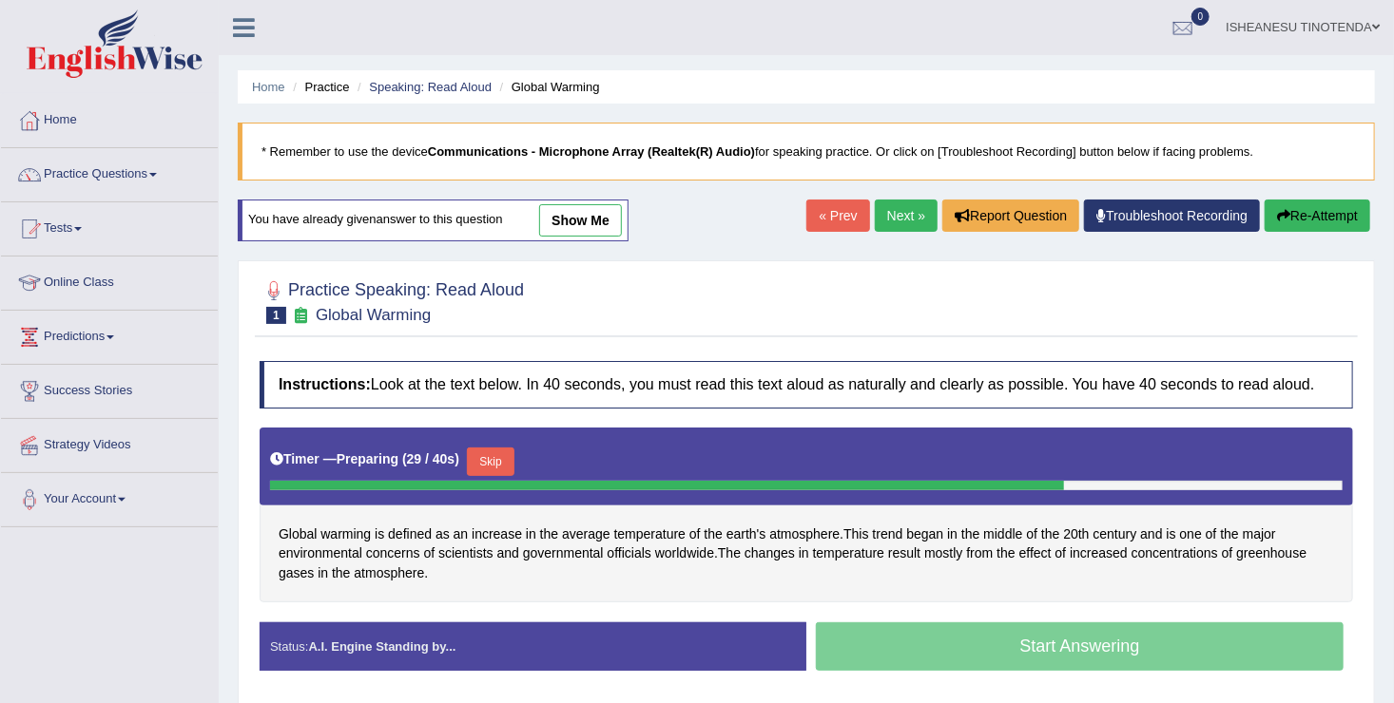
click at [979, 645] on div "Start Answering" at bounding box center [1079, 649] width 547 height 53
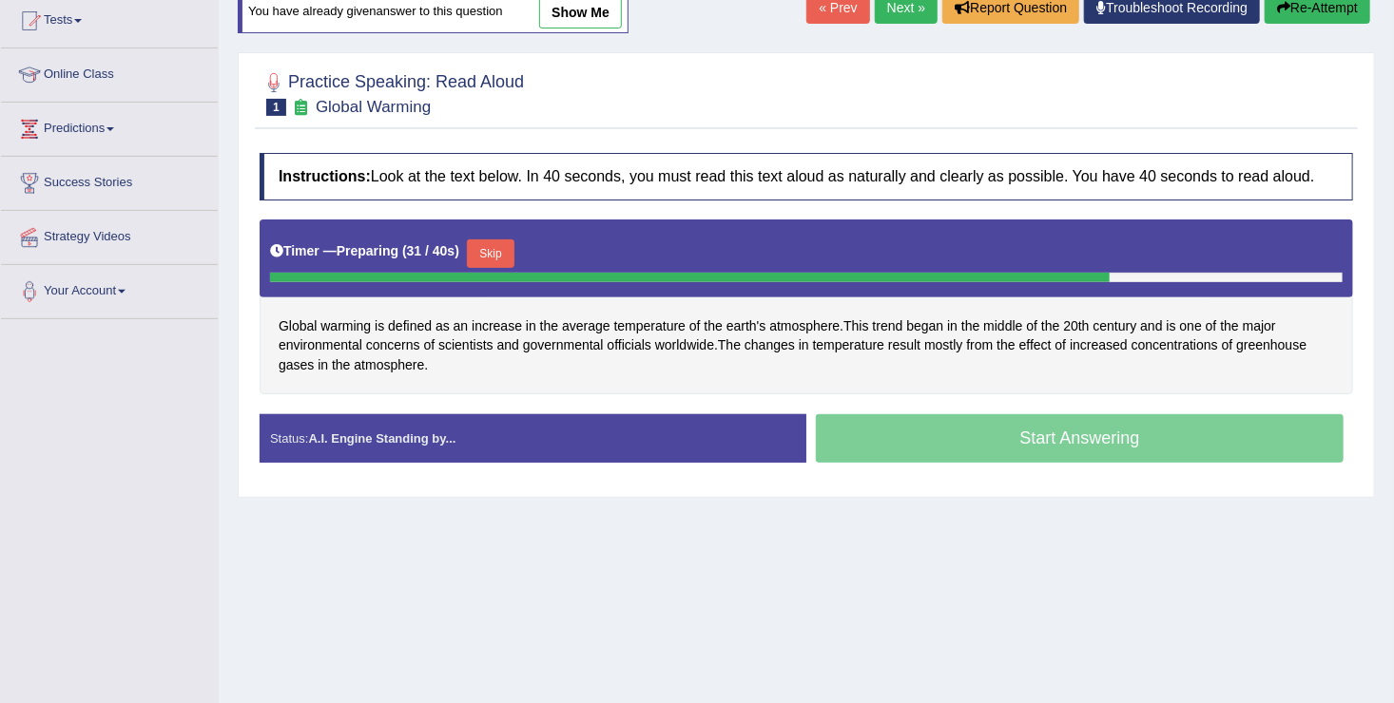
scroll to position [209, 0]
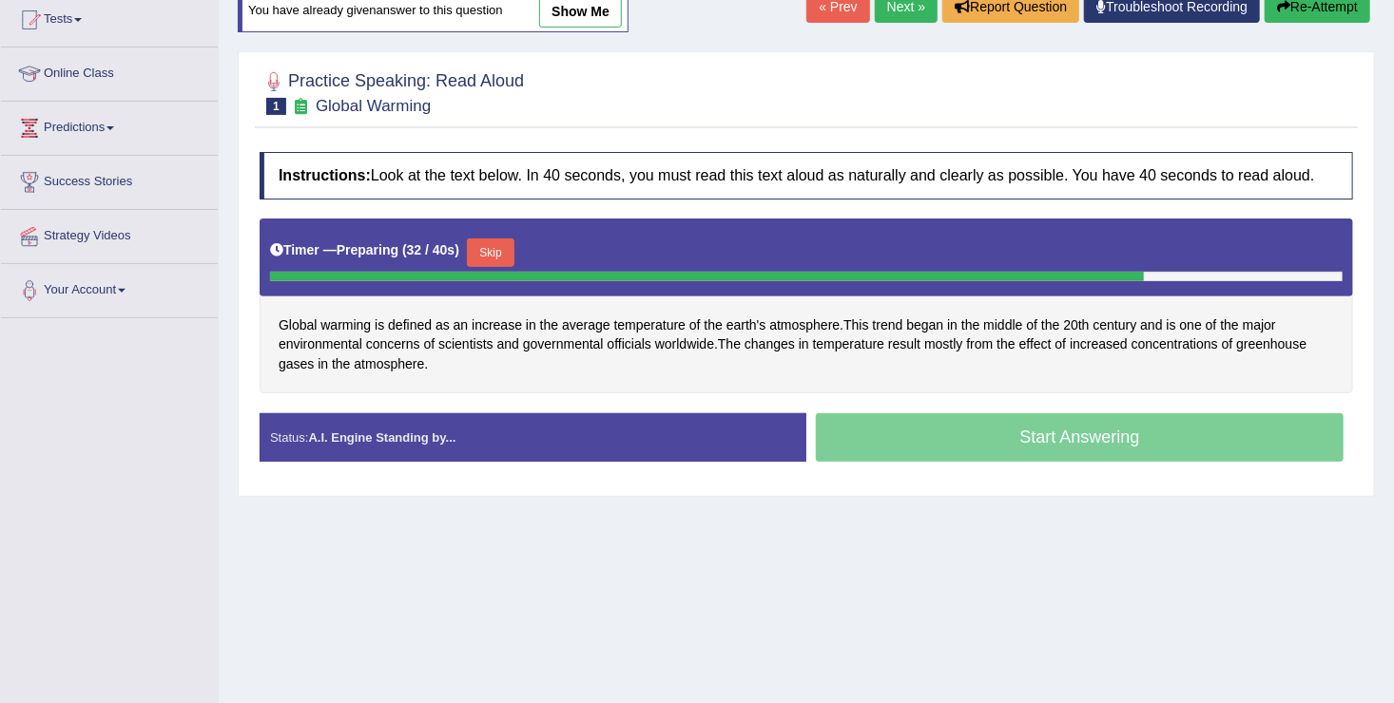
click at [1050, 438] on div "Start Answering" at bounding box center [1079, 439] width 547 height 53
click at [600, 437] on div "Status: A.I. Engine Standing by..." at bounding box center [533, 437] width 547 height 48
click at [919, 430] on div "Start Answering" at bounding box center [1079, 439] width 547 height 53
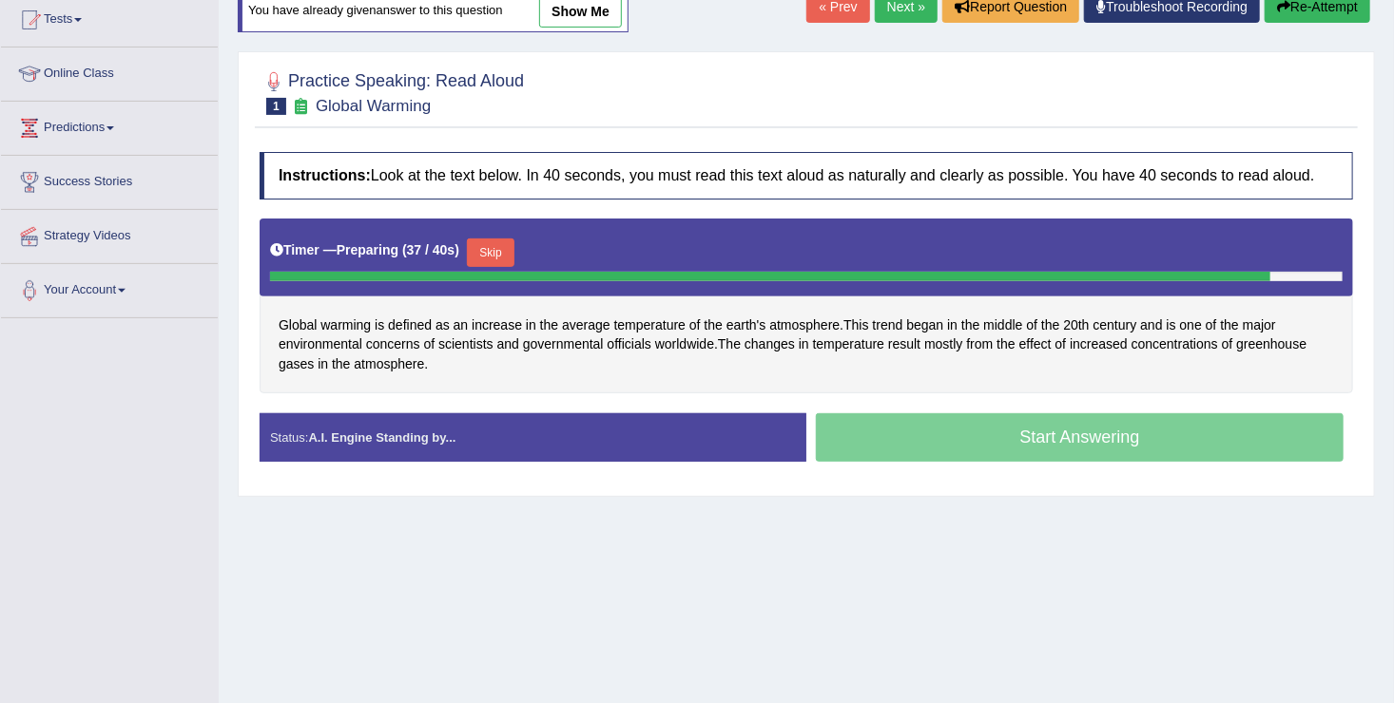
click at [490, 252] on button "Skip" at bounding box center [491, 253] width 48 height 29
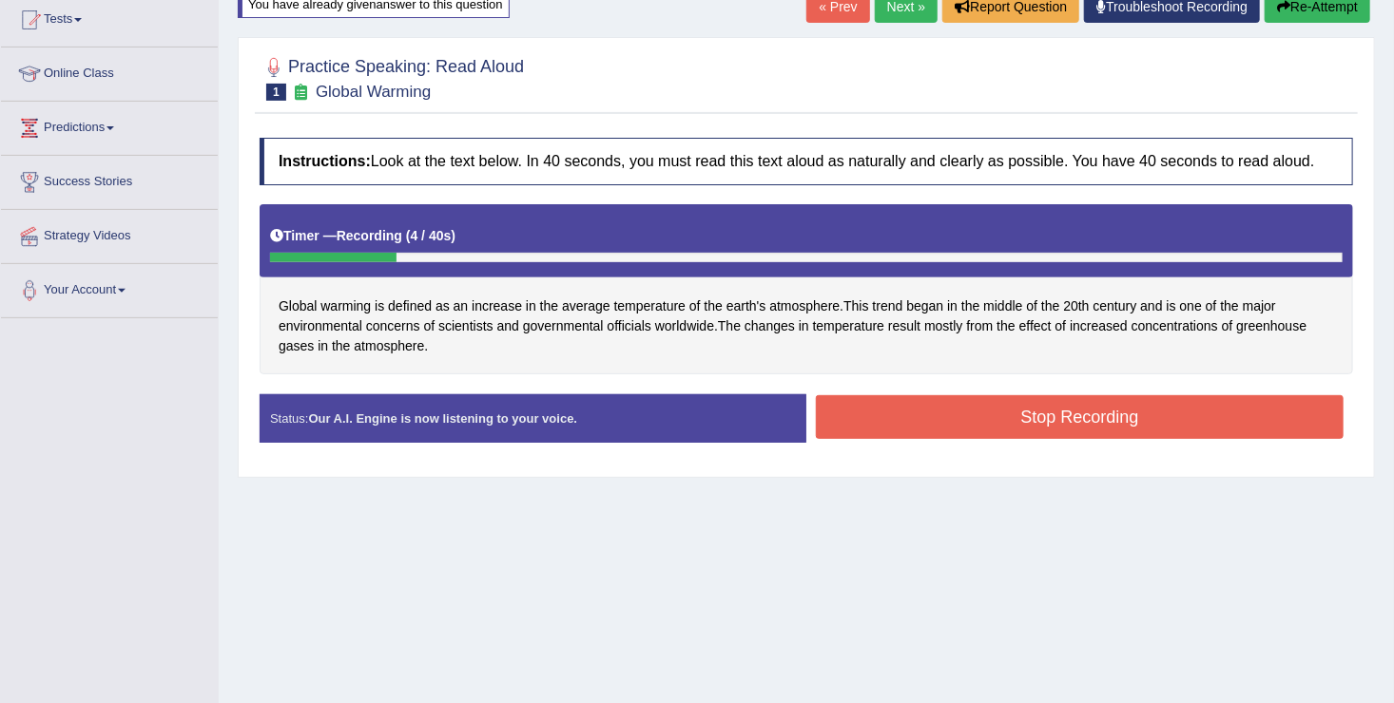
click at [907, 406] on button "Stop Recording" at bounding box center [1080, 417] width 528 height 44
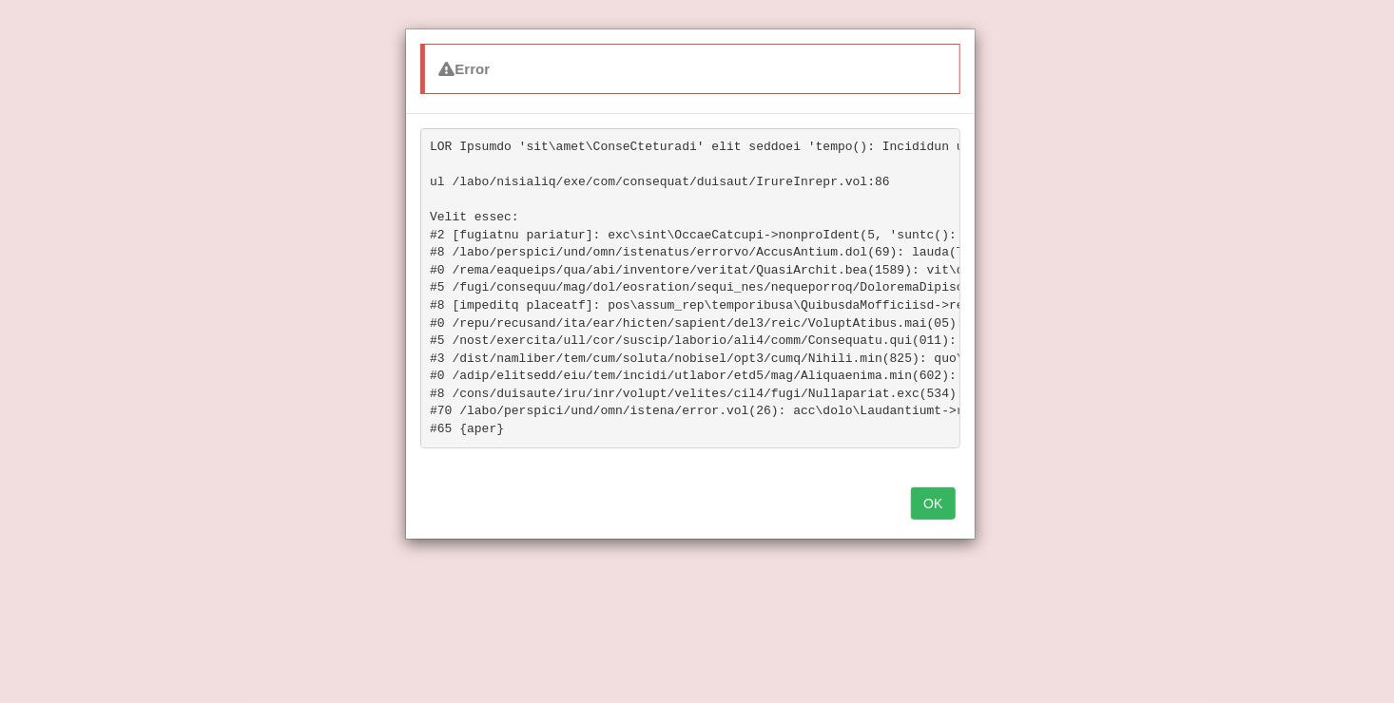
click at [925, 520] on button "OK" at bounding box center [933, 504] width 44 height 32
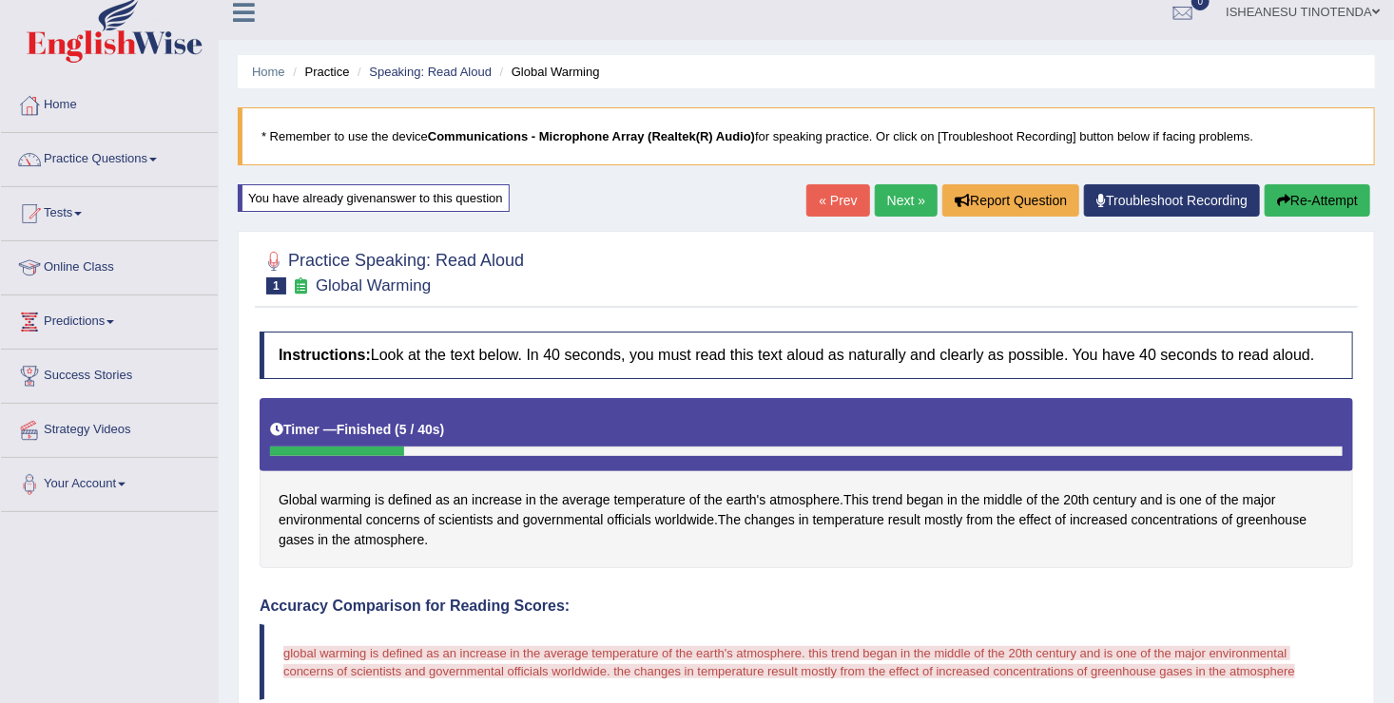
scroll to position [0, 0]
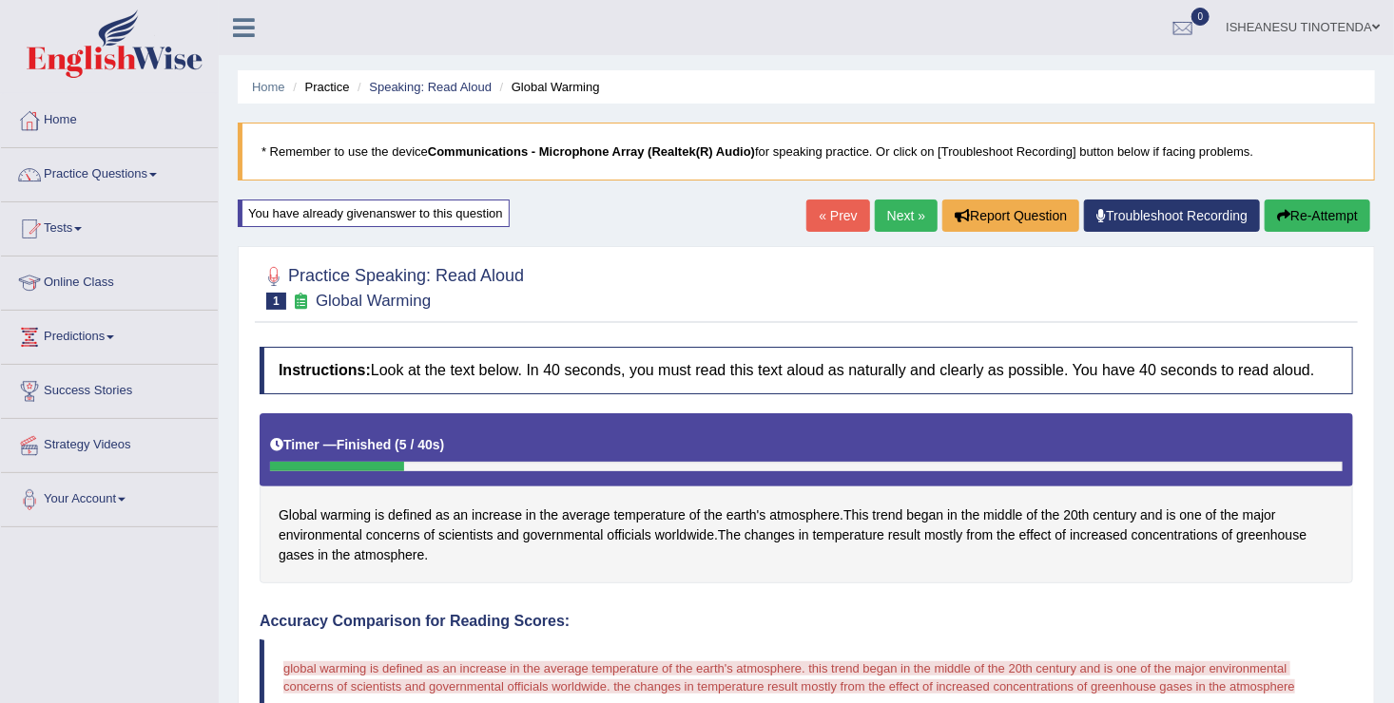
click at [1336, 205] on button "Re-Attempt" at bounding box center [1317, 216] width 106 height 32
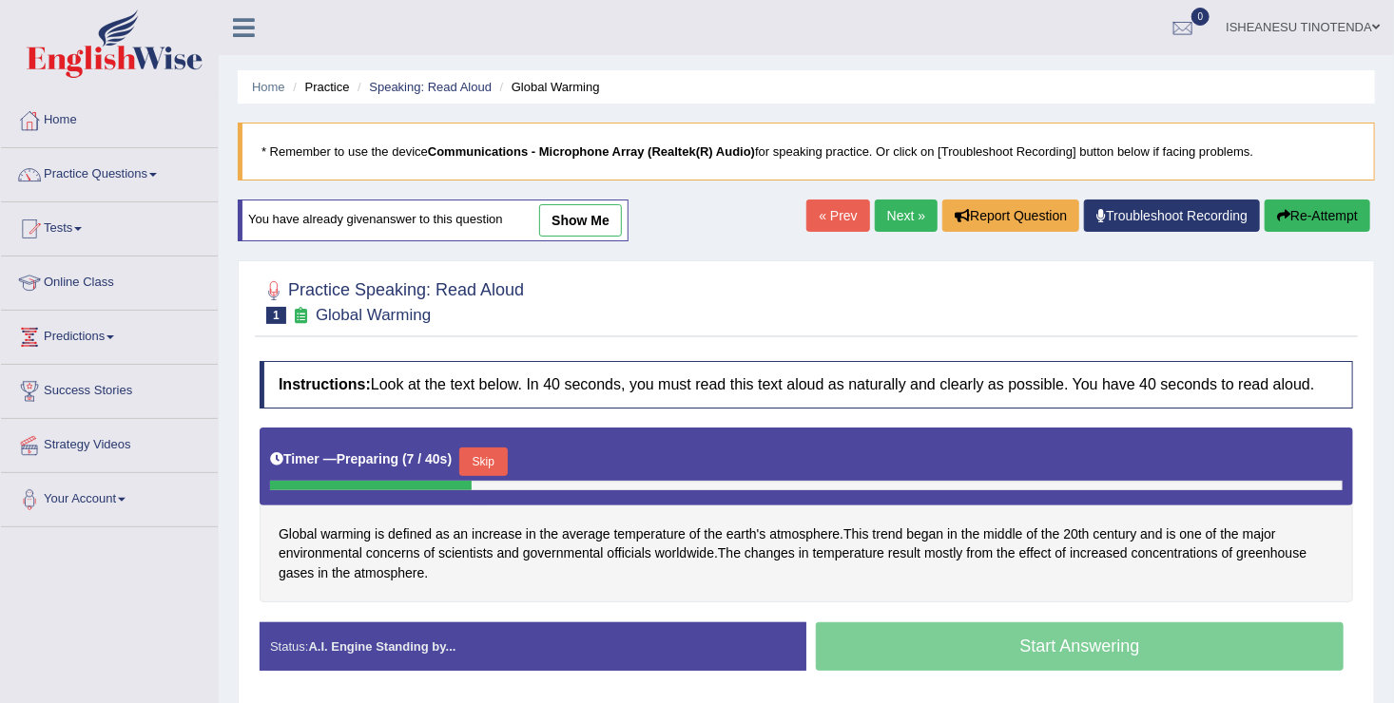
click at [481, 449] on button "Skip" at bounding box center [483, 462] width 48 height 29
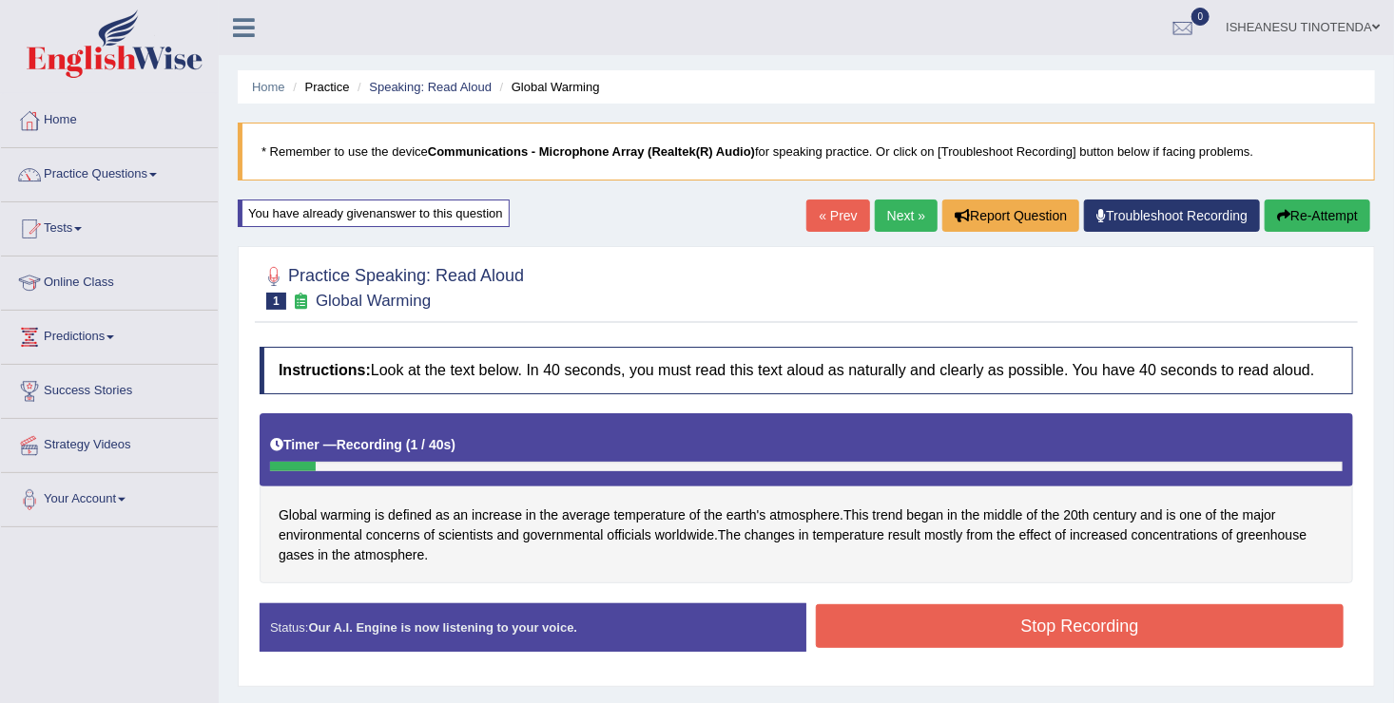
click at [976, 625] on button "Stop Recording" at bounding box center [1080, 627] width 528 height 44
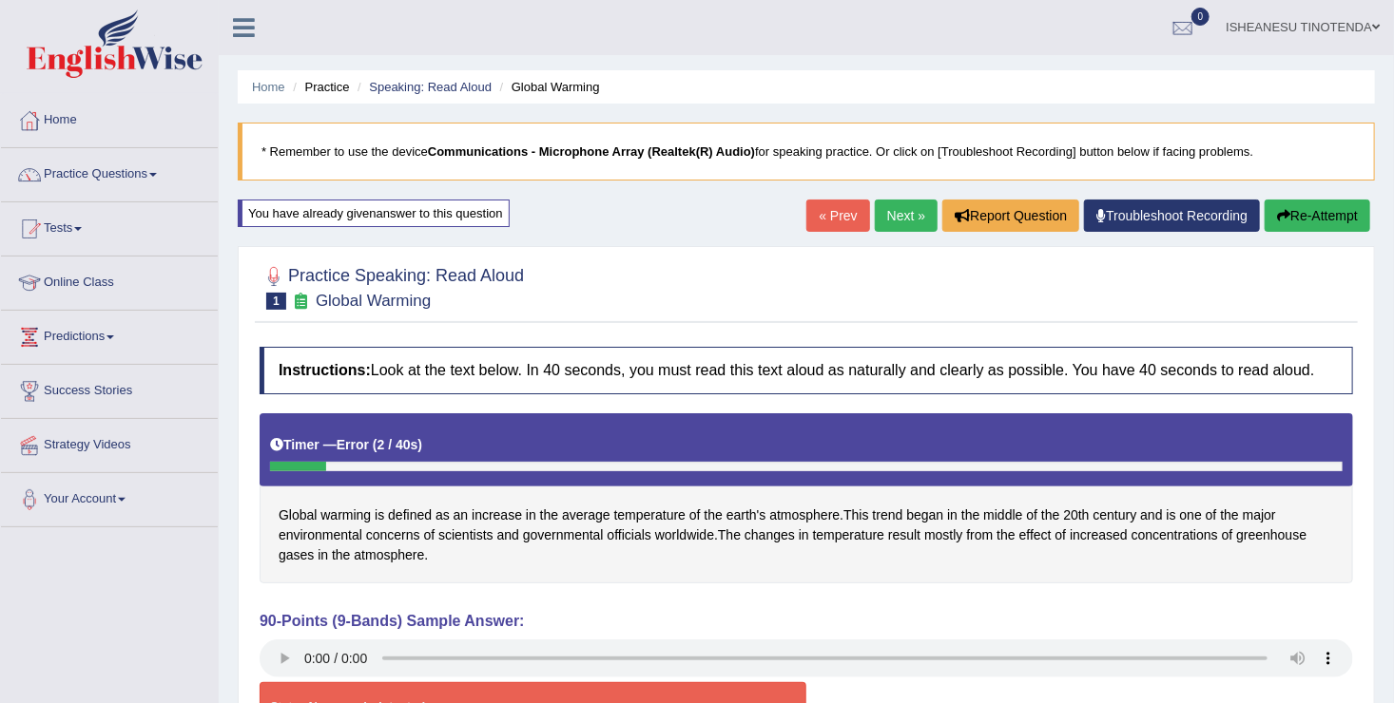
click at [1318, 212] on button "Re-Attempt" at bounding box center [1317, 216] width 106 height 32
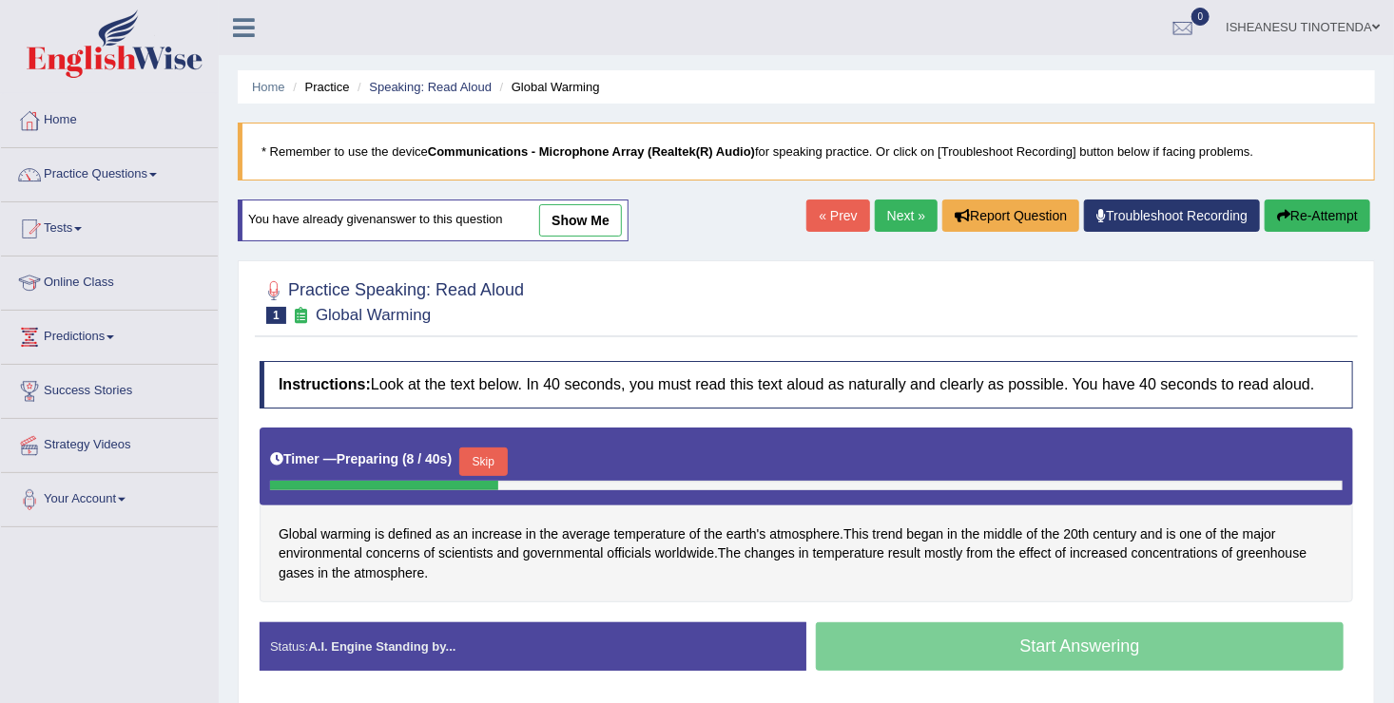
click at [1315, 215] on button "Re-Attempt" at bounding box center [1317, 216] width 106 height 32
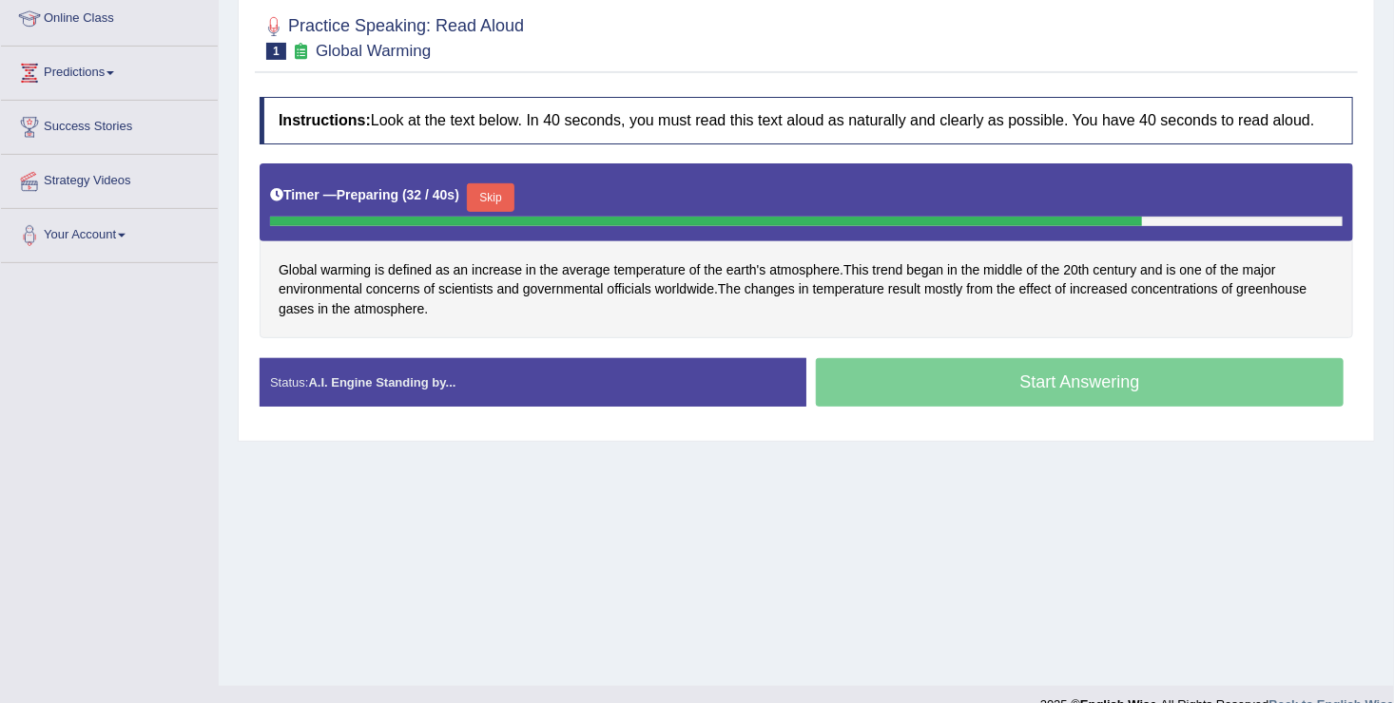
scroll to position [295, 0]
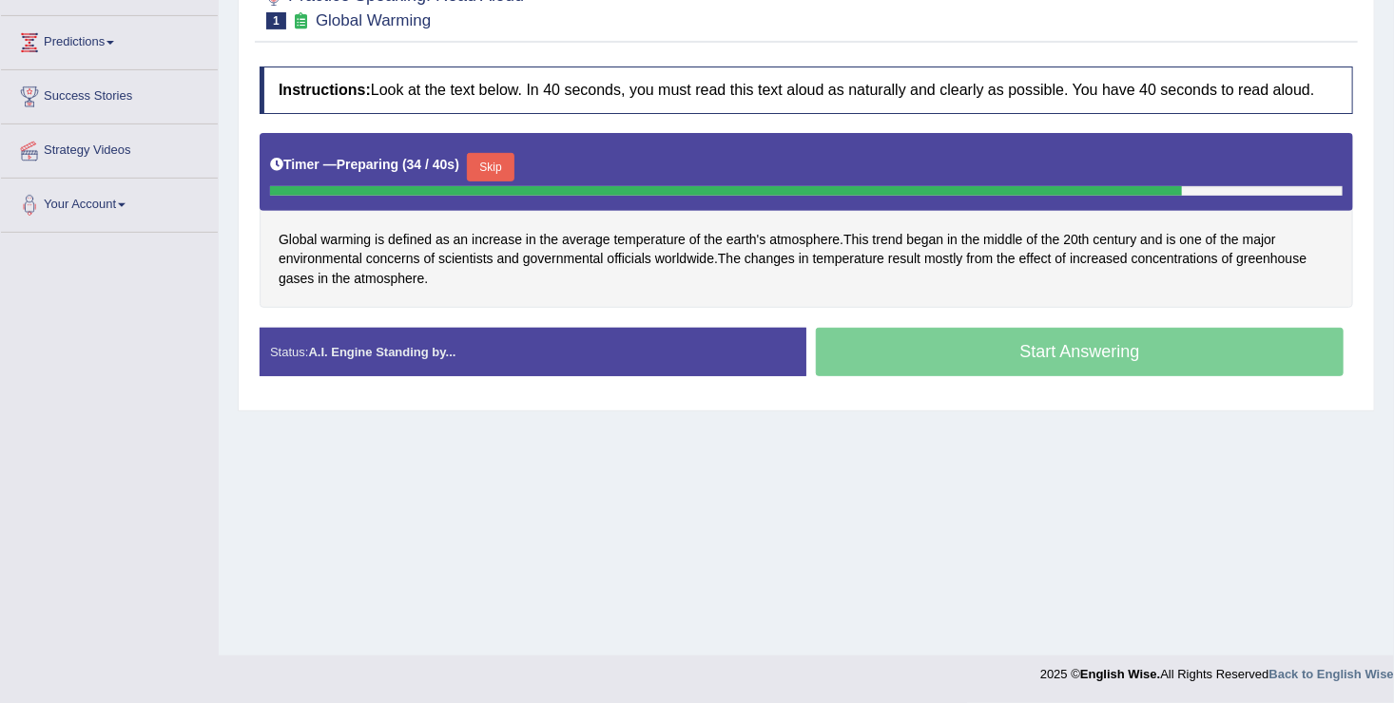
click at [1018, 335] on div "Start Answering" at bounding box center [1079, 354] width 547 height 53
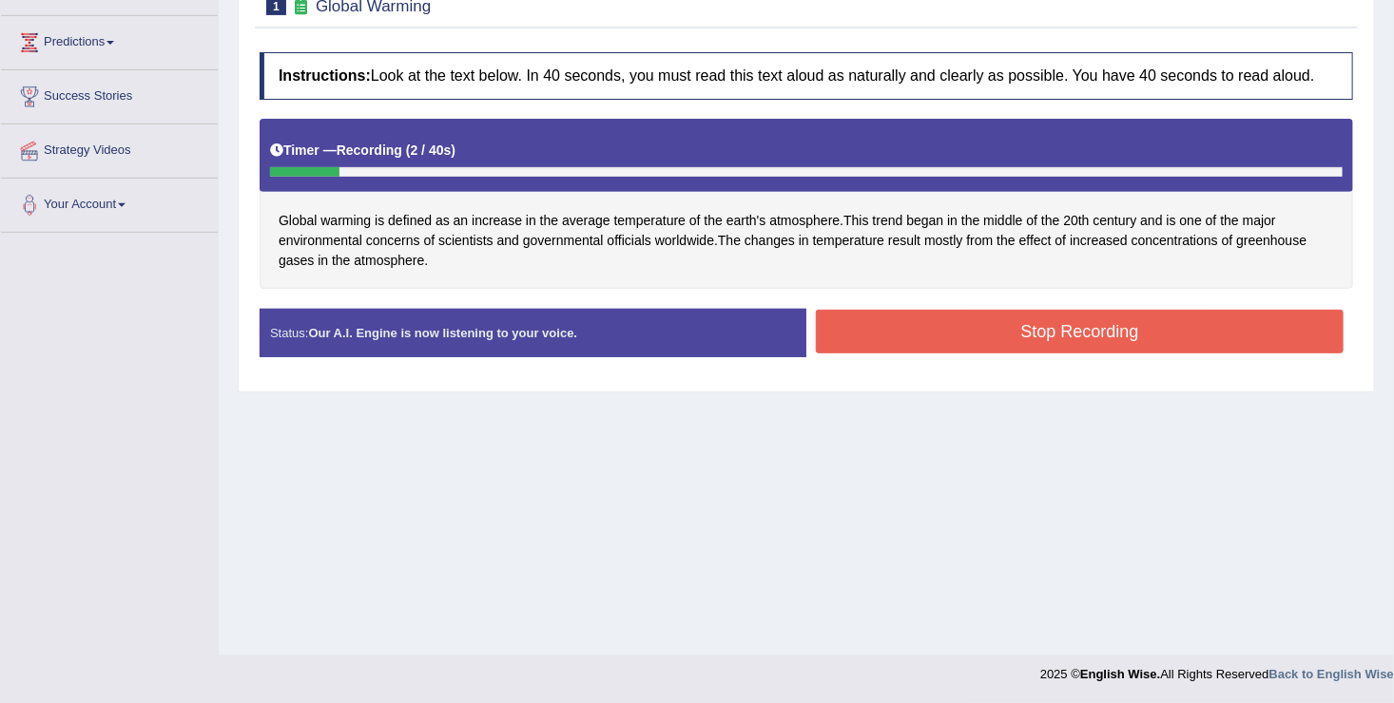
scroll to position [0, 0]
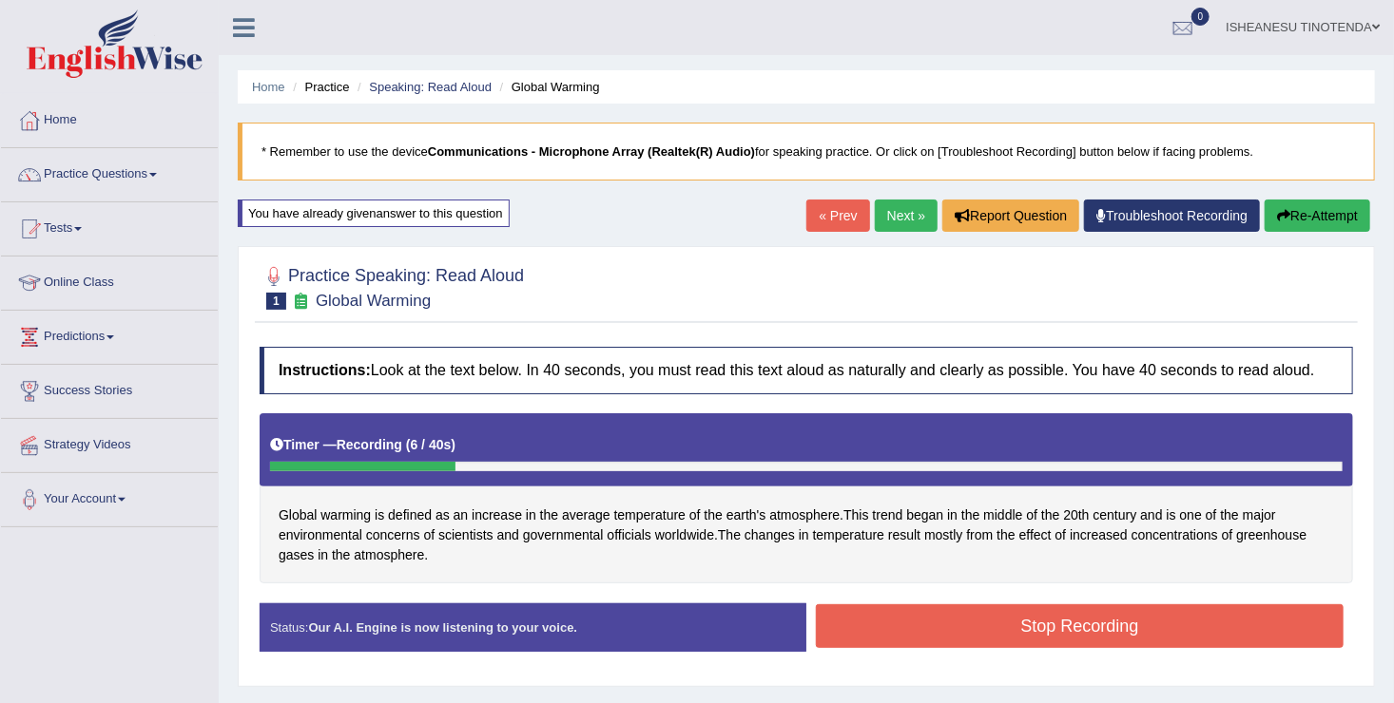
click at [893, 210] on link "Next »" at bounding box center [906, 216] width 63 height 32
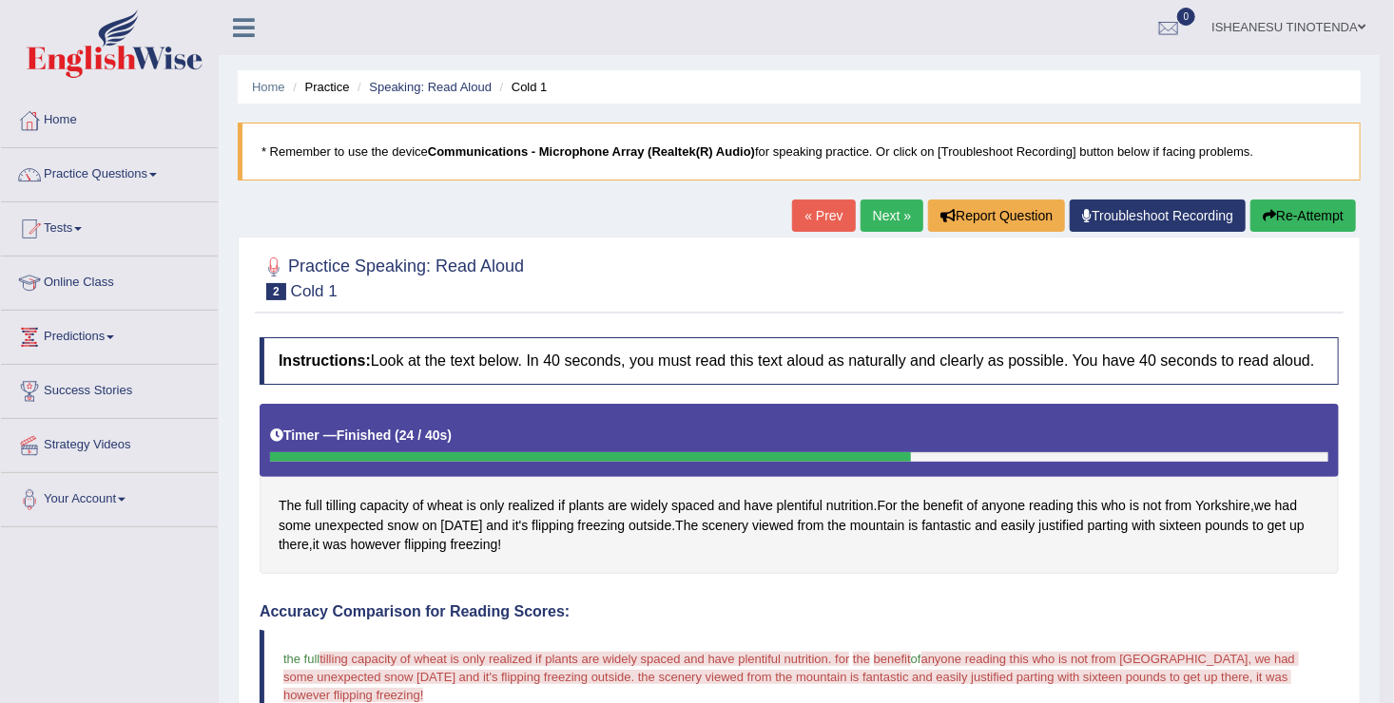
click at [1290, 203] on button "Re-Attempt" at bounding box center [1303, 216] width 106 height 32
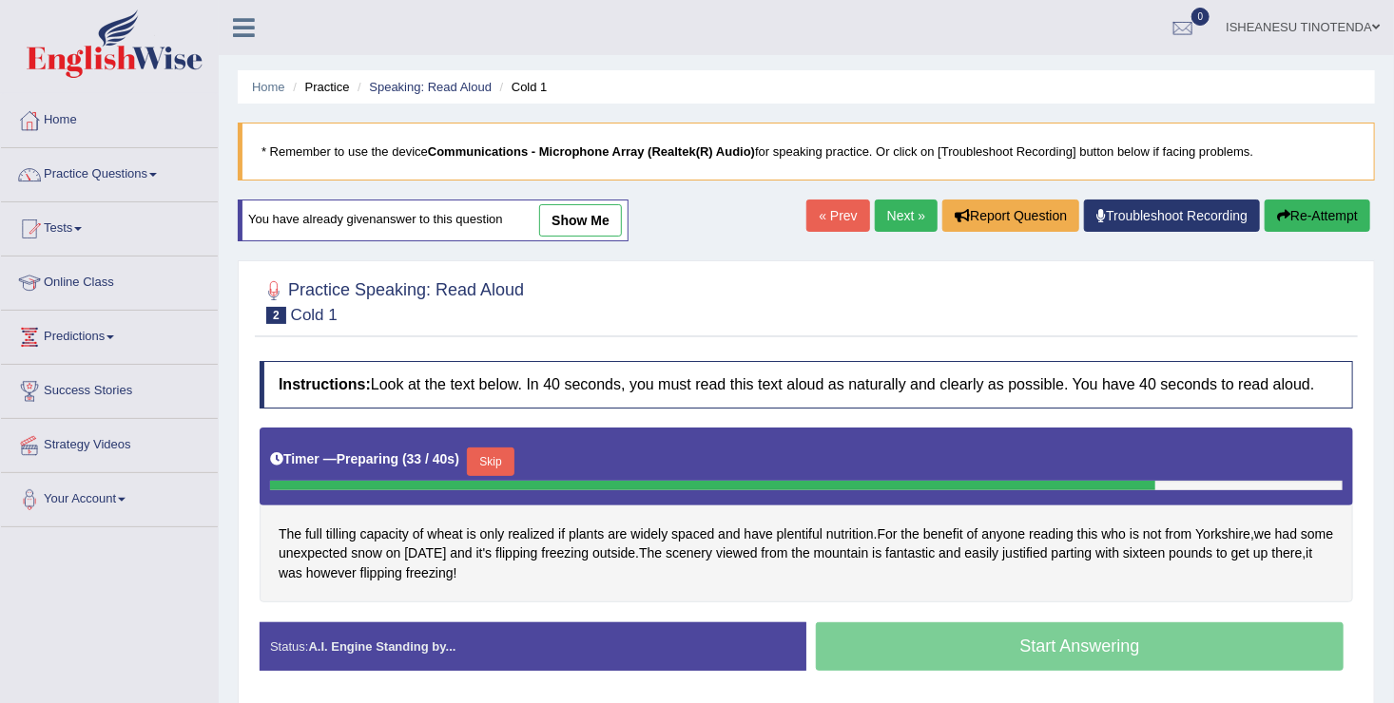
click at [1001, 646] on div "Start Answering" at bounding box center [1079, 649] width 547 height 53
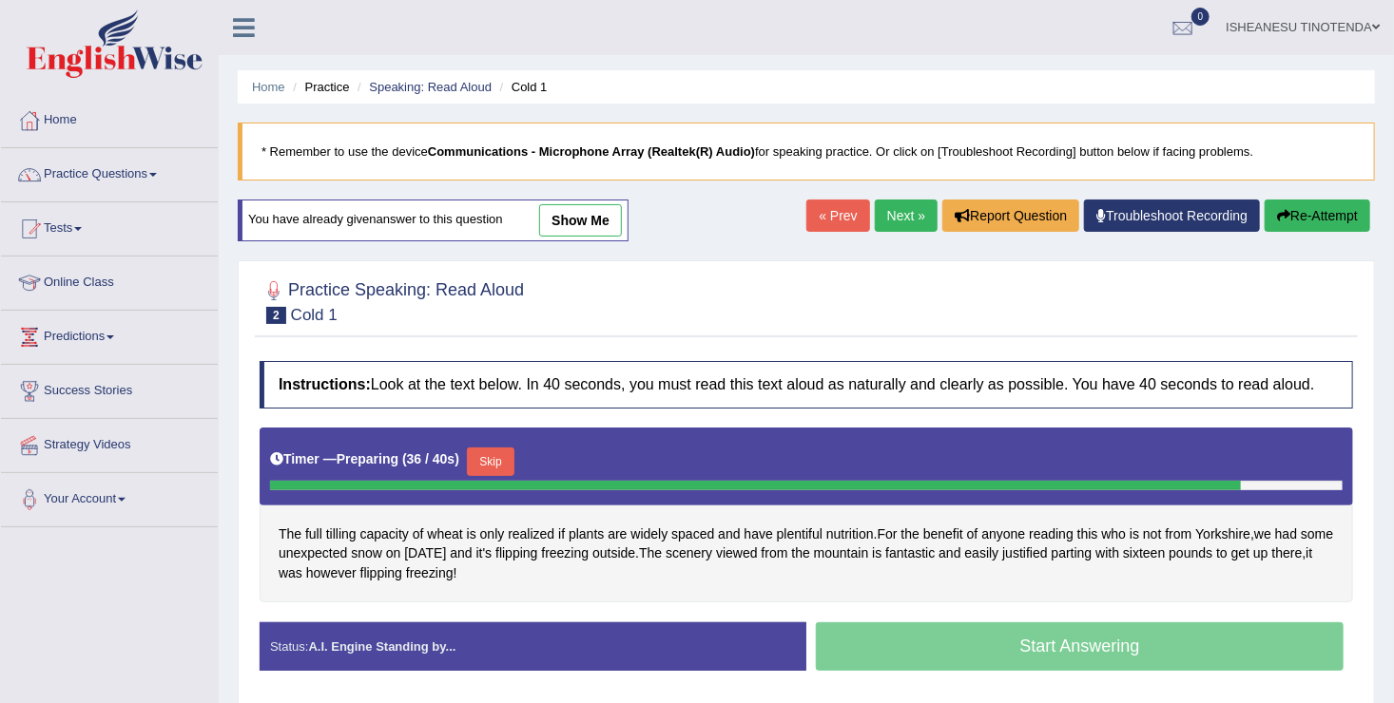
click at [1001, 646] on div "Start Answering" at bounding box center [1079, 649] width 547 height 53
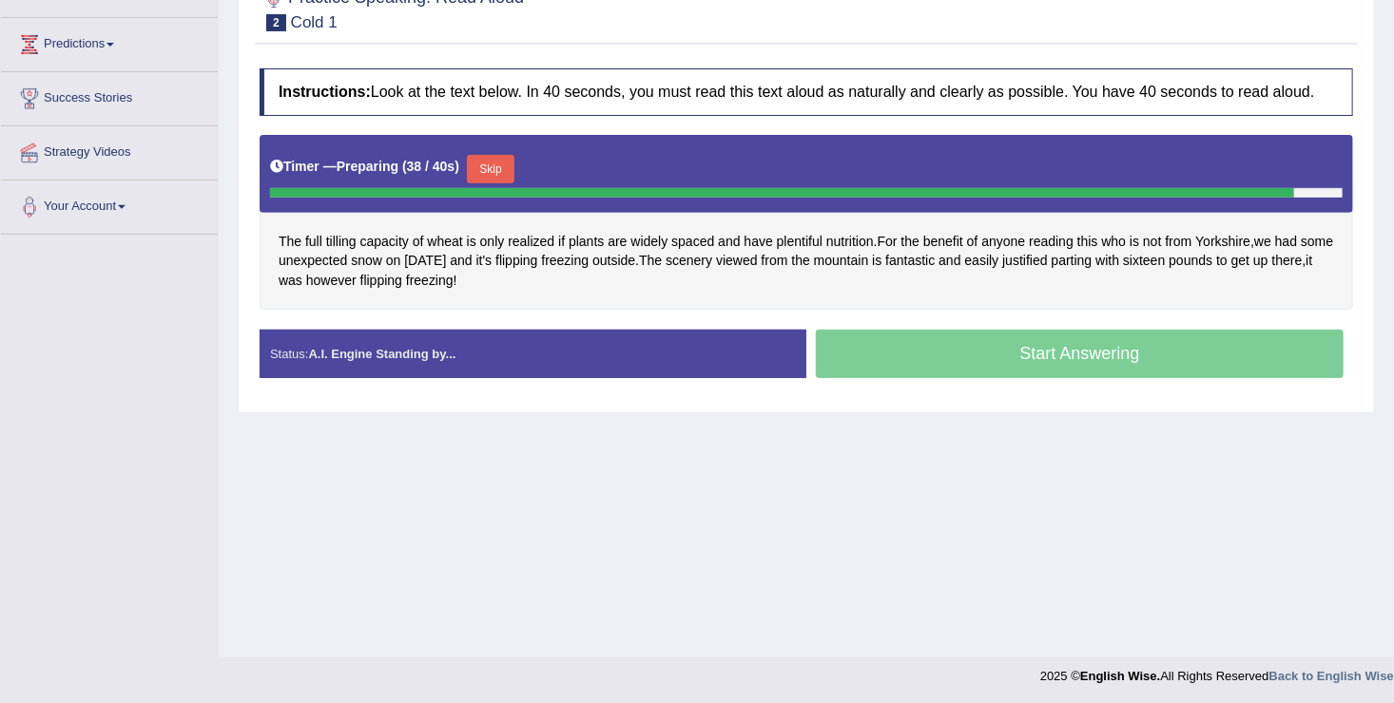
scroll to position [295, 0]
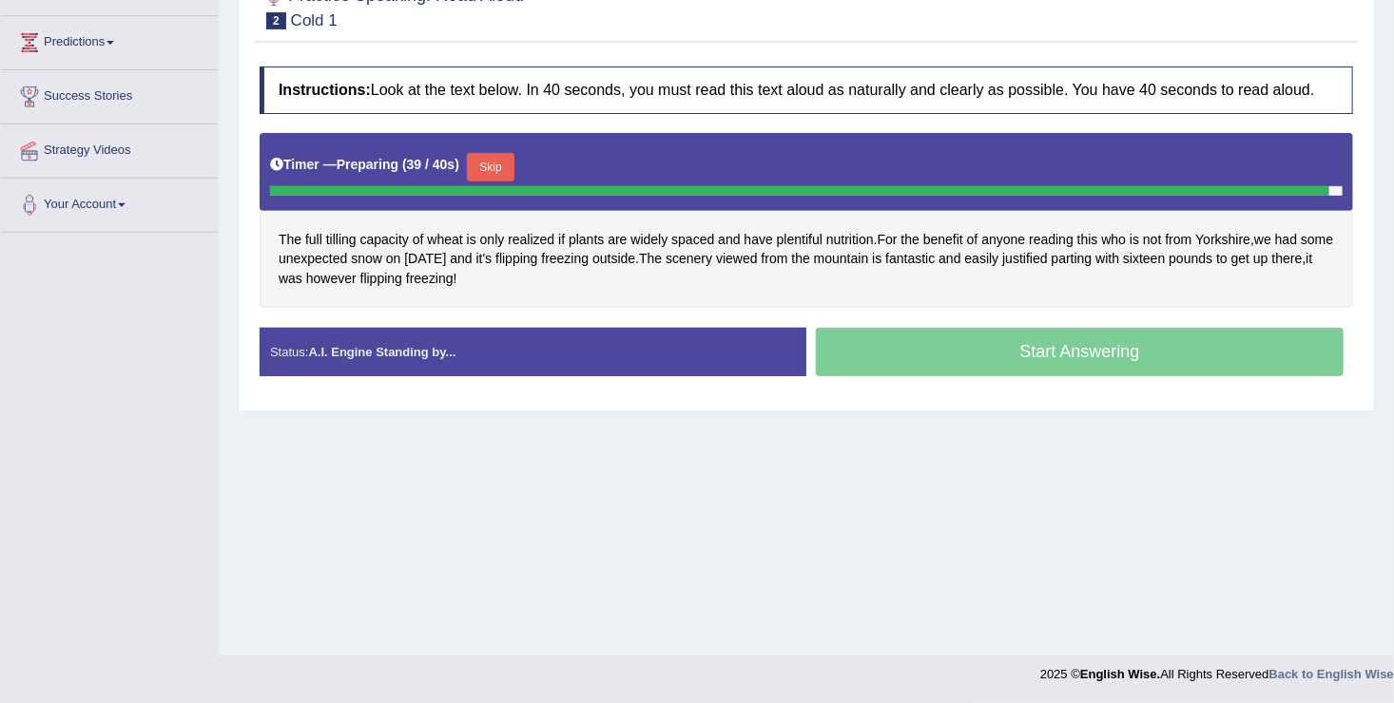
click at [1009, 337] on div "Start Answering" at bounding box center [1079, 354] width 547 height 53
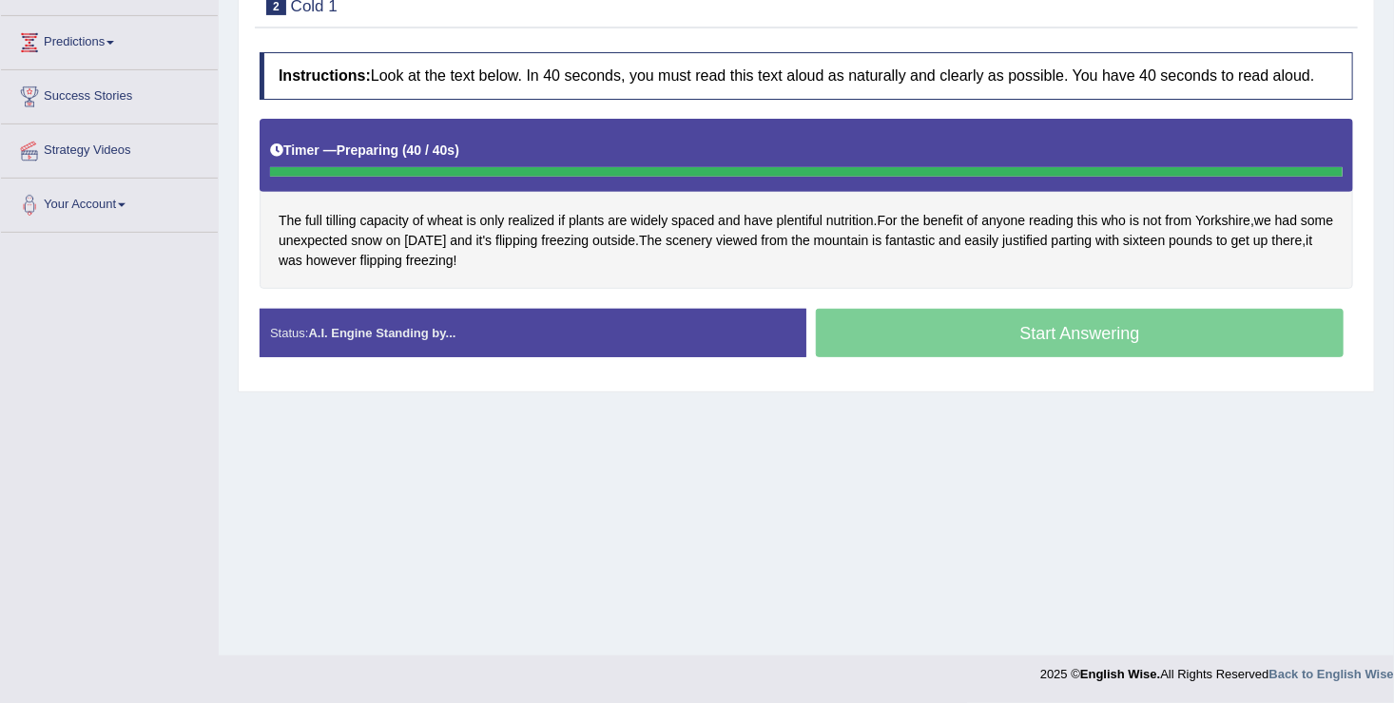
click at [1009, 337] on div "Start Answering" at bounding box center [1079, 335] width 547 height 53
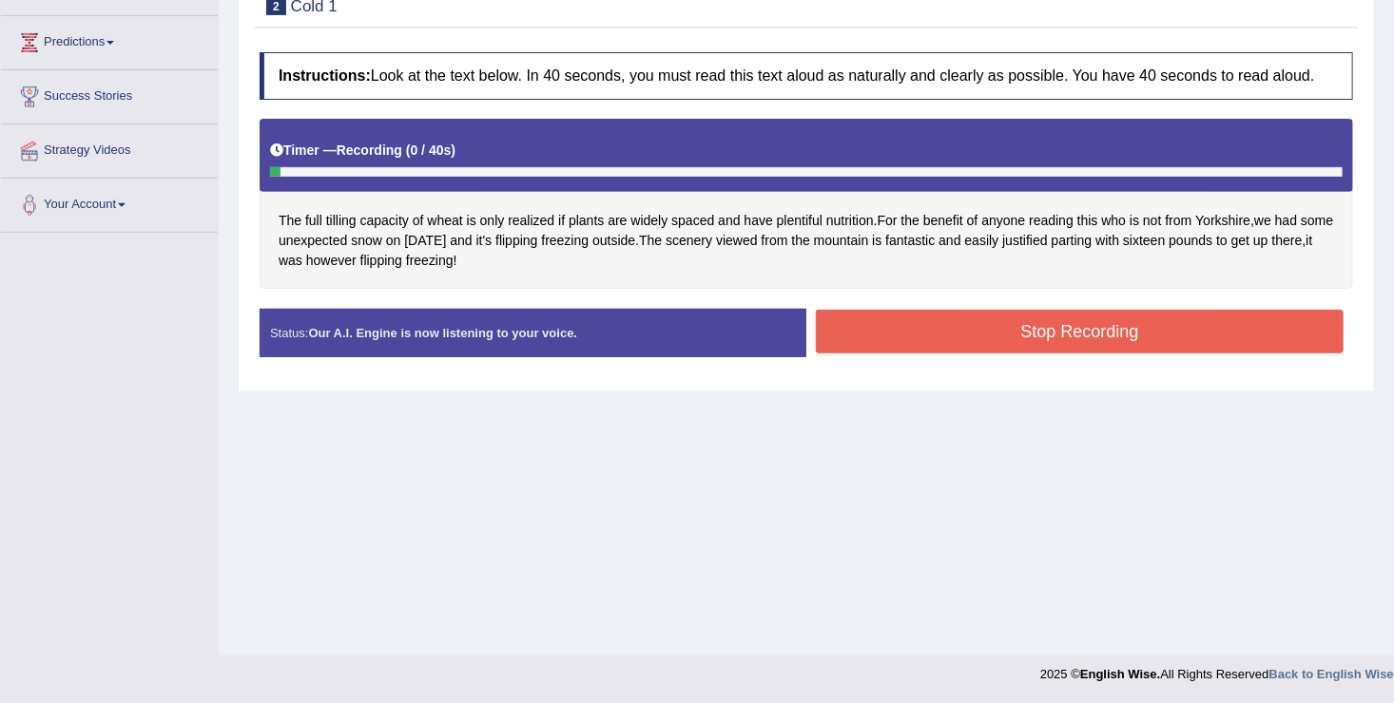
click at [1009, 337] on button "Stop Recording" at bounding box center [1080, 332] width 528 height 44
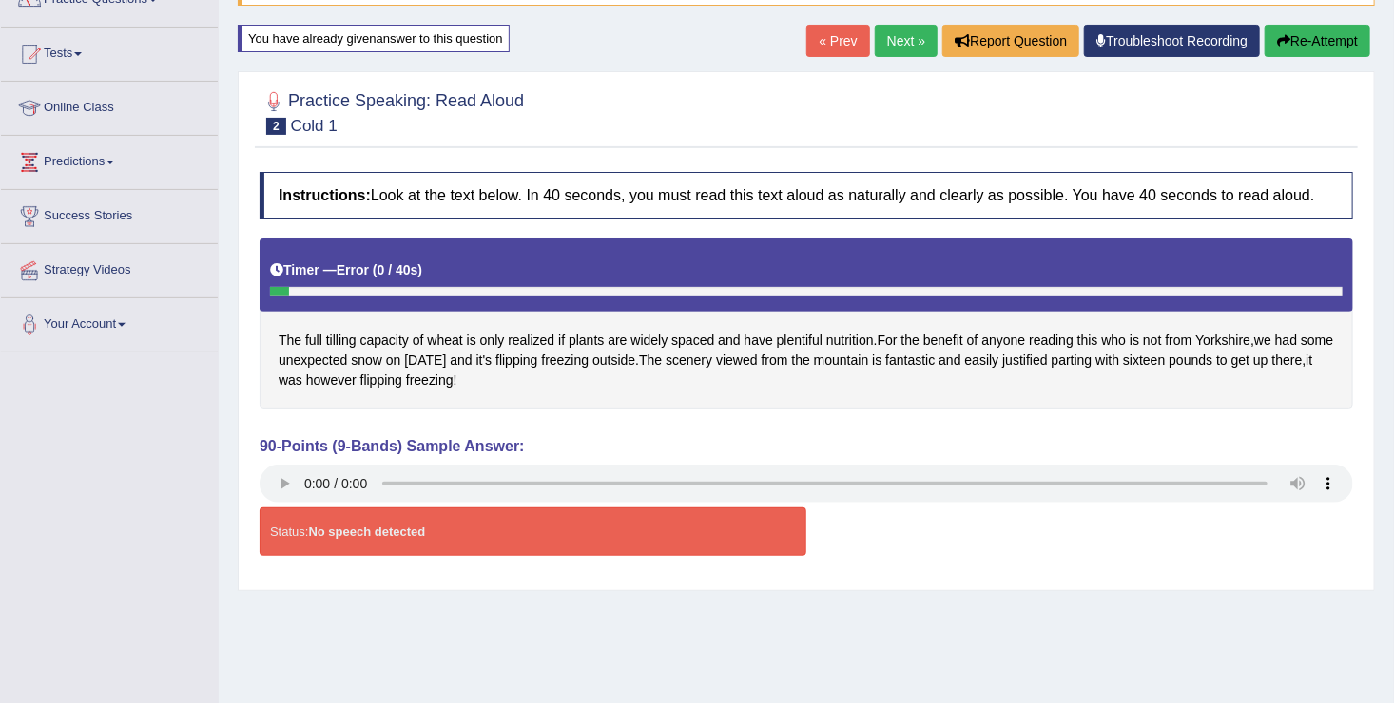
scroll to position [173, 0]
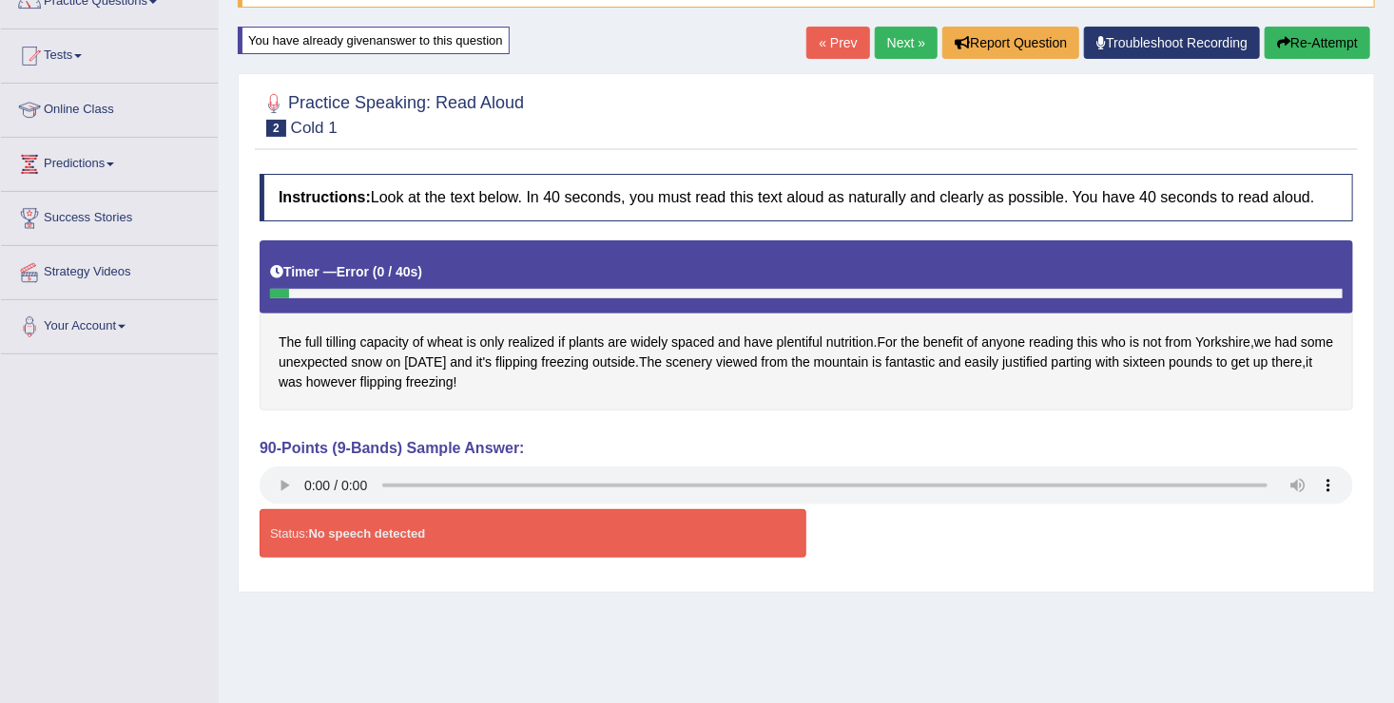
click at [1317, 40] on button "Re-Attempt" at bounding box center [1317, 43] width 106 height 32
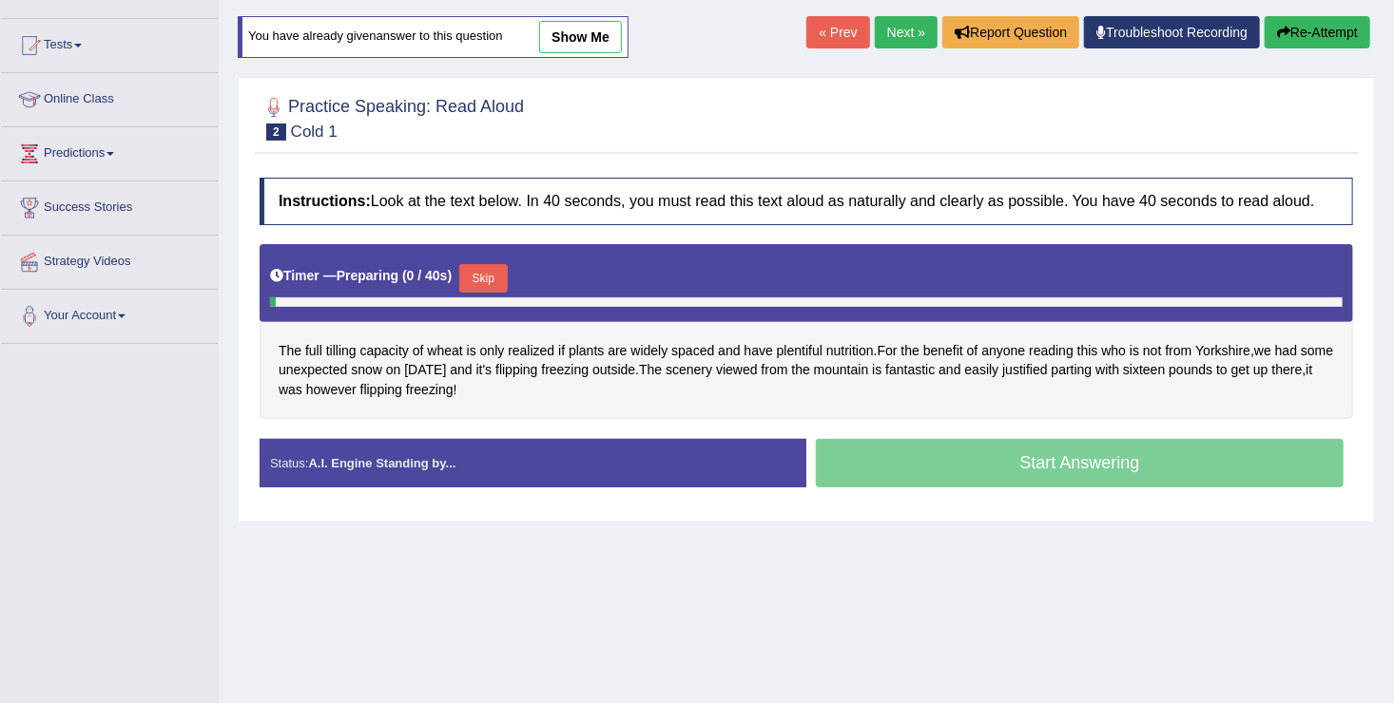
scroll to position [173, 0]
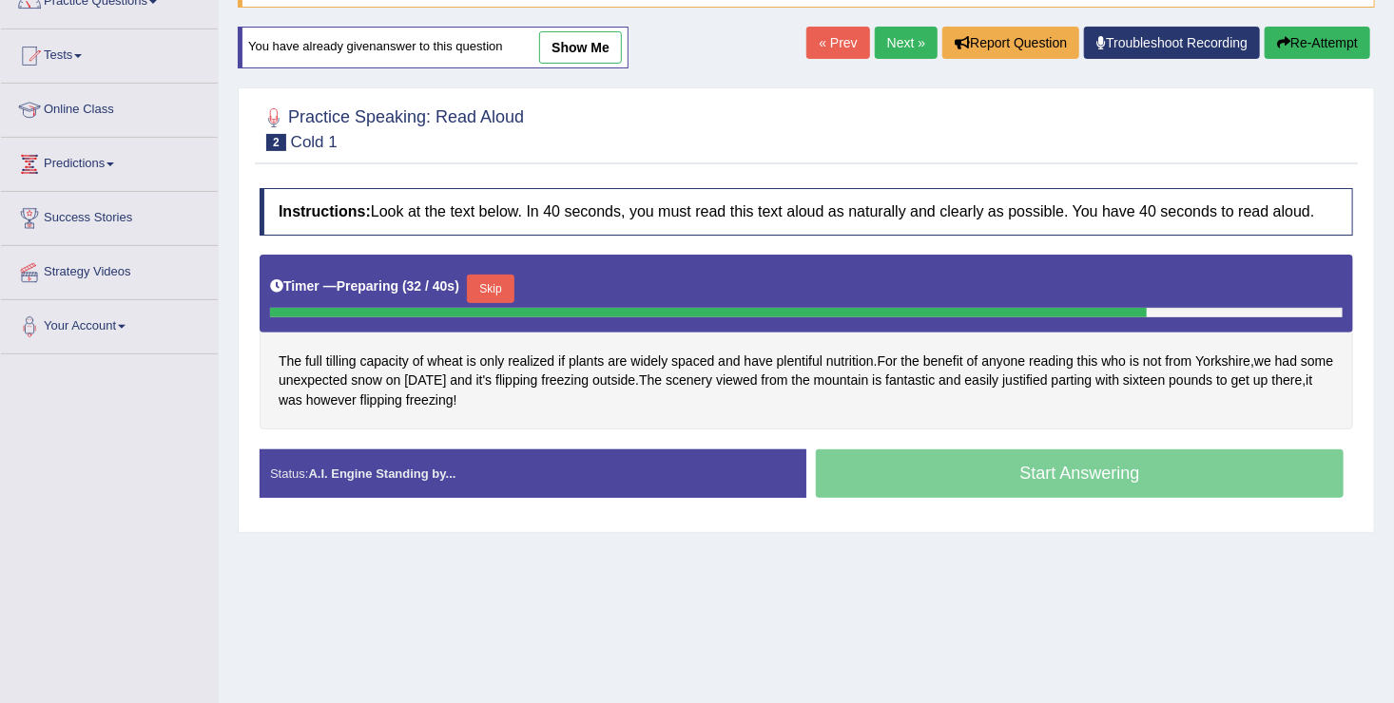
click at [949, 470] on div "Start Answering" at bounding box center [1079, 476] width 547 height 53
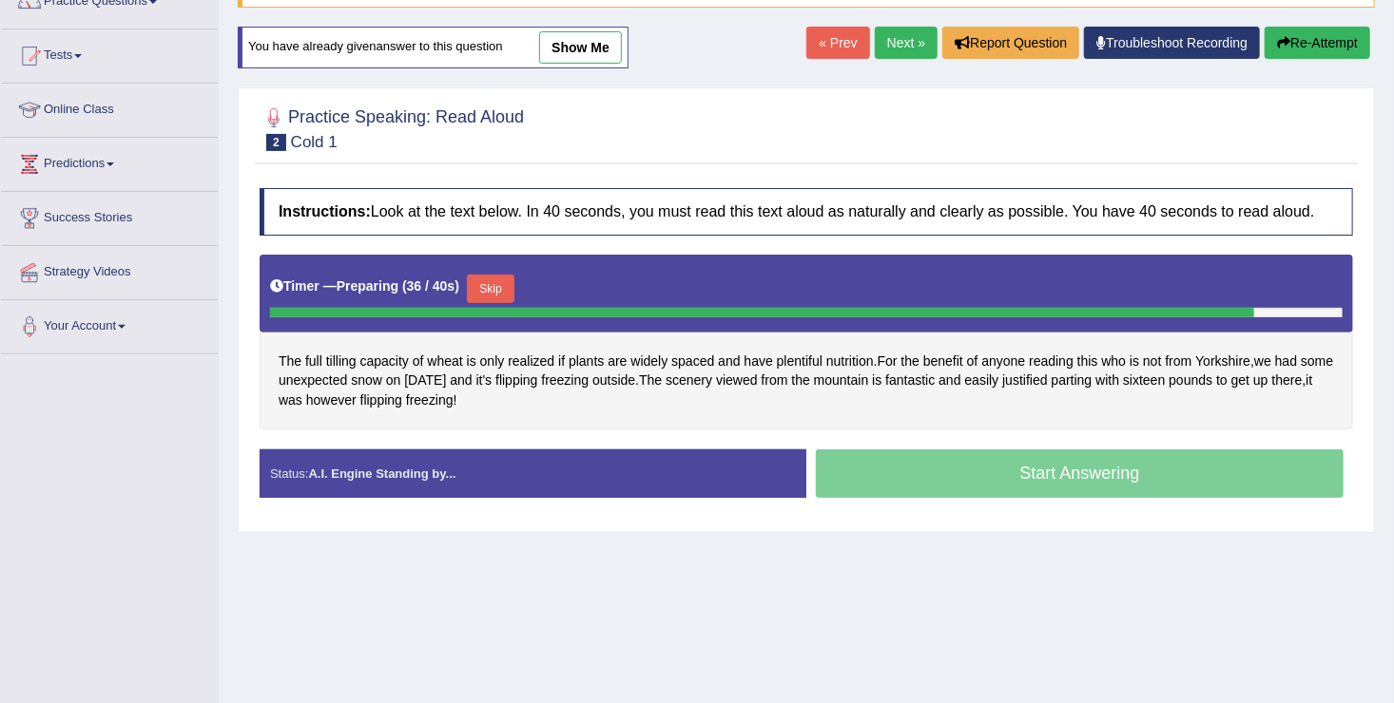
click at [949, 470] on div "Start Answering" at bounding box center [1079, 476] width 547 height 53
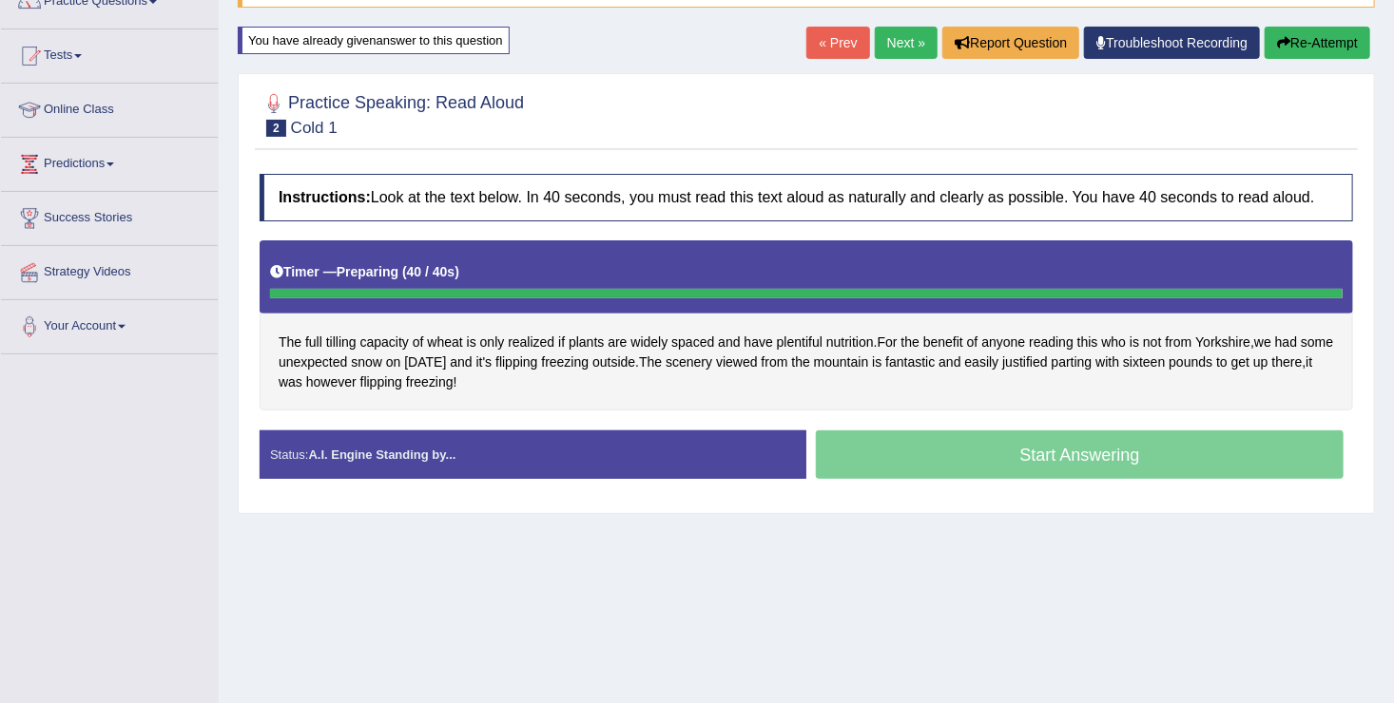
click at [949, 470] on div "Start Answering" at bounding box center [1079, 457] width 547 height 53
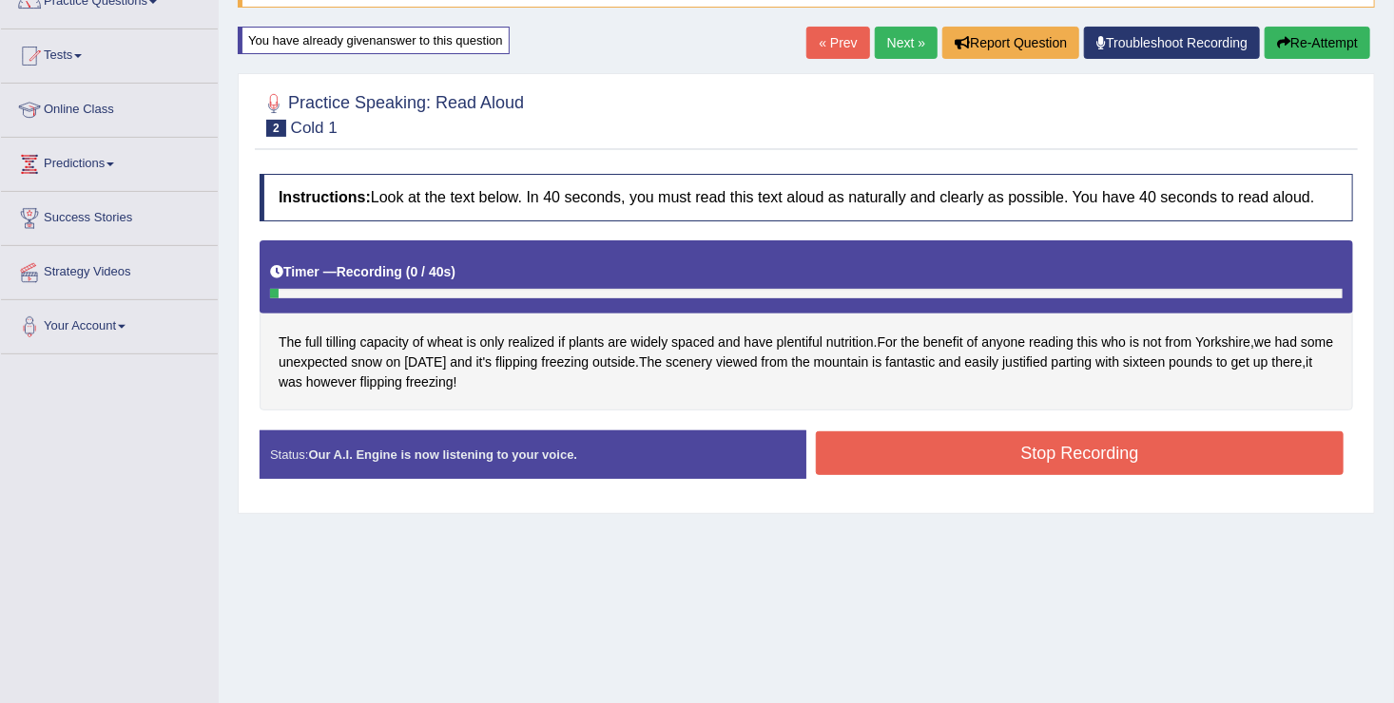
click at [949, 470] on button "Stop Recording" at bounding box center [1080, 454] width 528 height 44
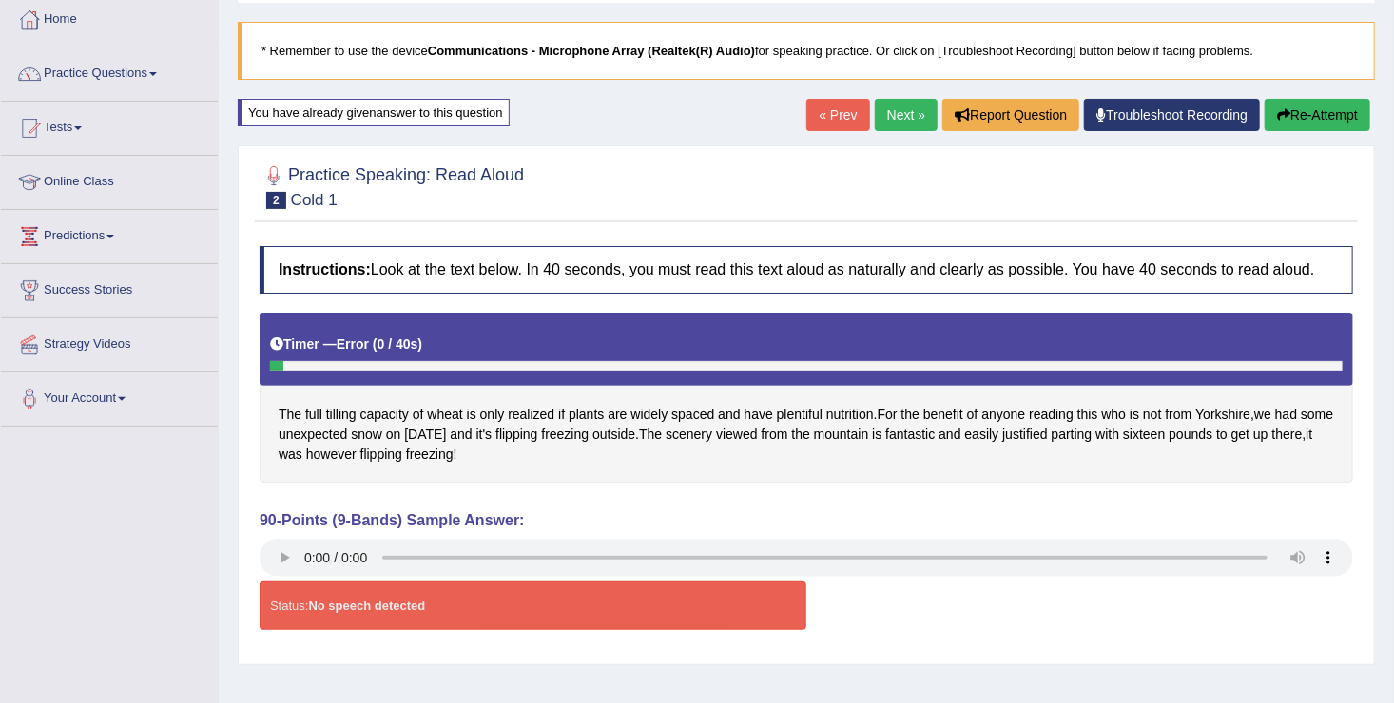
scroll to position [103, 0]
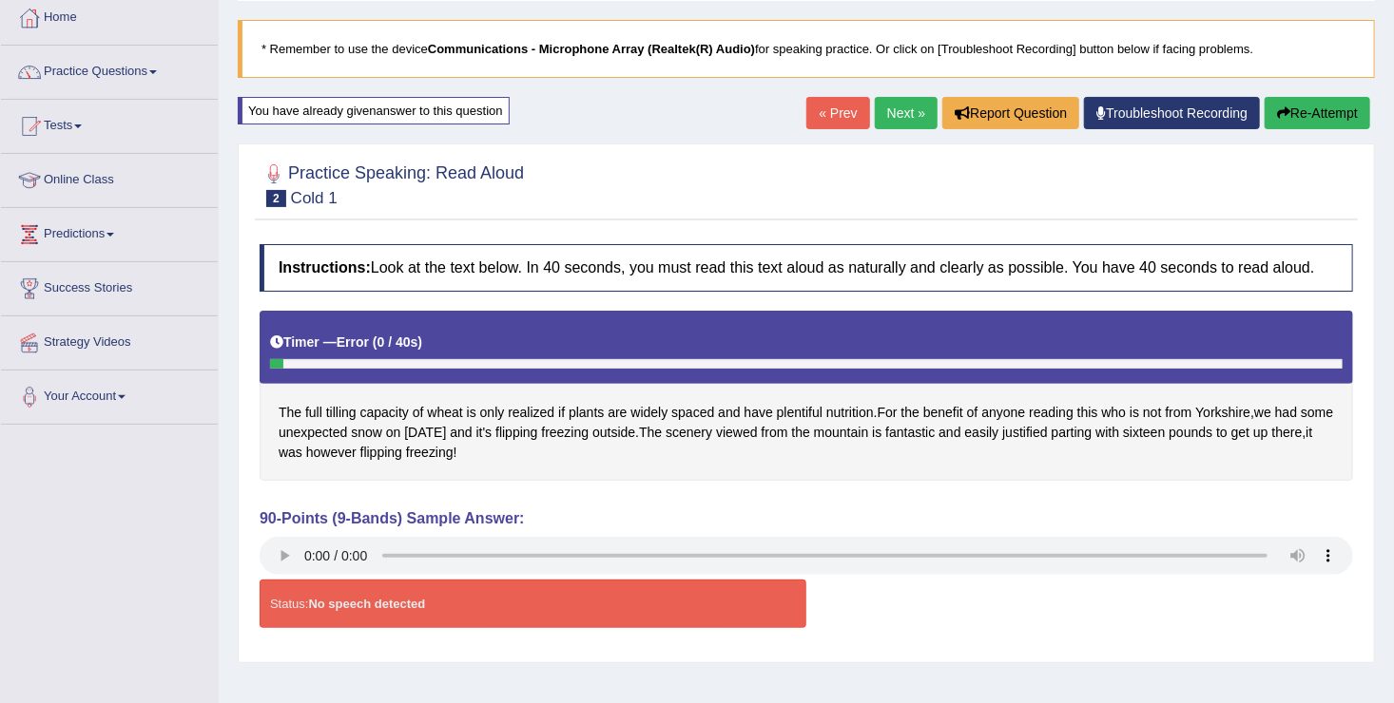
click at [910, 116] on link "Next »" at bounding box center [906, 113] width 63 height 32
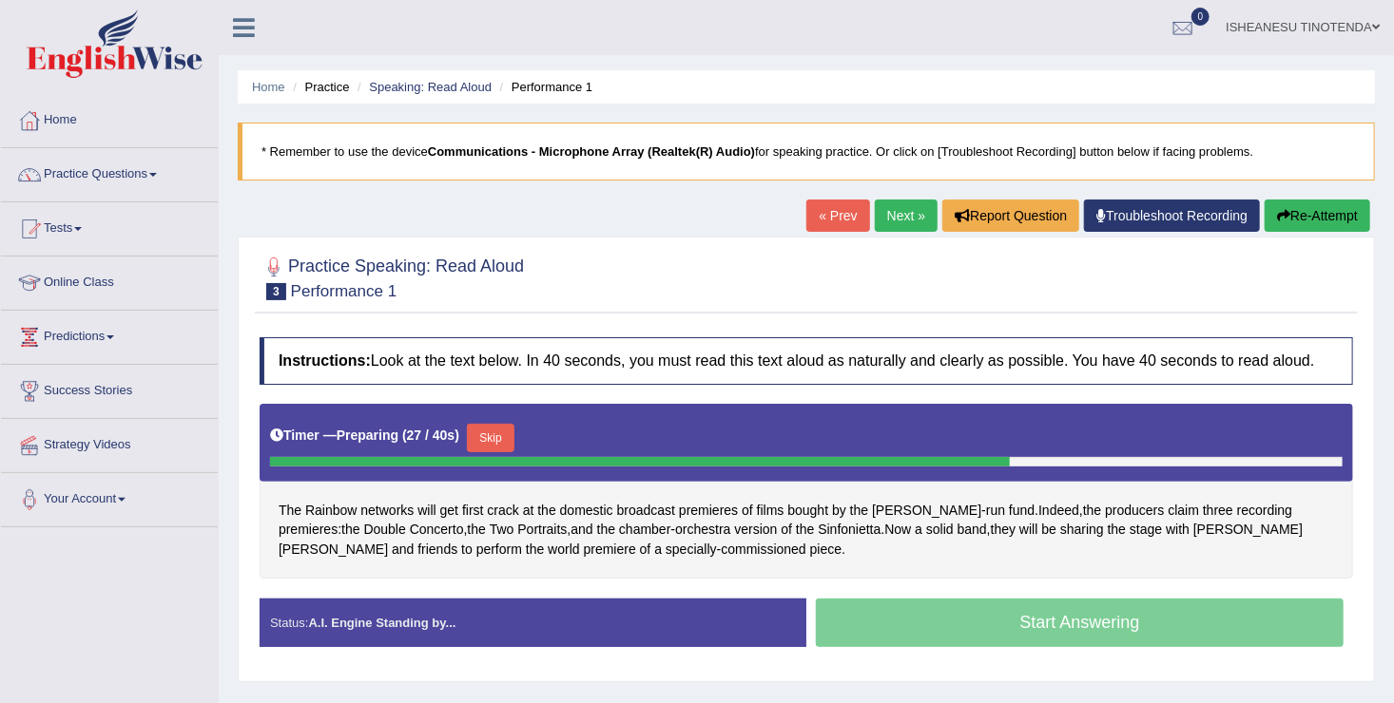
click at [839, 205] on link "« Prev" at bounding box center [837, 216] width 63 height 32
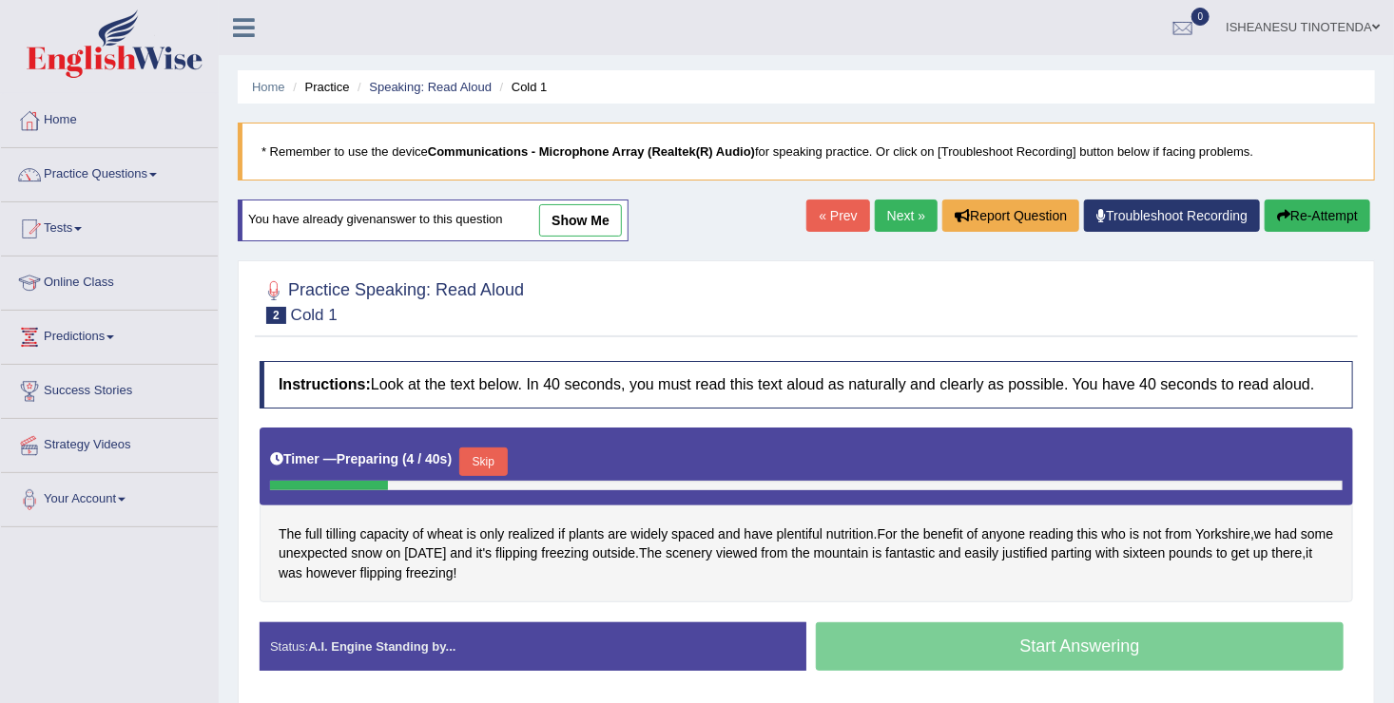
click at [905, 220] on link "Next »" at bounding box center [906, 216] width 63 height 32
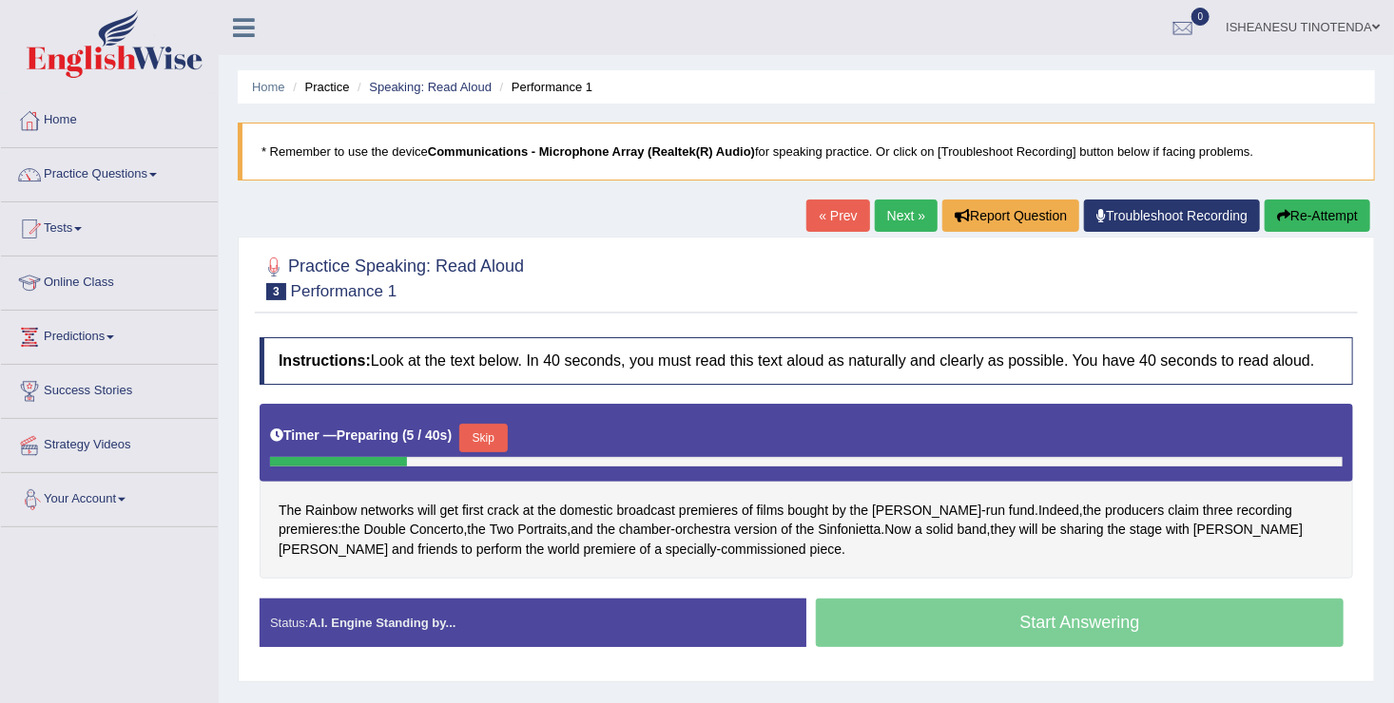
click at [202, 483] on link "Your Account" at bounding box center [109, 497] width 217 height 48
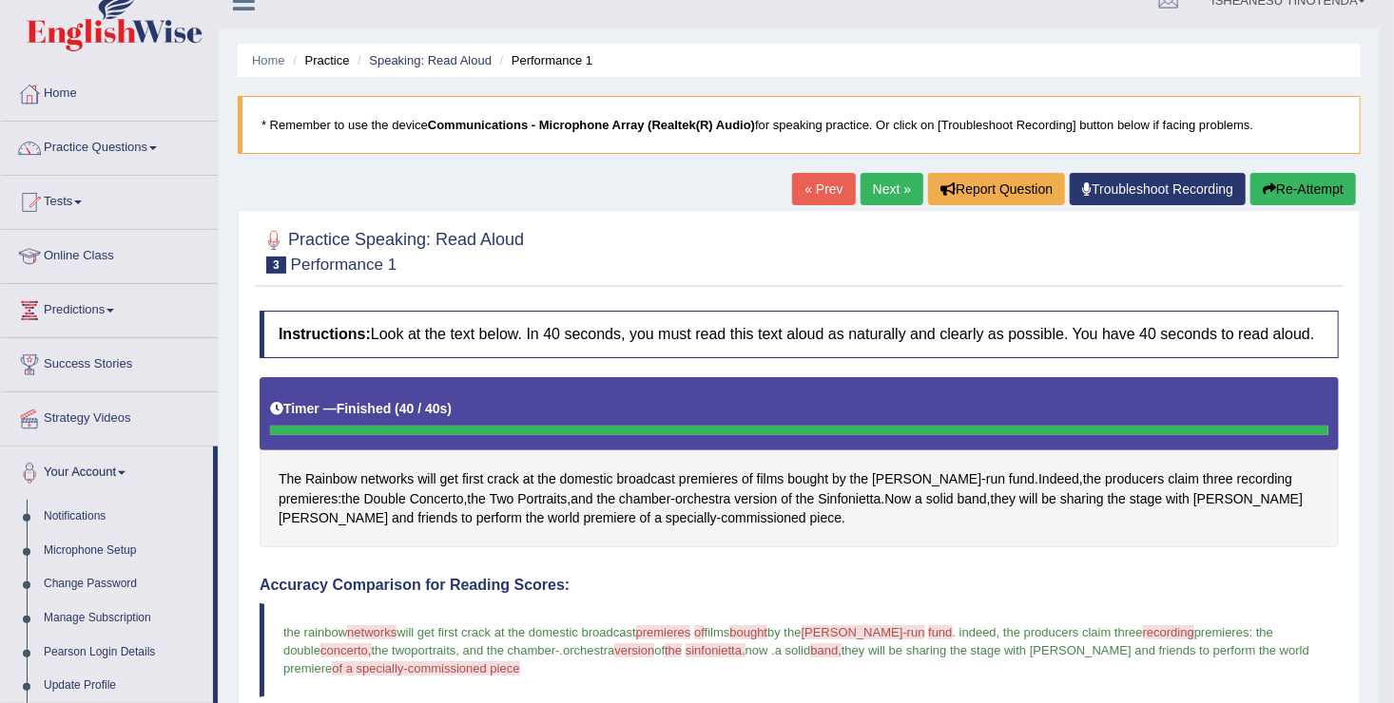
scroll to position [26, 0]
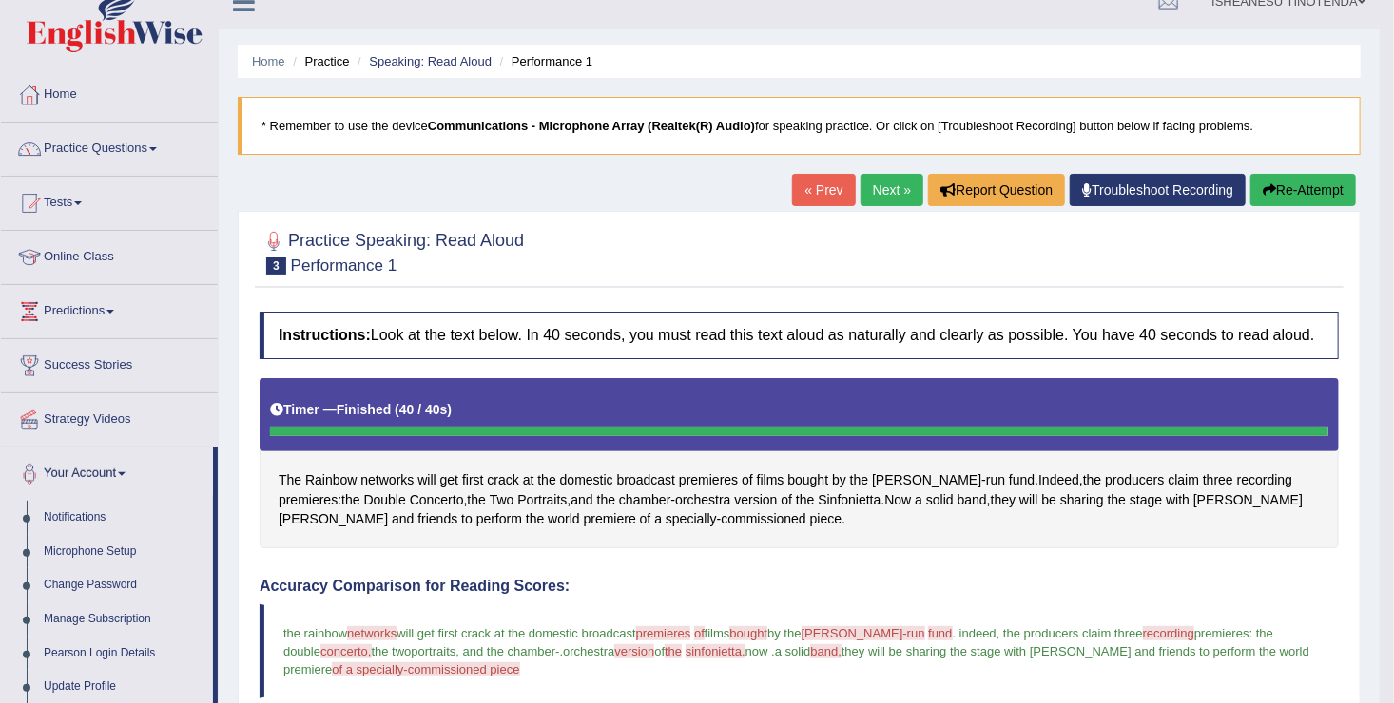
click at [885, 177] on link "Next »" at bounding box center [891, 190] width 63 height 32
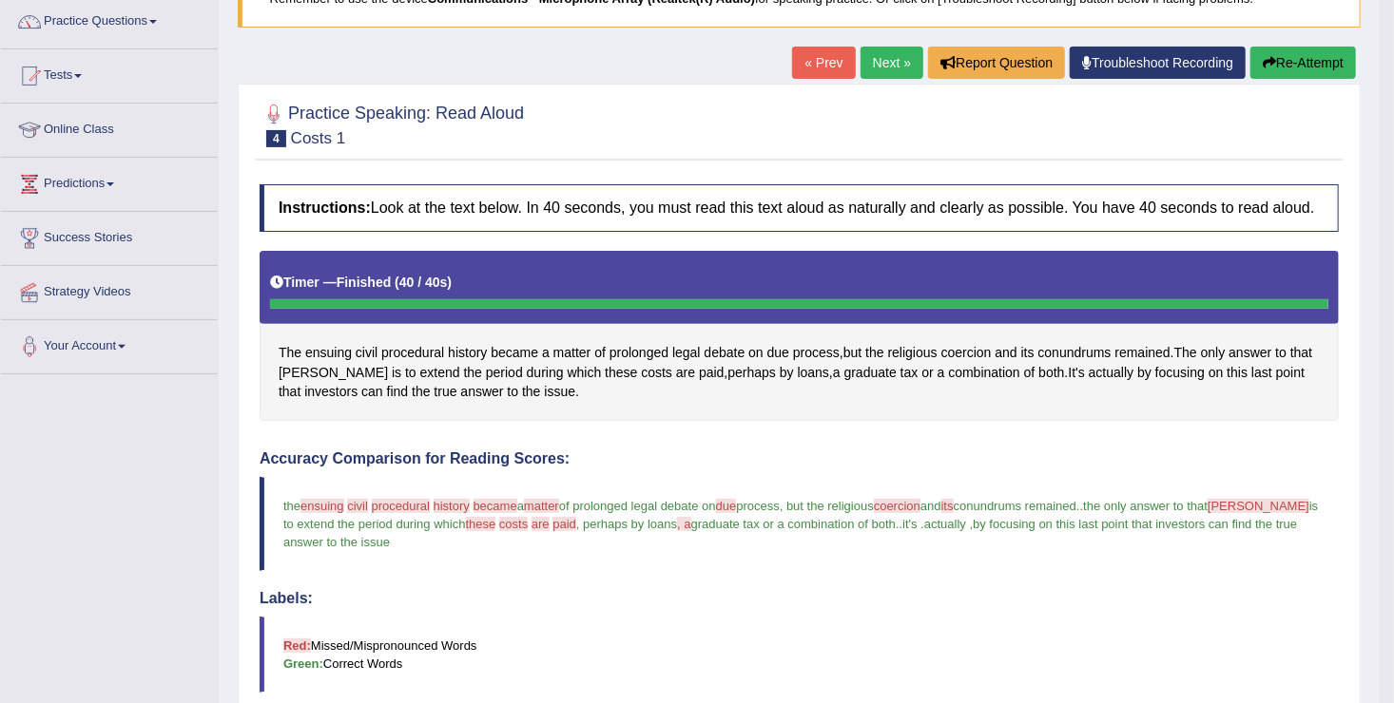
scroll to position [152, 0]
click at [1305, 59] on button "Re-Attempt" at bounding box center [1303, 64] width 106 height 32
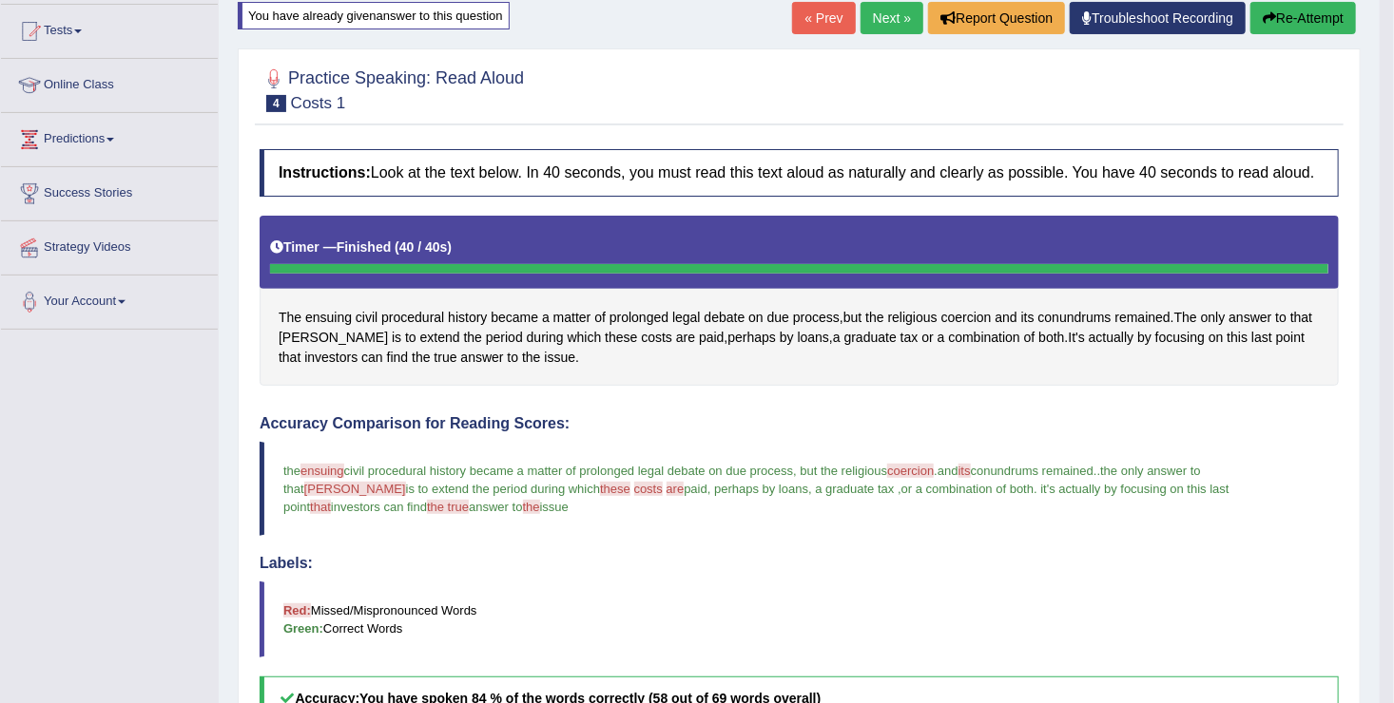
scroll to position [171, 0]
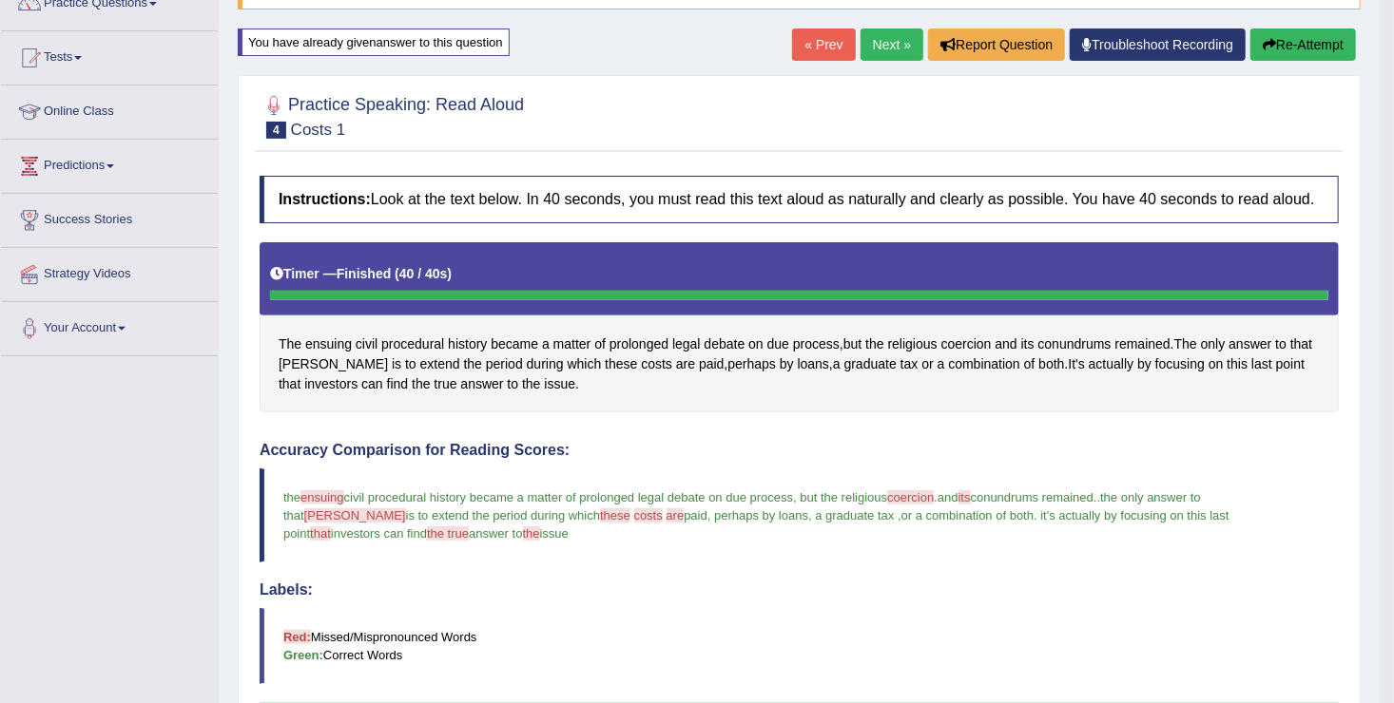
click at [1304, 34] on button "Re-Attempt" at bounding box center [1303, 45] width 106 height 32
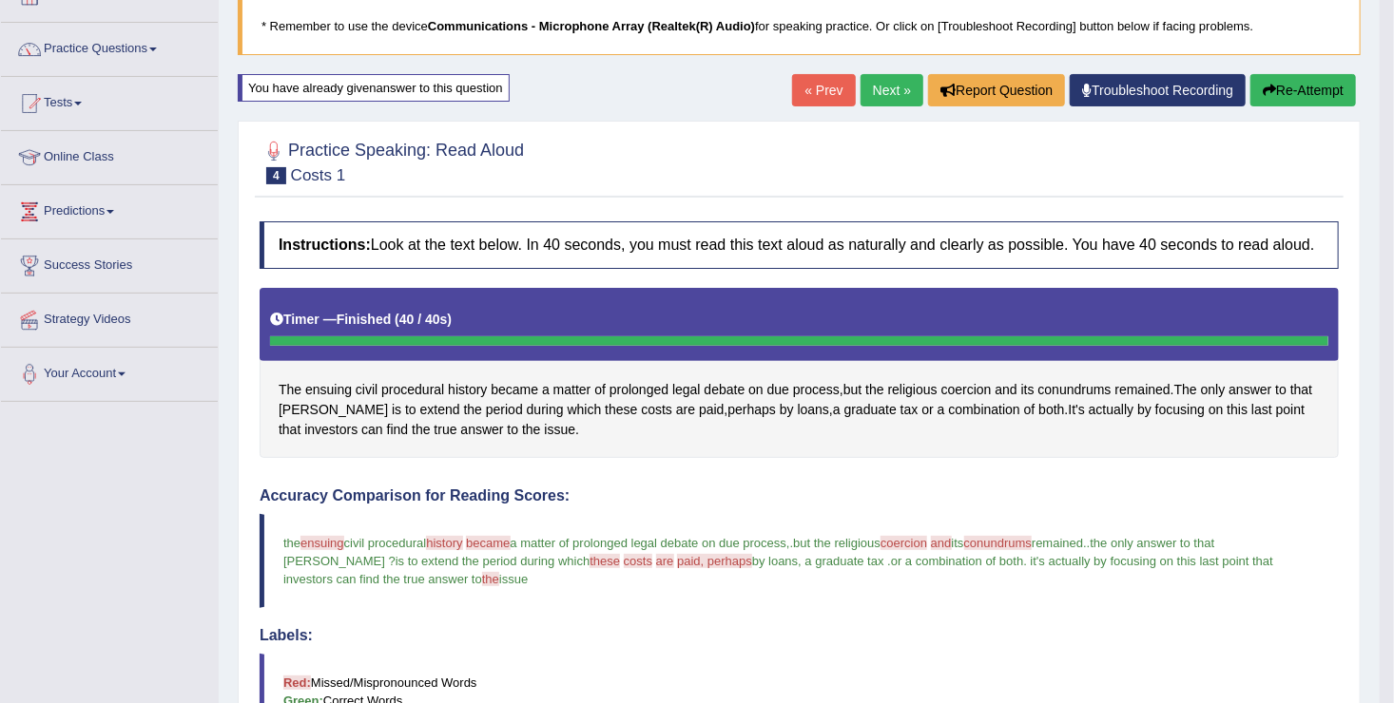
scroll to position [123, 0]
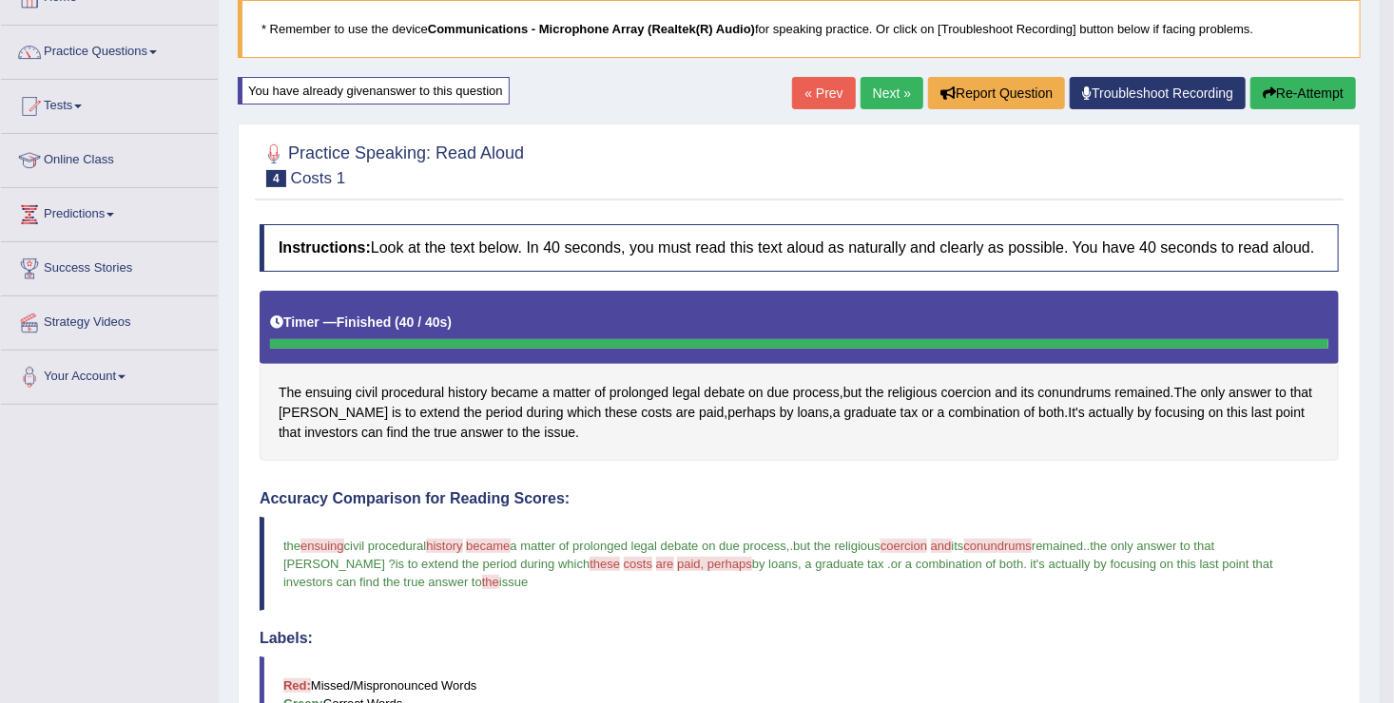
click at [1296, 83] on button "Re-Attempt" at bounding box center [1303, 93] width 106 height 32
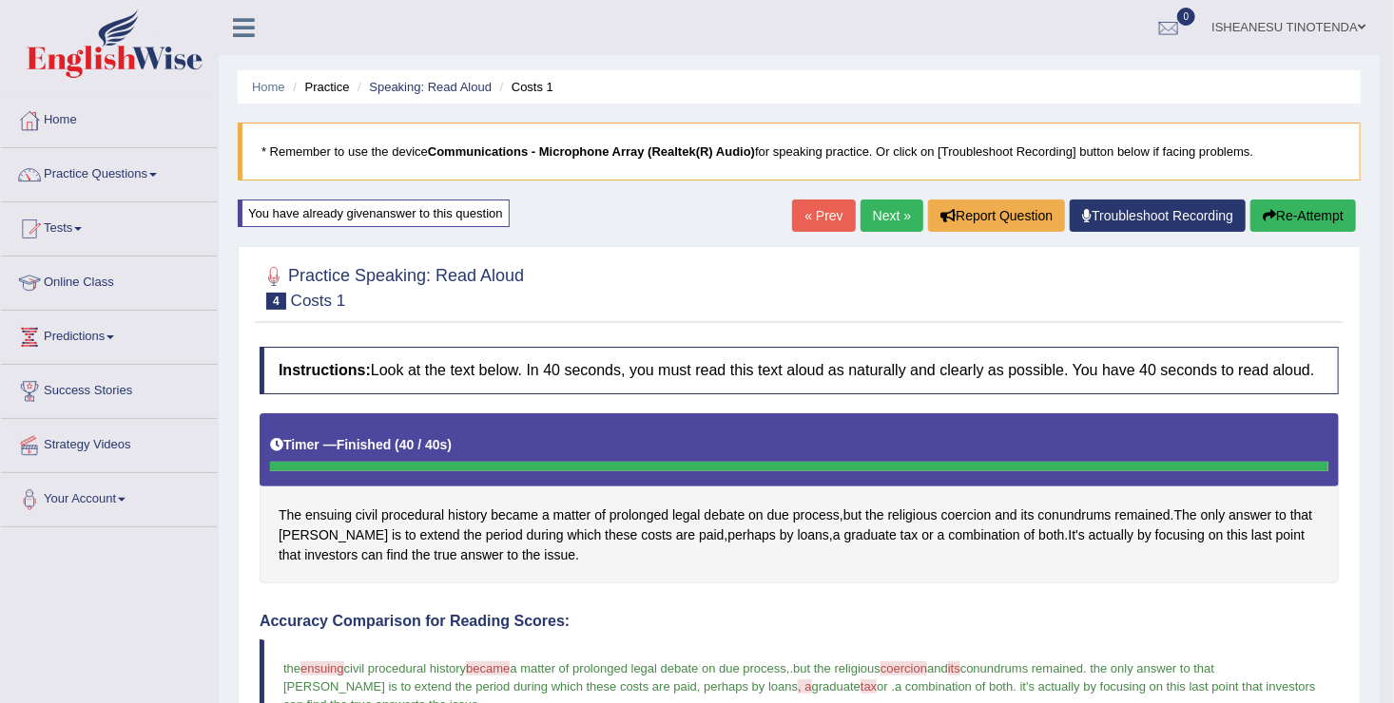
click at [869, 216] on link "Next »" at bounding box center [891, 216] width 63 height 32
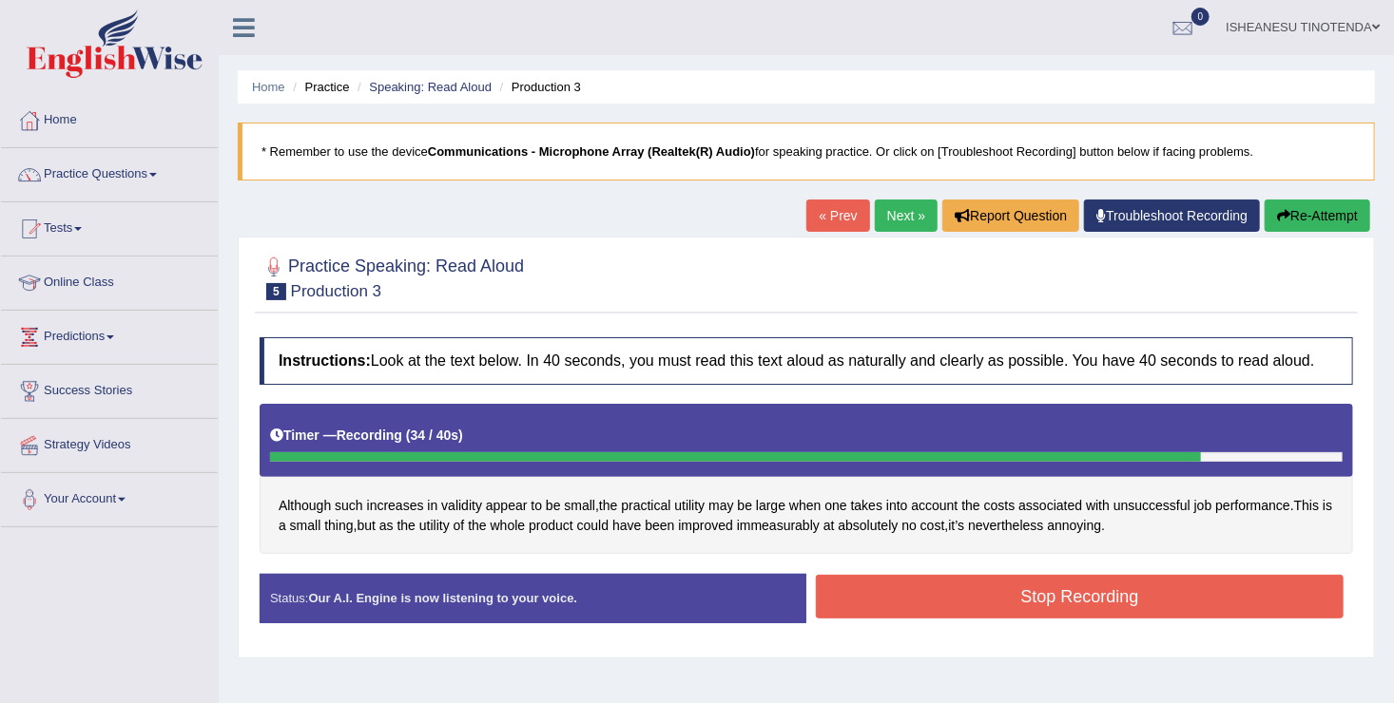
click at [1013, 587] on button "Stop Recording" at bounding box center [1080, 597] width 528 height 44
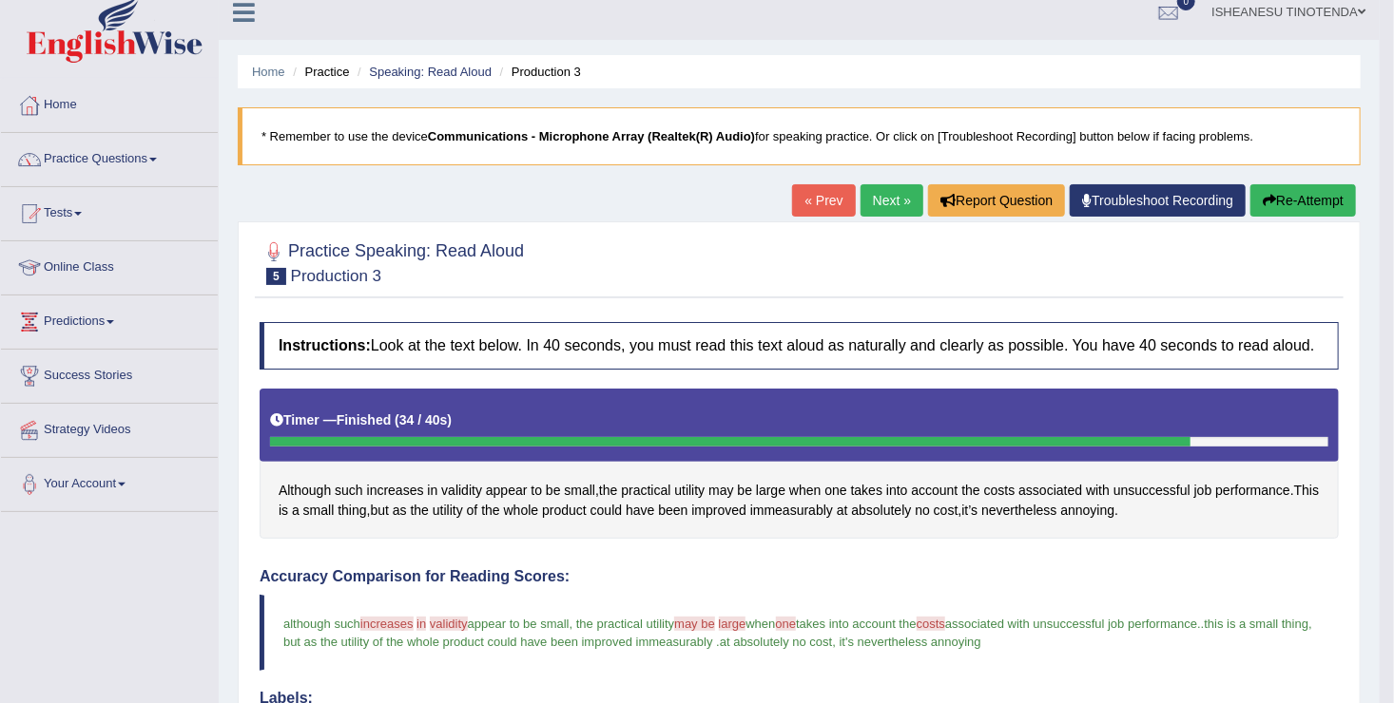
scroll to position [10, 0]
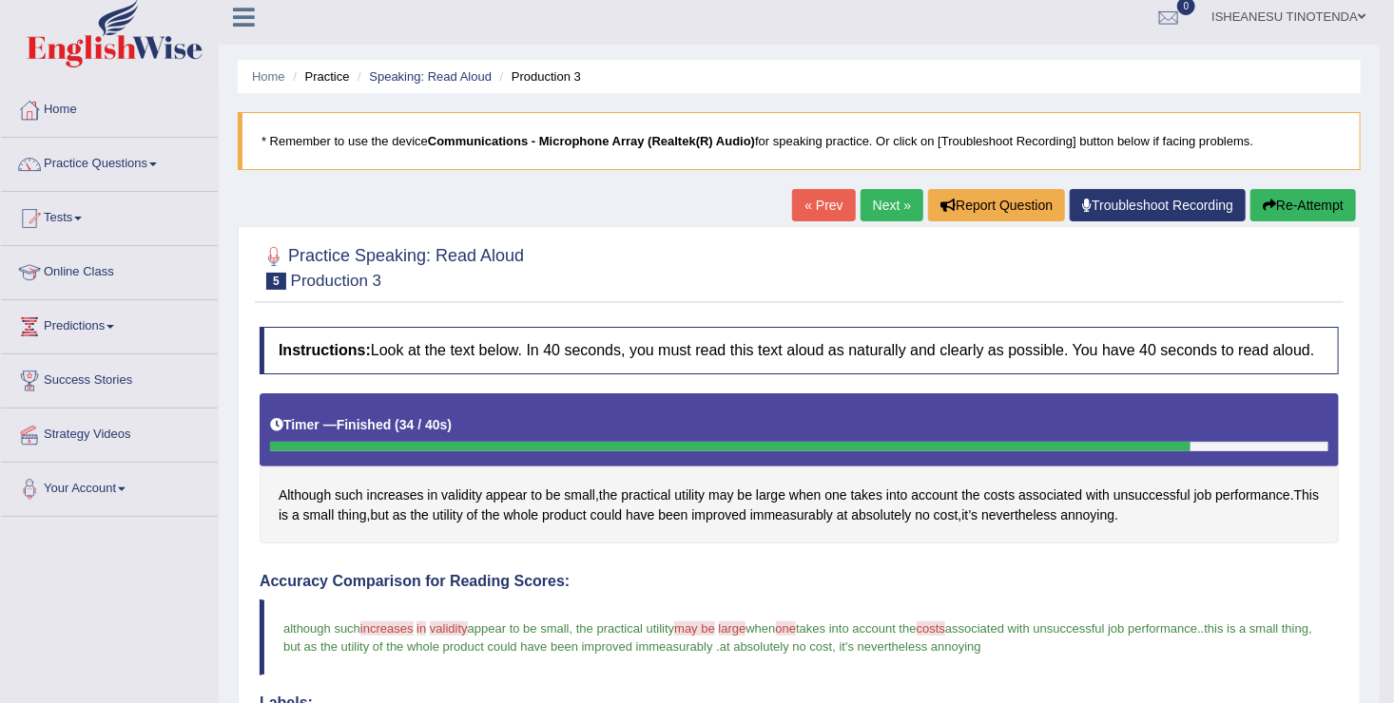
click at [1295, 214] on button "Re-Attempt" at bounding box center [1303, 205] width 106 height 32
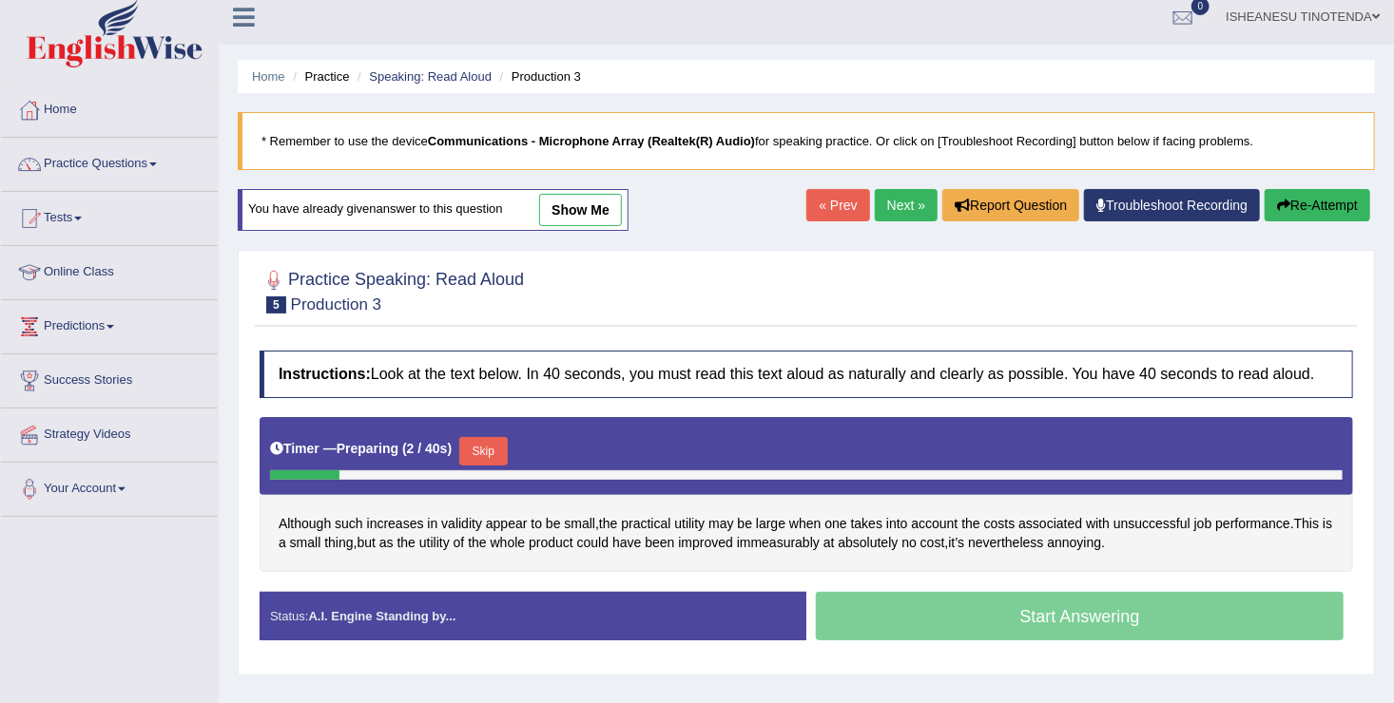
click at [697, 478] on div "Timer — Preparing ( 2 / 40s ) Skip" at bounding box center [806, 456] width 1093 height 78
click at [688, 471] on div at bounding box center [806, 476] width 1072 height 10
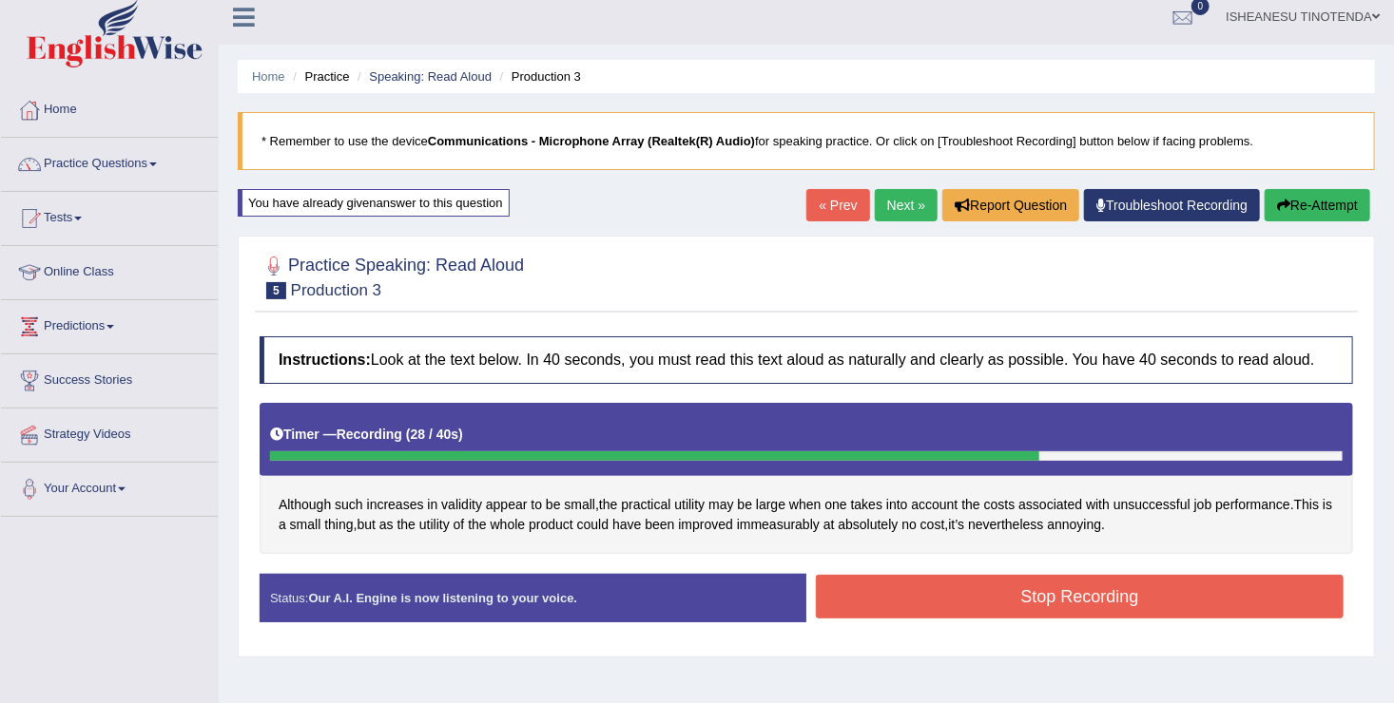
click at [1027, 605] on button "Stop Recording" at bounding box center [1080, 597] width 528 height 44
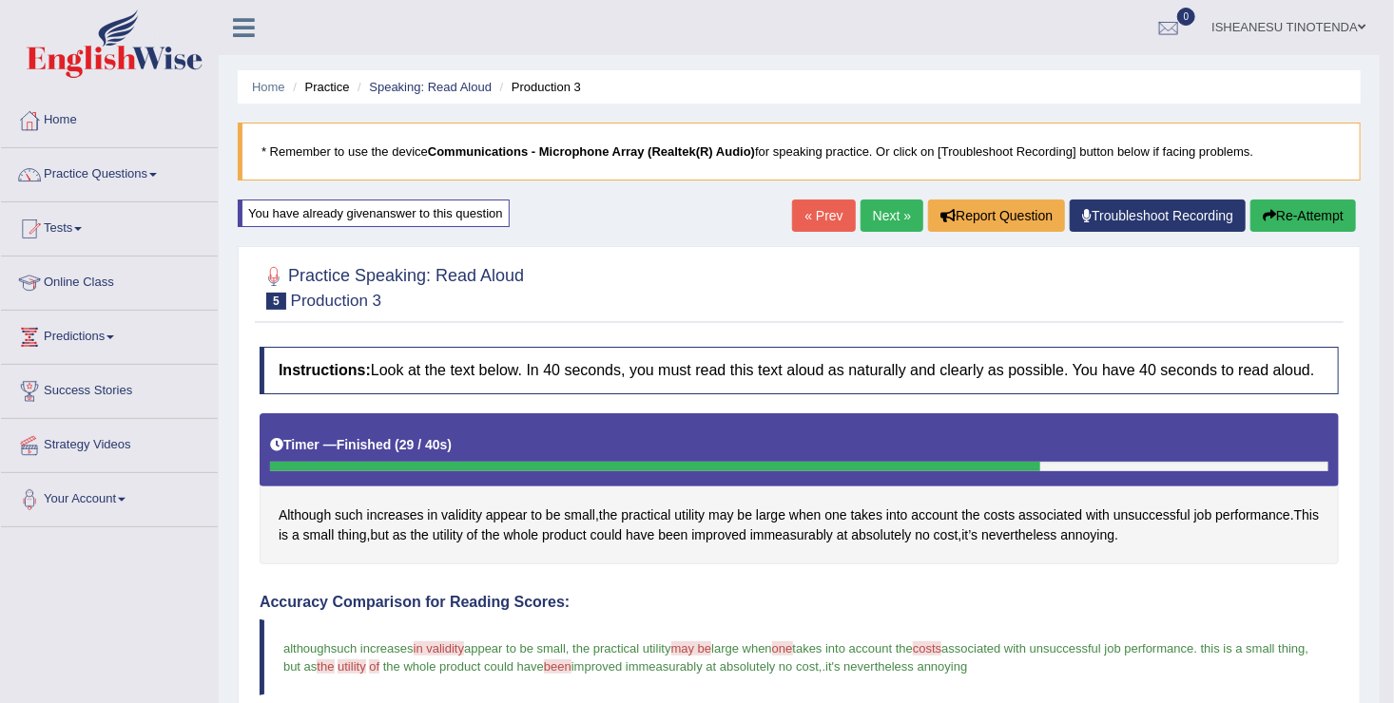
click at [1284, 220] on button "Re-Attempt" at bounding box center [1303, 216] width 106 height 32
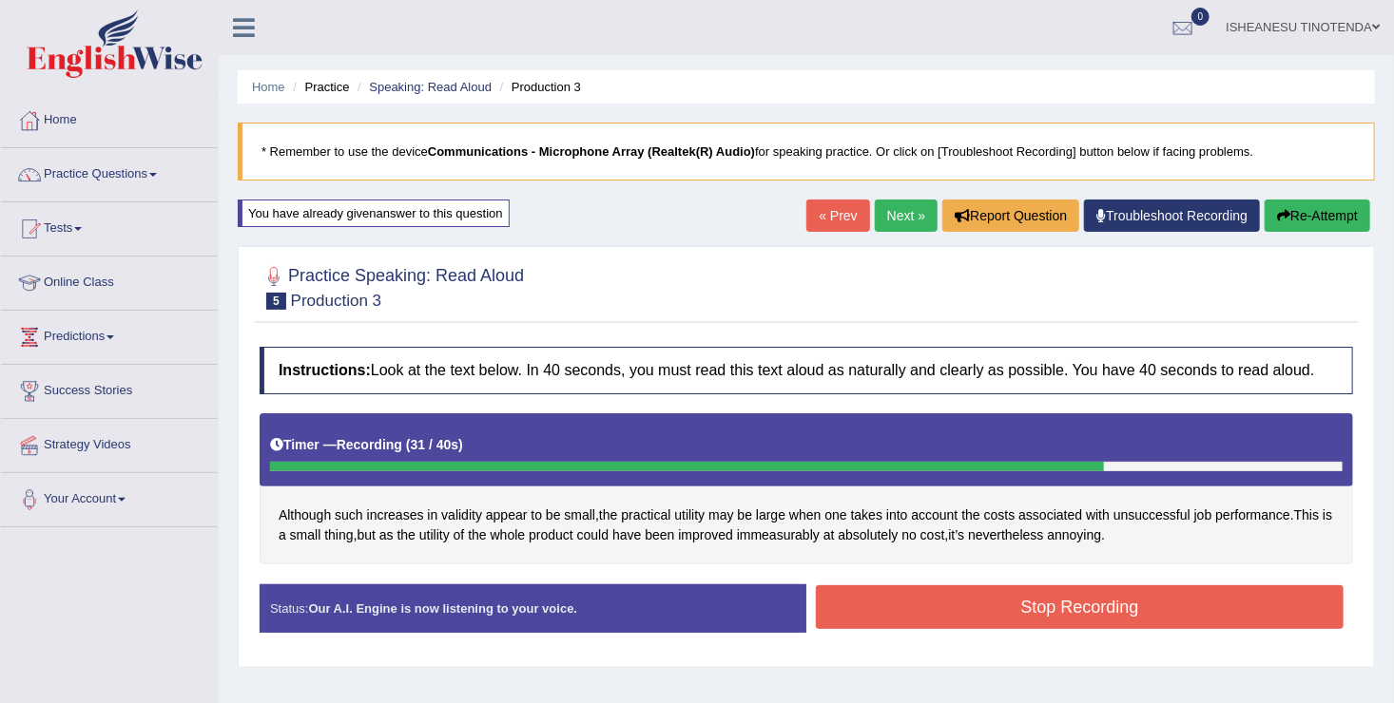
click at [1040, 615] on button "Stop Recording" at bounding box center [1080, 608] width 528 height 44
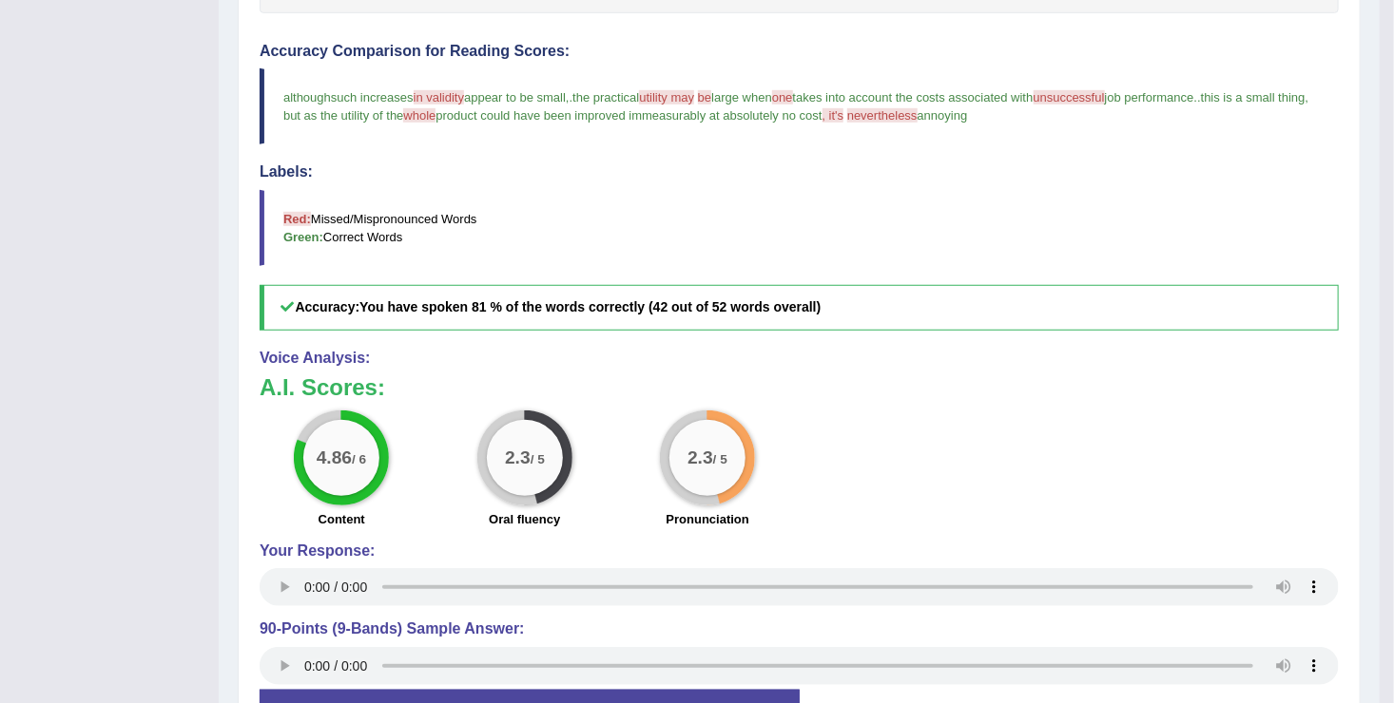
scroll to position [548, 0]
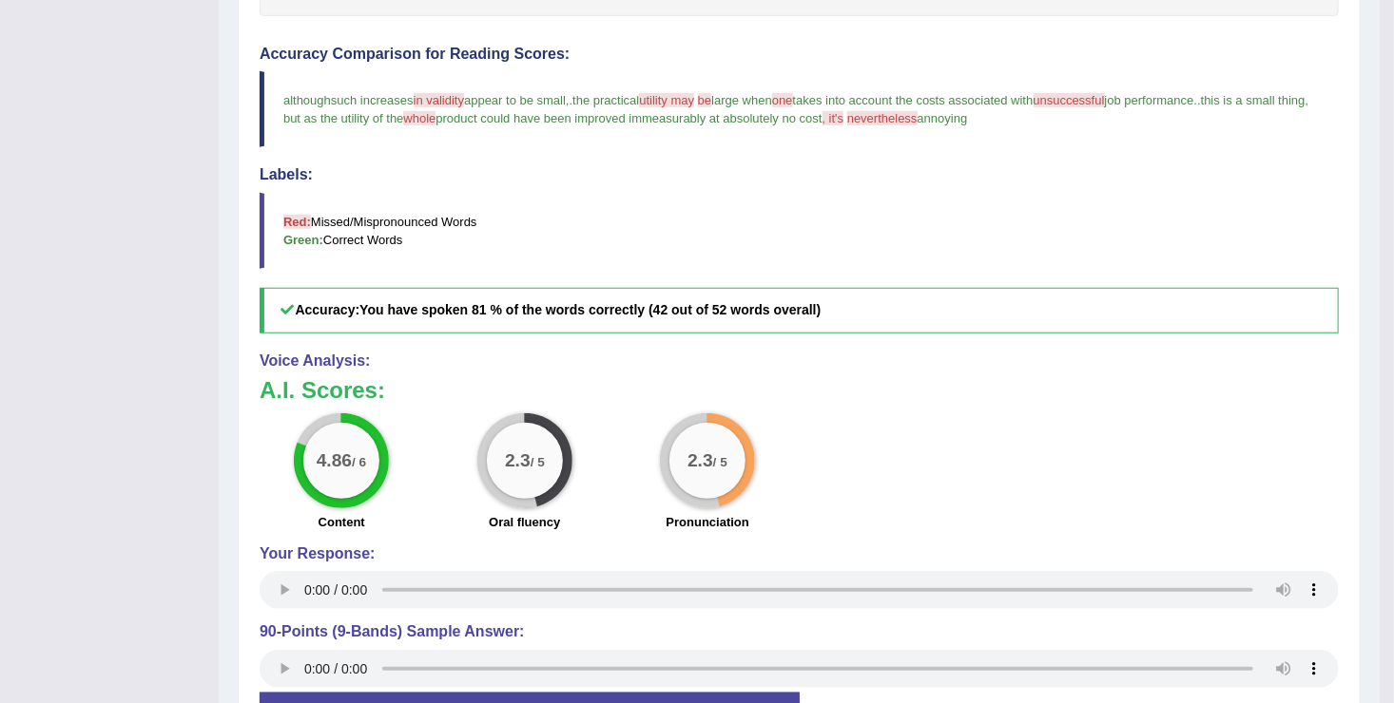
click at [906, 395] on h3 "A.I. Scores:" at bounding box center [799, 390] width 1079 height 25
click at [964, 479] on div "4.86 / 6 Content 2.3 / 5 Oral fluency 2.3 / 5 Pronunciation" at bounding box center [799, 474] width 1098 height 123
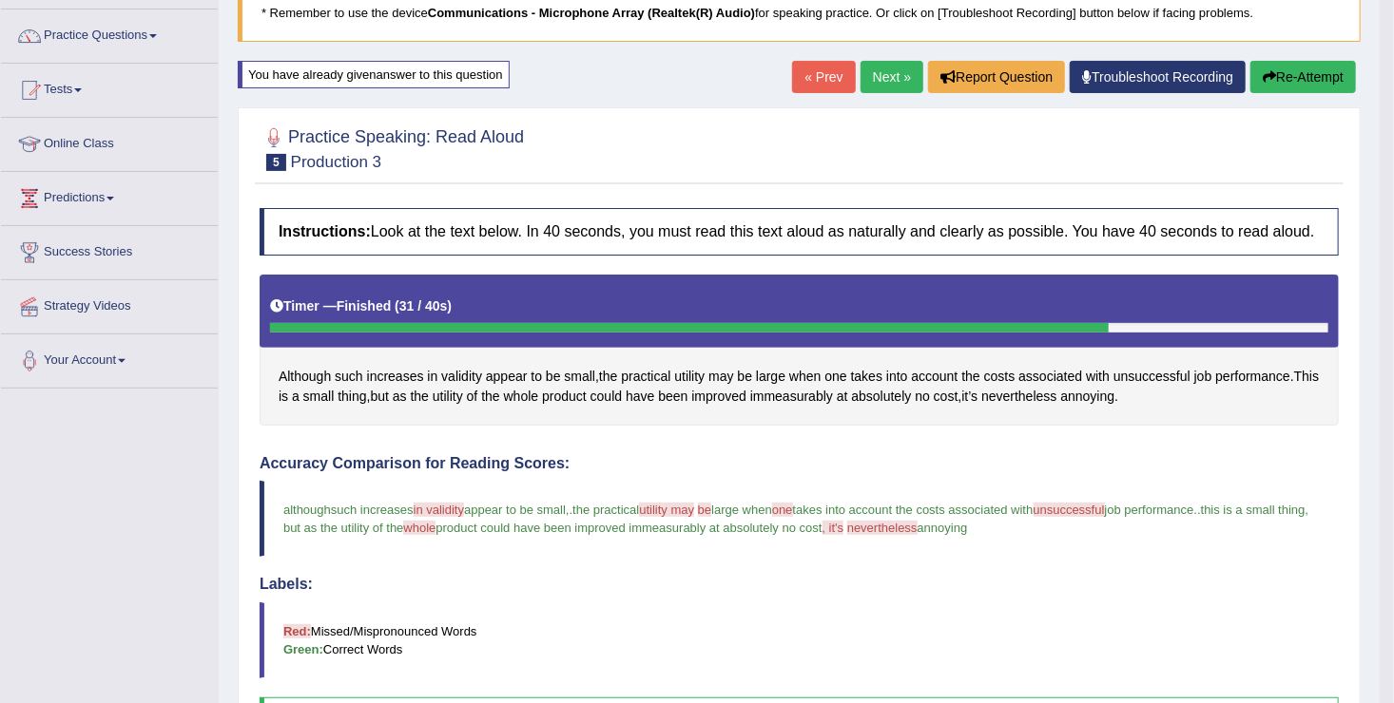
scroll to position [104, 0]
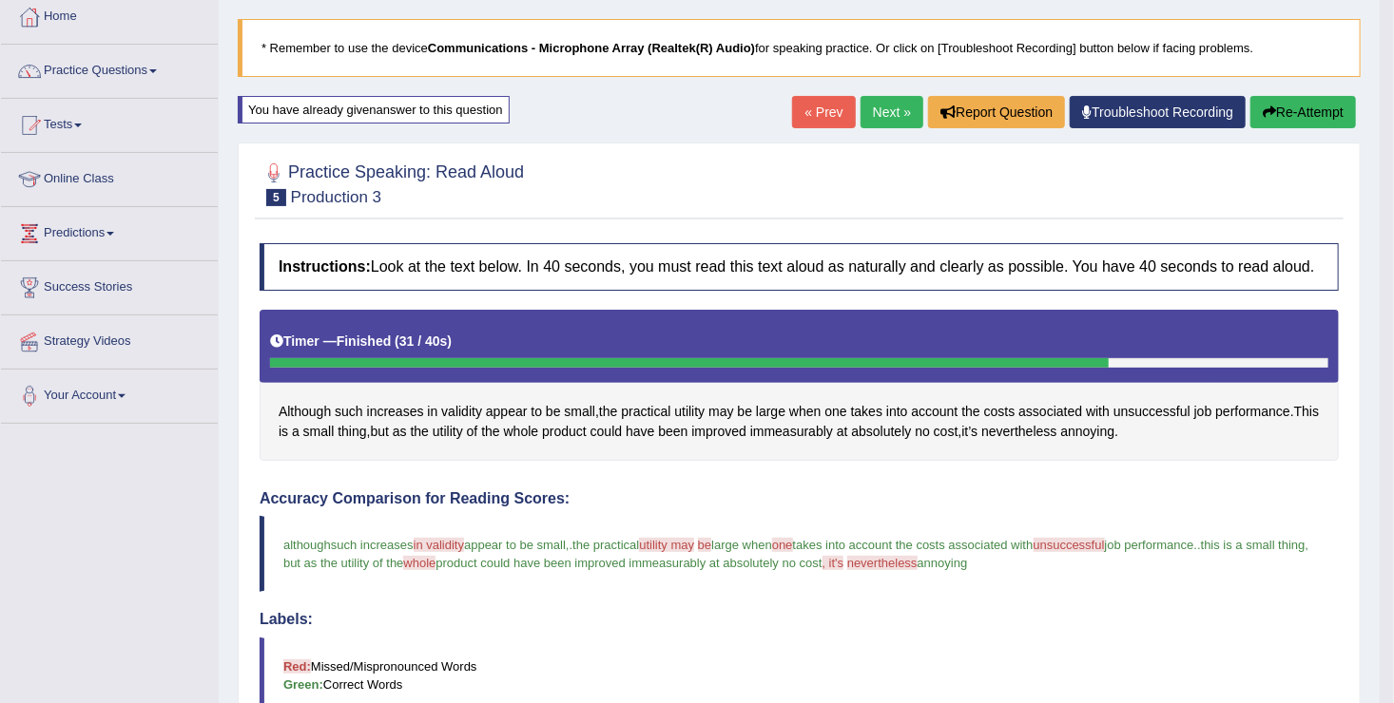
click at [1298, 118] on button "Re-Attempt" at bounding box center [1303, 112] width 106 height 32
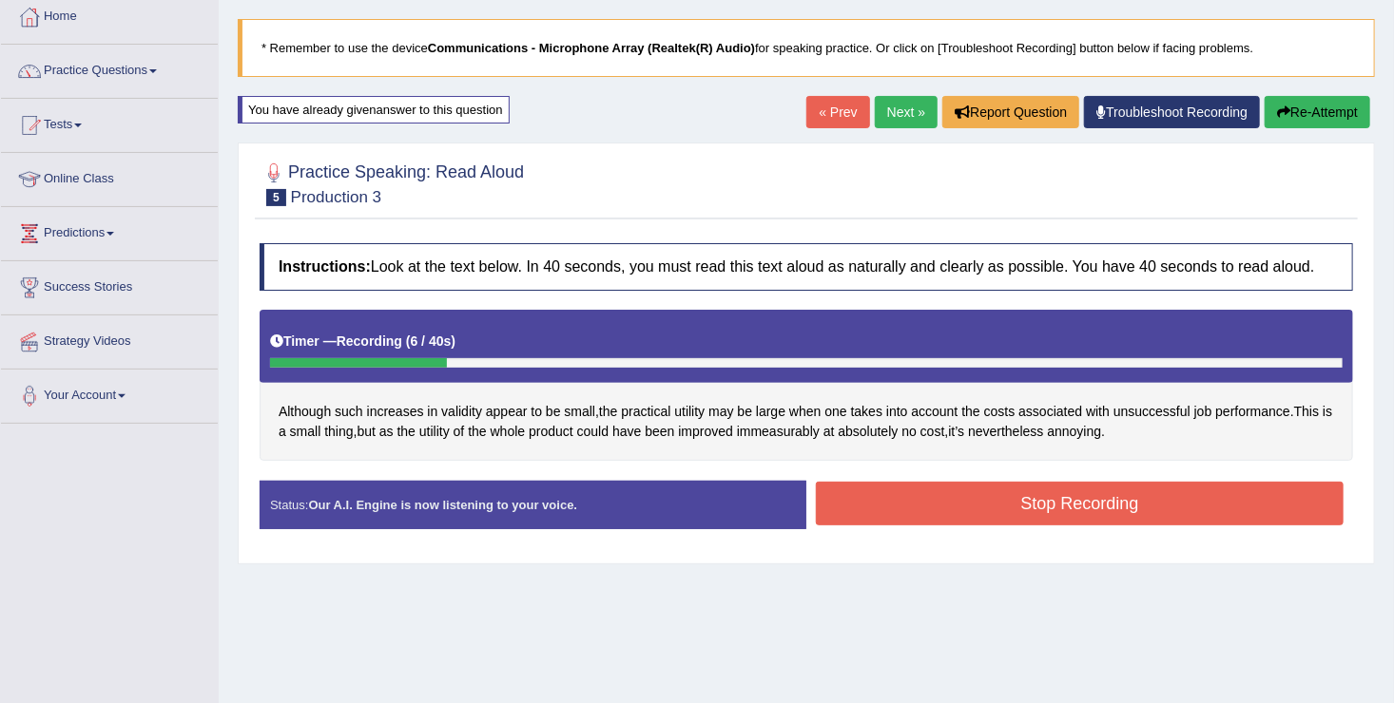
click at [966, 510] on button "Stop Recording" at bounding box center [1080, 504] width 528 height 44
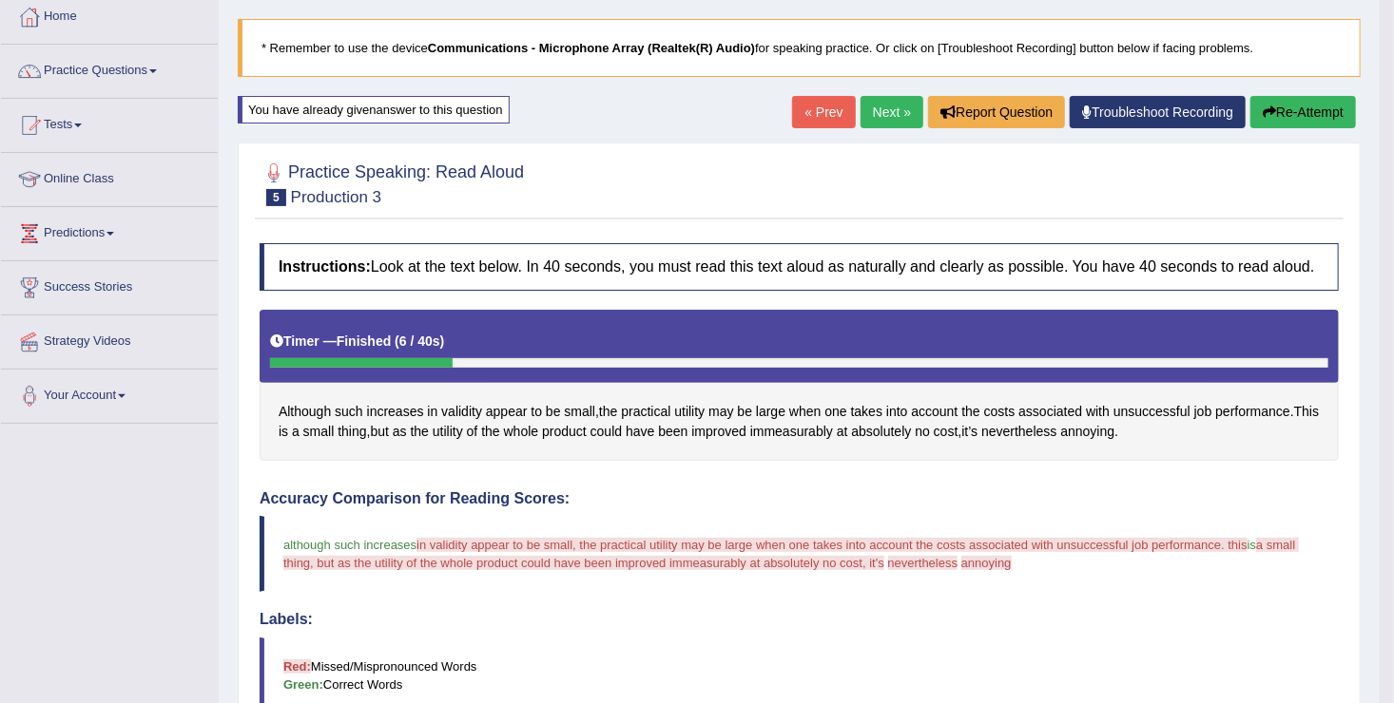
click at [1297, 108] on button "Re-Attempt" at bounding box center [1303, 112] width 106 height 32
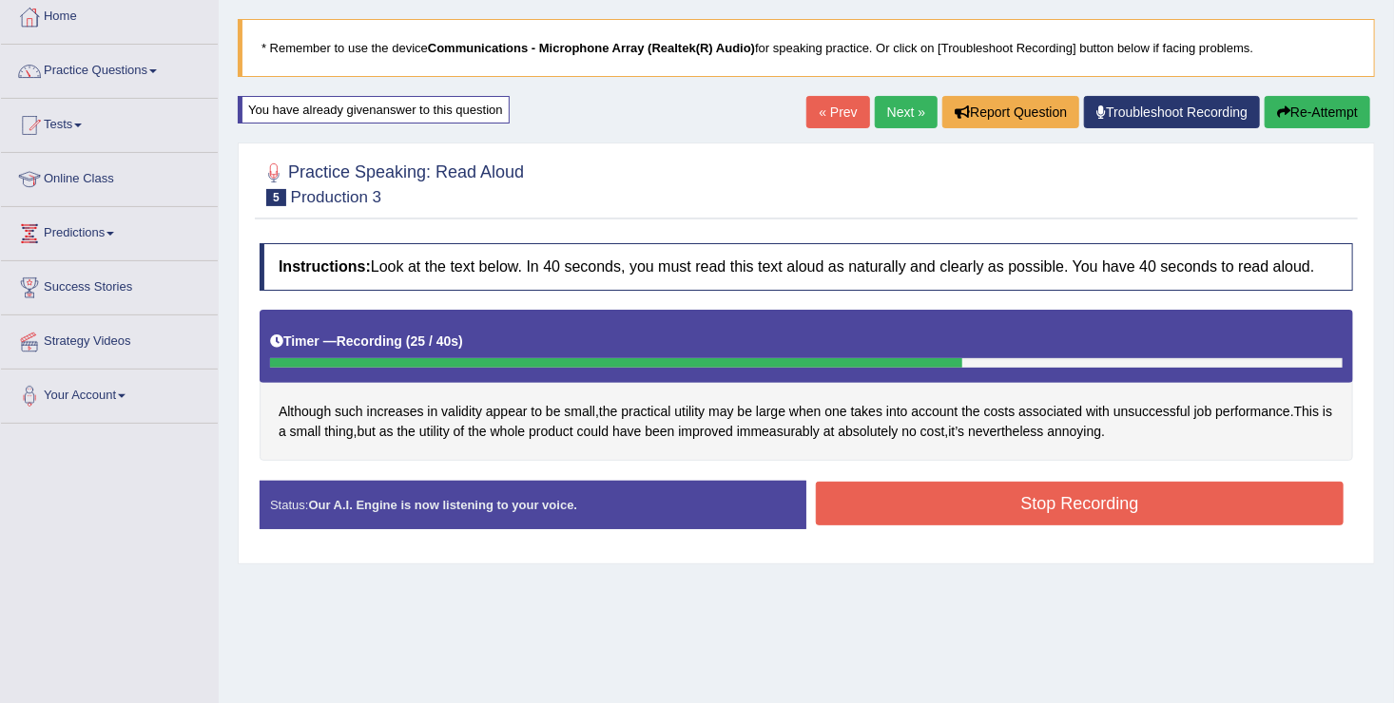
click at [951, 491] on button "Stop Recording" at bounding box center [1080, 504] width 528 height 44
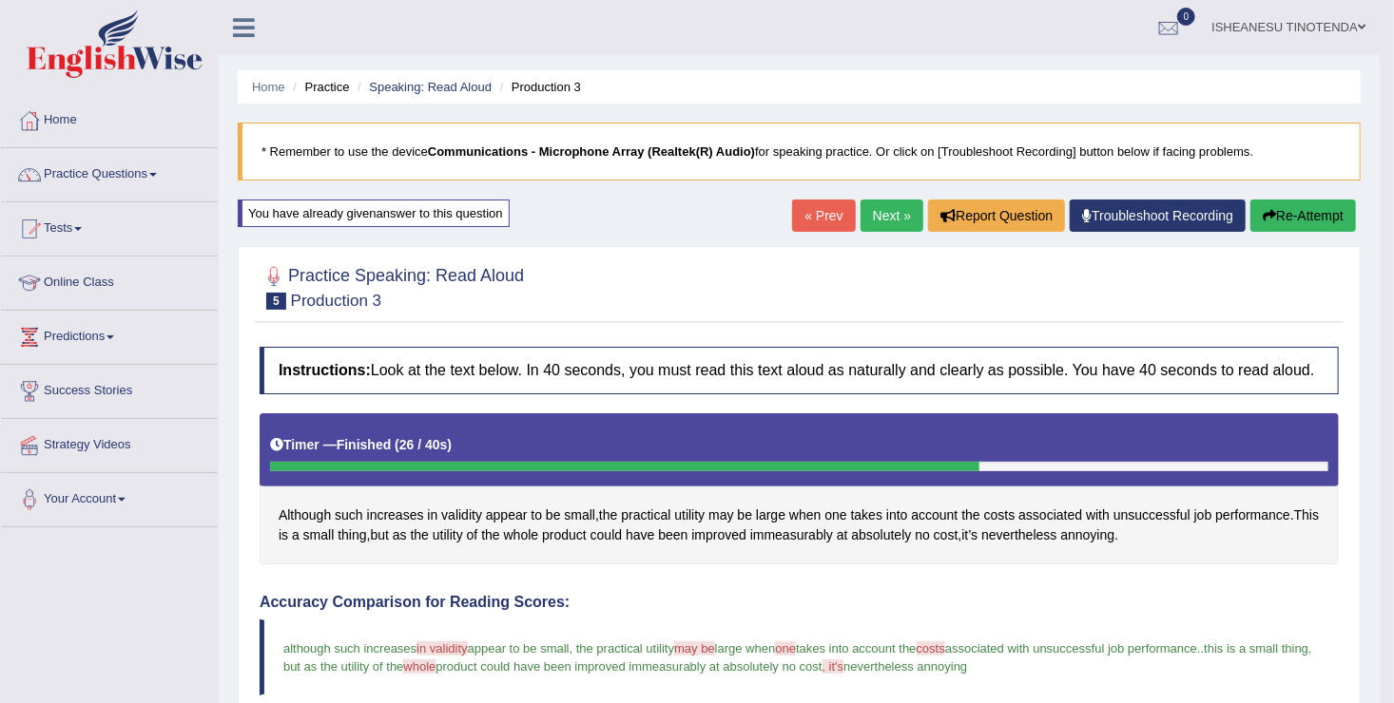
click at [1302, 209] on button "Re-Attempt" at bounding box center [1303, 216] width 106 height 32
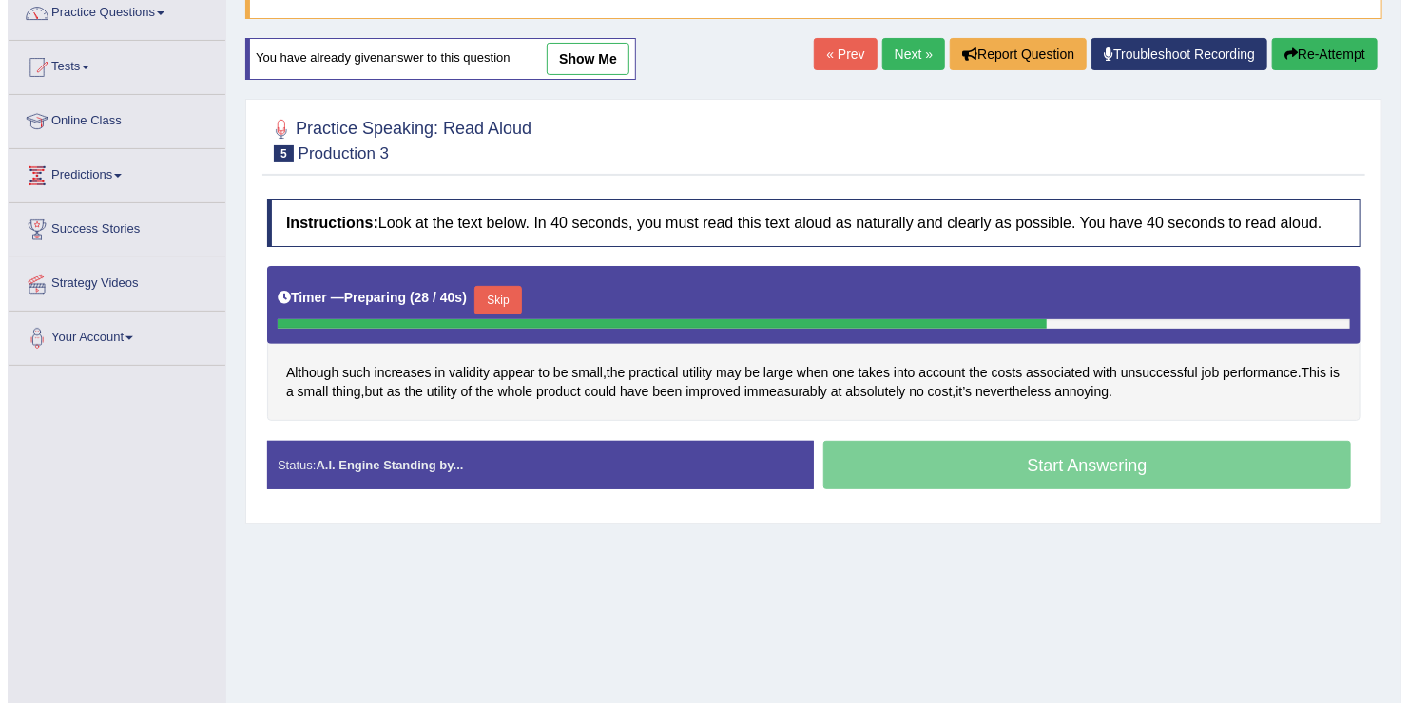
scroll to position [163, 0]
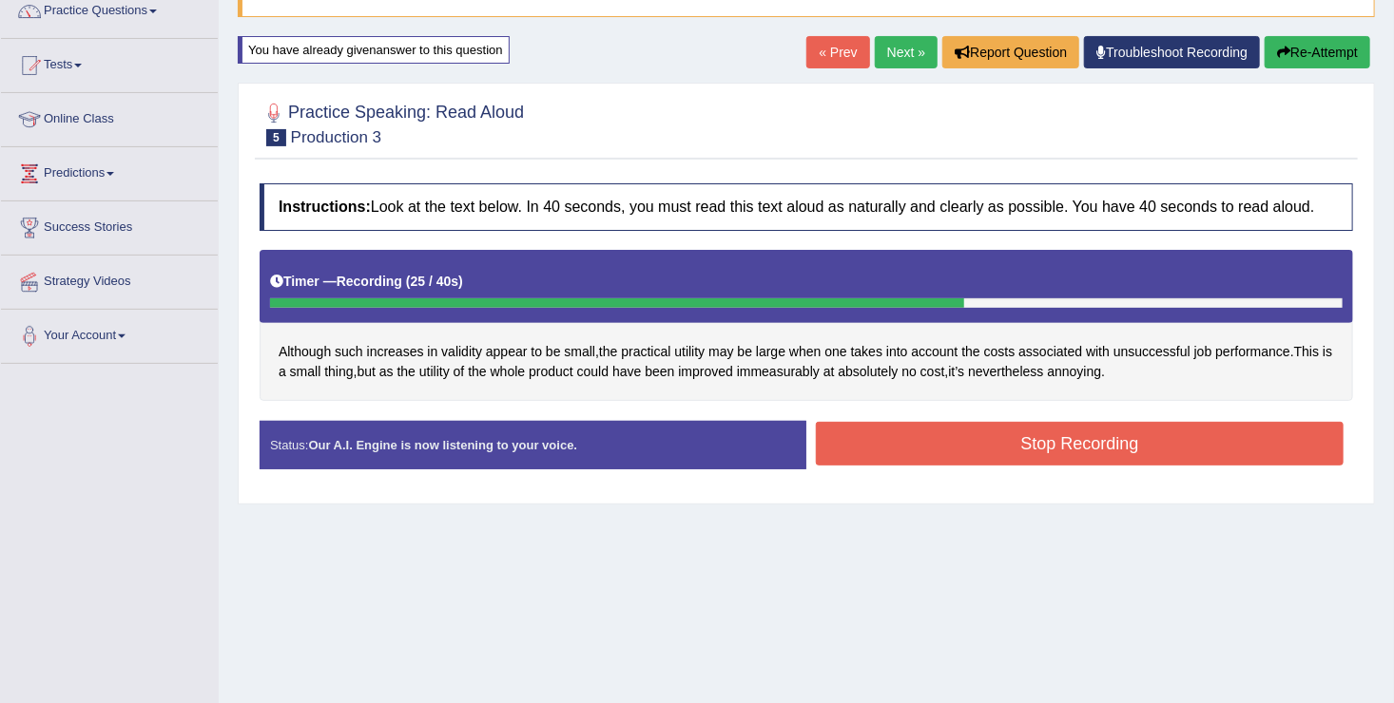
click at [1068, 424] on button "Stop Recording" at bounding box center [1080, 444] width 528 height 44
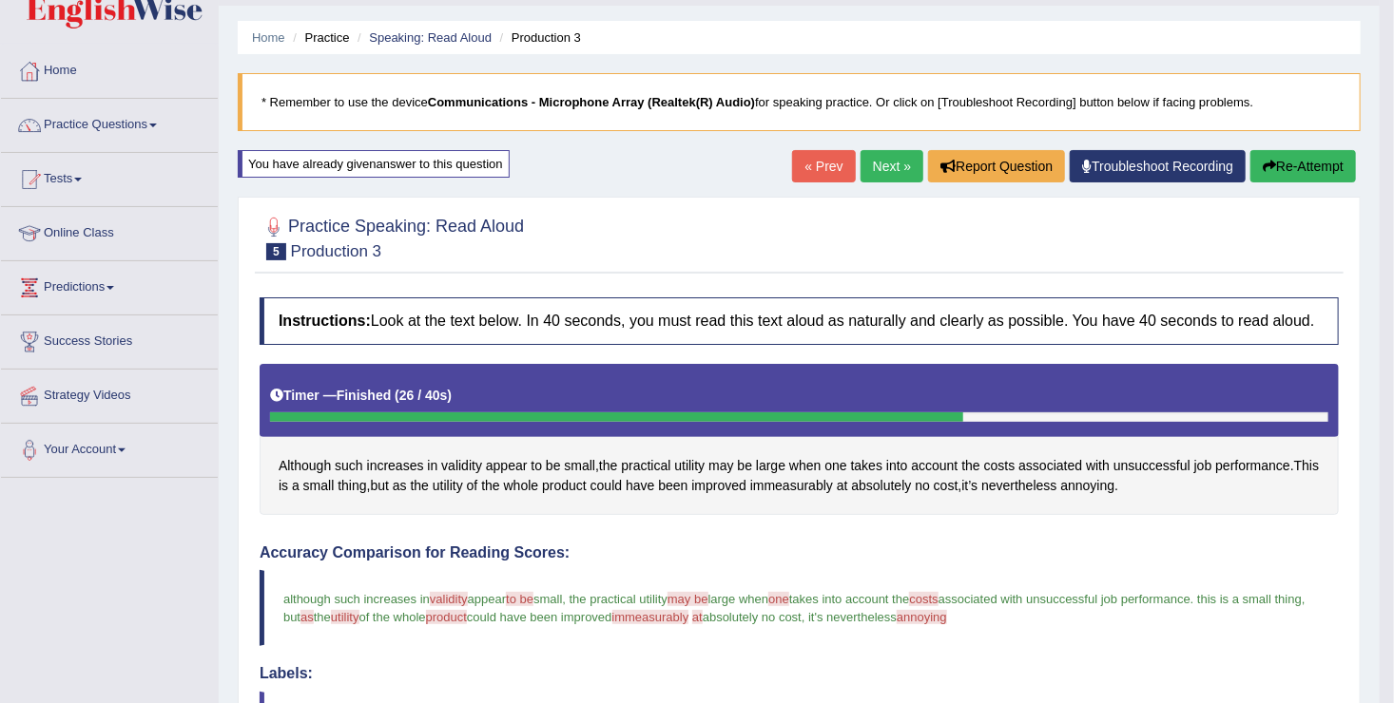
scroll to position [0, 0]
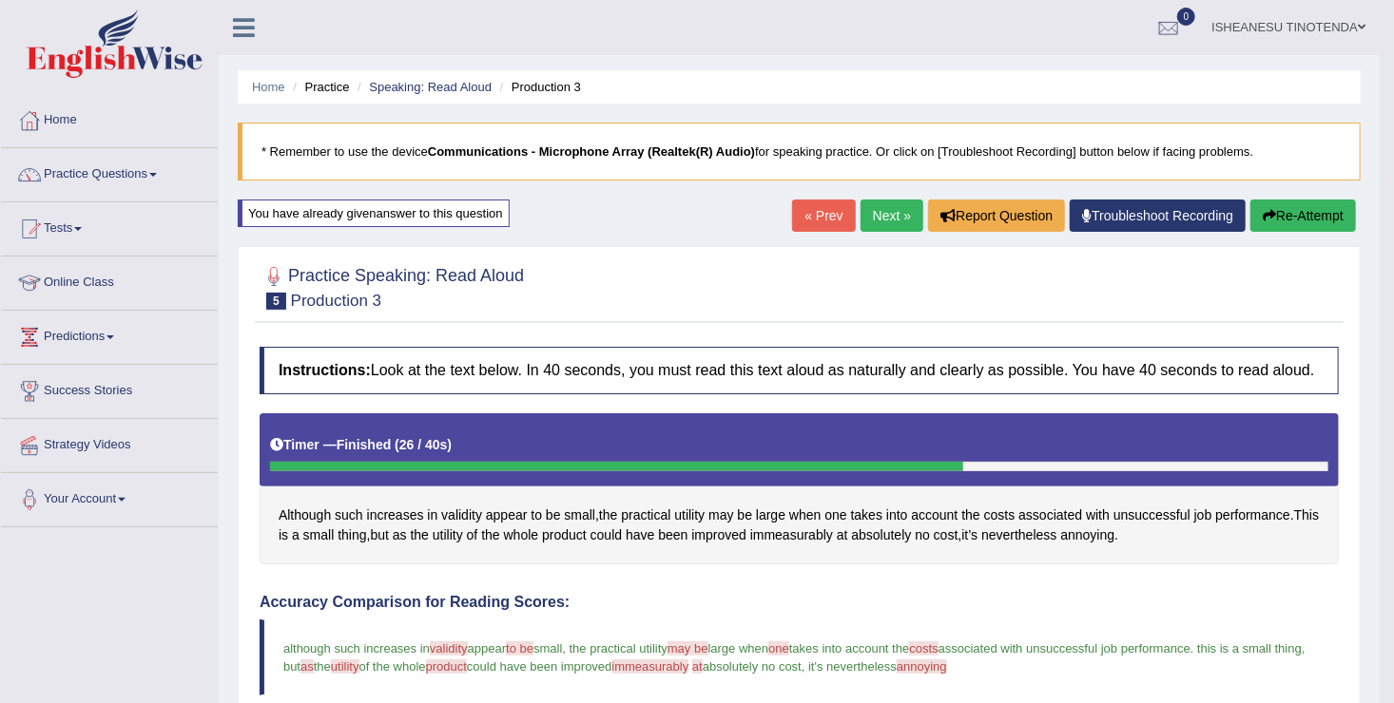
click at [1305, 216] on button "Re-Attempt" at bounding box center [1303, 216] width 106 height 32
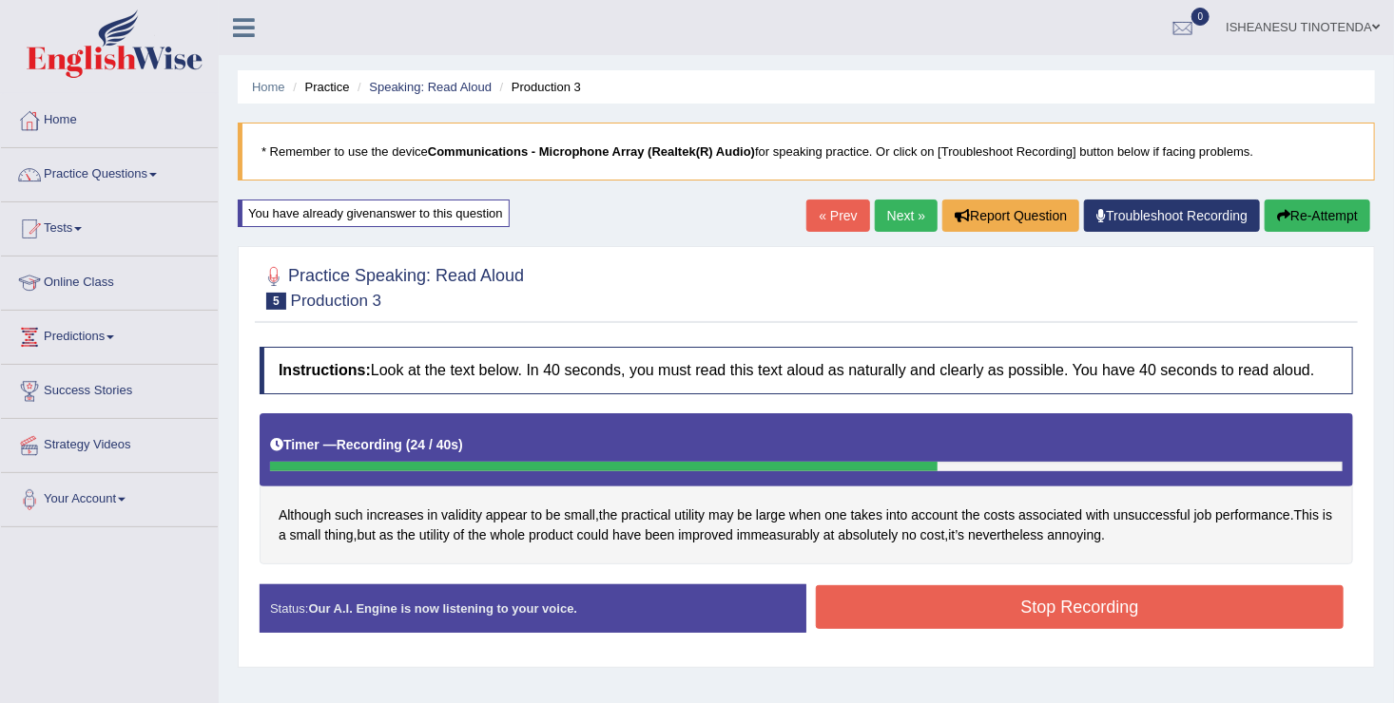
click at [1087, 605] on button "Stop Recording" at bounding box center [1080, 608] width 528 height 44
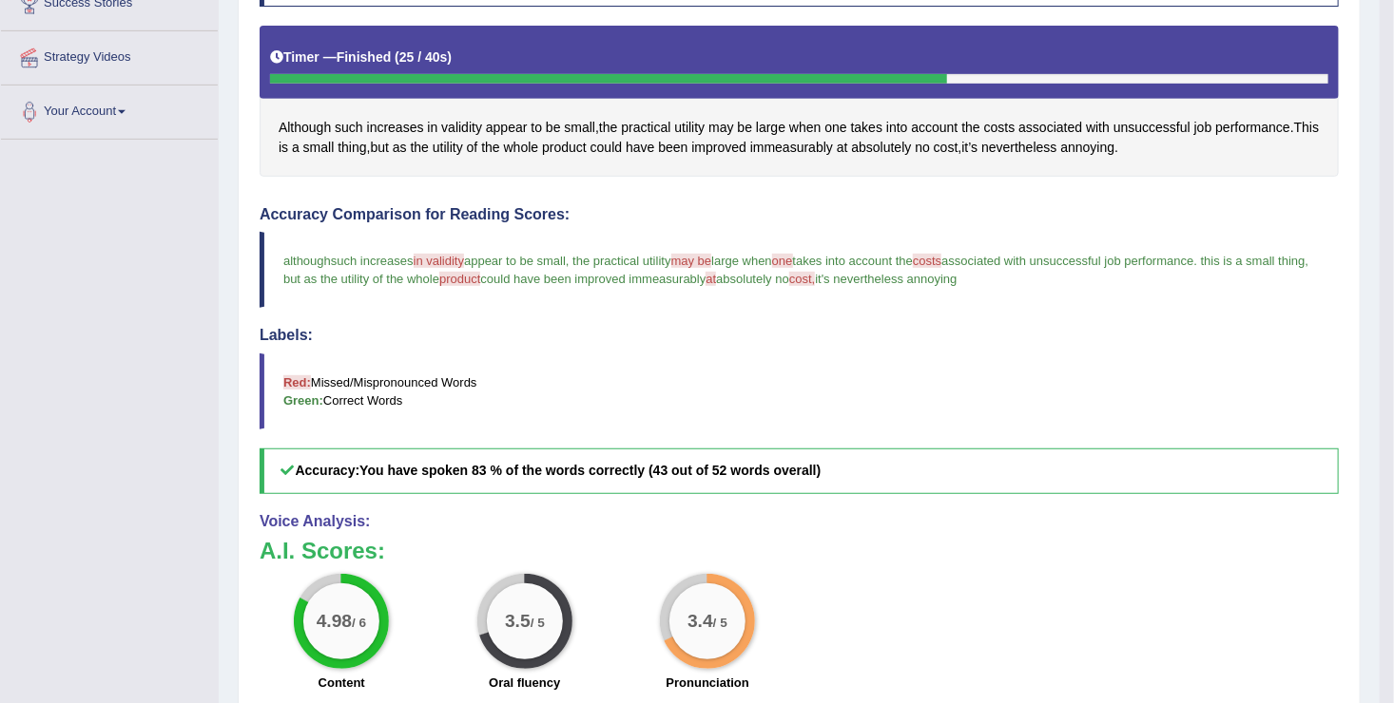
scroll to position [388, 0]
click at [329, 636] on div "4.98 / 6" at bounding box center [341, 622] width 76 height 76
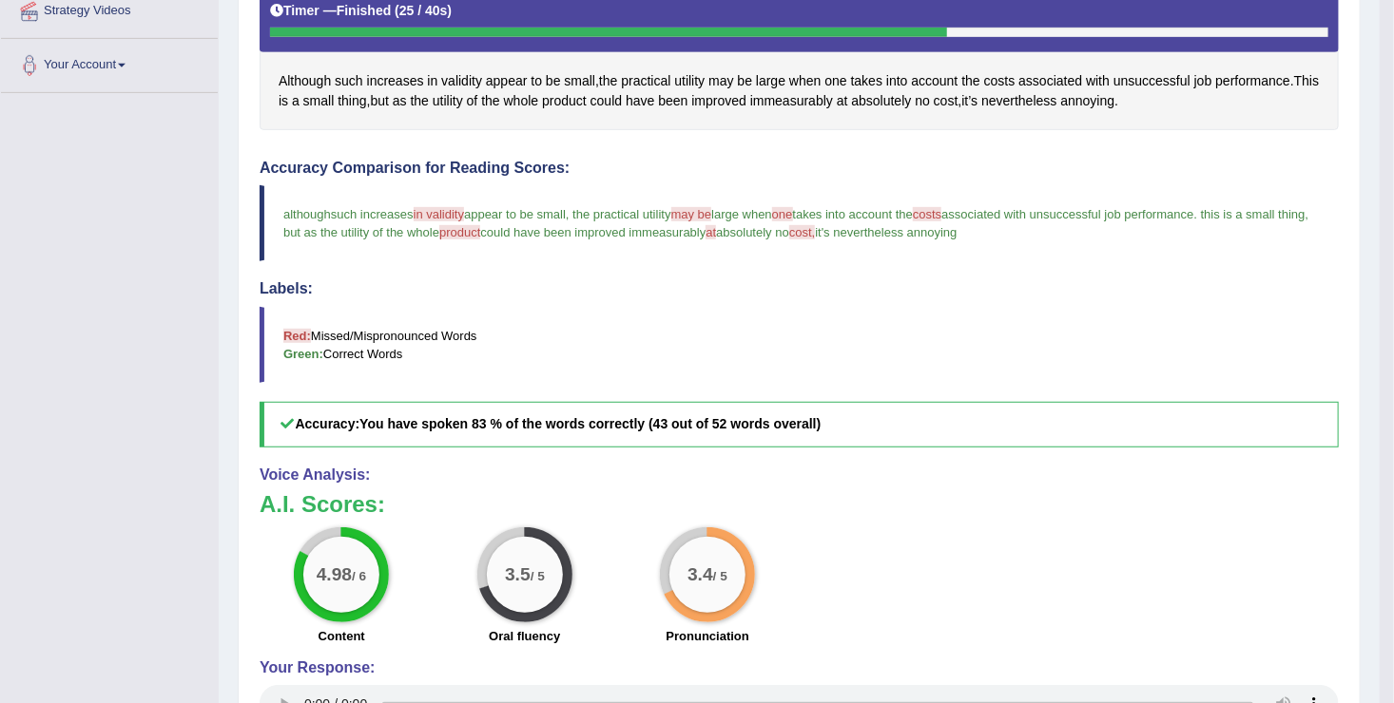
scroll to position [0, 0]
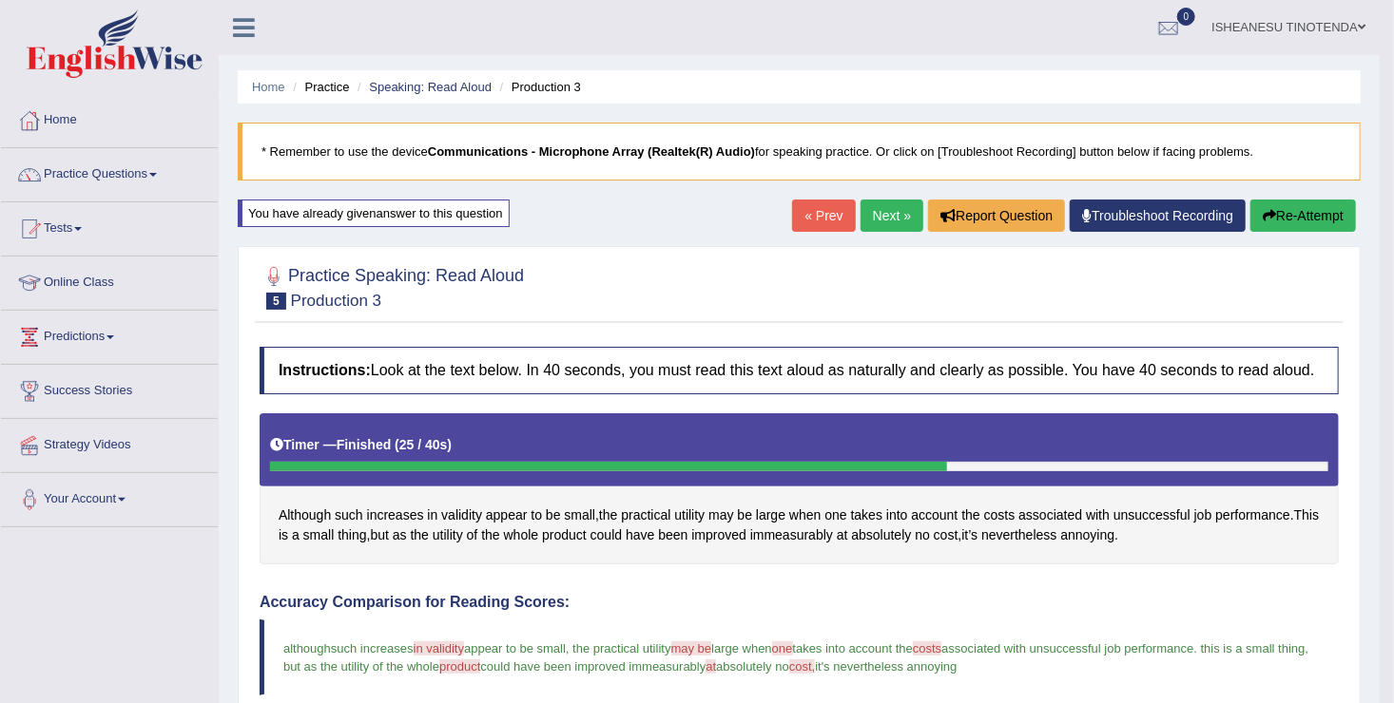
click at [1286, 211] on button "Re-Attempt" at bounding box center [1303, 216] width 106 height 32
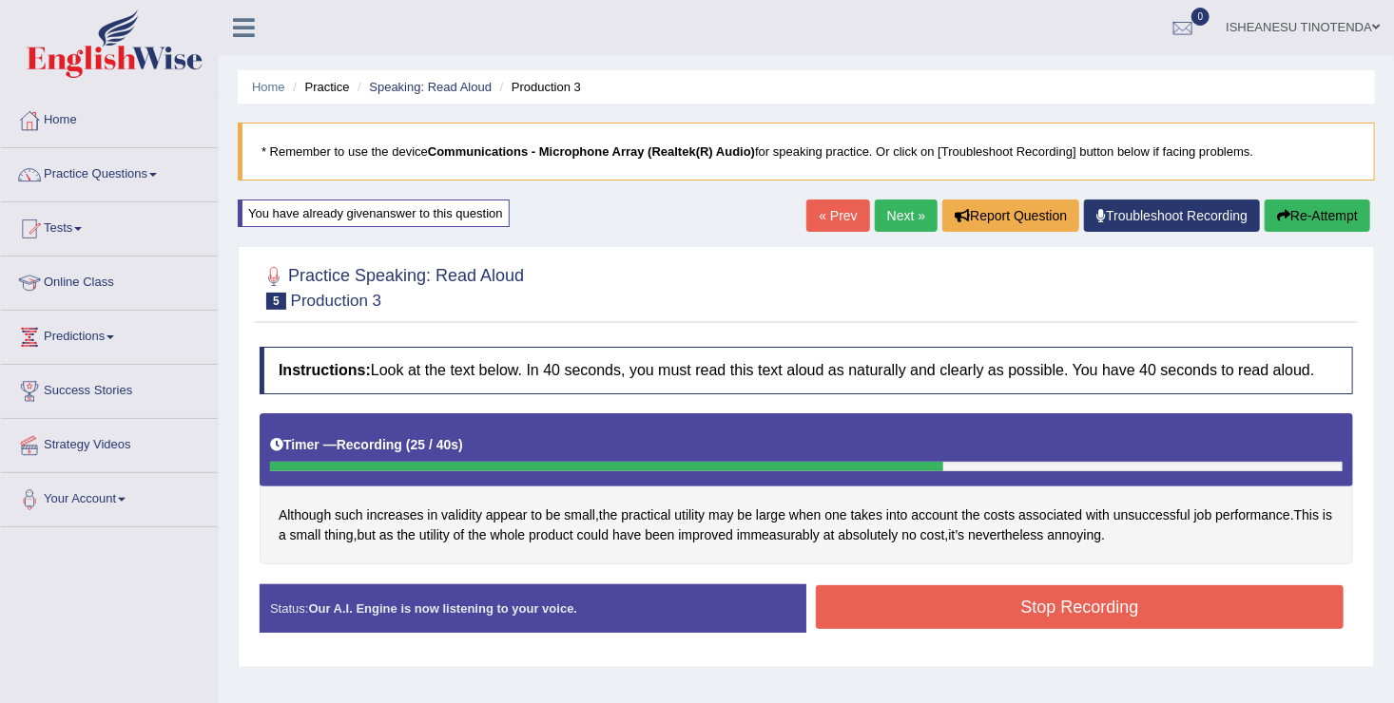
click at [984, 607] on button "Stop Recording" at bounding box center [1080, 608] width 528 height 44
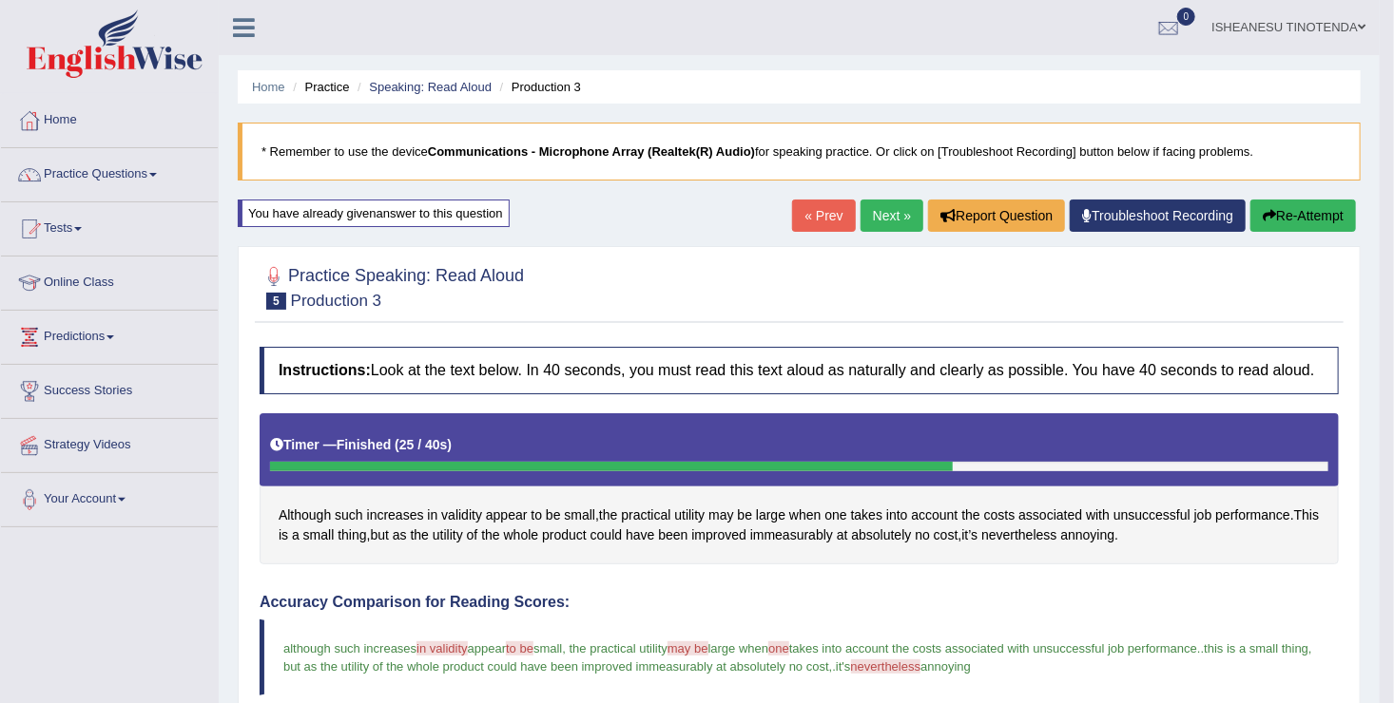
click at [872, 209] on link "Next »" at bounding box center [891, 216] width 63 height 32
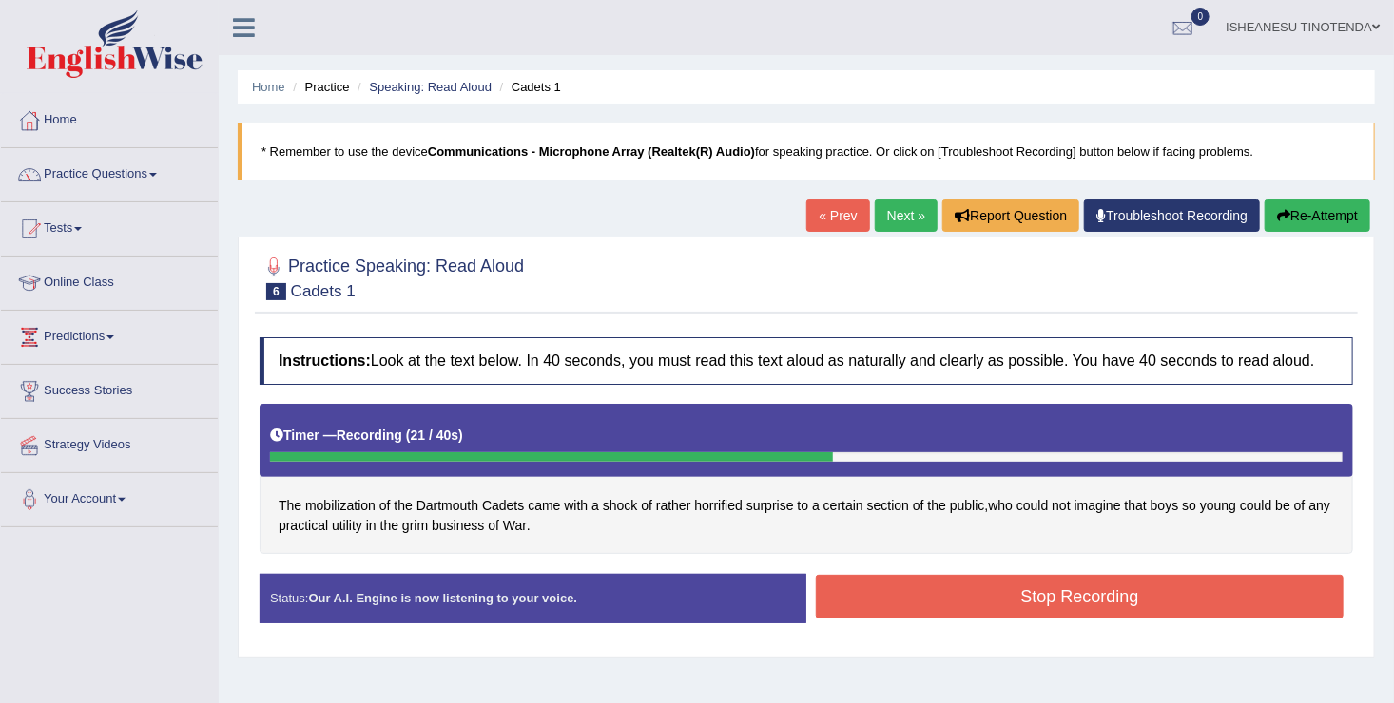
click at [1013, 595] on button "Stop Recording" at bounding box center [1080, 597] width 528 height 44
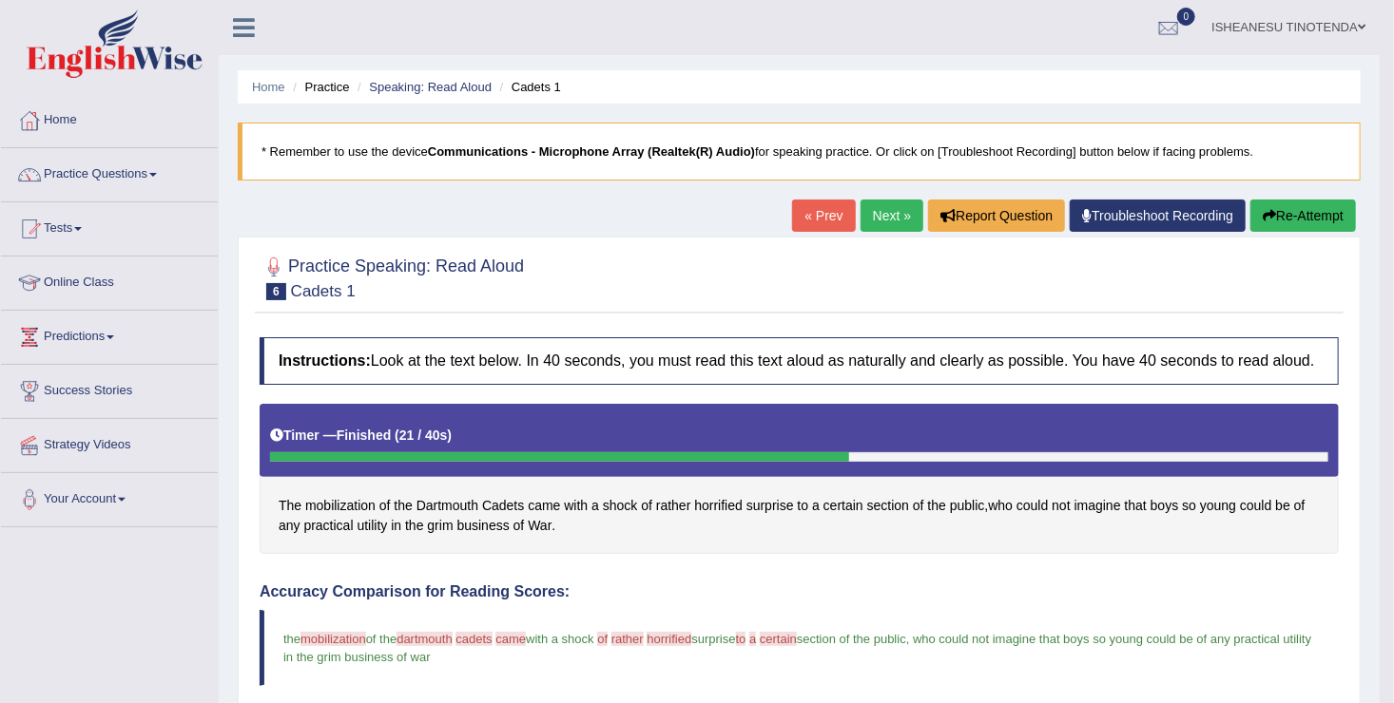
click at [1286, 202] on button "Re-Attempt" at bounding box center [1303, 216] width 106 height 32
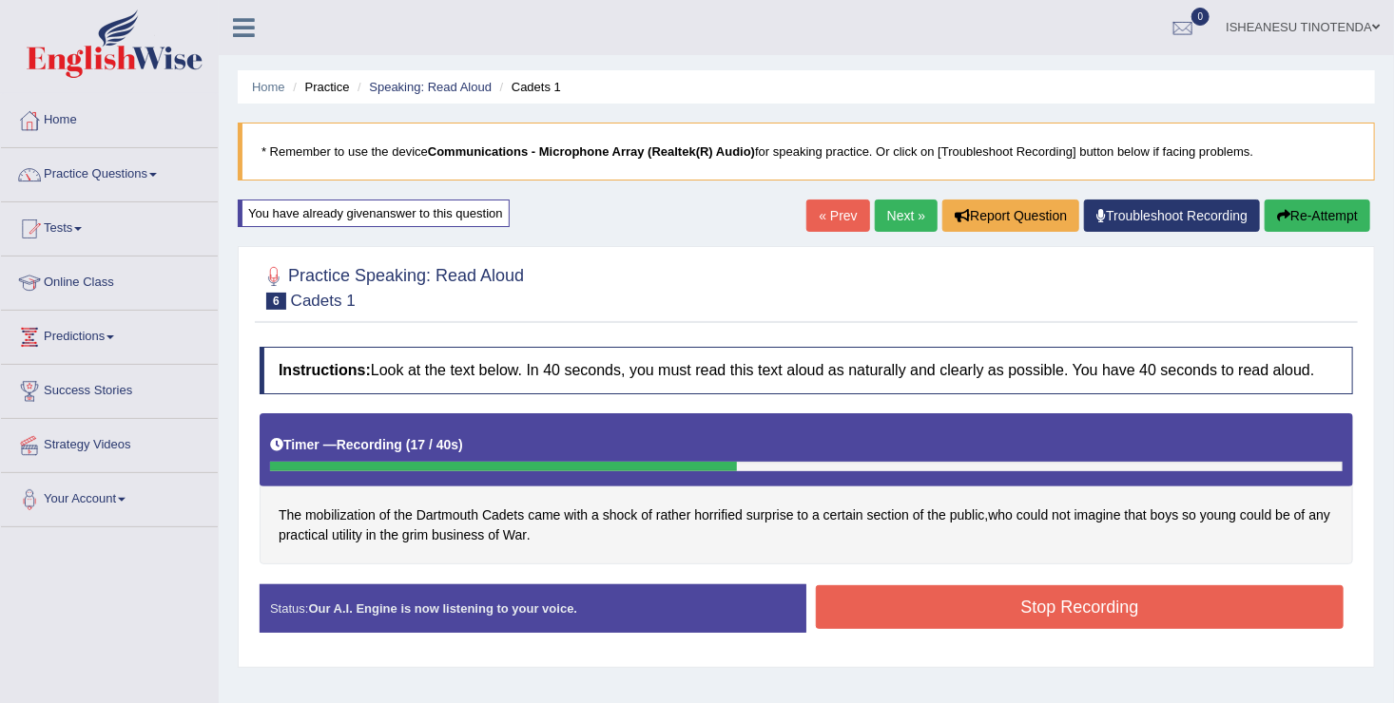
click at [946, 601] on button "Stop Recording" at bounding box center [1080, 608] width 528 height 44
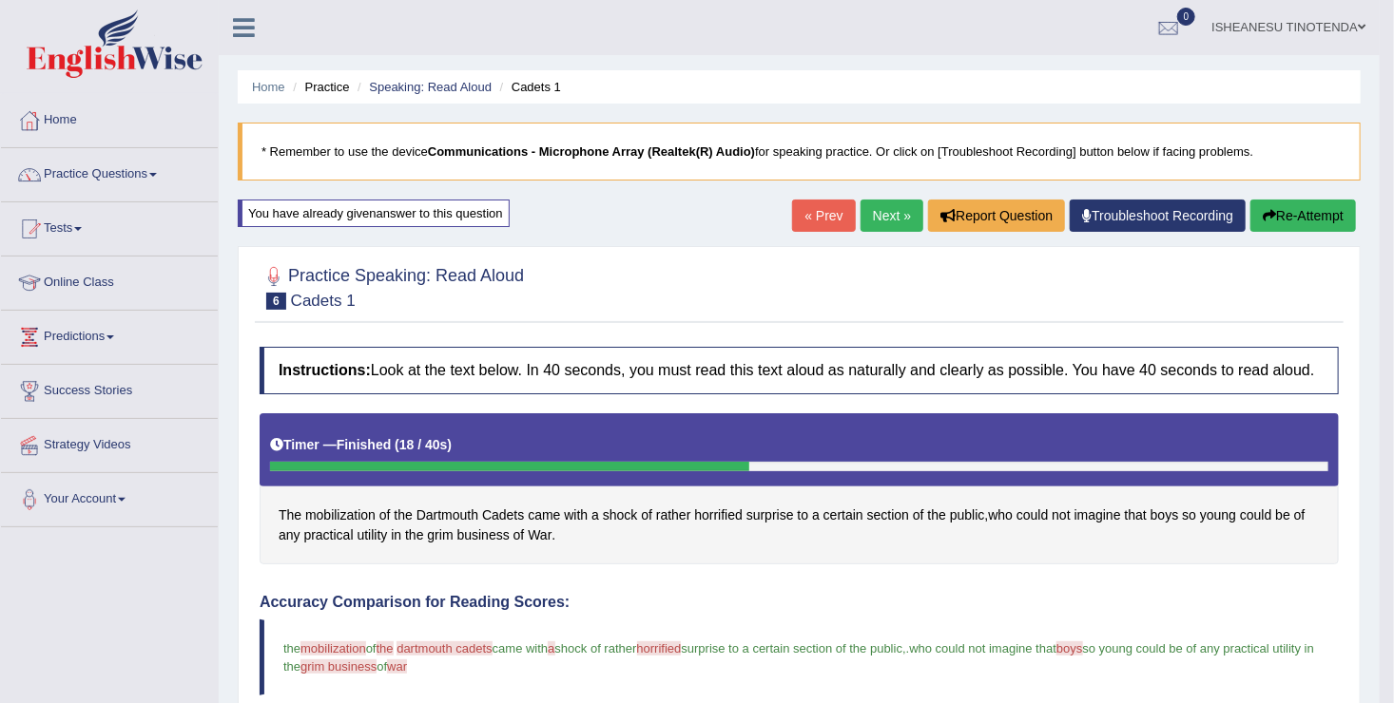
click at [887, 208] on link "Next »" at bounding box center [891, 216] width 63 height 32
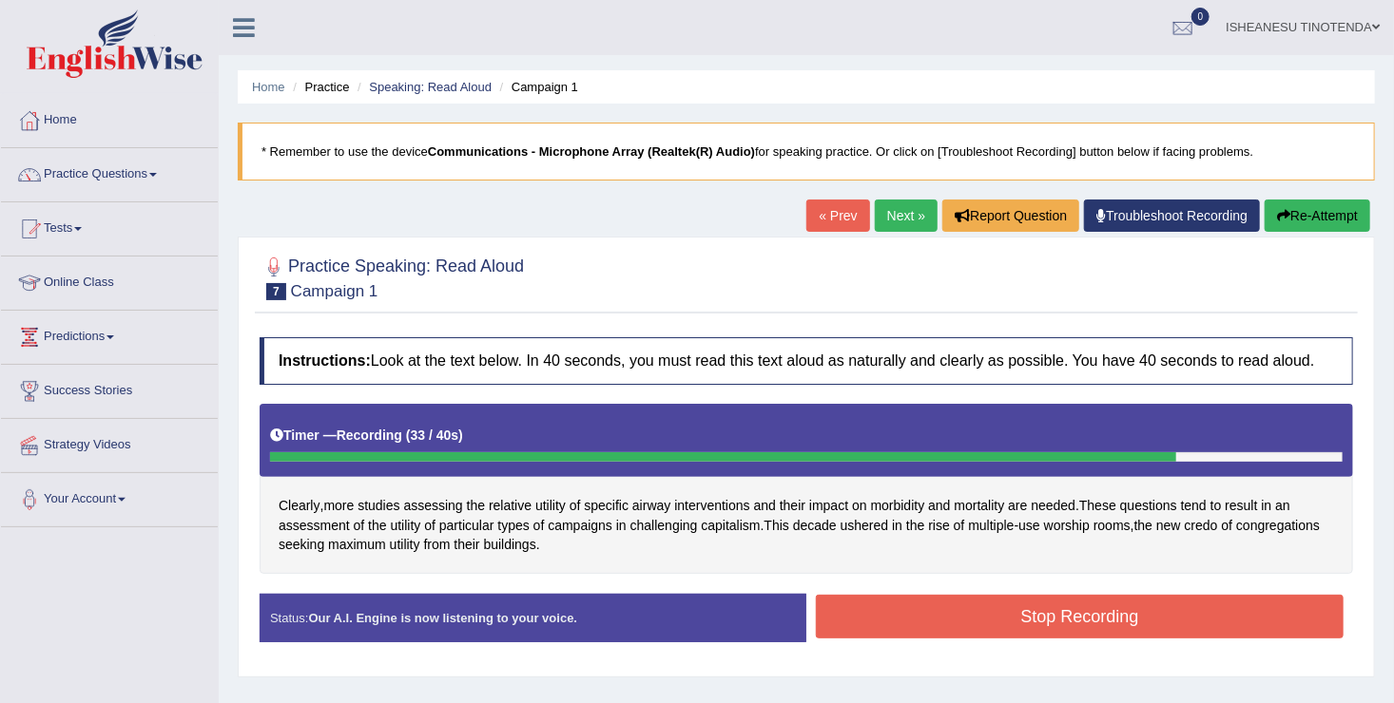
click at [1023, 577] on div "Instructions: Look at the text below. In 40 seconds, you must read this text al…" at bounding box center [806, 497] width 1103 height 339
click at [1036, 607] on button "Stop Recording" at bounding box center [1080, 617] width 528 height 44
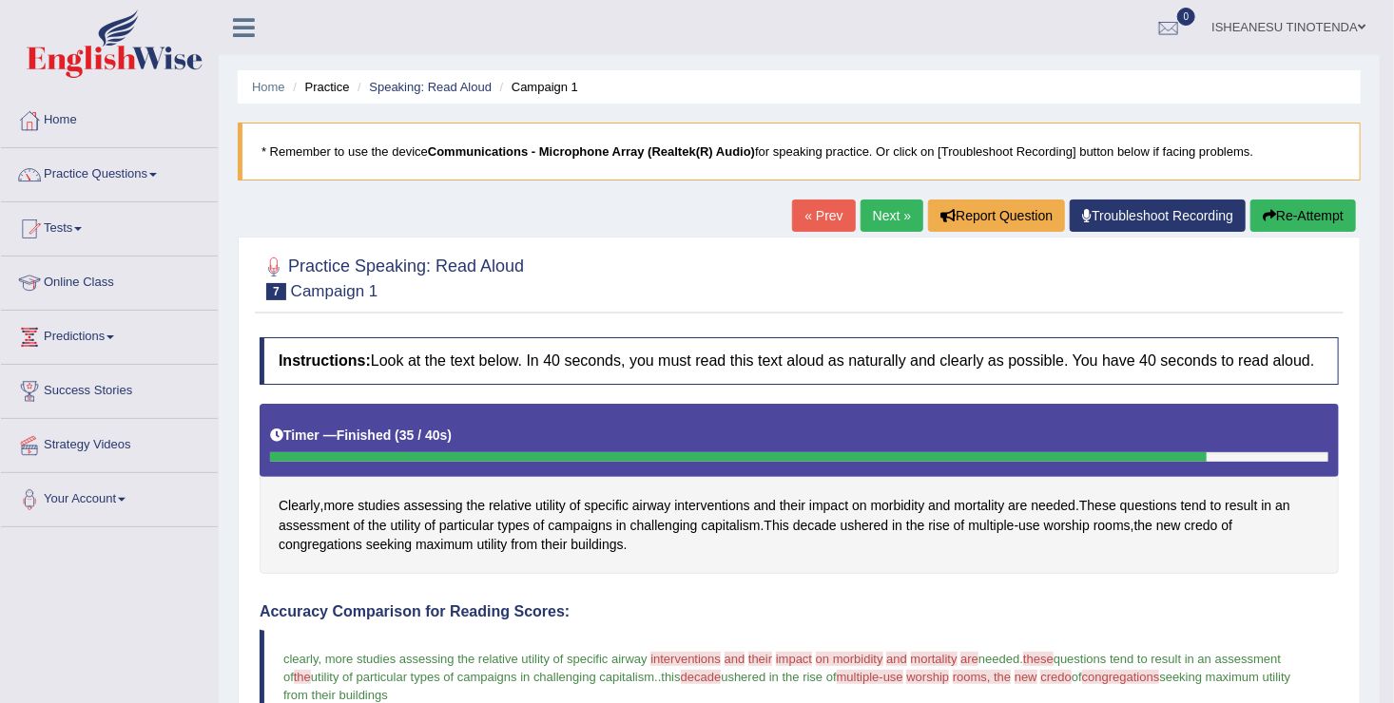
click at [1311, 211] on button "Re-Attempt" at bounding box center [1303, 216] width 106 height 32
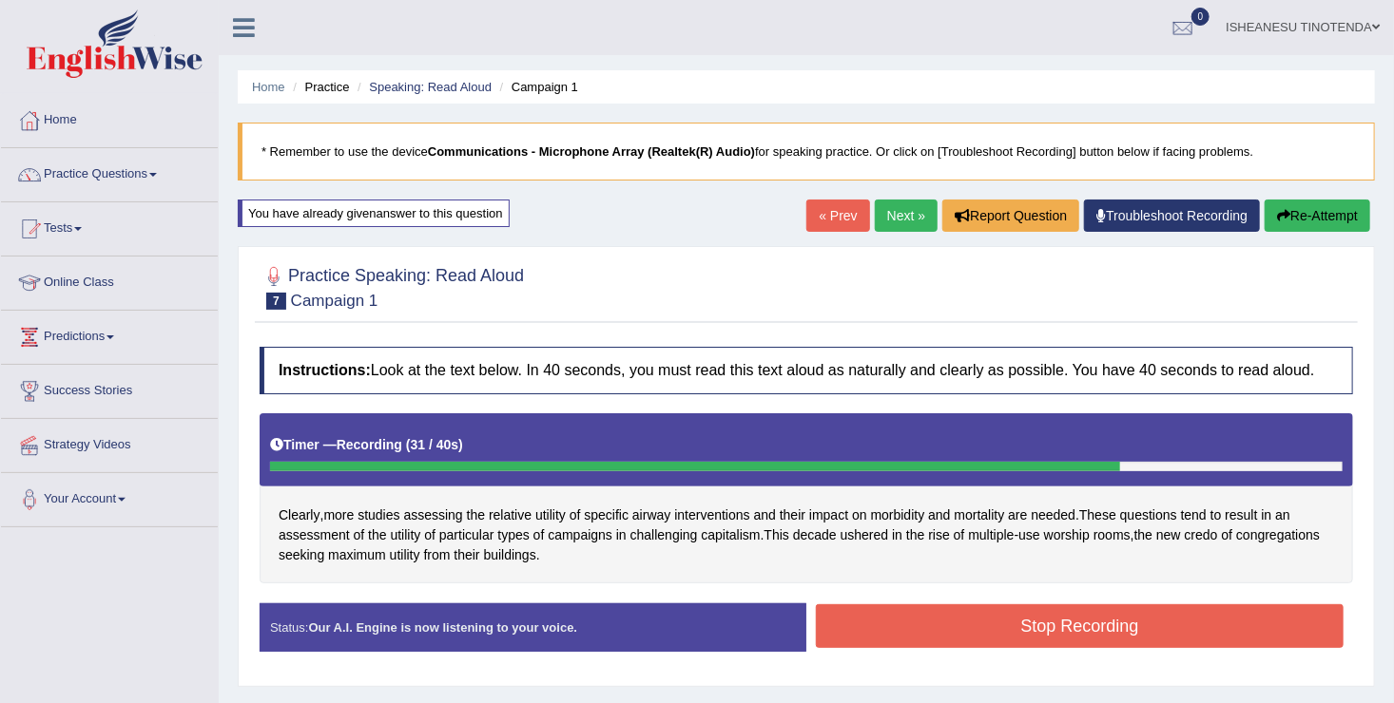
click at [971, 633] on button "Stop Recording" at bounding box center [1080, 627] width 528 height 44
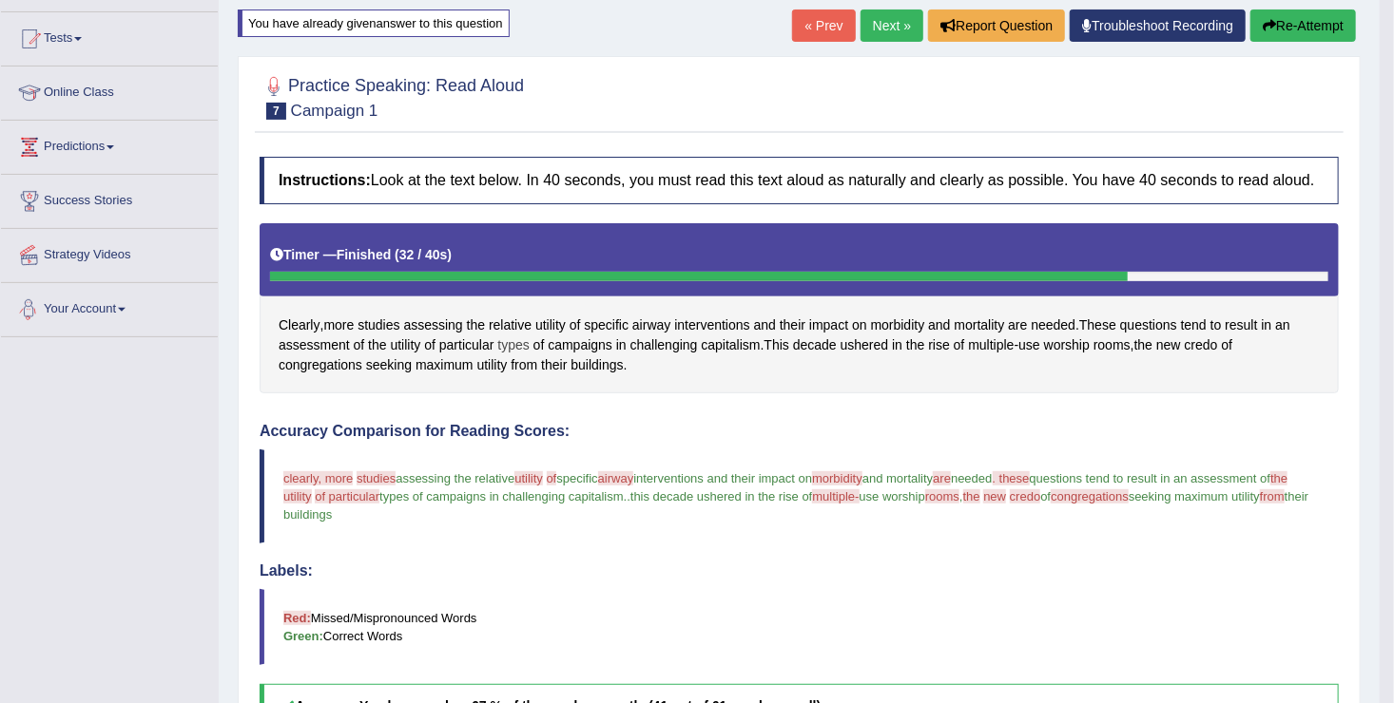
scroll to position [193, 0]
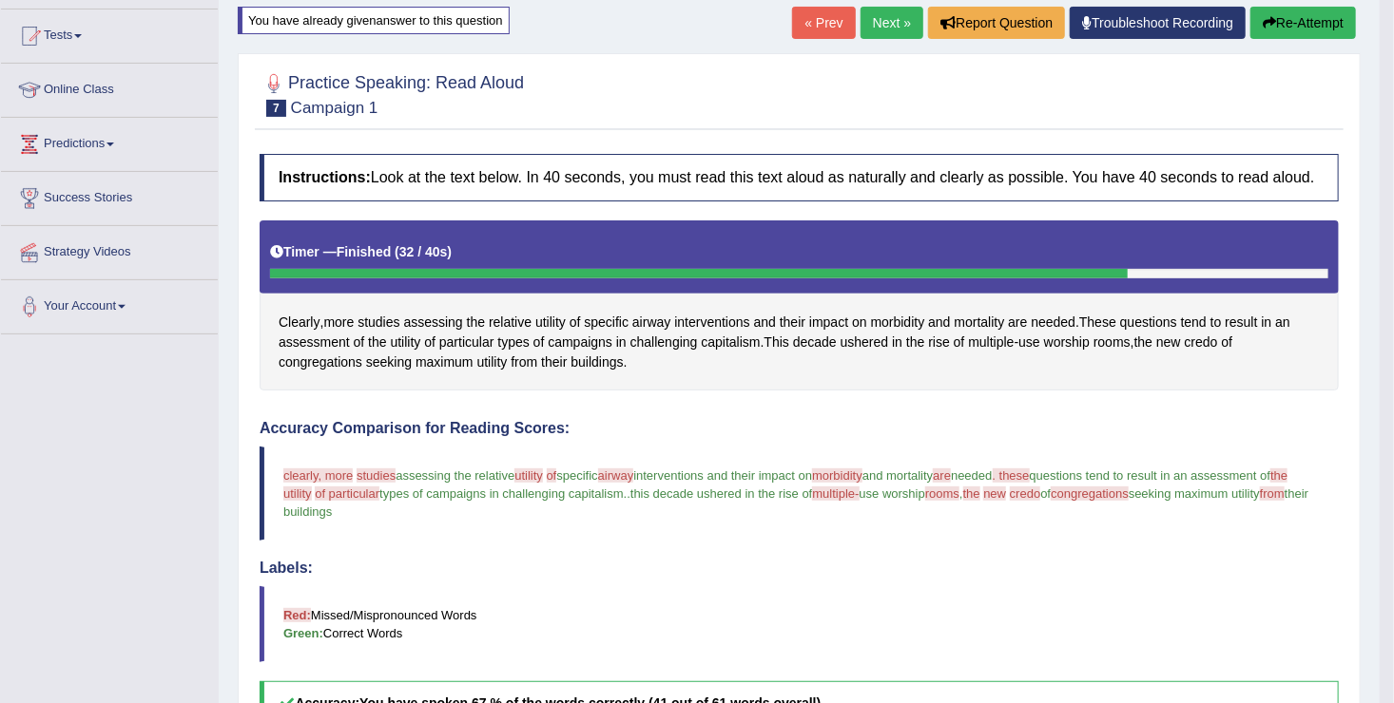
click at [890, 11] on link "Next »" at bounding box center [891, 23] width 63 height 32
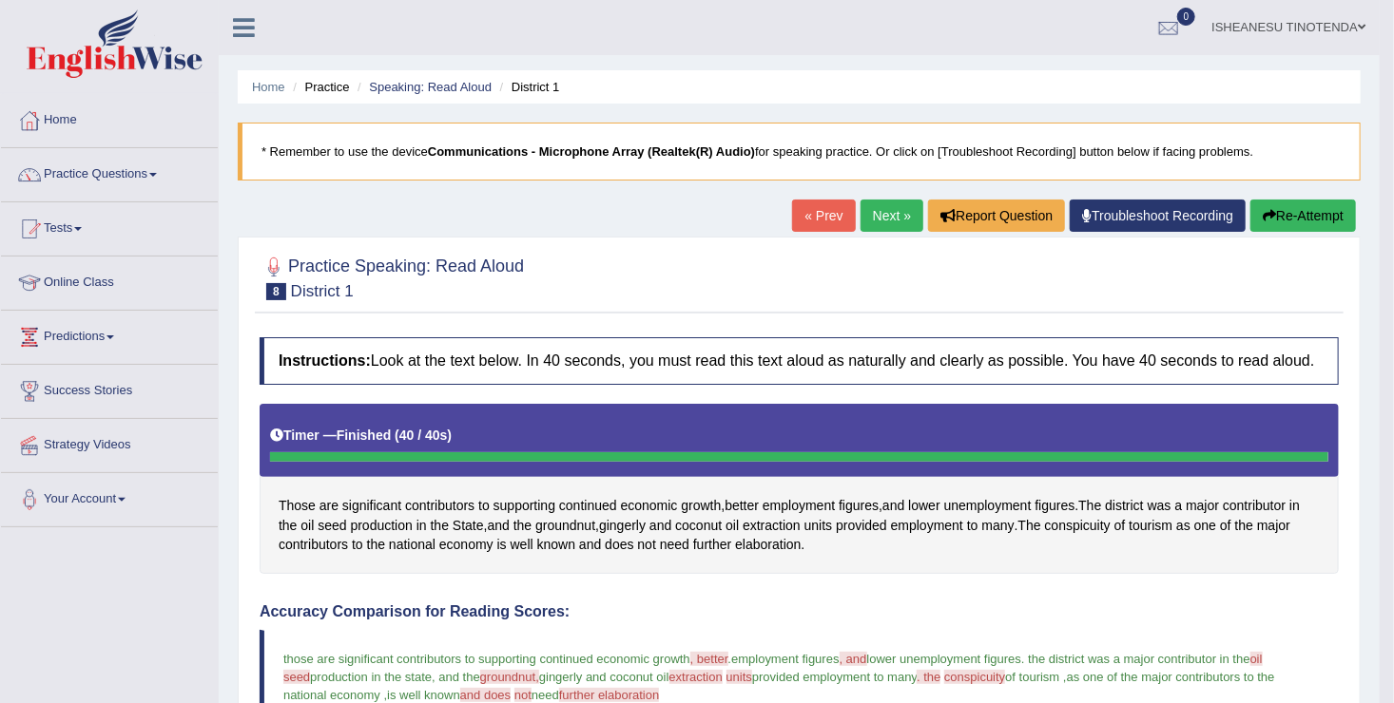
click at [1299, 221] on button "Re-Attempt" at bounding box center [1303, 216] width 106 height 32
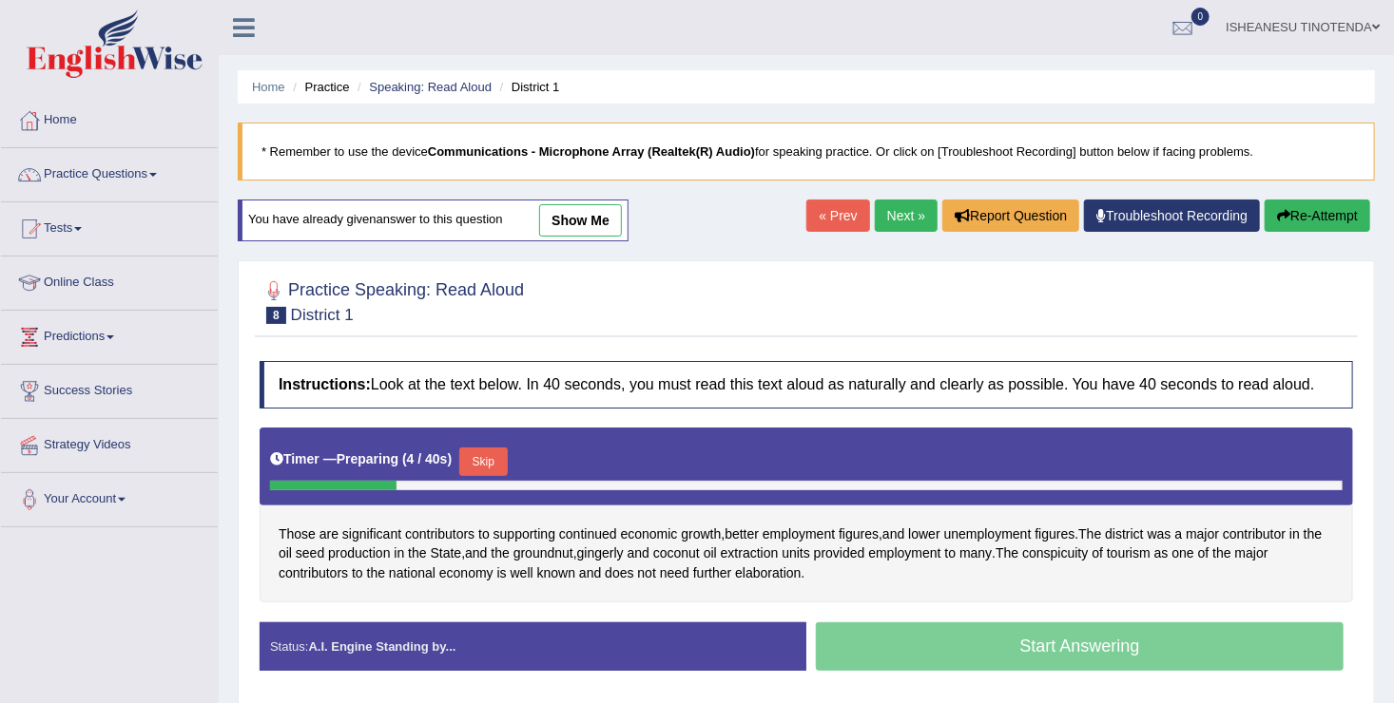
click at [1302, 217] on button "Re-Attempt" at bounding box center [1317, 216] width 106 height 32
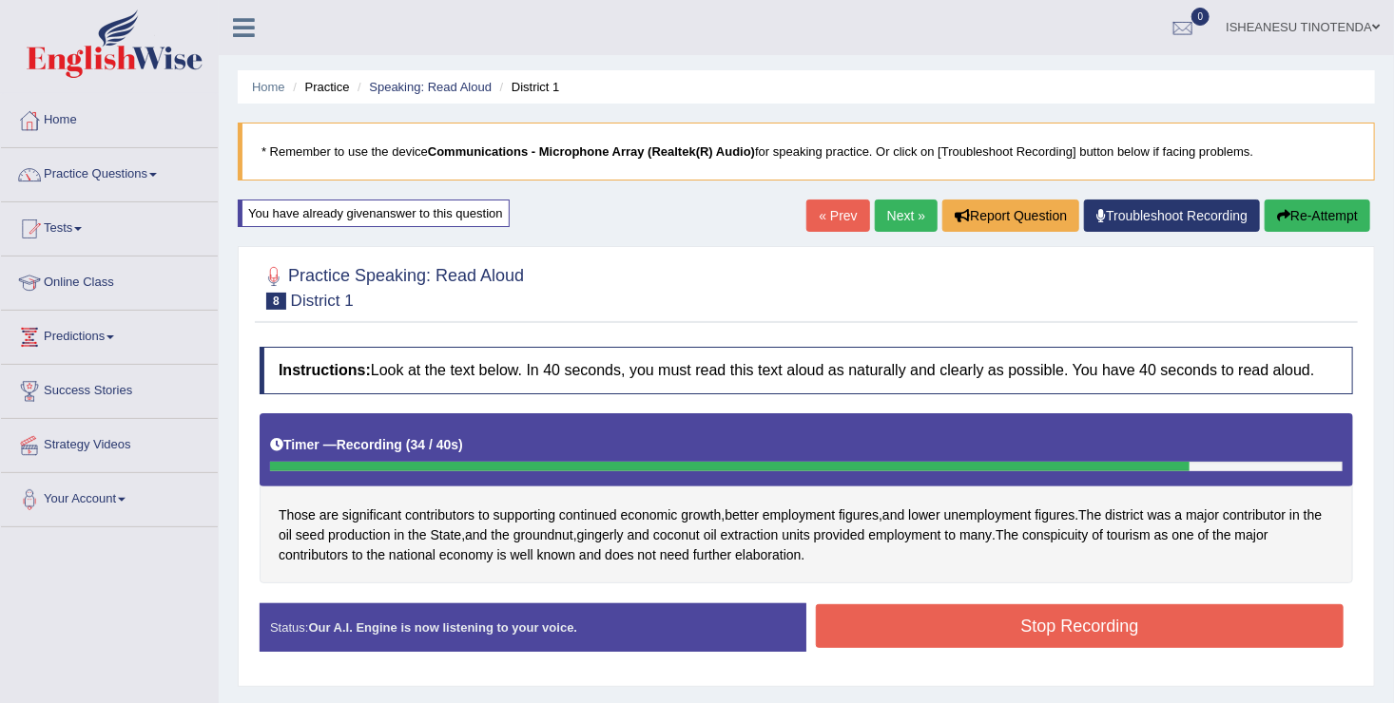
click at [986, 607] on button "Stop Recording" at bounding box center [1080, 627] width 528 height 44
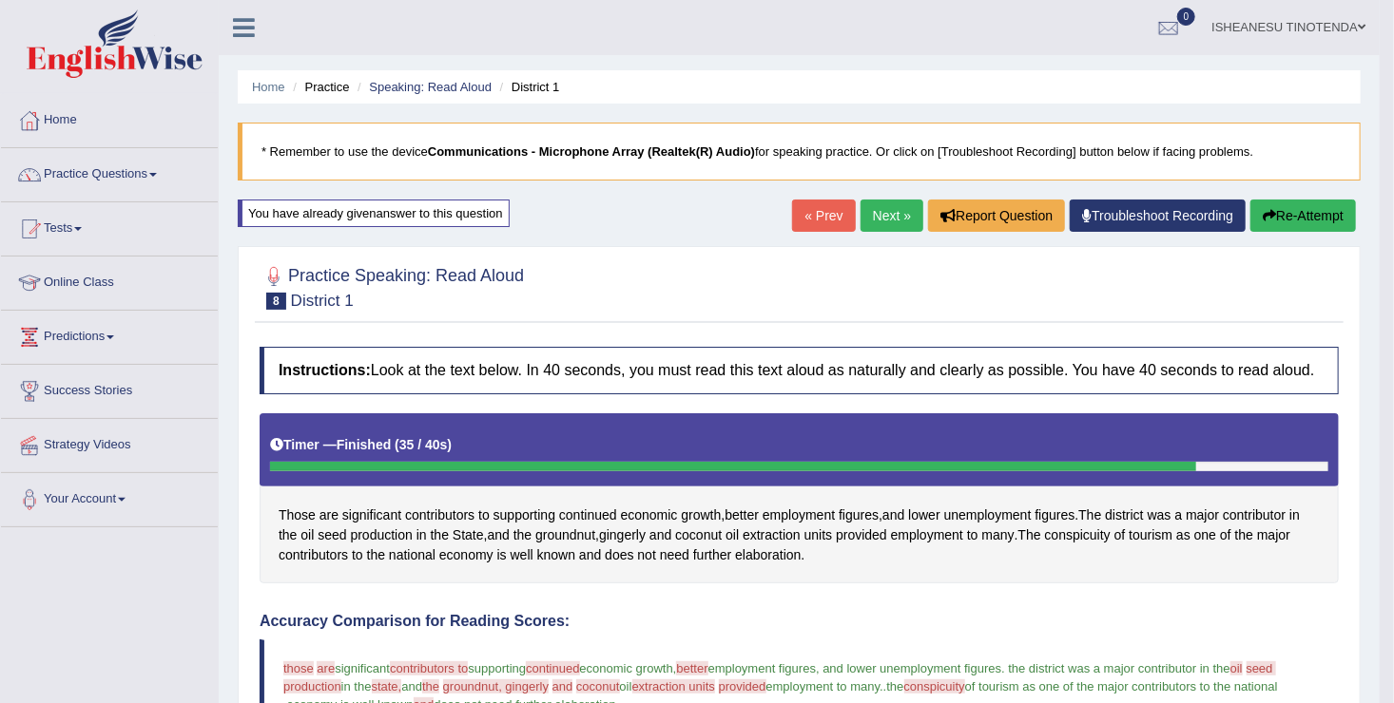
click at [881, 202] on link "Next »" at bounding box center [891, 216] width 63 height 32
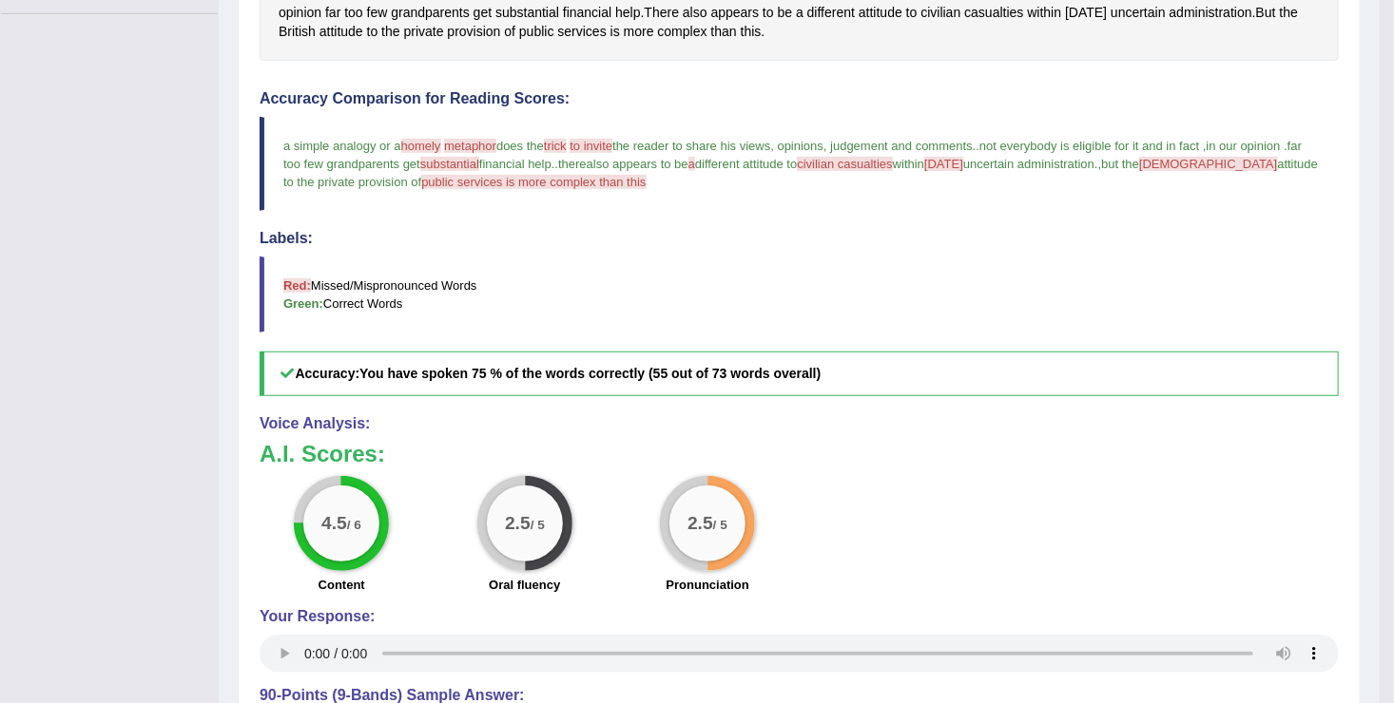
scroll to position [710, 0]
